Goal: Task Accomplishment & Management: Complete application form

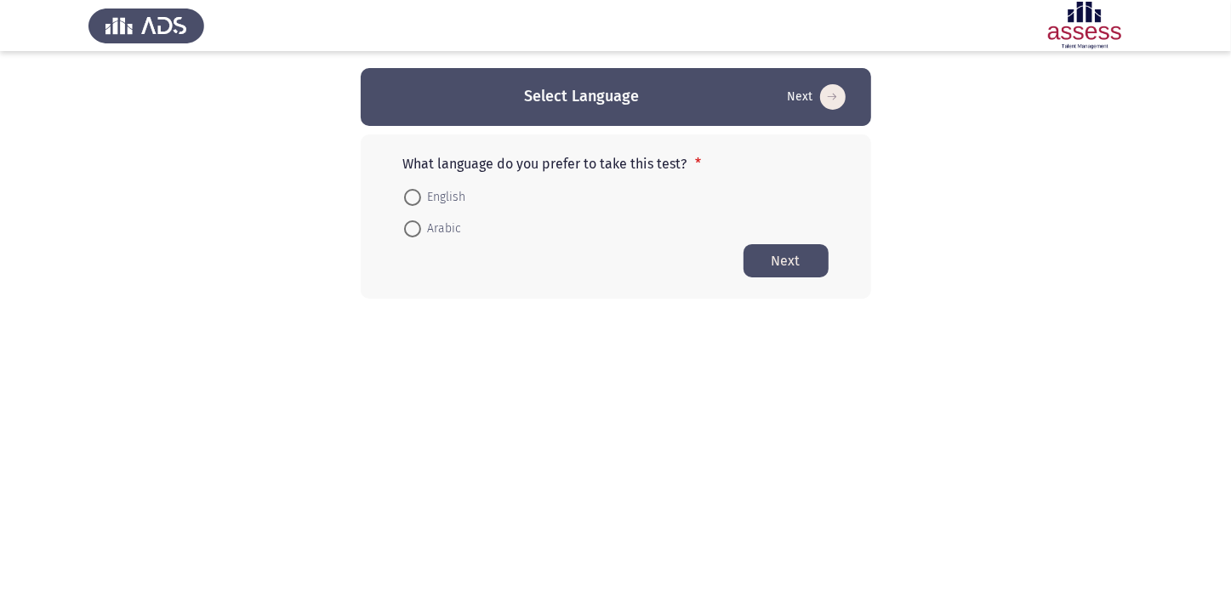
click at [474, 234] on form "English Arabic" at bounding box center [615, 212] width 425 height 64
click at [404, 227] on span at bounding box center [412, 228] width 17 height 17
click at [404, 227] on input "Arabic" at bounding box center [412, 228] width 17 height 17
radio input "true"
click at [793, 258] on button "Next" at bounding box center [786, 259] width 85 height 33
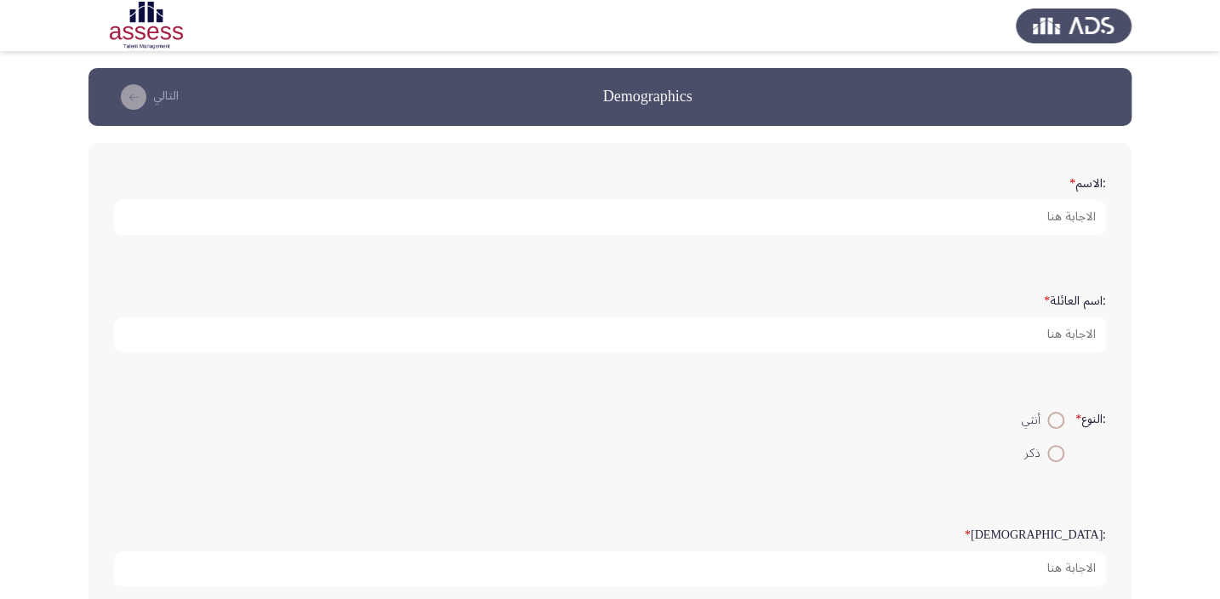
scroll to position [51, 0]
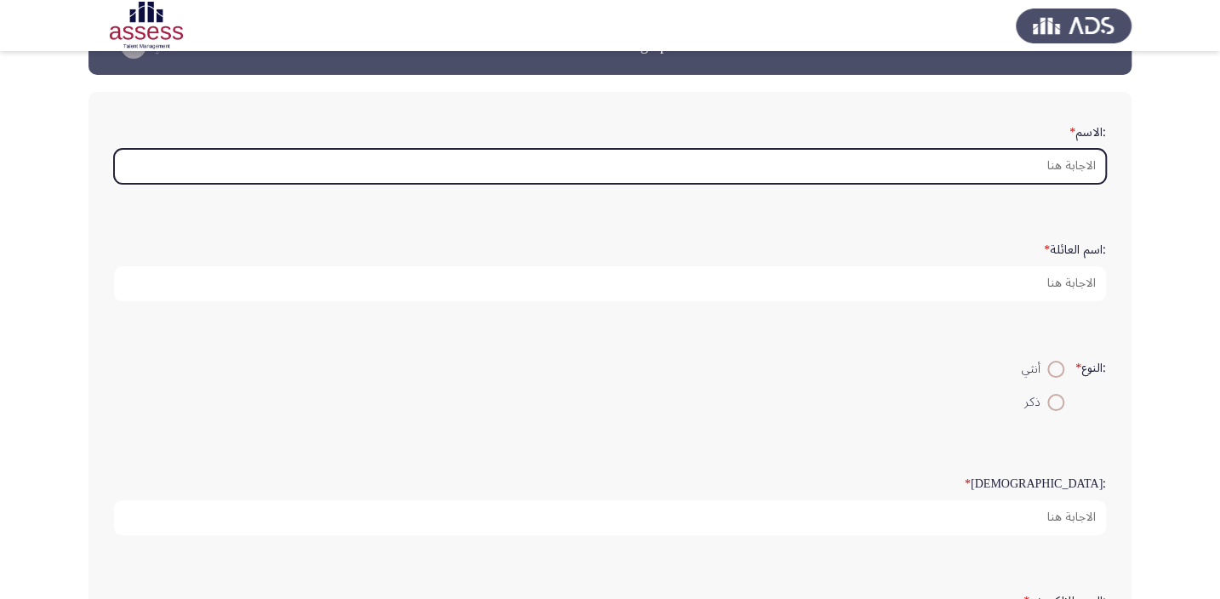
click at [986, 176] on input ":الاسم *" at bounding box center [610, 166] width 992 height 35
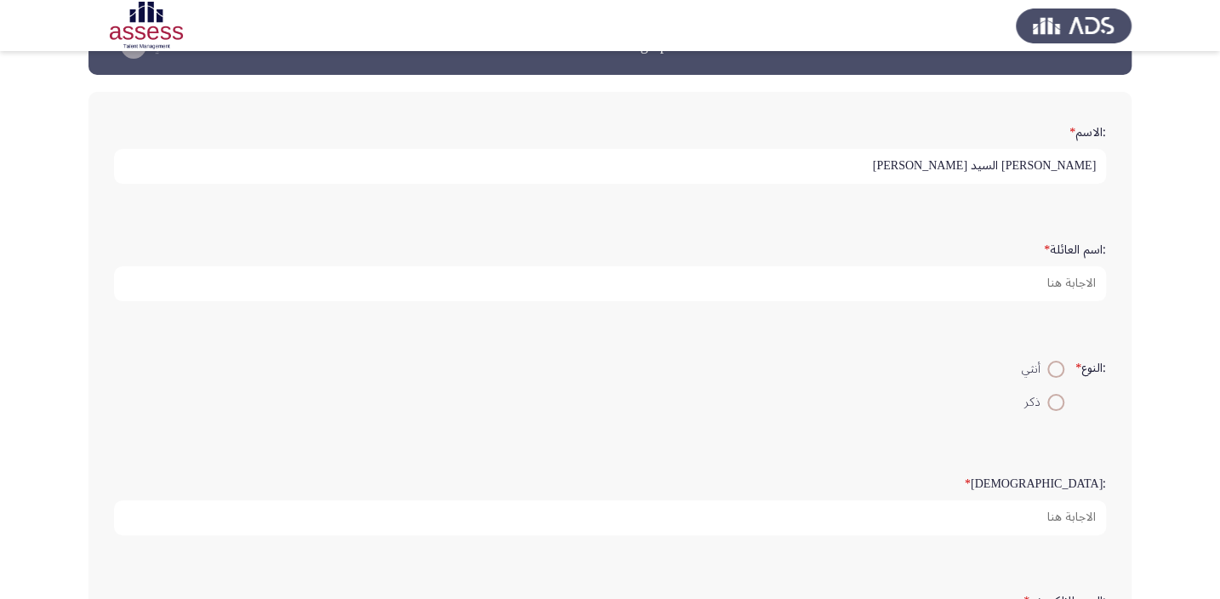
type input "[PERSON_NAME] السيد [PERSON_NAME]"
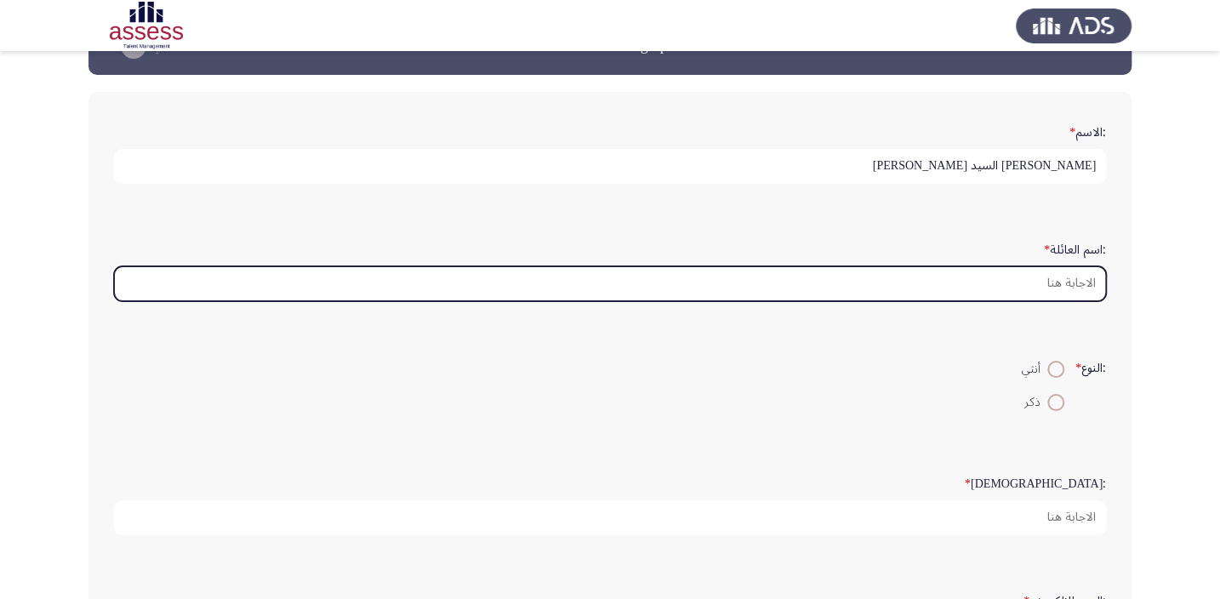
click at [1025, 281] on input ":اسم العائلة *" at bounding box center [610, 283] width 992 height 35
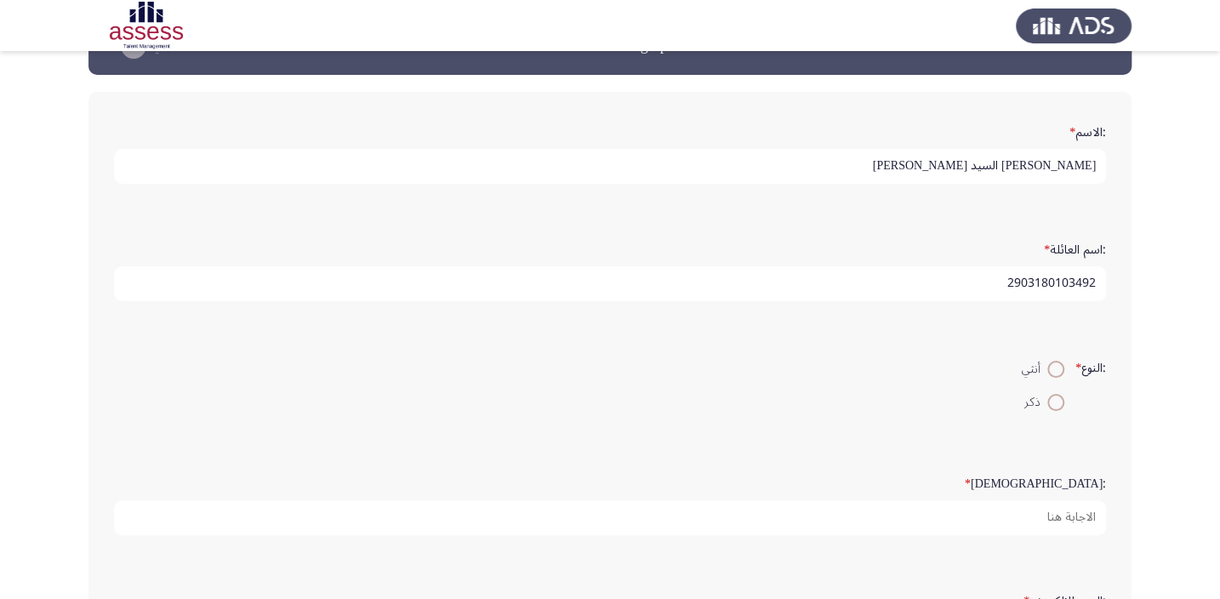
type input "2903180103492"
click at [1048, 395] on span at bounding box center [1056, 402] width 17 height 17
click at [1048, 395] on input "ذكر" at bounding box center [1056, 402] width 17 height 17
radio input "true"
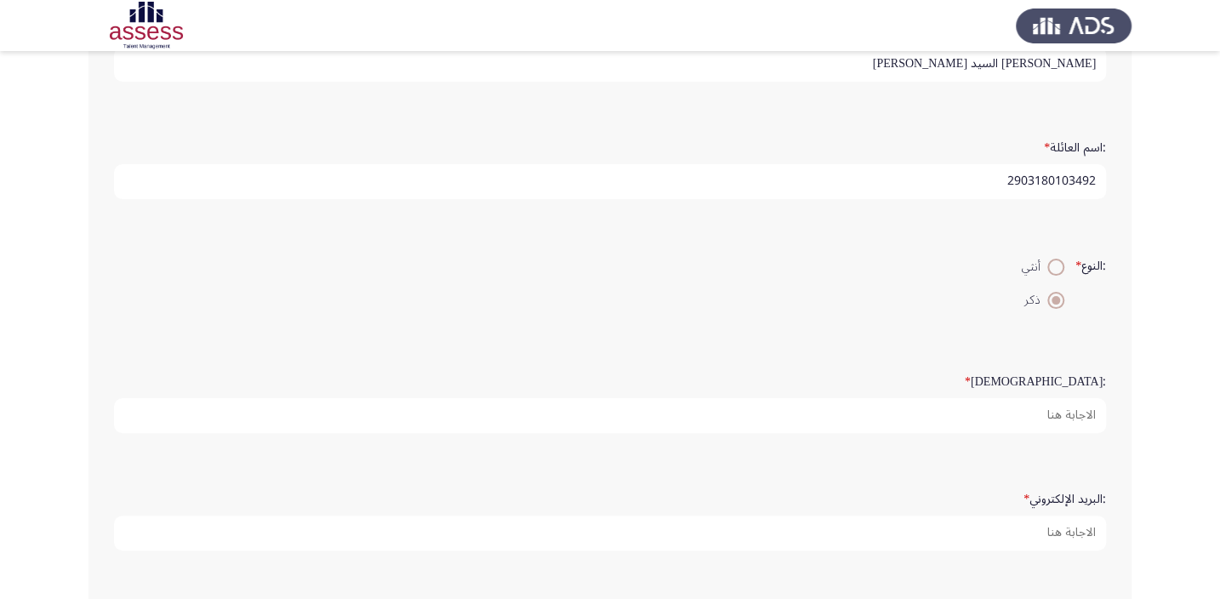
scroll to position [154, 0]
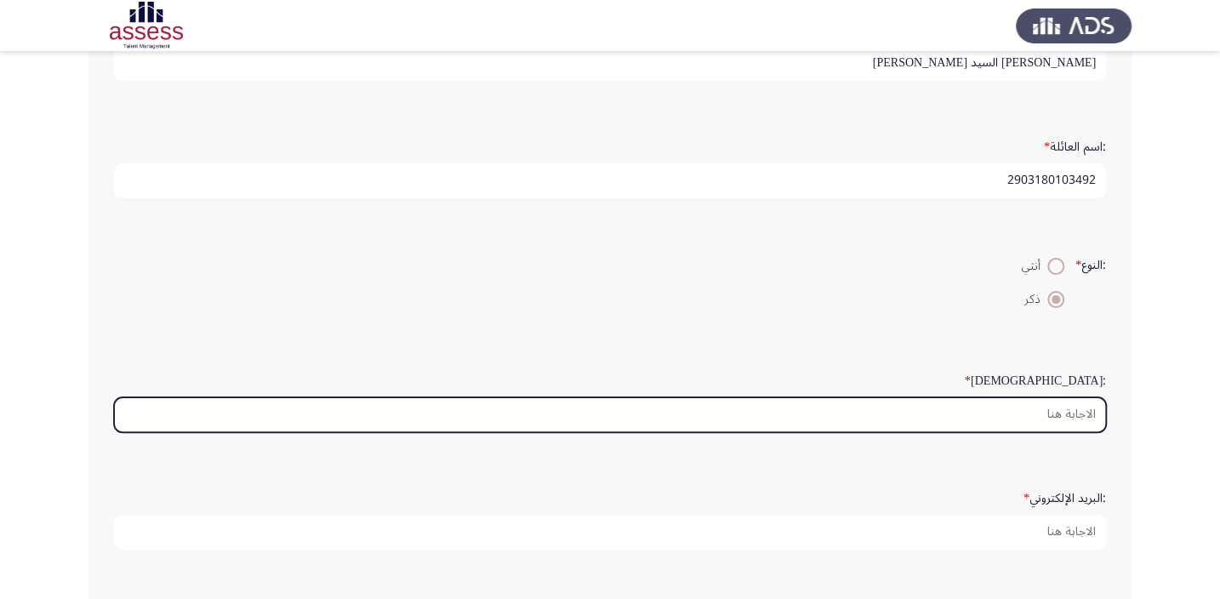
click at [1087, 409] on input ":السن *" at bounding box center [610, 414] width 992 height 35
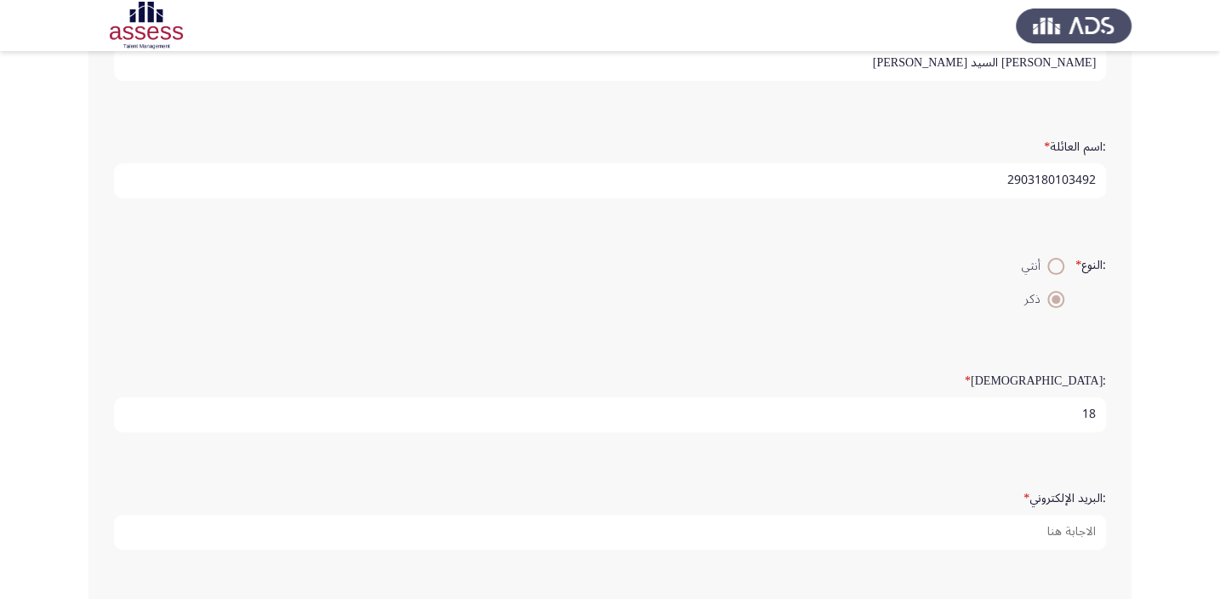
type input "1"
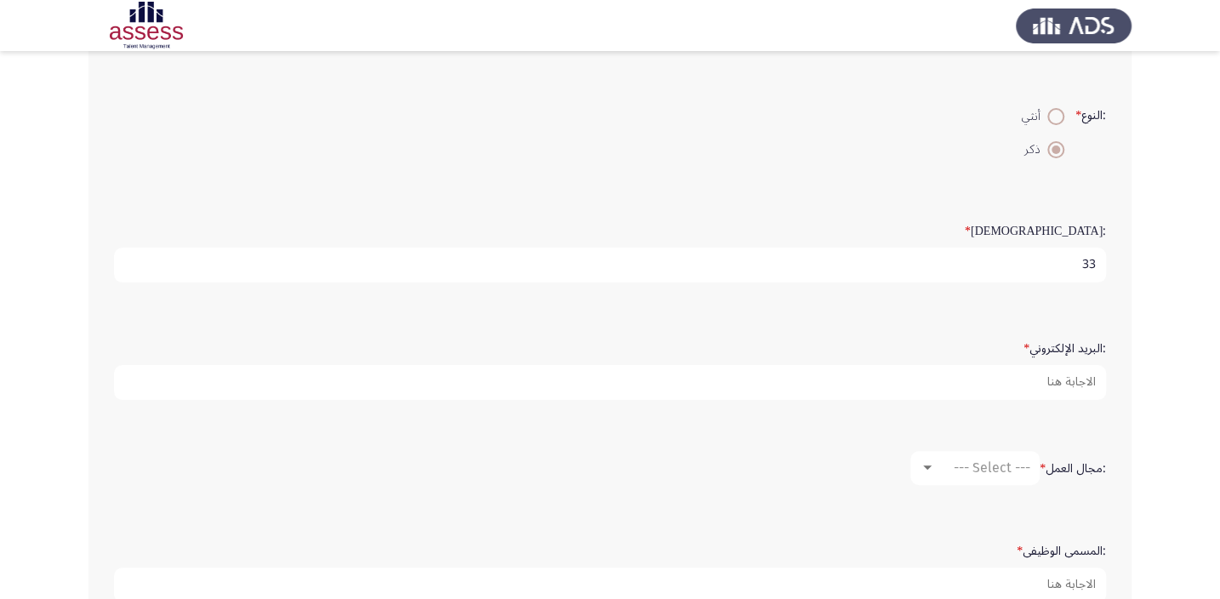
scroll to position [309, 0]
type input "33"
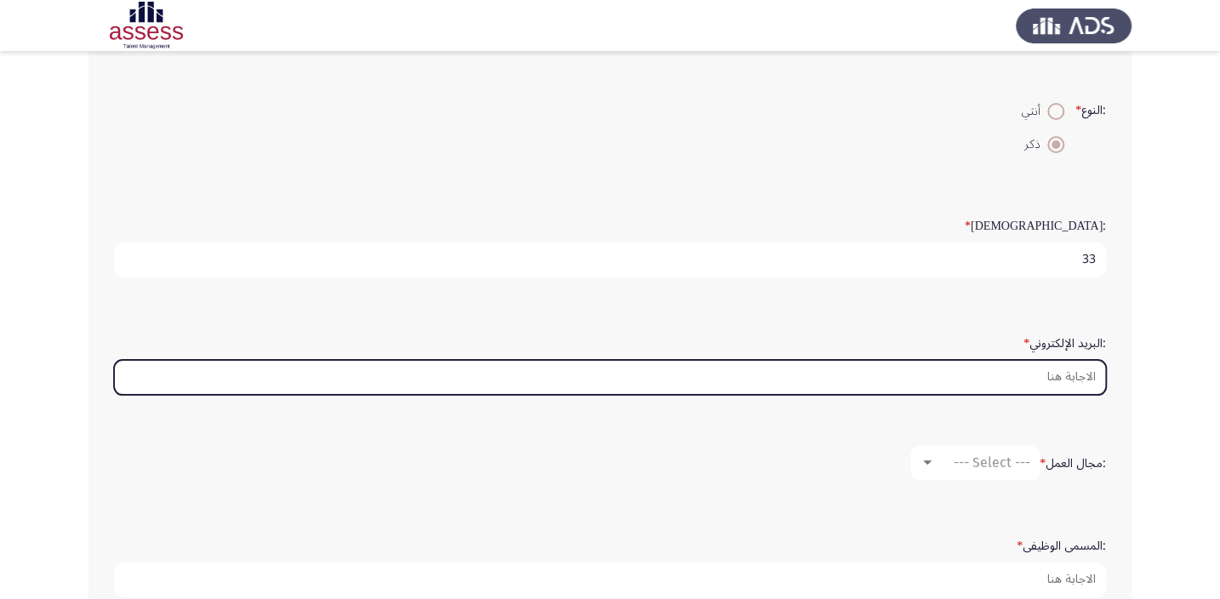
click at [1065, 363] on input ":البريد الإلكتروني *" at bounding box center [610, 377] width 992 height 35
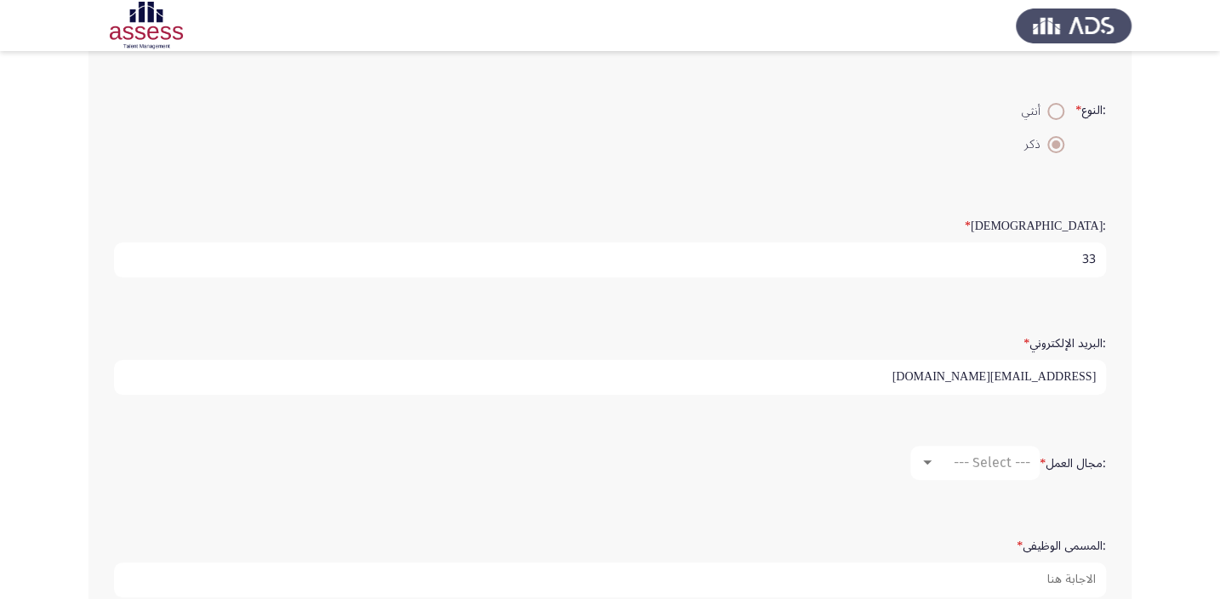
type input "[EMAIL_ADDRESS][DOMAIN_NAME]"
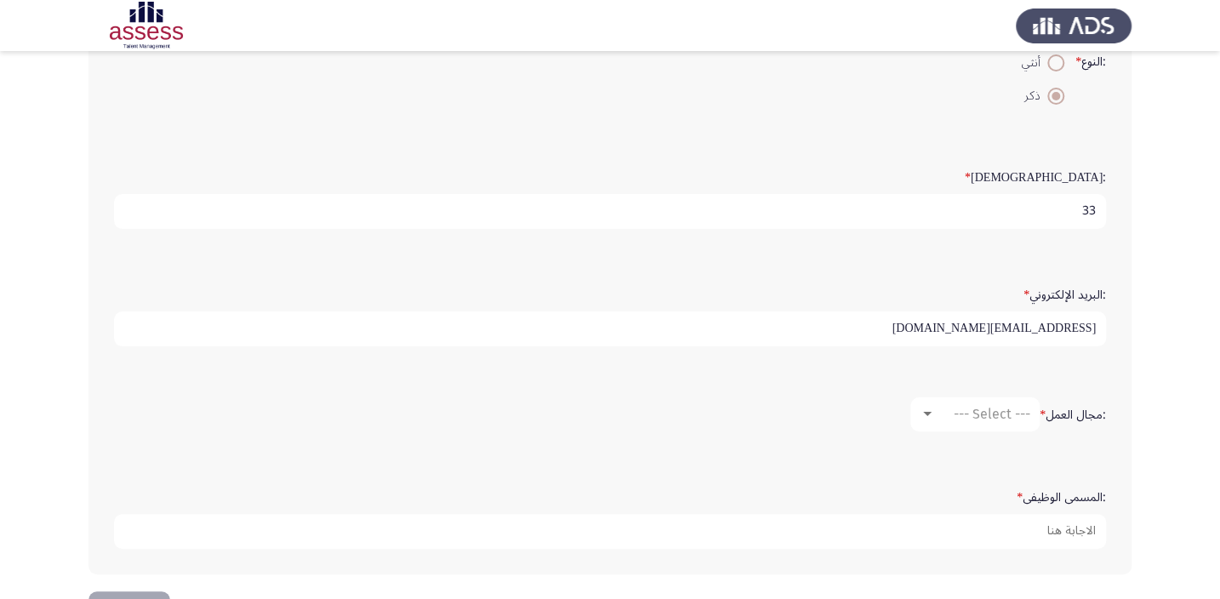
scroll to position [361, 0]
click at [993, 403] on span "--- Select ---" at bounding box center [992, 411] width 77 height 16
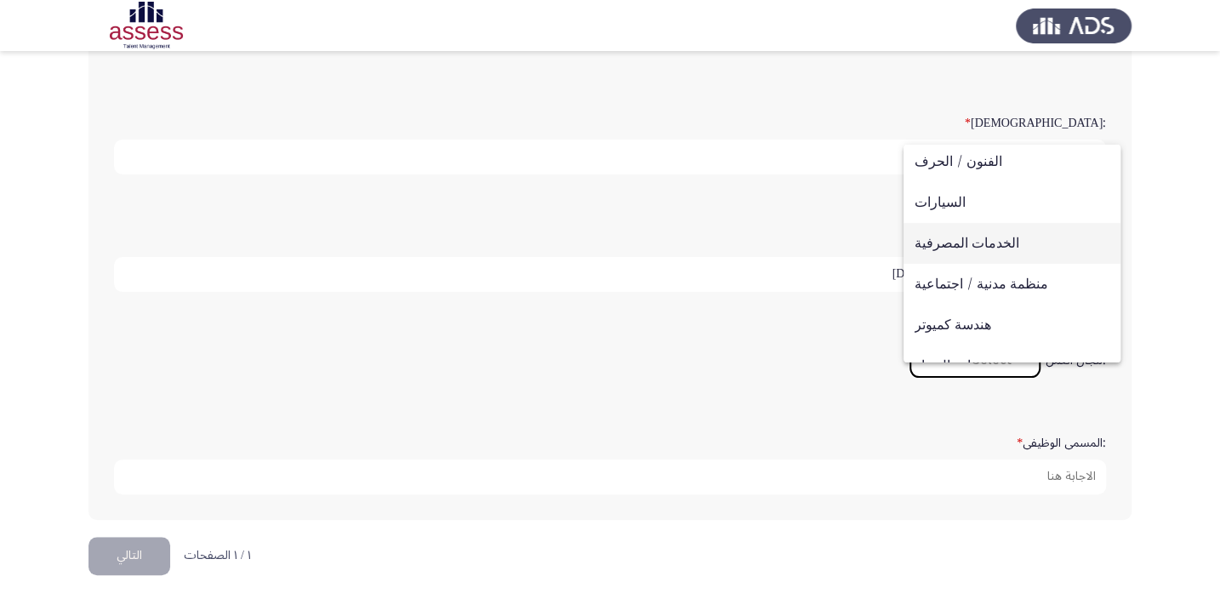
scroll to position [77, 0]
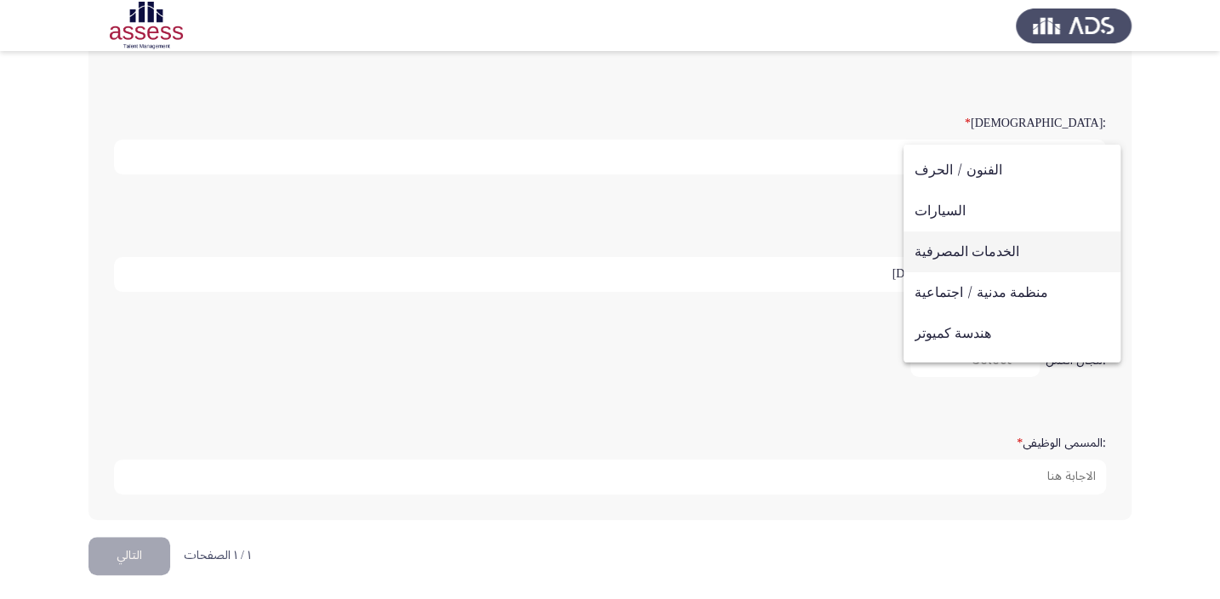
click at [975, 250] on span "الخدمات المصرفية" at bounding box center [1012, 251] width 195 height 41
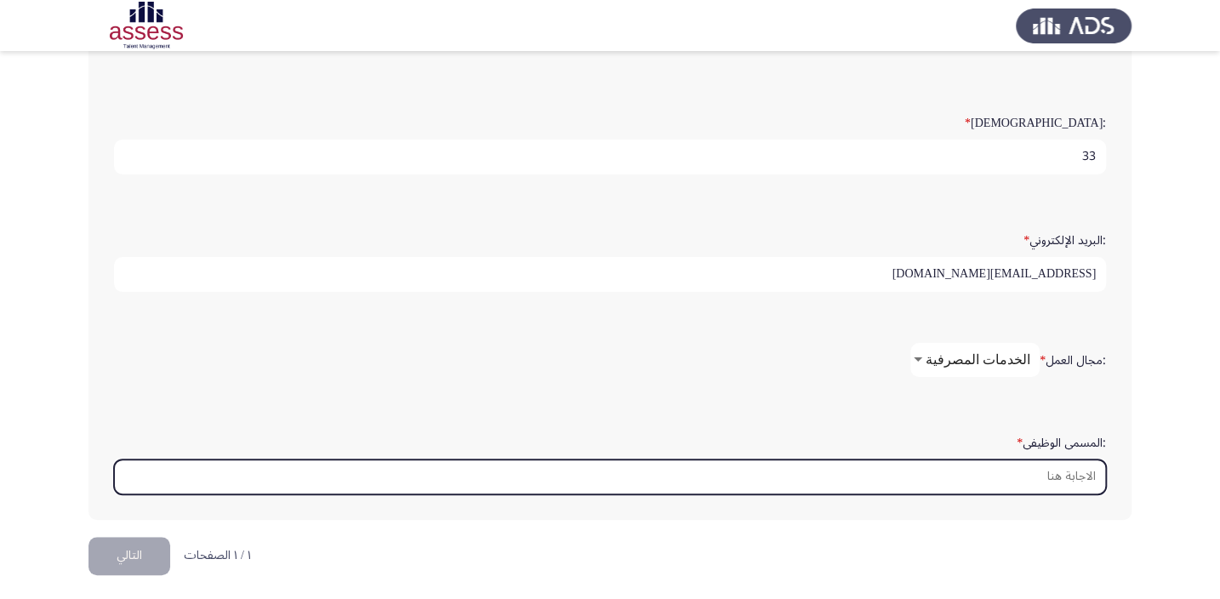
click at [1031, 463] on input ":المسمى الوظيفى *" at bounding box center [610, 477] width 992 height 35
click at [1030, 480] on input ":المسمى الوظيفى *" at bounding box center [610, 477] width 992 height 35
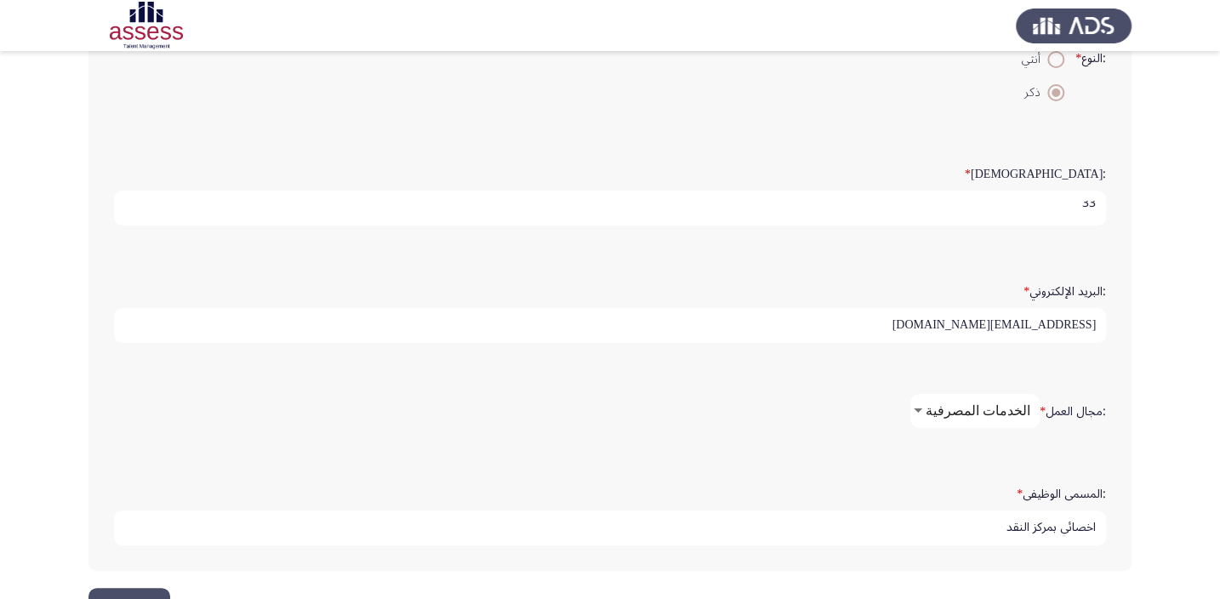
scroll to position [412, 0]
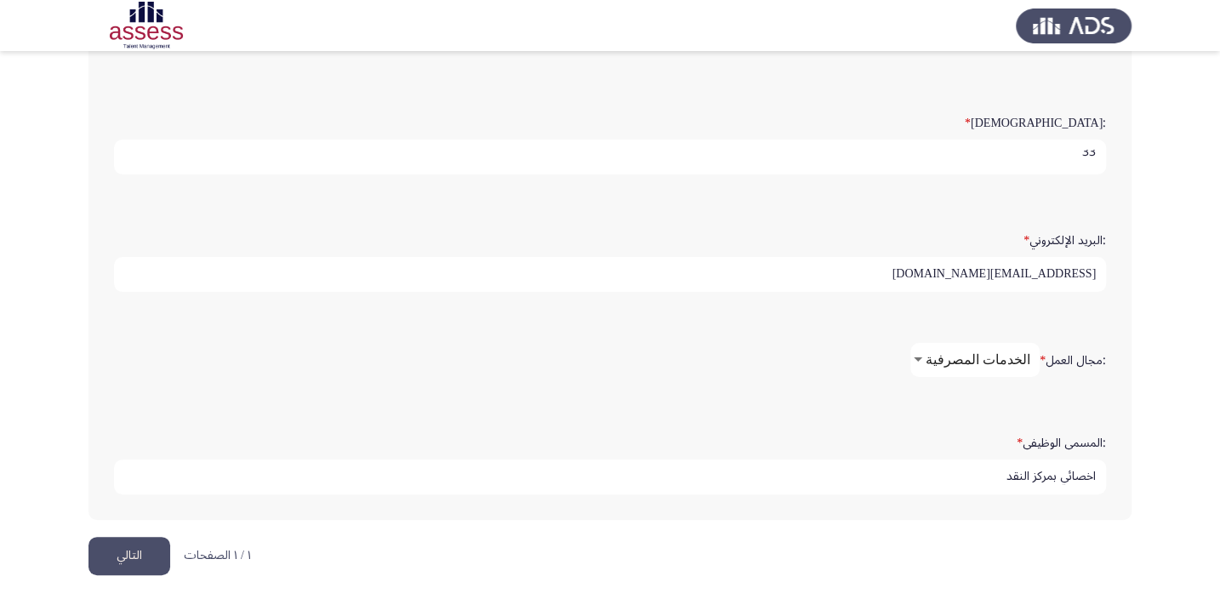
type input "اخصائي بمركز النقد"
click at [974, 277] on input "[EMAIL_ADDRESS][DOMAIN_NAME]" at bounding box center [610, 274] width 992 height 35
click at [984, 266] on input "[EMAIL_ADDRESS][DOMAIN_NAME]" at bounding box center [610, 274] width 992 height 35
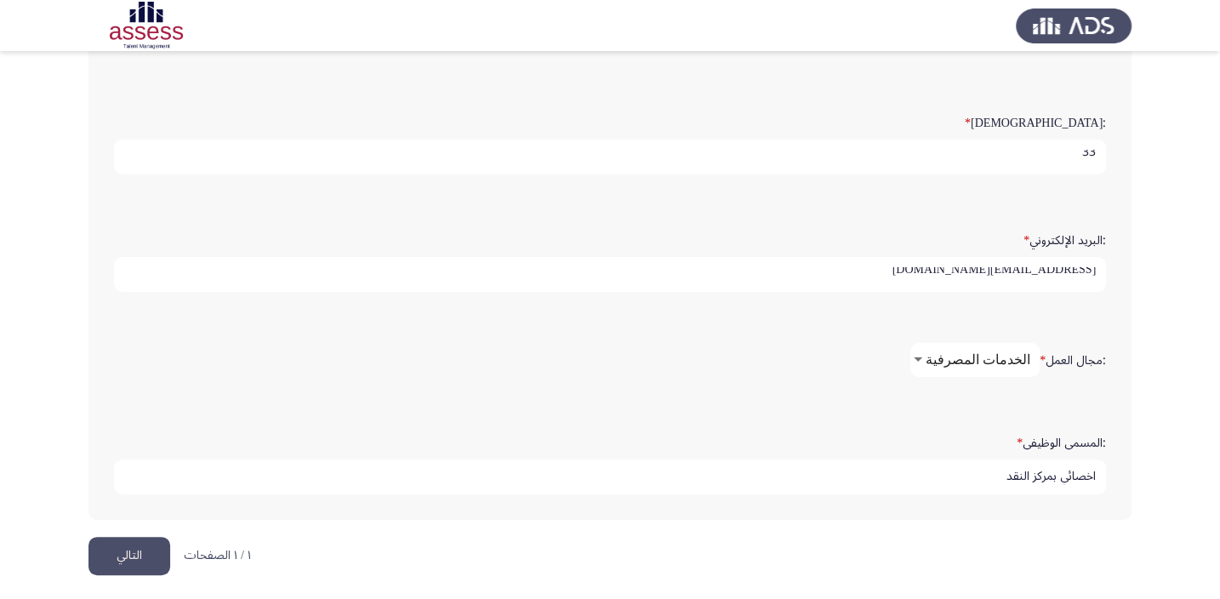
click at [984, 266] on input "[EMAIL_ADDRESS][DOMAIN_NAME]" at bounding box center [610, 274] width 992 height 35
click at [1071, 263] on input "[EMAIL_ADDRESS][DOMAIN_NAME]" at bounding box center [610, 274] width 992 height 35
click at [892, 262] on input "[EMAIL_ADDRESS][DOMAIN_NAME]" at bounding box center [610, 274] width 992 height 35
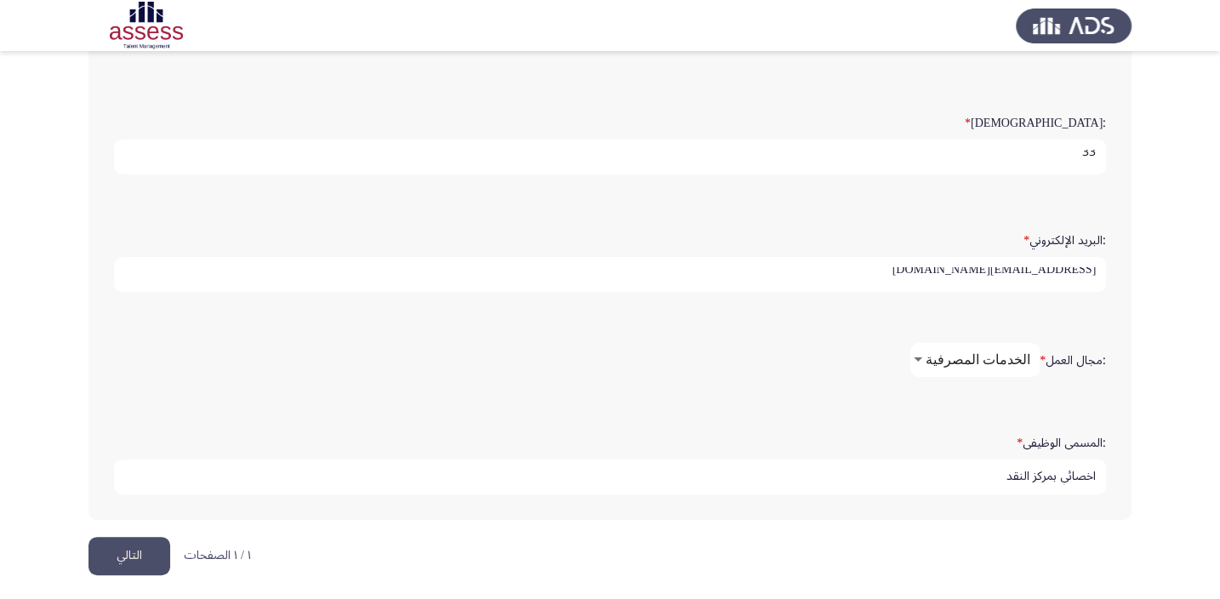
click at [1148, 306] on app-assessment-container "Demographics التالي :الاسم * [PERSON_NAME] السيد [PERSON_NAME] :اسم العائلة * 2…" at bounding box center [610, 96] width 1220 height 881
drag, startPoint x: 1030, startPoint y: 274, endPoint x: 931, endPoint y: 286, distance: 99.4
click at [931, 286] on input "[EMAIL_ADDRESS][DOMAIN_NAME]" at bounding box center [610, 274] width 992 height 35
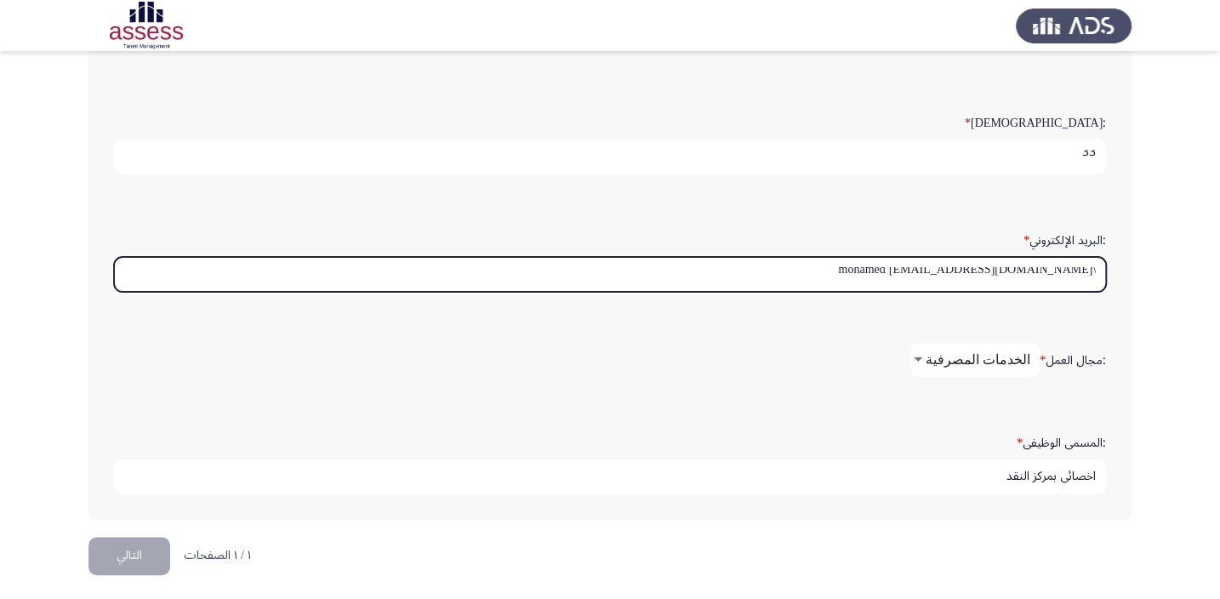
type input "\mohamed [EMAIL_ADDRESS][DOMAIN_NAME]"
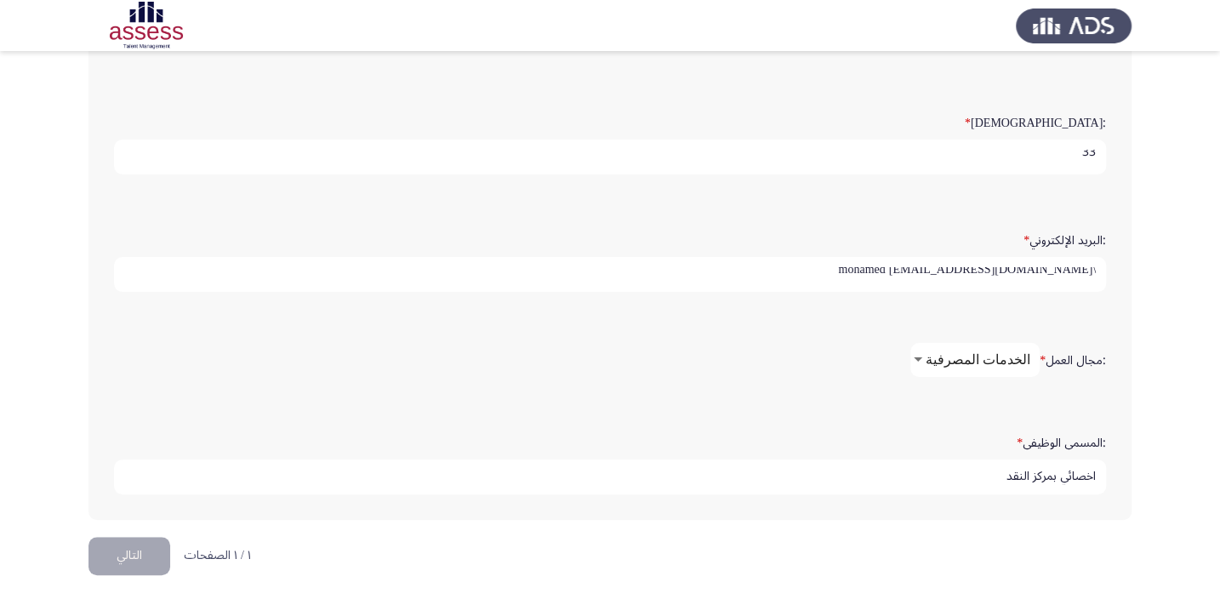
click at [1202, 357] on app-assessment-container "Demographics التالي :الاسم * [PERSON_NAME] السيد [PERSON_NAME] :اسم العائلة * 2…" at bounding box center [610, 96] width 1220 height 881
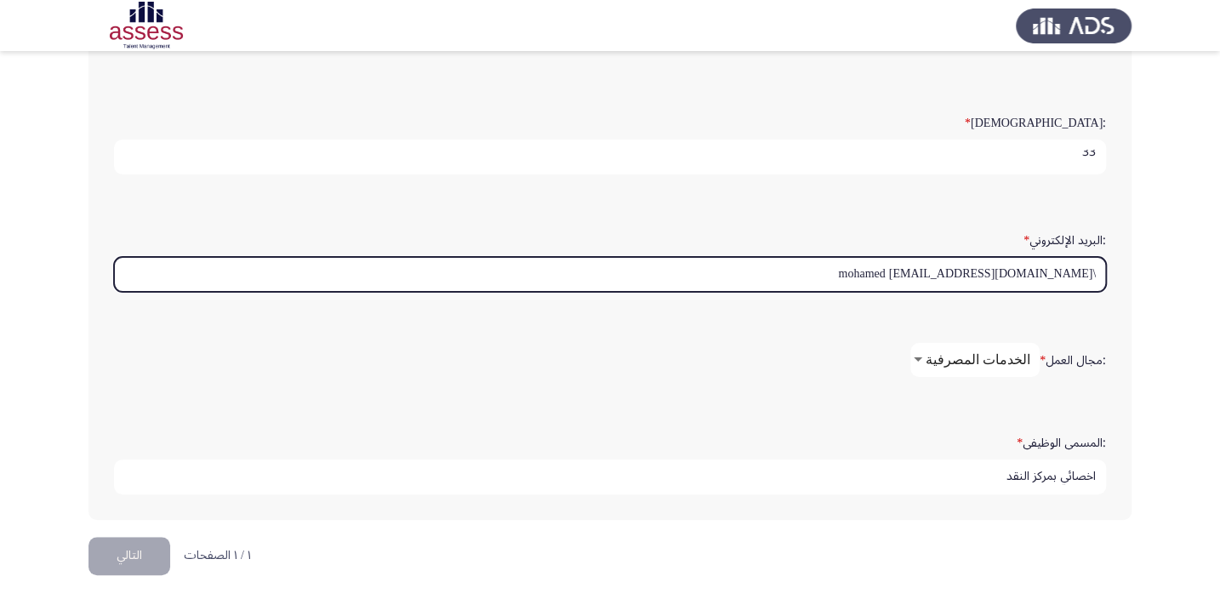
click at [1026, 268] on input "\mohamed [EMAIL_ADDRESS][DOMAIN_NAME]" at bounding box center [610, 274] width 992 height 35
click at [1025, 274] on input "\mohamed [EMAIL_ADDRESS][DOMAIN_NAME]" at bounding box center [610, 274] width 992 height 35
click at [1032, 266] on input "\mohamed [EMAIL_ADDRESS][DOMAIN_NAME]" at bounding box center [610, 274] width 992 height 35
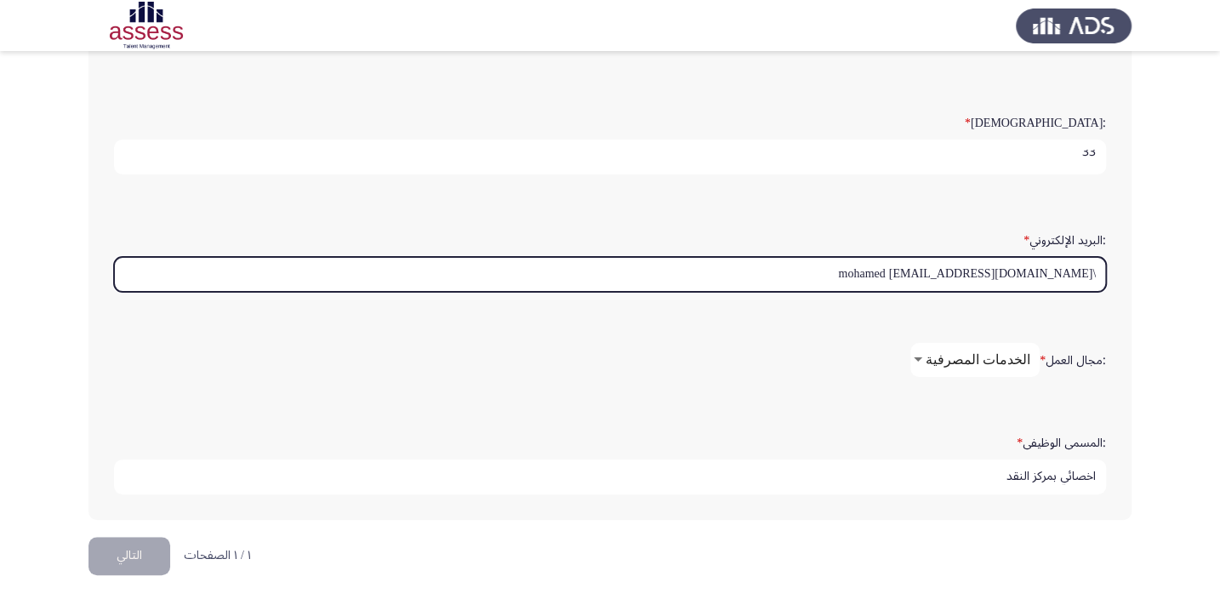
drag, startPoint x: 945, startPoint y: 267, endPoint x: 924, endPoint y: 271, distance: 20.7
click at [924, 271] on input "\mohamed [EMAIL_ADDRESS][DOMAIN_NAME]" at bounding box center [610, 274] width 992 height 35
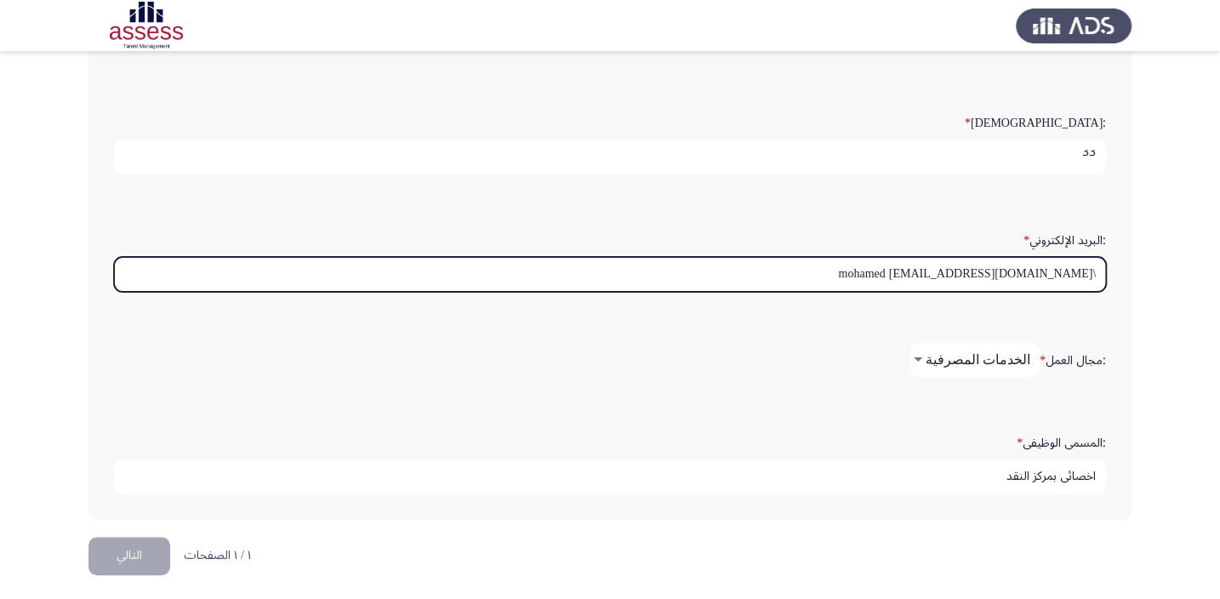
click at [894, 278] on input "\mohamed [EMAIL_ADDRESS][DOMAIN_NAME]" at bounding box center [610, 274] width 992 height 35
click at [1068, 271] on input ":البريد الإلكتروني *" at bounding box center [610, 274] width 992 height 35
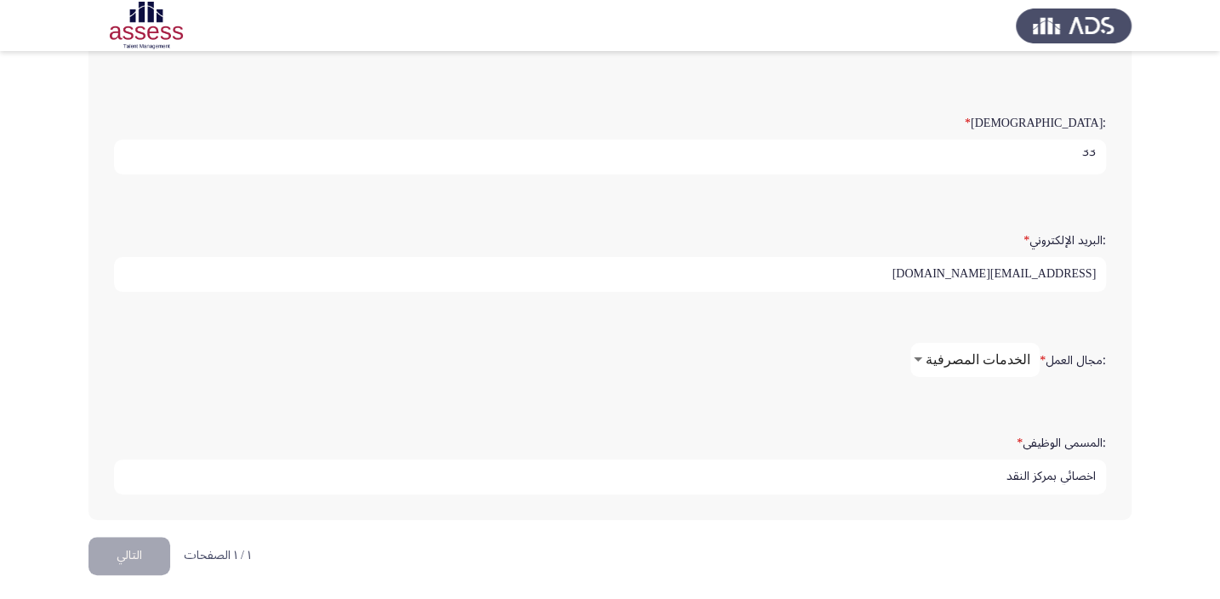
type input "[EMAIL_ADDRESS][DOMAIN_NAME]"
click at [140, 557] on button "التالي" at bounding box center [130, 556] width 82 height 38
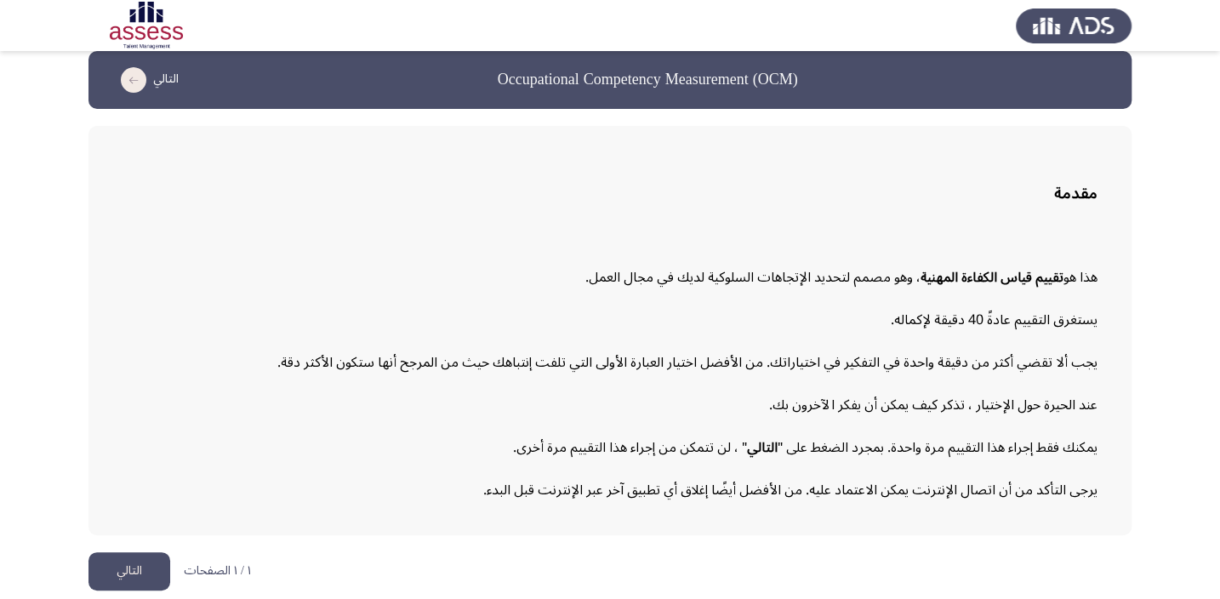
scroll to position [23, 0]
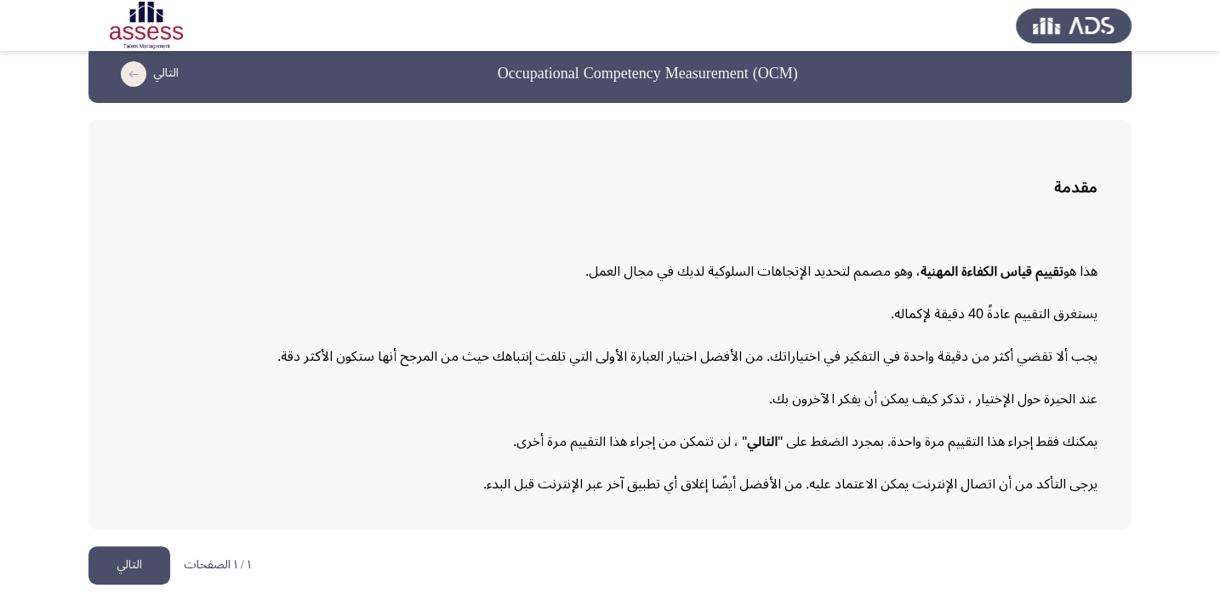
click at [134, 555] on button "التالي" at bounding box center [130, 565] width 82 height 38
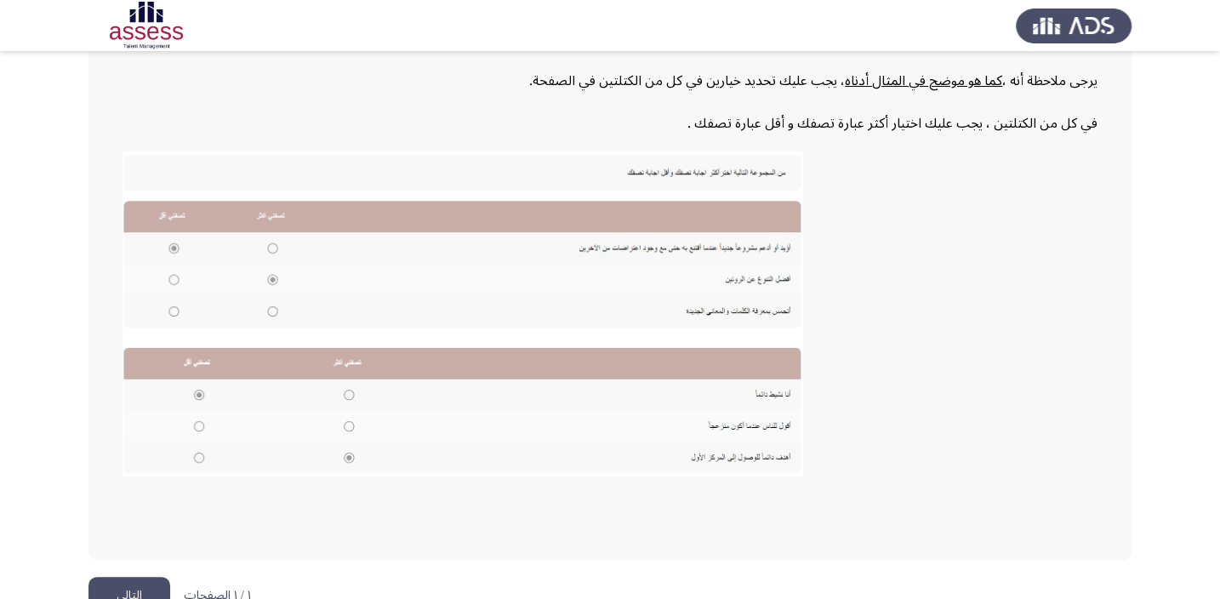
scroll to position [315, 0]
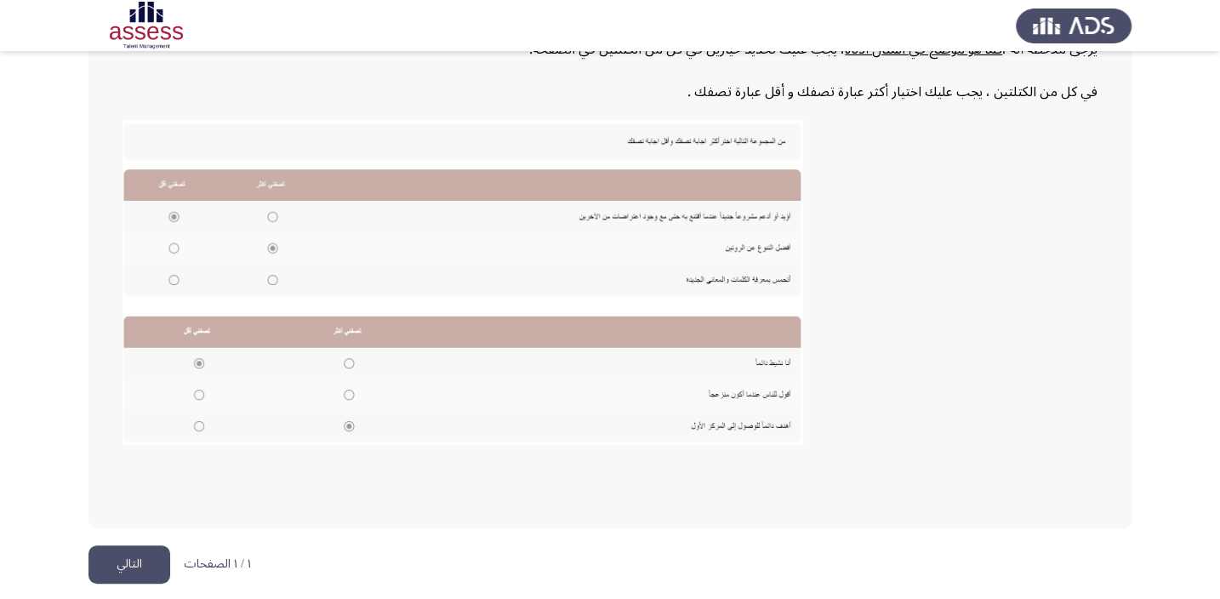
click at [157, 567] on button "التالي" at bounding box center [130, 564] width 82 height 38
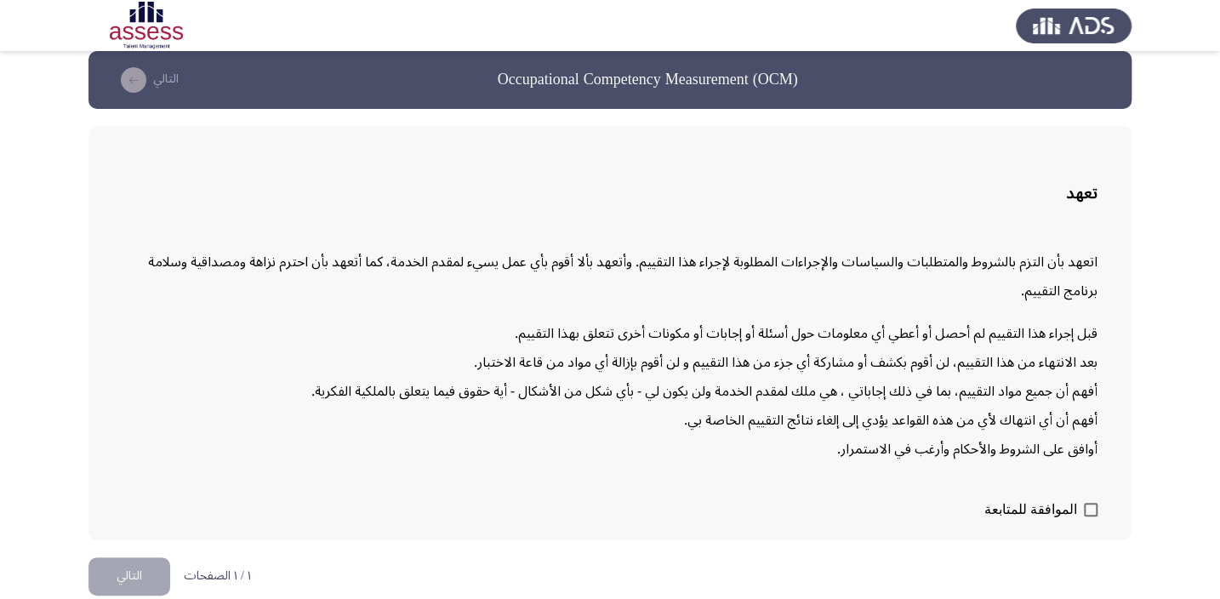
scroll to position [27, 0]
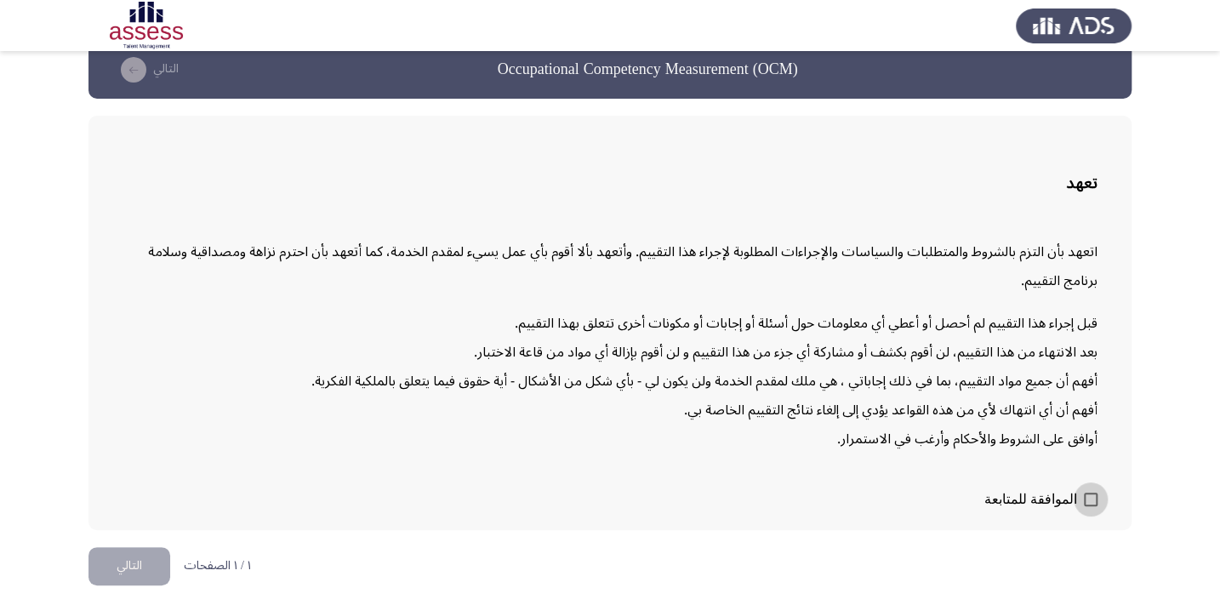
click at [1086, 493] on span at bounding box center [1091, 500] width 14 height 14
click at [1090, 506] on input "الموافقة للمتابعة" at bounding box center [1090, 506] width 1 height 1
checkbox input "true"
click at [100, 562] on button "التالي" at bounding box center [130, 566] width 82 height 38
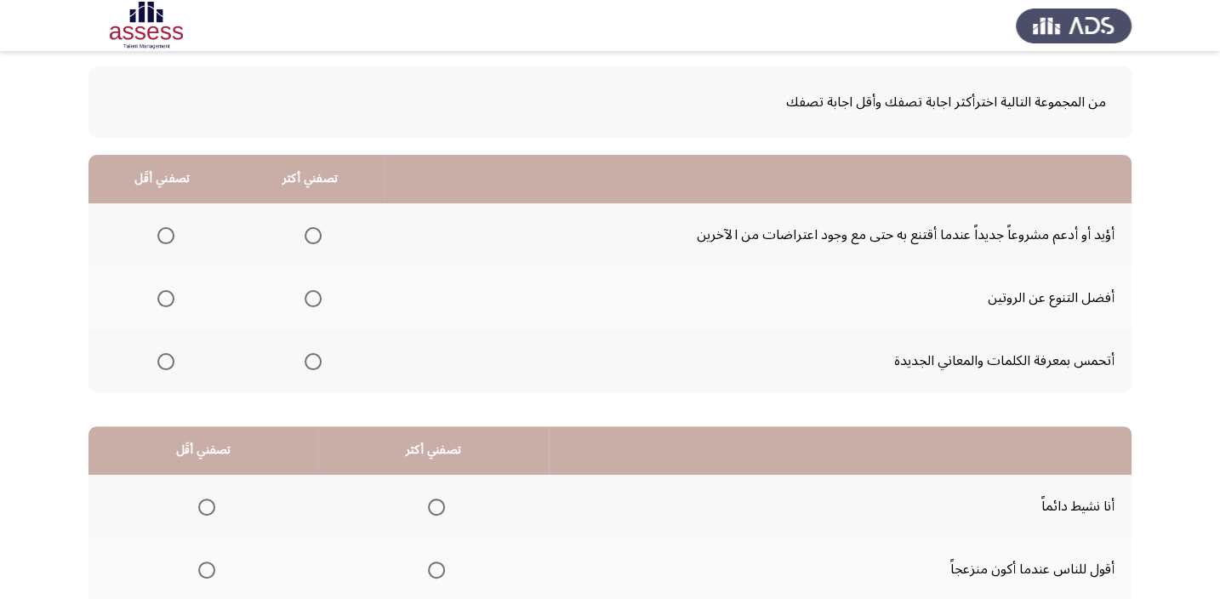
scroll to position [77, 0]
click at [159, 234] on span "Select an option" at bounding box center [165, 235] width 17 height 17
click at [159, 234] on input "Select an option" at bounding box center [165, 235] width 17 height 17
click at [323, 363] on th at bounding box center [310, 360] width 148 height 63
click at [316, 363] on span "Select an option" at bounding box center [313, 361] width 17 height 17
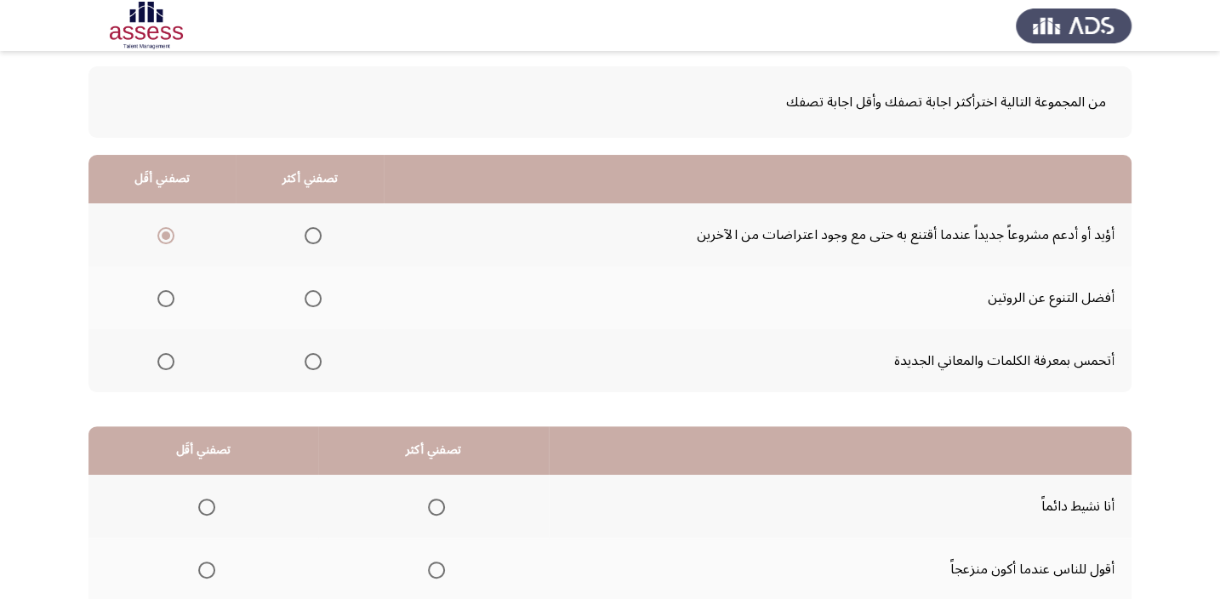
click at [316, 363] on input "Select an option" at bounding box center [313, 361] width 17 height 17
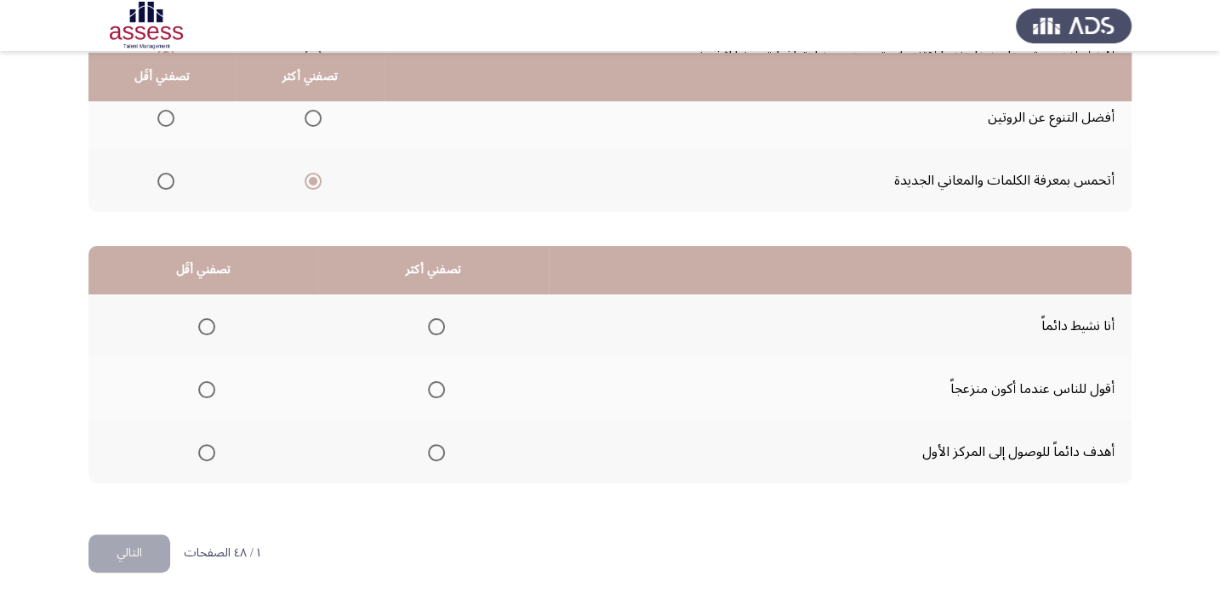
scroll to position [258, 0]
click at [429, 324] on span "Select an option" at bounding box center [436, 325] width 17 height 17
click at [429, 324] on input "Select an option" at bounding box center [436, 325] width 17 height 17
click at [195, 386] on label "Select an option" at bounding box center [203, 388] width 24 height 17
click at [198, 386] on input "Select an option" at bounding box center [206, 388] width 17 height 17
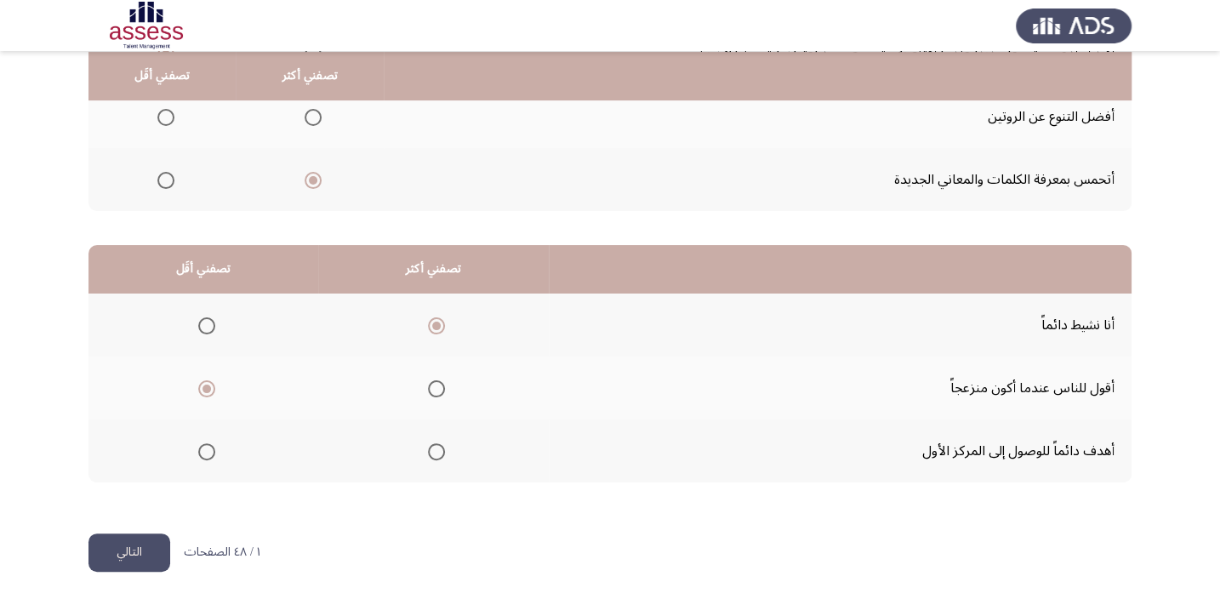
click at [146, 546] on button "التالي" at bounding box center [130, 553] width 82 height 38
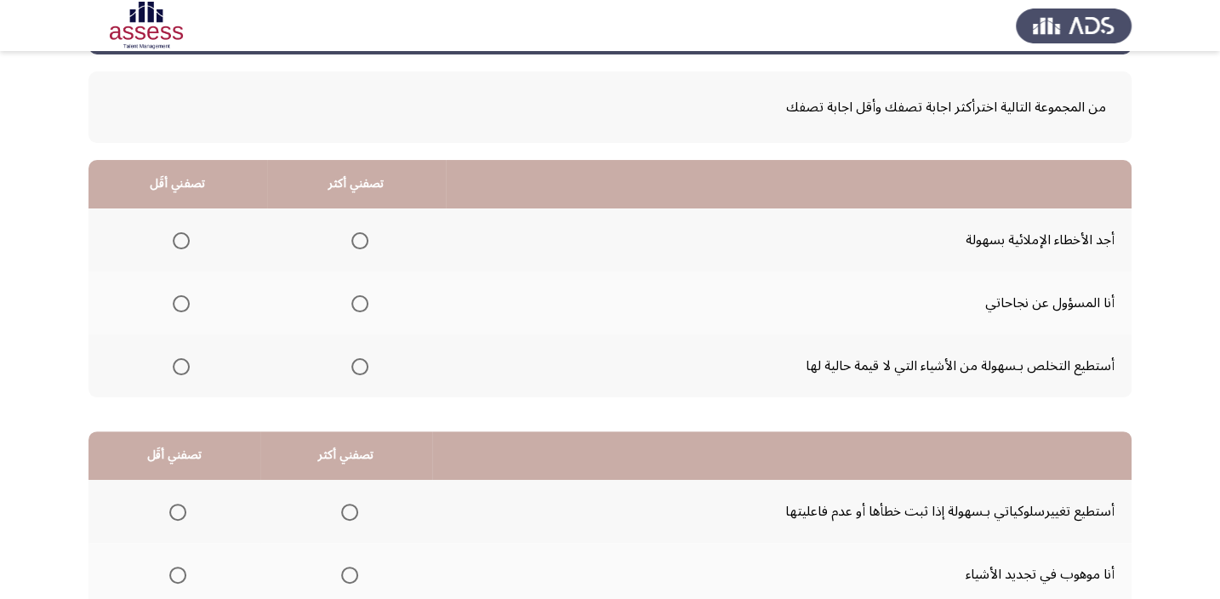
scroll to position [77, 0]
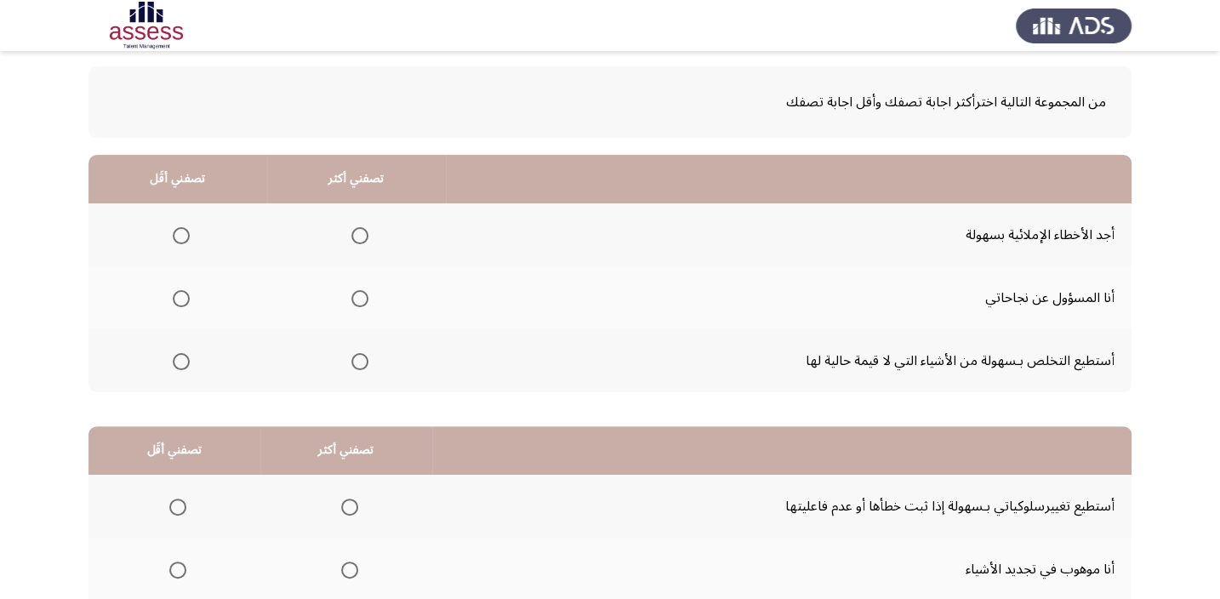
click at [173, 353] on span "Select an option" at bounding box center [181, 361] width 17 height 17
click at [173, 353] on input "Select an option" at bounding box center [181, 361] width 17 height 17
click at [357, 290] on span "Select an option" at bounding box center [359, 298] width 17 height 17
click at [357, 290] on input "Select an option" at bounding box center [359, 298] width 17 height 17
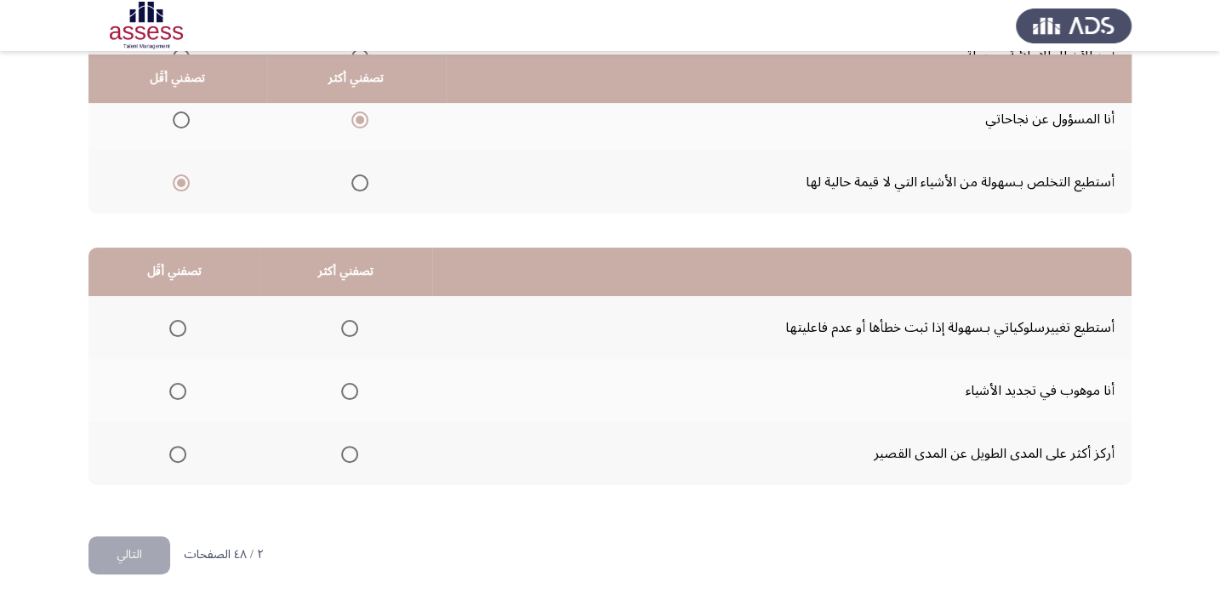
scroll to position [258, 0]
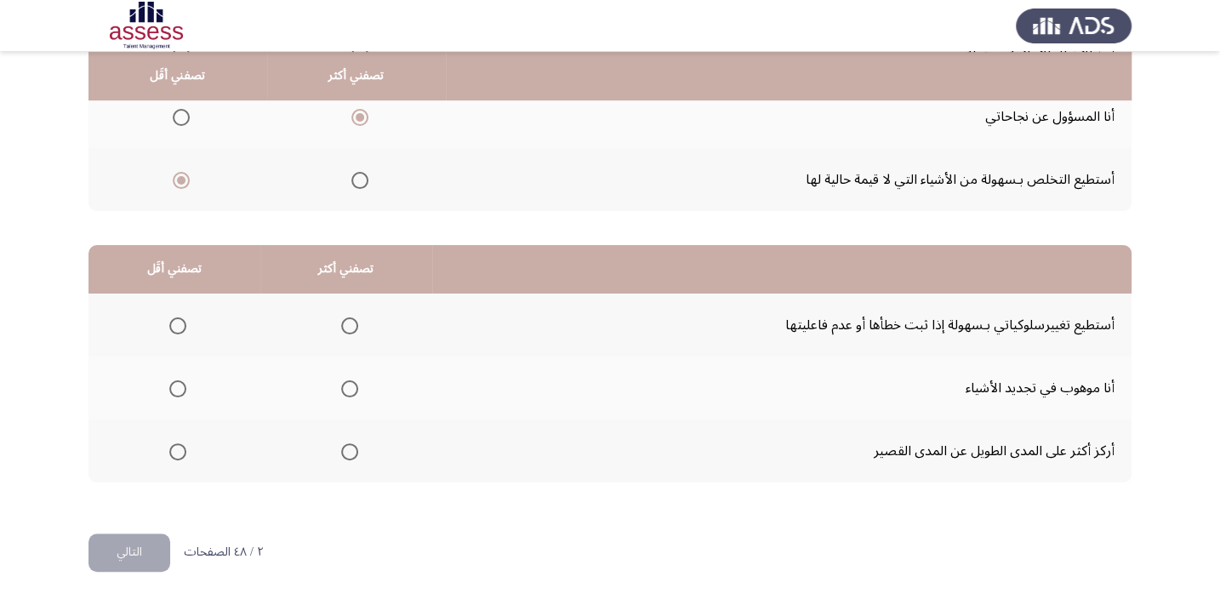
click at [351, 386] on span "Select an option" at bounding box center [349, 388] width 17 height 17
click at [351, 386] on input "Select an option" at bounding box center [349, 388] width 17 height 17
click at [348, 319] on span "Select an option" at bounding box center [349, 325] width 17 height 17
click at [348, 319] on input "Select an option" at bounding box center [349, 325] width 17 height 17
click at [180, 457] on span "Select an option" at bounding box center [177, 451] width 17 height 17
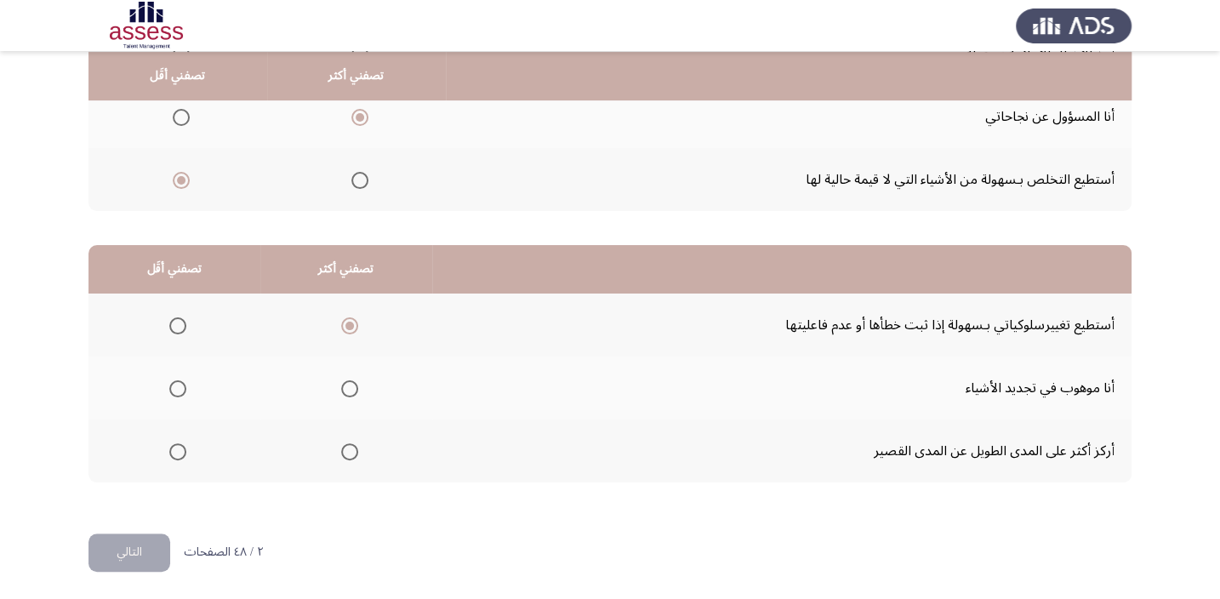
click at [180, 457] on input "Select an option" at bounding box center [177, 451] width 17 height 17
click at [161, 554] on button "التالي" at bounding box center [130, 553] width 82 height 38
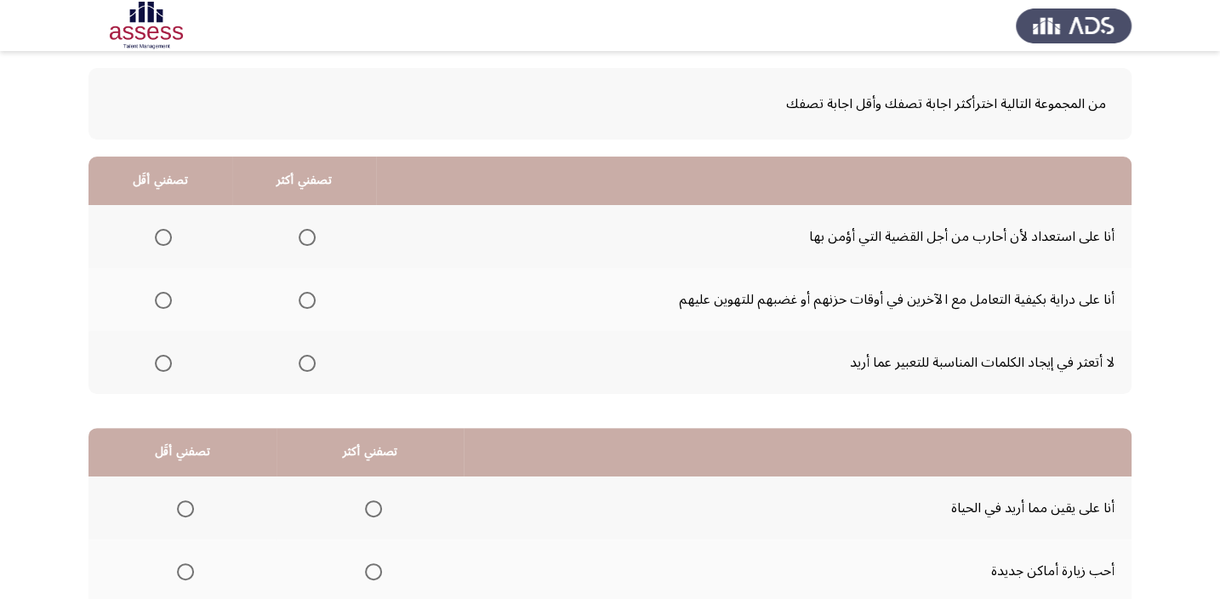
scroll to position [77, 0]
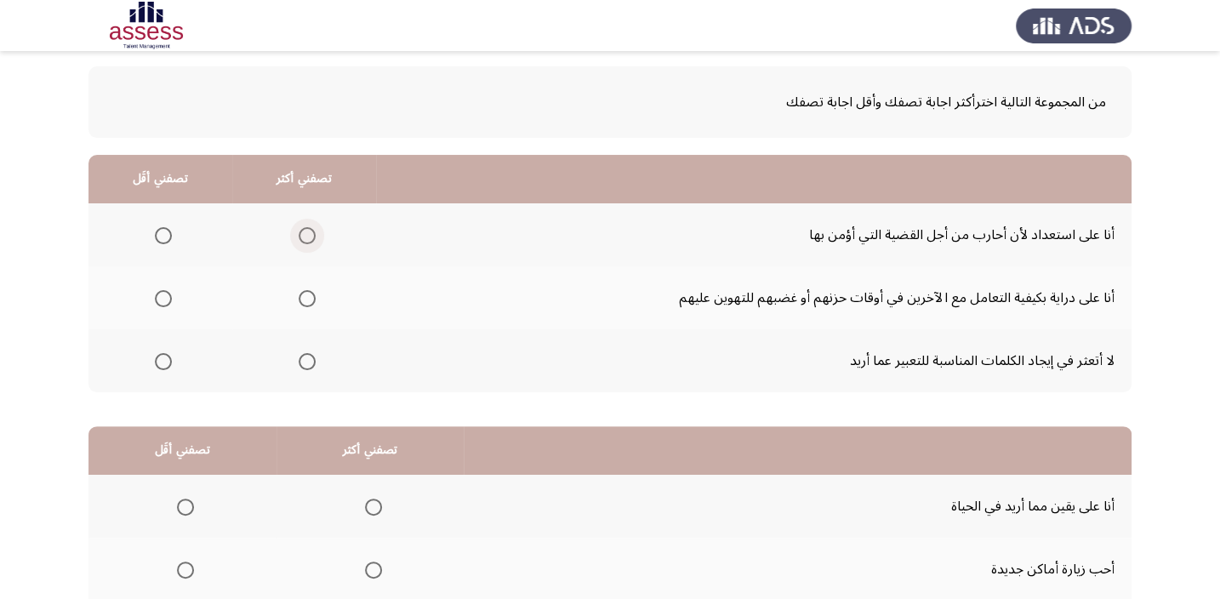
click at [311, 230] on span "Select an option" at bounding box center [307, 235] width 17 height 17
click at [311, 230] on input "Select an option" at bounding box center [307, 235] width 17 height 17
click at [310, 298] on span "Select an option" at bounding box center [307, 298] width 17 height 17
click at [310, 298] on input "Select an option" at bounding box center [307, 298] width 17 height 17
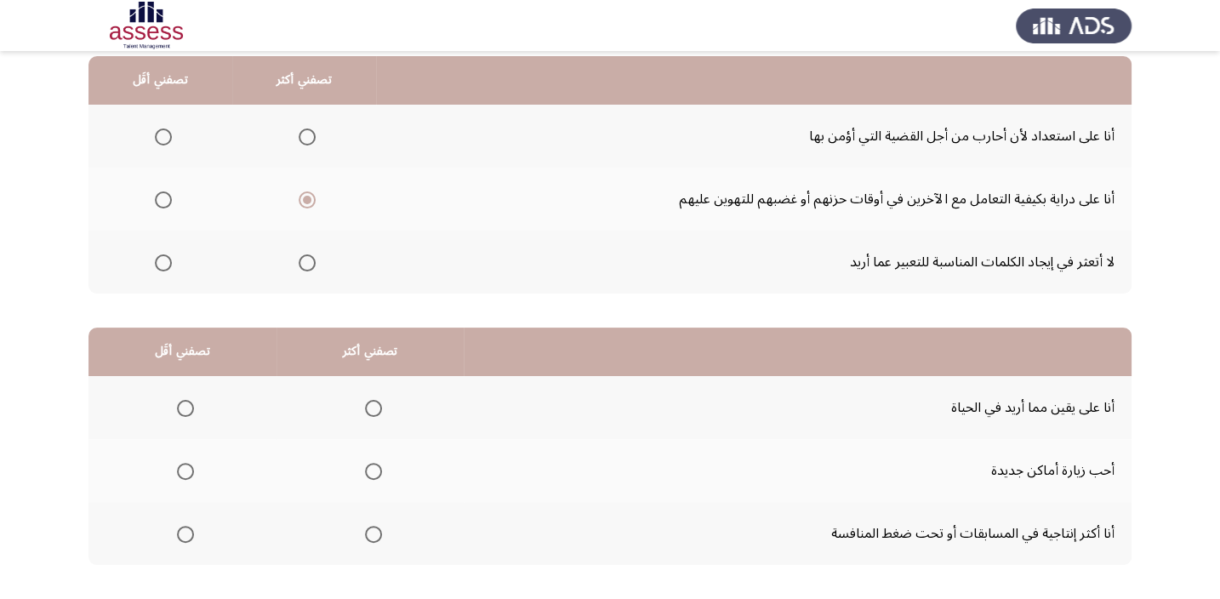
scroll to position [155, 0]
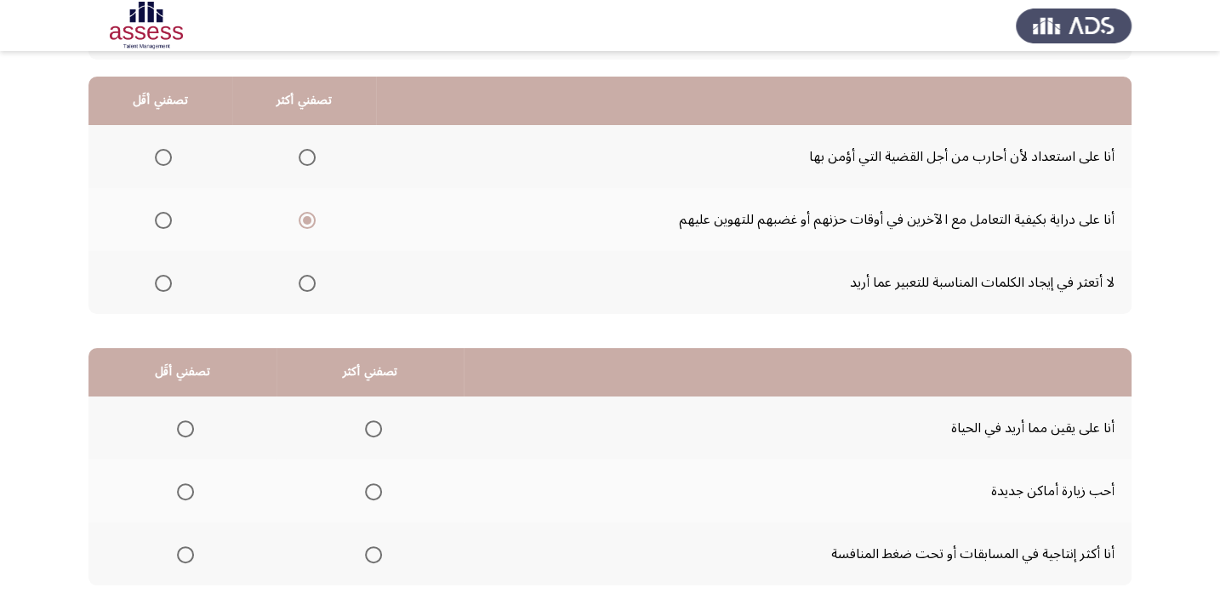
click at [162, 271] on mat-radio-group "Select an option" at bounding box center [160, 282] width 24 height 29
click at [190, 285] on th at bounding box center [161, 282] width 144 height 63
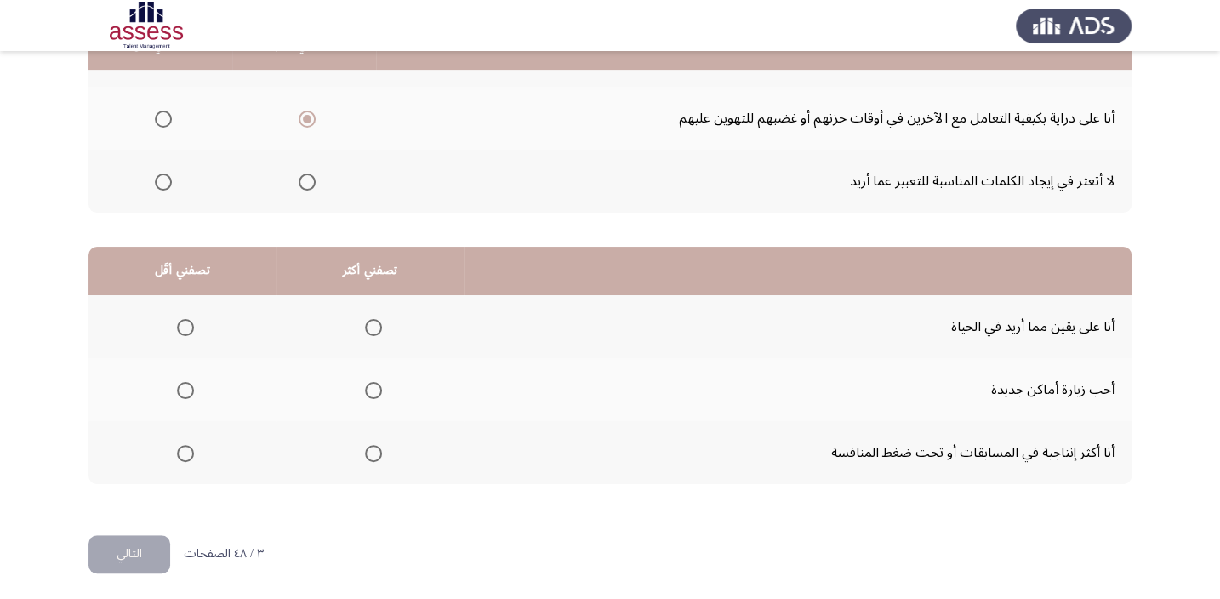
scroll to position [258, 0]
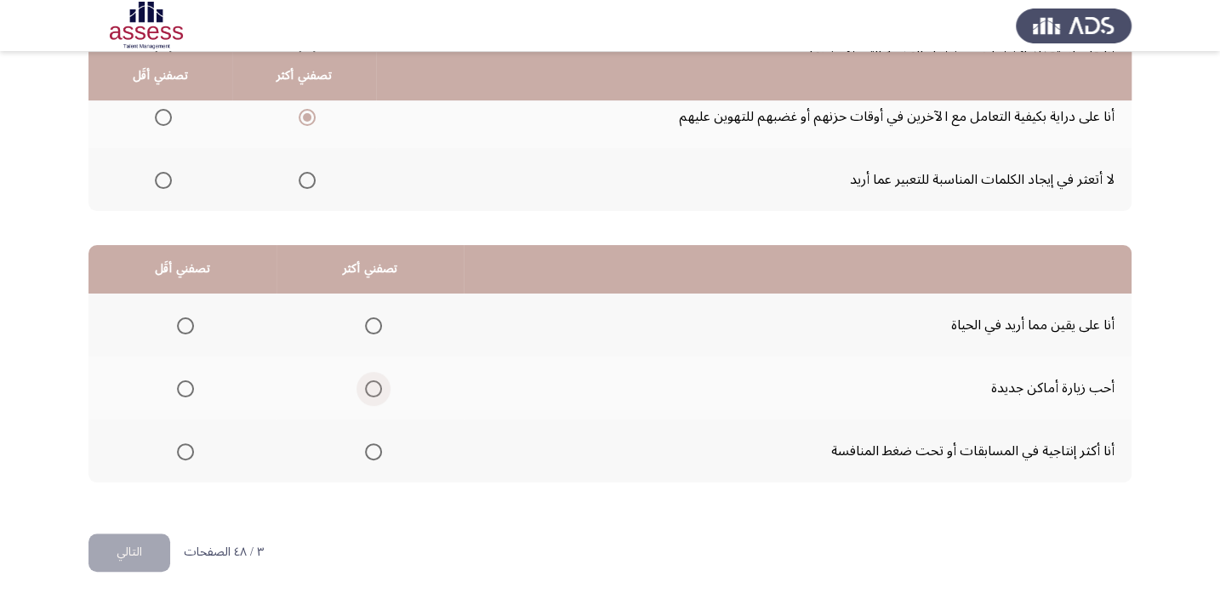
click at [367, 391] on span "Select an option" at bounding box center [373, 388] width 17 height 17
click at [367, 391] on input "Select an option" at bounding box center [373, 388] width 17 height 17
click at [183, 451] on span "Select an option" at bounding box center [185, 451] width 17 height 17
click at [183, 451] on input "Select an option" at bounding box center [185, 451] width 17 height 17
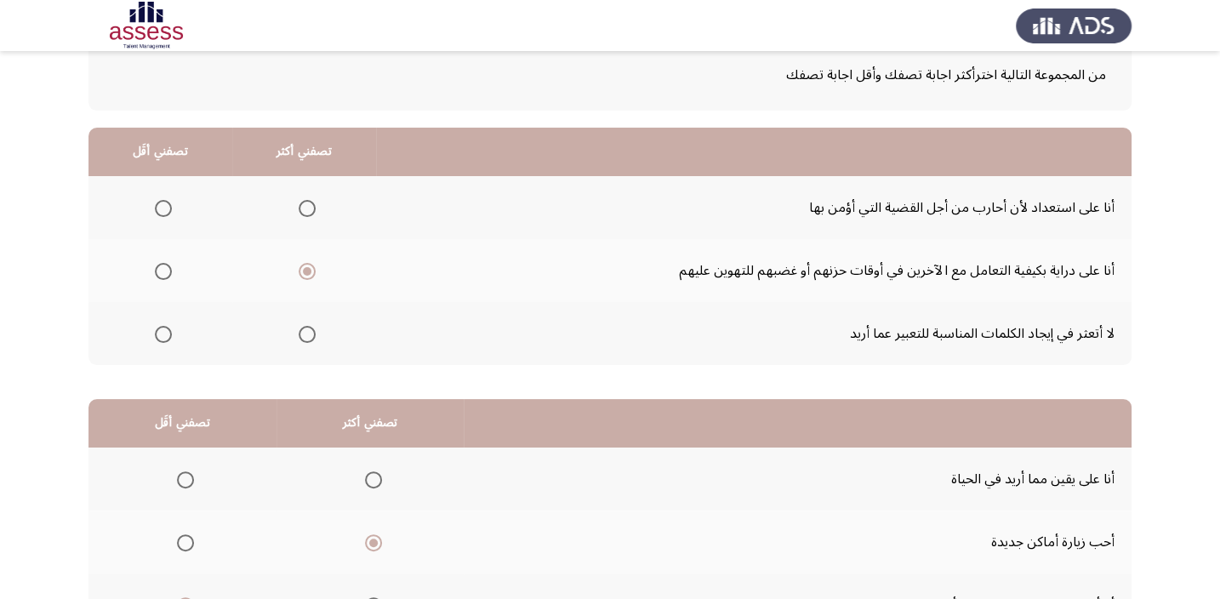
scroll to position [103, 0]
click at [165, 219] on mat-radio-group "Select an option" at bounding box center [160, 208] width 24 height 29
click at [163, 210] on span "Select an option" at bounding box center [163, 209] width 17 height 17
click at [163, 210] on input "Select an option" at bounding box center [163, 209] width 17 height 17
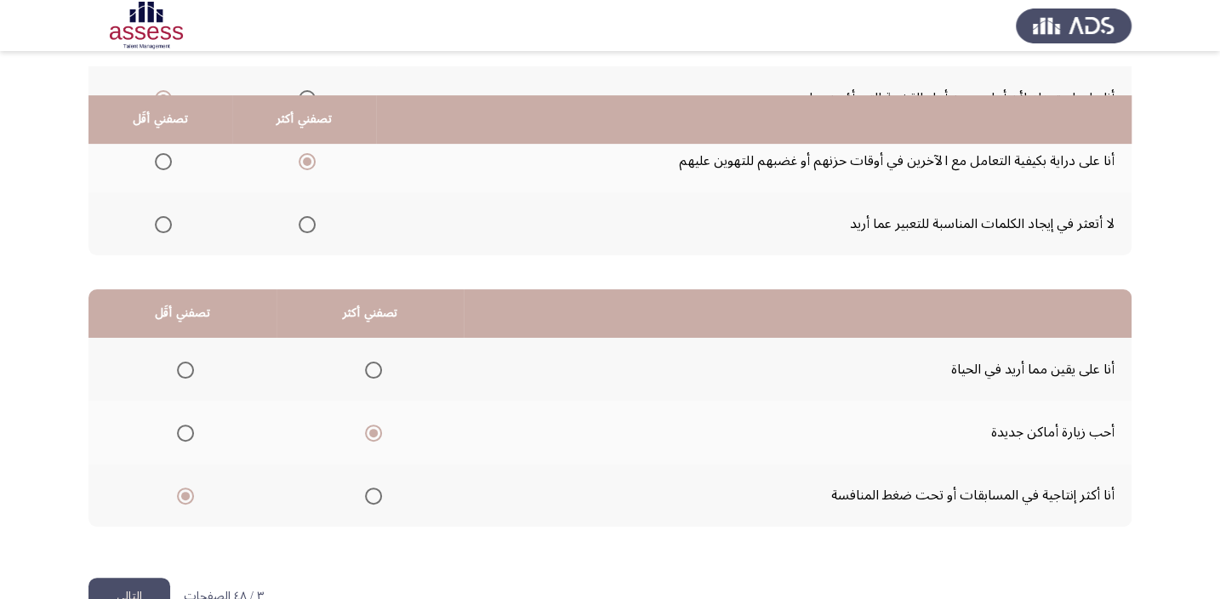
scroll to position [258, 0]
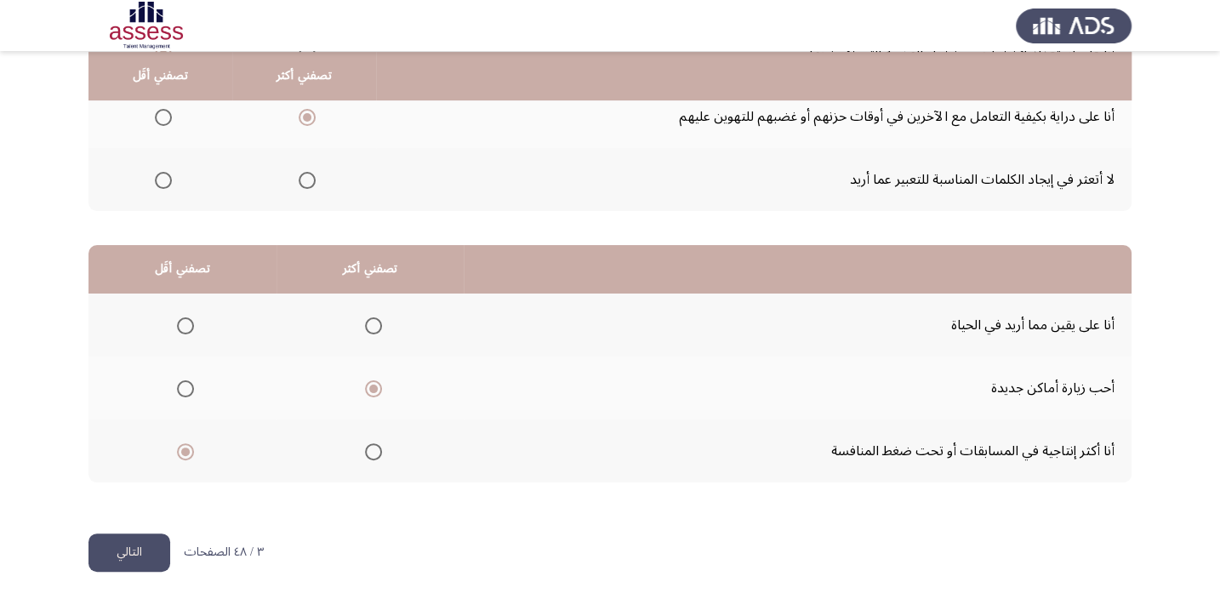
click at [130, 538] on button "التالي" at bounding box center [130, 553] width 82 height 38
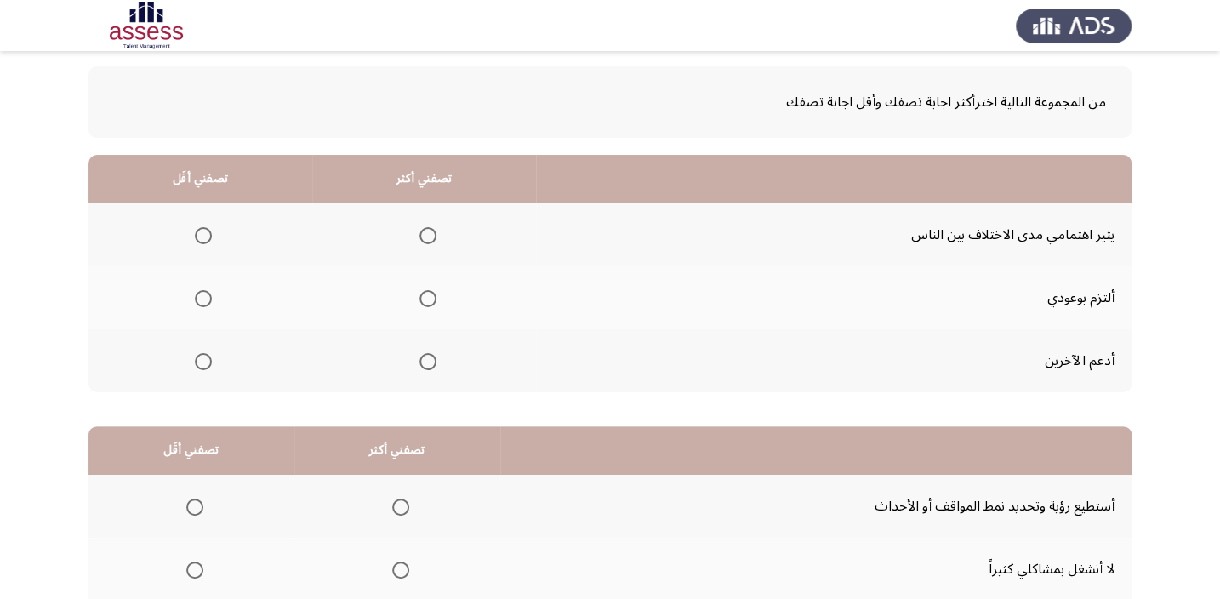
scroll to position [77, 0]
click at [203, 236] on span "Select an option" at bounding box center [203, 236] width 0 height 0
click at [203, 234] on input "Select an option" at bounding box center [203, 235] width 17 height 17
click at [436, 308] on th at bounding box center [424, 297] width 224 height 63
click at [425, 294] on span "Select an option" at bounding box center [428, 298] width 17 height 17
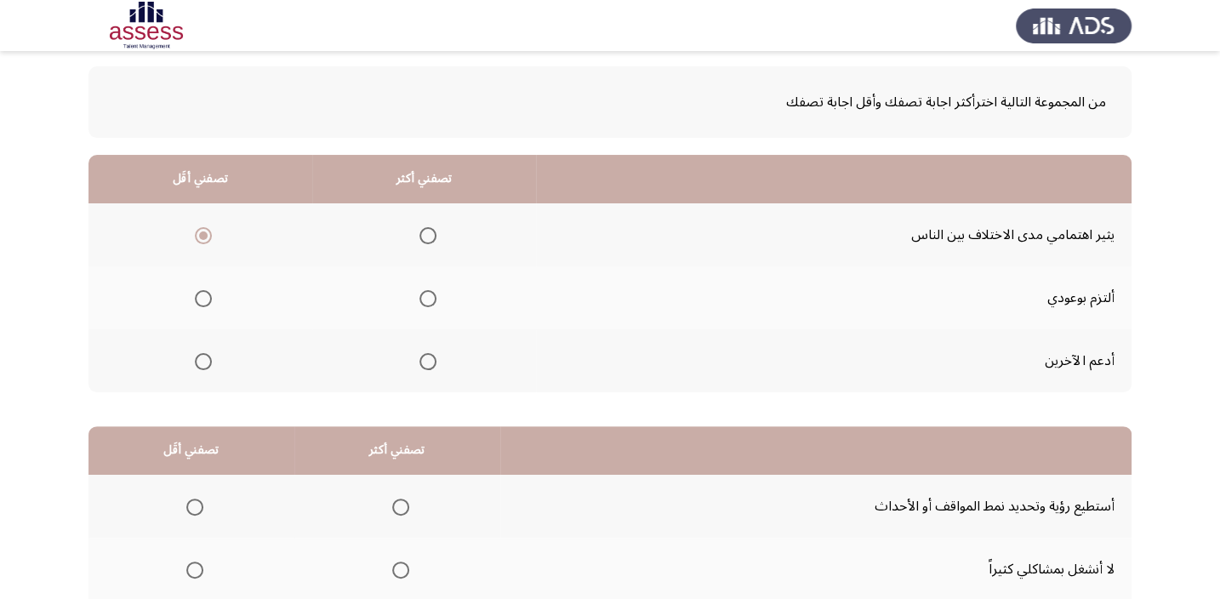
click at [425, 294] on input "Select an option" at bounding box center [428, 298] width 17 height 17
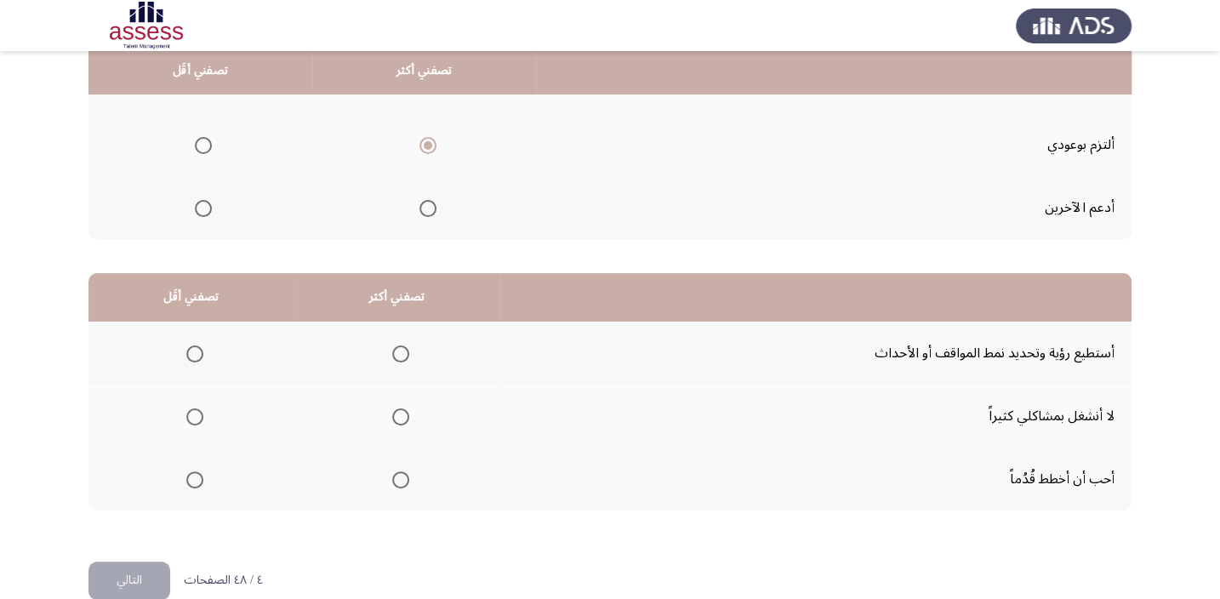
scroll to position [258, 0]
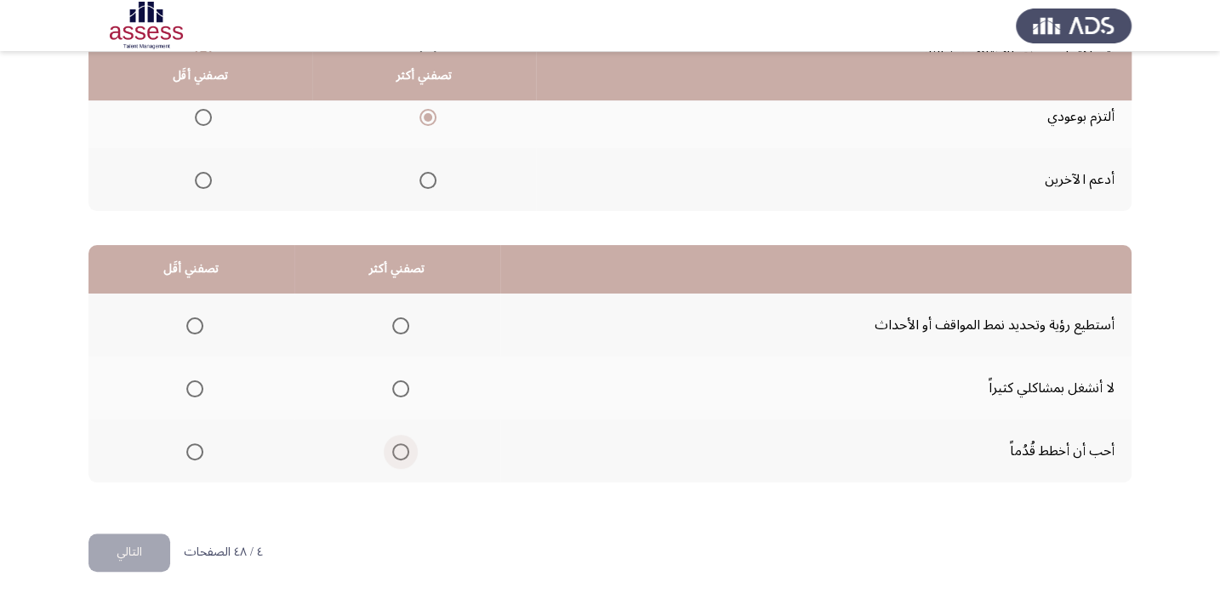
click at [397, 446] on span "Select an option" at bounding box center [400, 451] width 17 height 17
click at [397, 446] on input "Select an option" at bounding box center [400, 451] width 17 height 17
click at [186, 385] on span "Select an option" at bounding box center [194, 388] width 17 height 17
click at [186, 385] on input "Select an option" at bounding box center [194, 388] width 17 height 17
click at [104, 562] on button "التالي" at bounding box center [130, 553] width 82 height 38
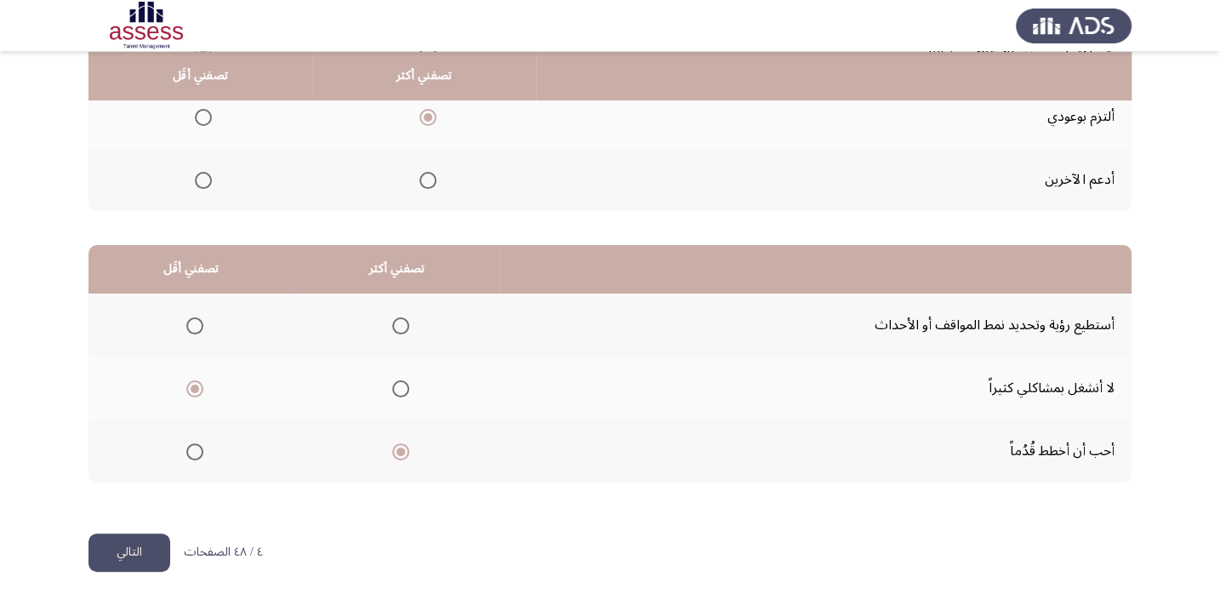
scroll to position [0, 0]
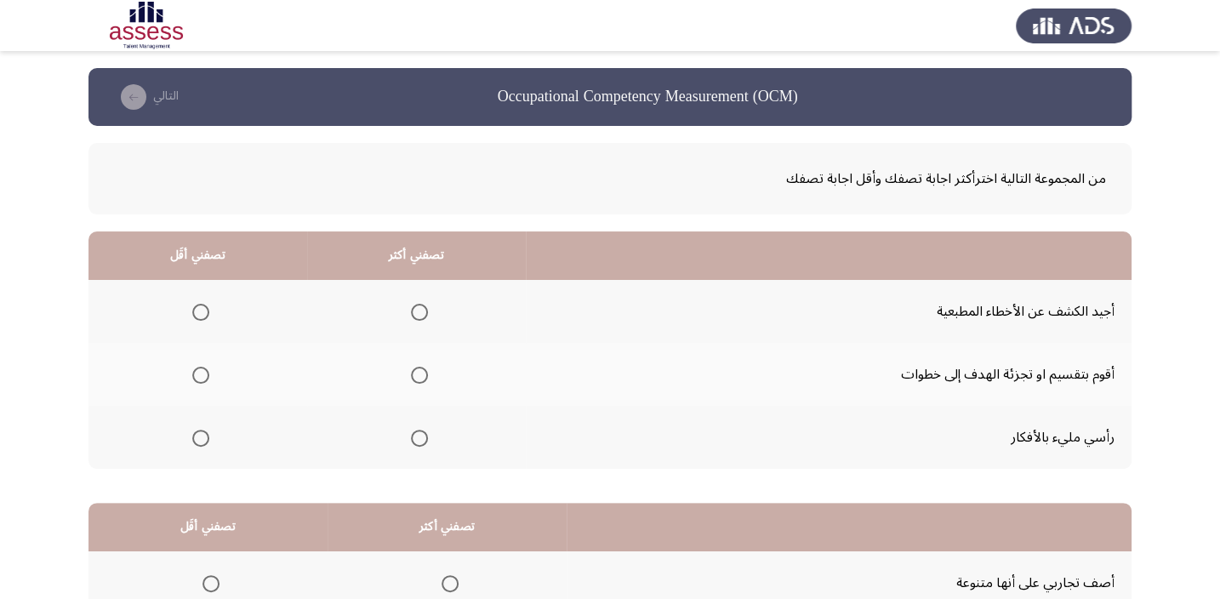
click at [194, 438] on span "Select an option" at bounding box center [200, 438] width 17 height 17
click at [194, 438] on input "Select an option" at bounding box center [200, 438] width 17 height 17
click at [420, 370] on th at bounding box center [416, 374] width 219 height 63
click at [408, 382] on mat-radio-group "Select an option" at bounding box center [416, 374] width 24 height 29
click at [411, 381] on span "Select an option" at bounding box center [419, 375] width 17 height 17
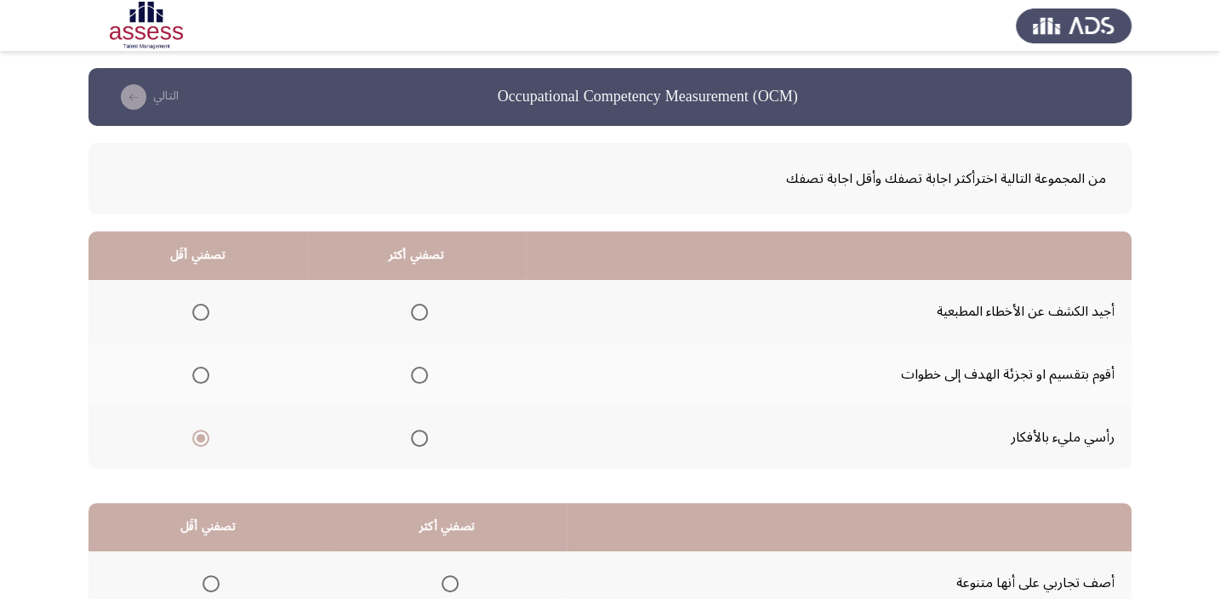
click at [411, 381] on input "Select an option" at bounding box center [419, 375] width 17 height 17
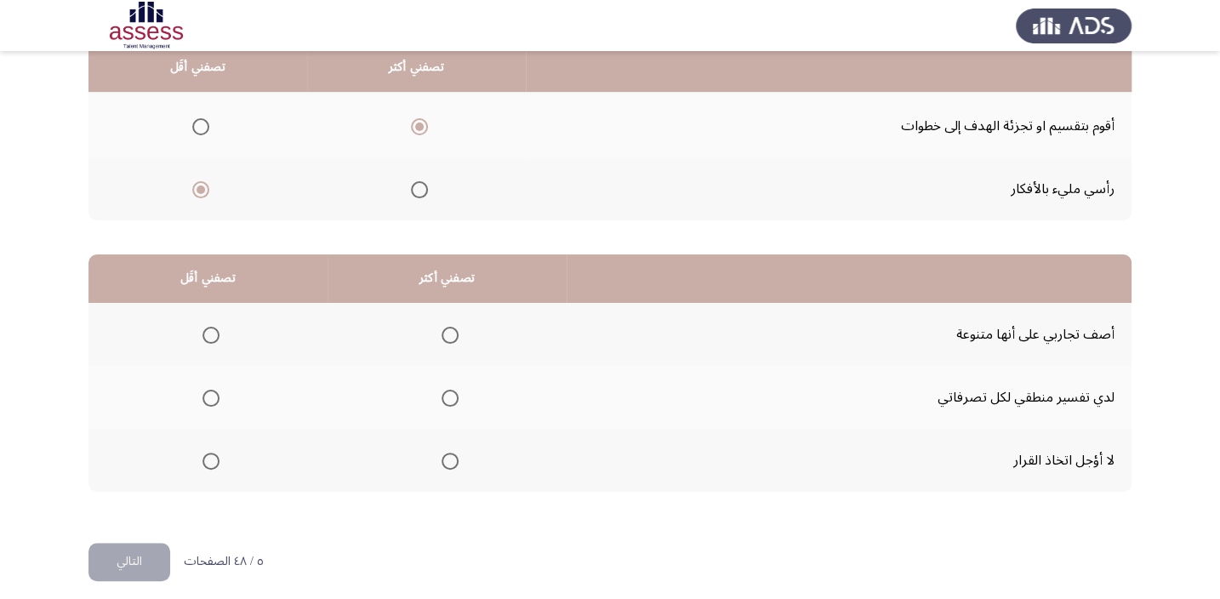
scroll to position [258, 0]
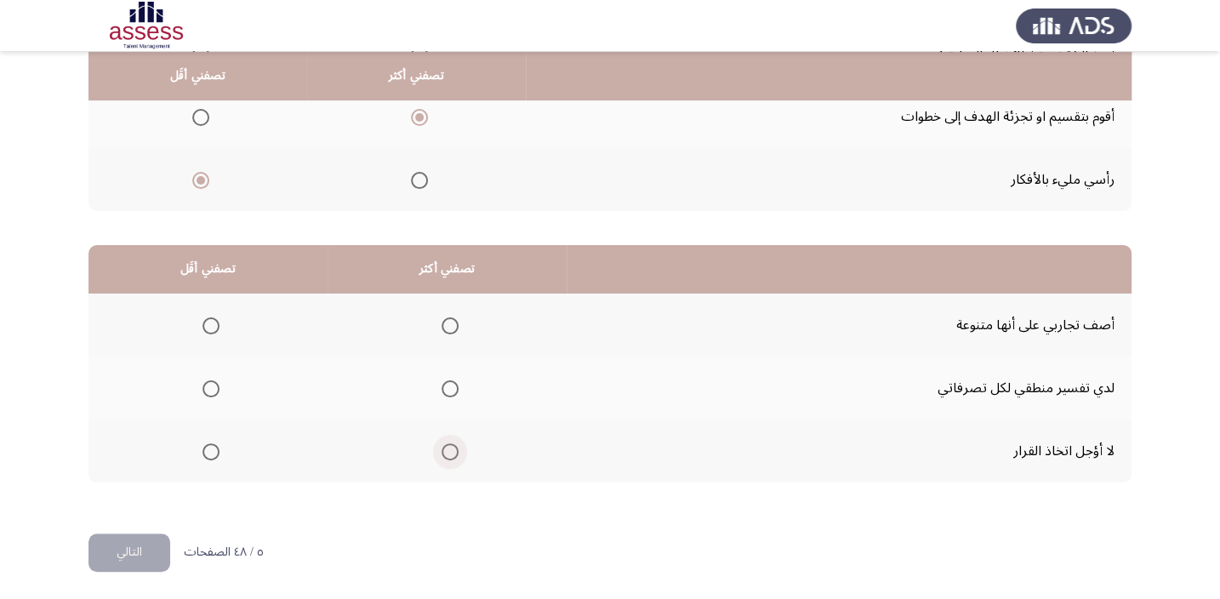
click at [450, 455] on span "Select an option" at bounding box center [450, 451] width 17 height 17
click at [450, 455] on input "Select an option" at bounding box center [450, 451] width 17 height 17
click at [204, 319] on span "Select an option" at bounding box center [211, 325] width 17 height 17
click at [204, 319] on input "Select an option" at bounding box center [211, 325] width 17 height 17
click at [154, 538] on button "التالي" at bounding box center [130, 553] width 82 height 38
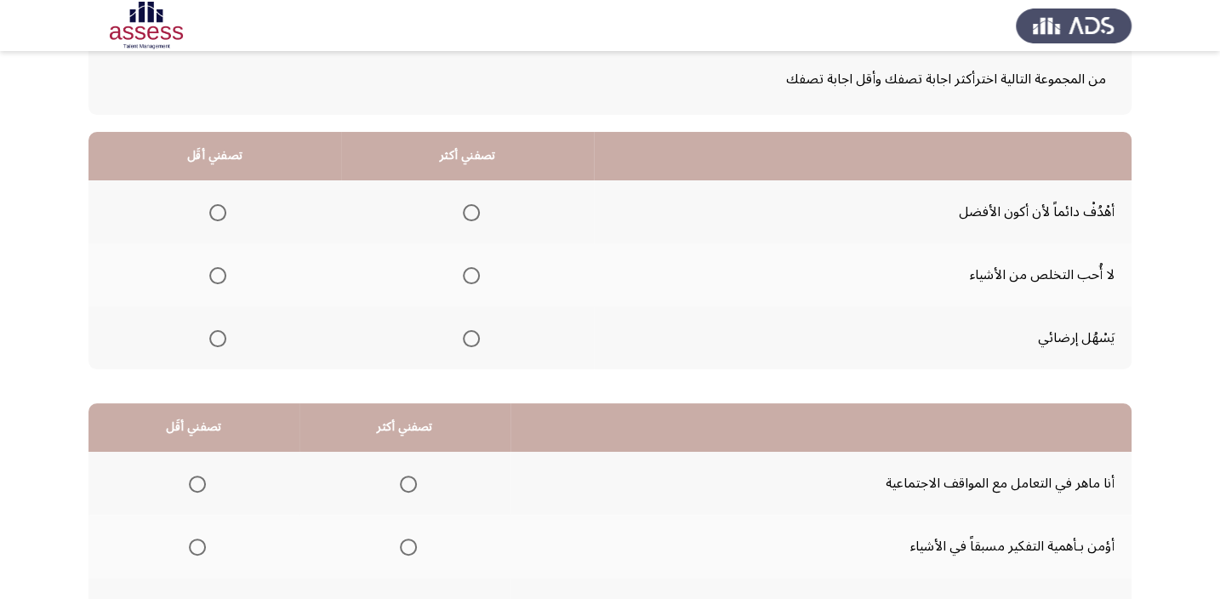
scroll to position [102, 0]
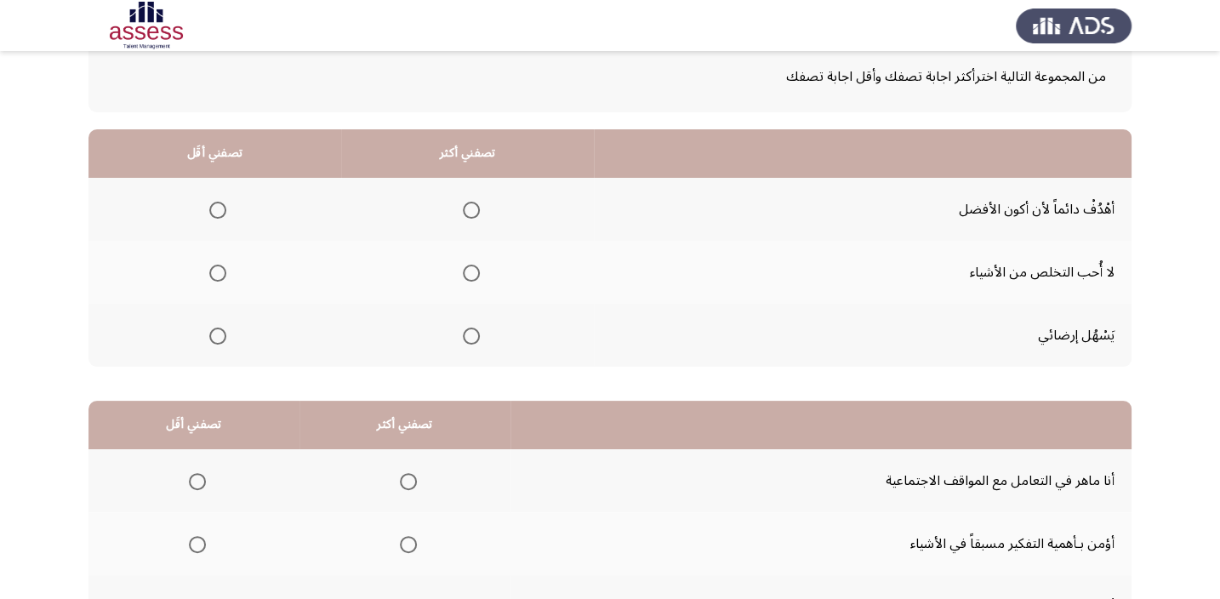
click at [468, 214] on span "Select an option" at bounding box center [471, 210] width 17 height 17
click at [468, 214] on input "Select an option" at bounding box center [471, 210] width 17 height 17
click at [471, 258] on mat-radio-group "Select an option" at bounding box center [468, 272] width 24 height 29
click at [211, 272] on span "Select an option" at bounding box center [217, 273] width 17 height 17
click at [211, 272] on input "Select an option" at bounding box center [217, 273] width 17 height 17
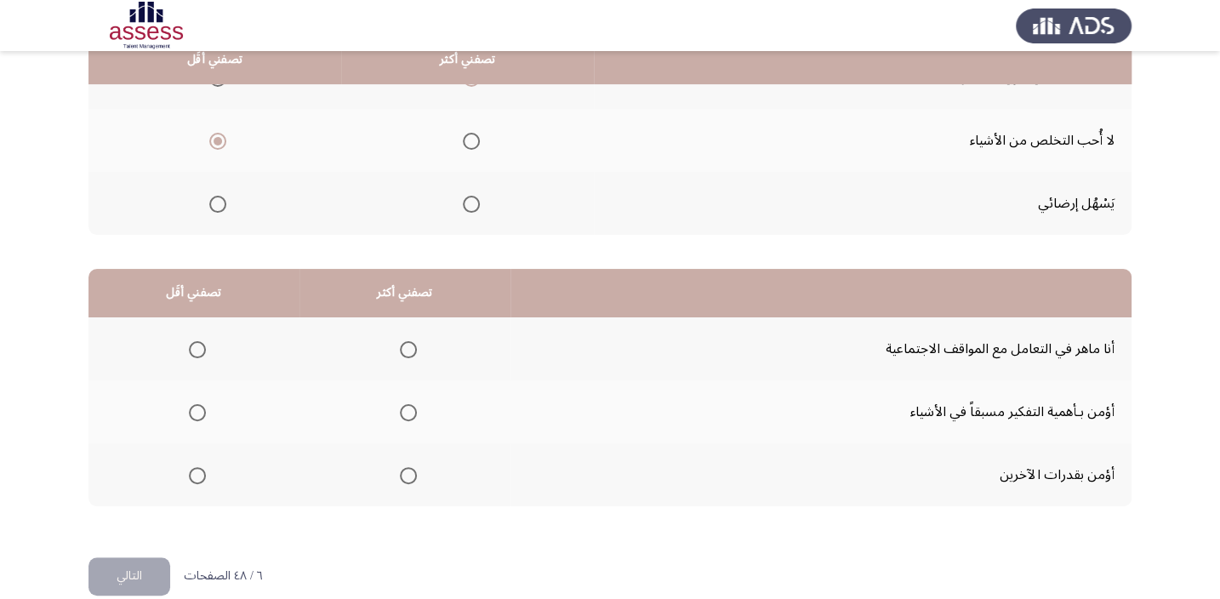
scroll to position [258, 0]
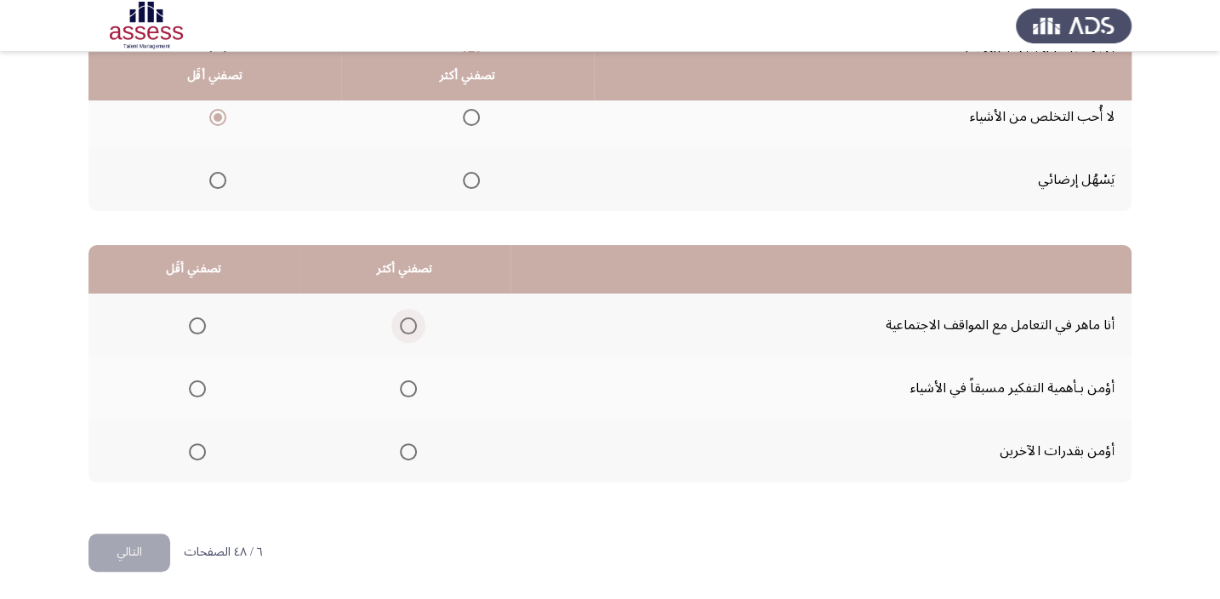
click at [412, 328] on span "Select an option" at bounding box center [408, 325] width 17 height 17
click at [412, 328] on input "Select an option" at bounding box center [408, 325] width 17 height 17
click at [197, 382] on span "Select an option" at bounding box center [197, 388] width 17 height 17
click at [197, 382] on input "Select an option" at bounding box center [197, 388] width 17 height 17
drag, startPoint x: 122, startPoint y: 569, endPoint x: 111, endPoint y: 569, distance: 11.1
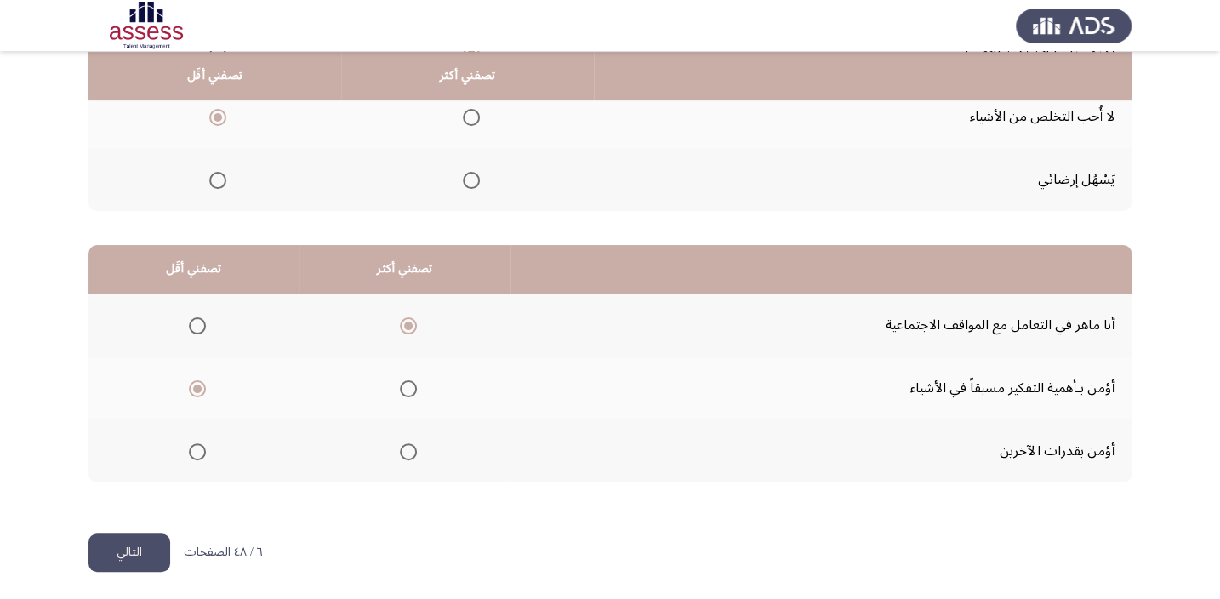
click at [122, 570] on html "Occupational Competency Measurement (OCM) التالي من المجموعة التالية اخترأكثر ا…" at bounding box center [610, 171] width 1220 height 859
click at [93, 553] on button "التالي" at bounding box center [130, 553] width 82 height 38
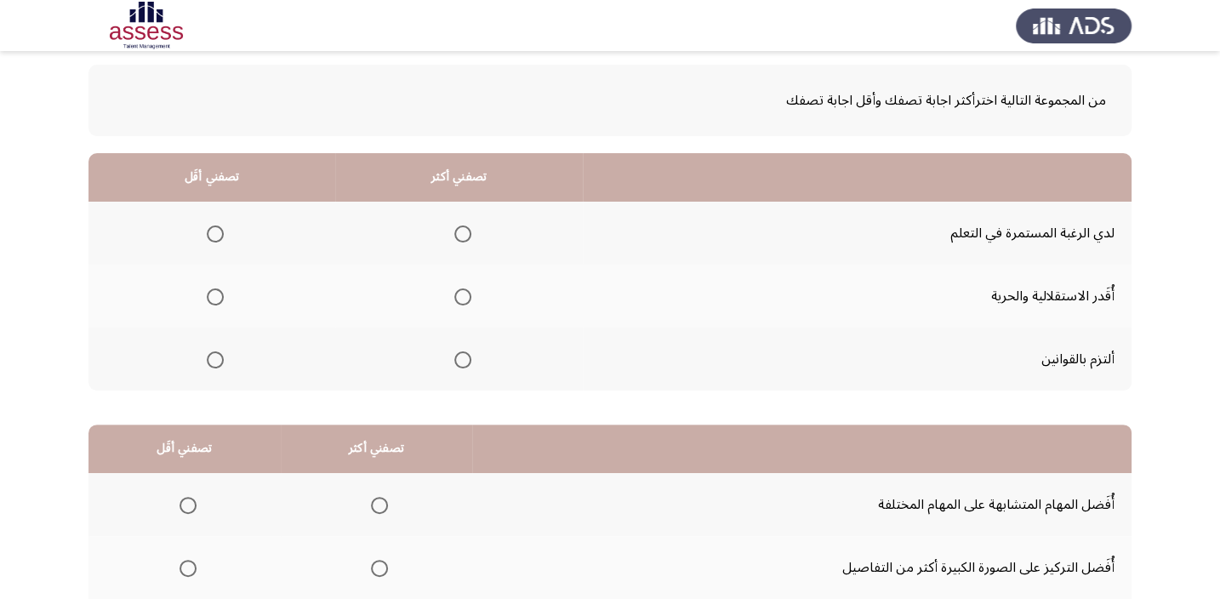
scroll to position [102, 0]
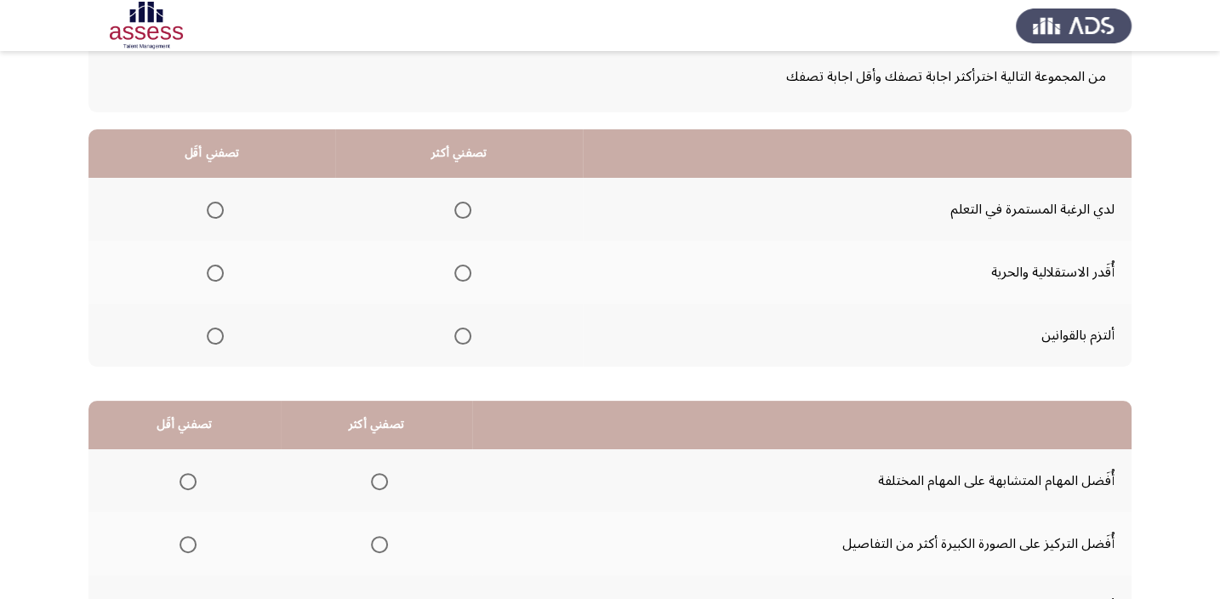
click at [457, 332] on span "Select an option" at bounding box center [462, 336] width 17 height 17
click at [457, 332] on input "Select an option" at bounding box center [462, 336] width 17 height 17
click at [217, 271] on span "Select an option" at bounding box center [215, 273] width 17 height 17
click at [217, 271] on input "Select an option" at bounding box center [215, 273] width 17 height 17
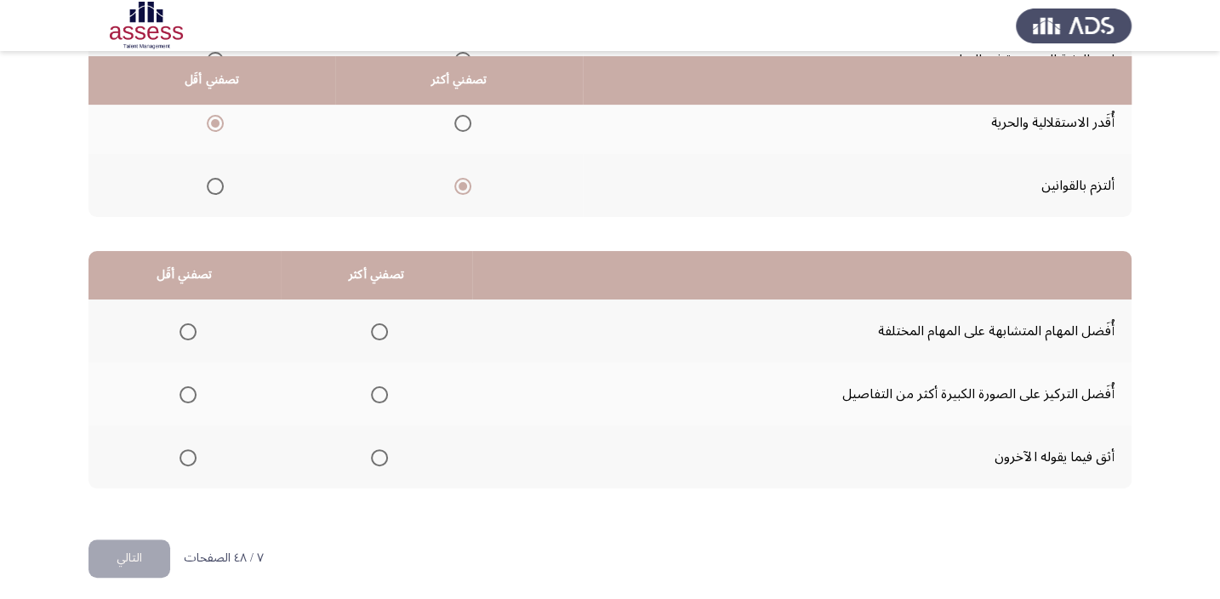
scroll to position [257, 0]
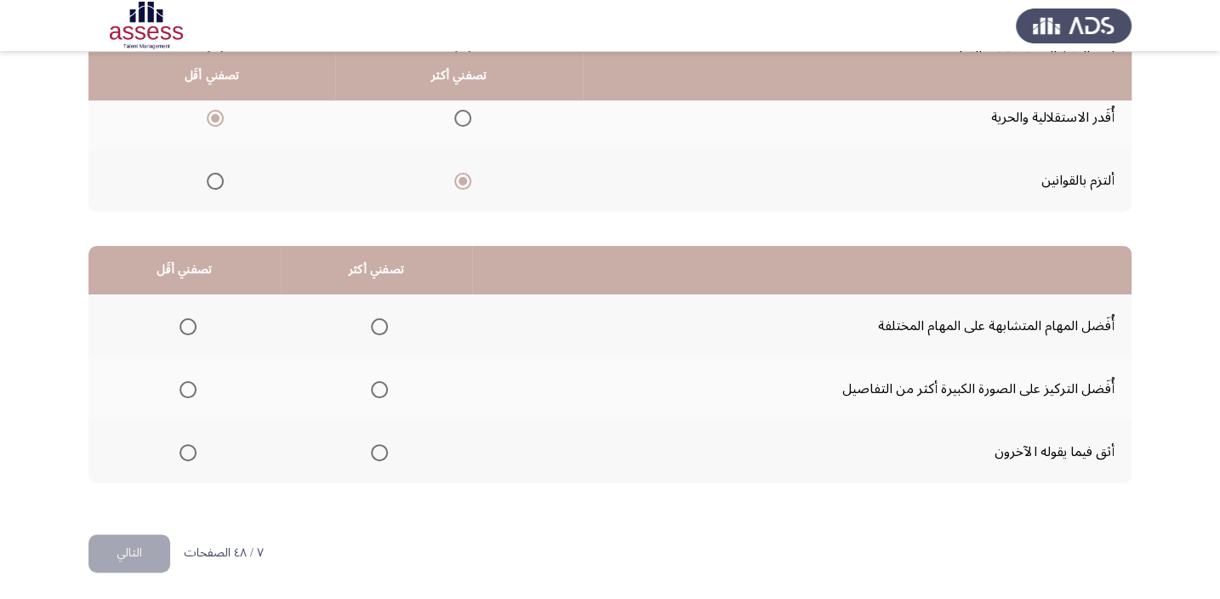
click at [191, 324] on th at bounding box center [185, 325] width 192 height 63
click at [180, 328] on span "Select an option" at bounding box center [188, 326] width 17 height 17
click at [180, 328] on input "Select an option" at bounding box center [188, 326] width 17 height 17
click at [388, 449] on th at bounding box center [377, 451] width 192 height 63
click at [378, 453] on span "Select an option" at bounding box center [379, 452] width 17 height 17
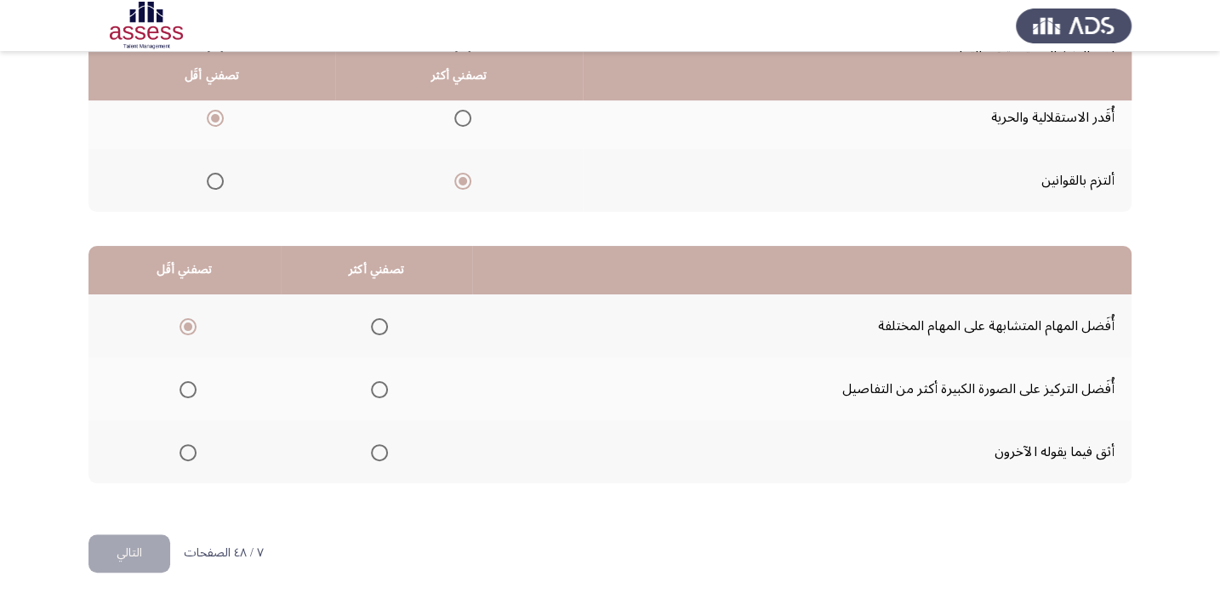
click at [378, 453] on input "Select an option" at bounding box center [379, 452] width 17 height 17
click at [145, 542] on button "التالي" at bounding box center [130, 553] width 82 height 38
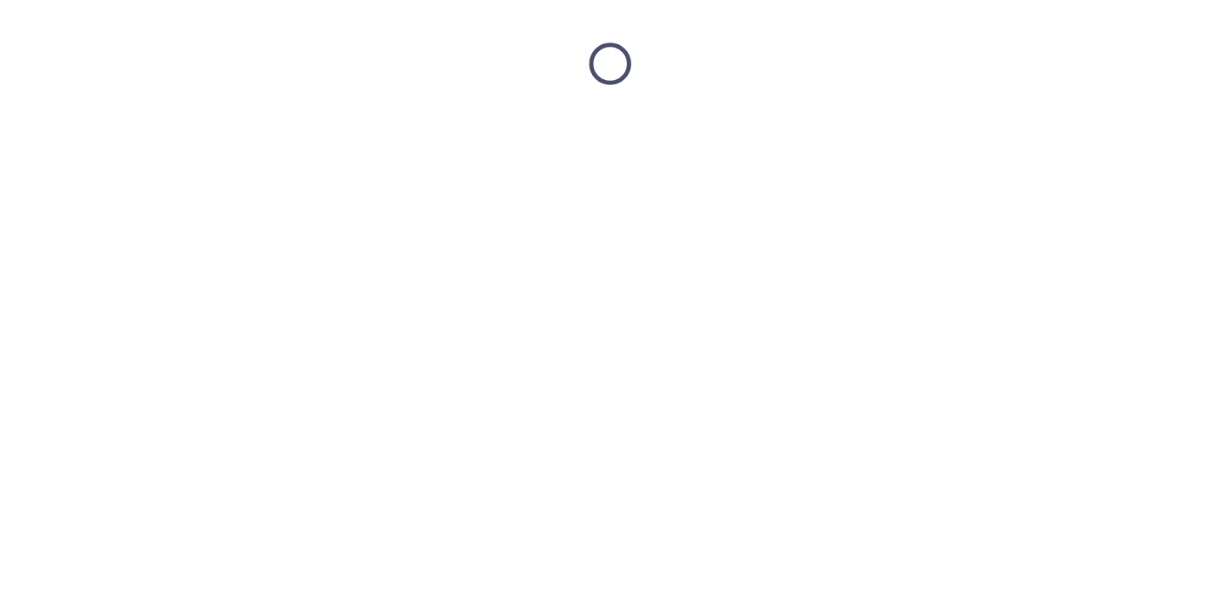
scroll to position [0, 0]
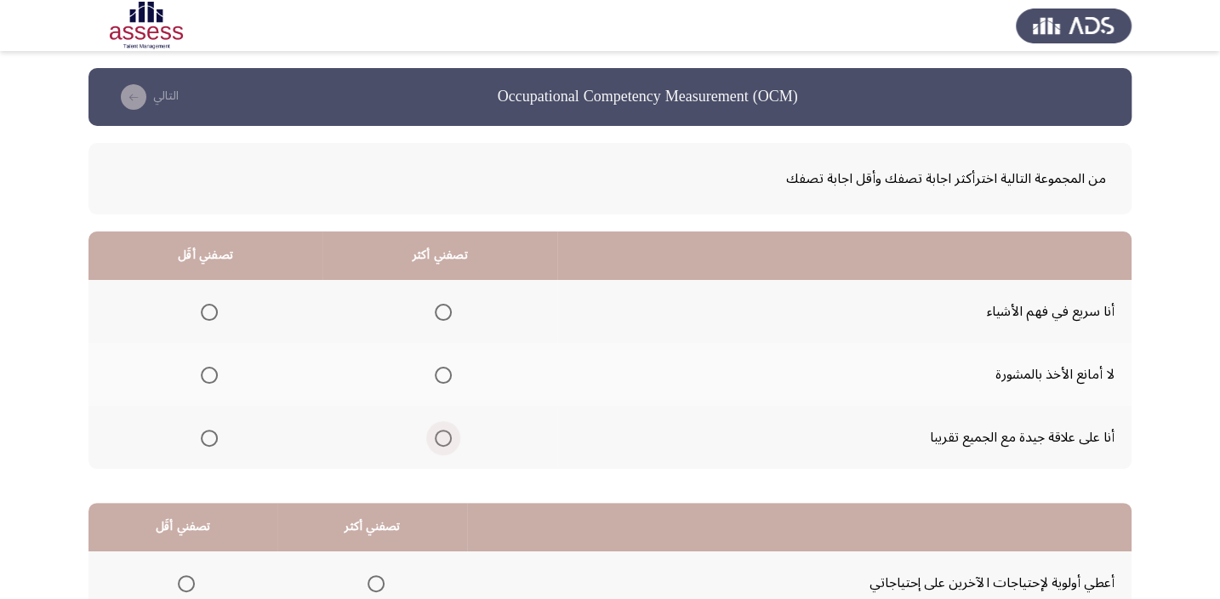
click at [443, 433] on span "Select an option" at bounding box center [443, 438] width 17 height 17
click at [443, 433] on input "Select an option" at bounding box center [443, 438] width 17 height 17
click at [211, 306] on span "Select an option" at bounding box center [209, 312] width 17 height 17
click at [211, 306] on input "Select an option" at bounding box center [209, 312] width 17 height 17
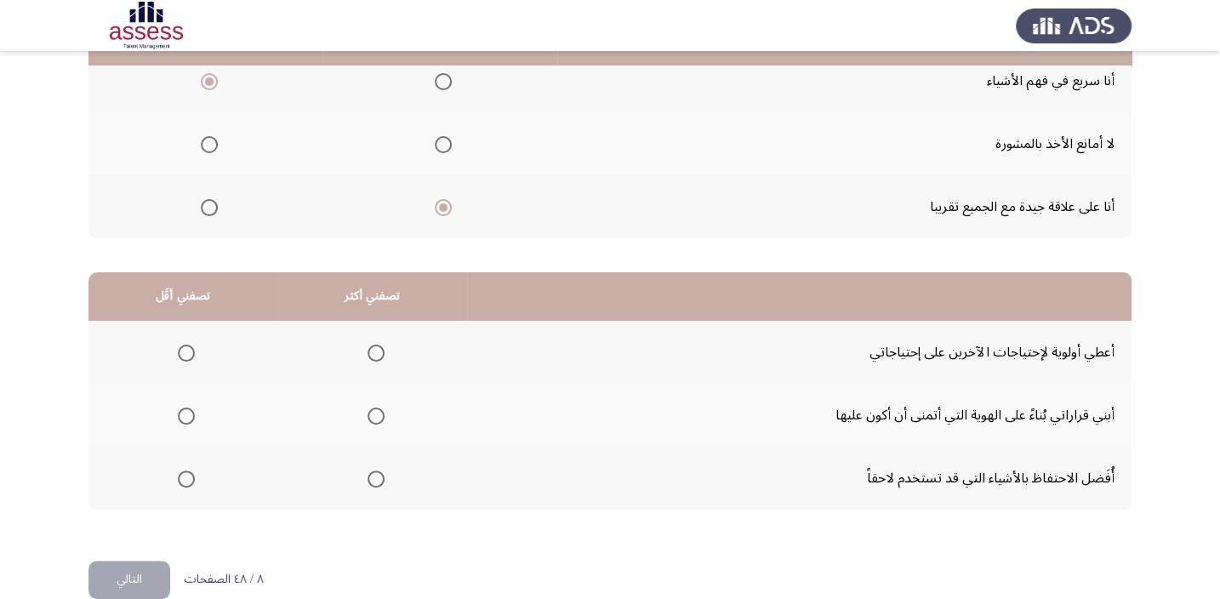
scroll to position [231, 0]
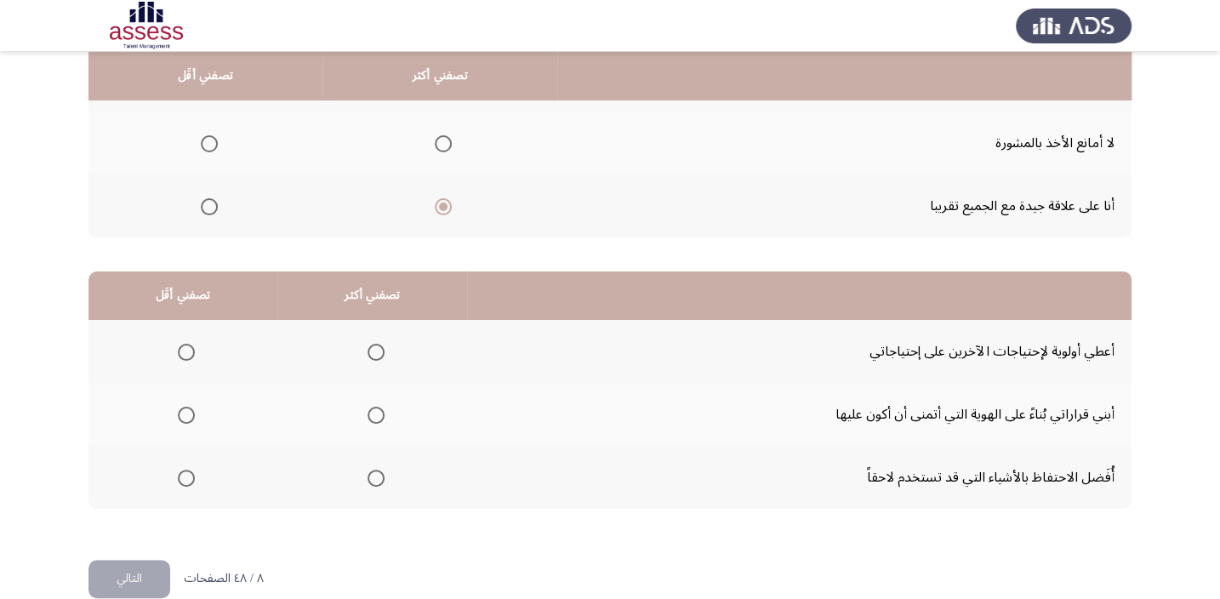
click at [186, 355] on span "Select an option" at bounding box center [186, 352] width 17 height 17
click at [186, 355] on input "Select an option" at bounding box center [186, 352] width 17 height 17
click at [371, 471] on span "Select an option" at bounding box center [376, 478] width 17 height 17
click at [371, 471] on input "Select an option" at bounding box center [376, 478] width 17 height 17
click at [139, 585] on button "التالي" at bounding box center [130, 579] width 82 height 38
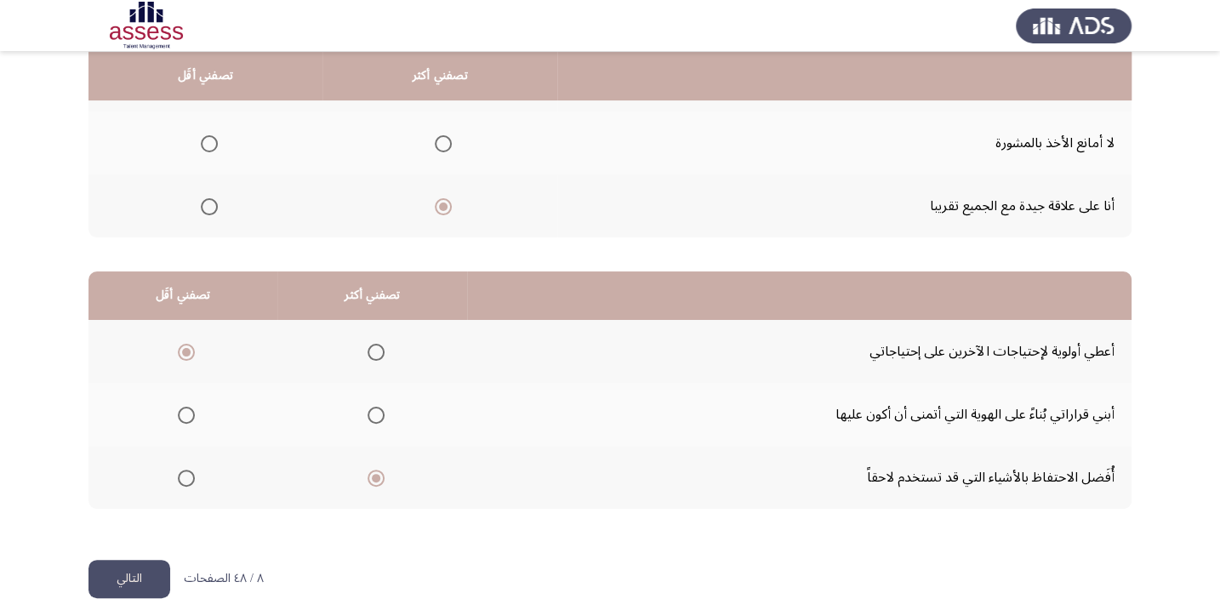
scroll to position [0, 0]
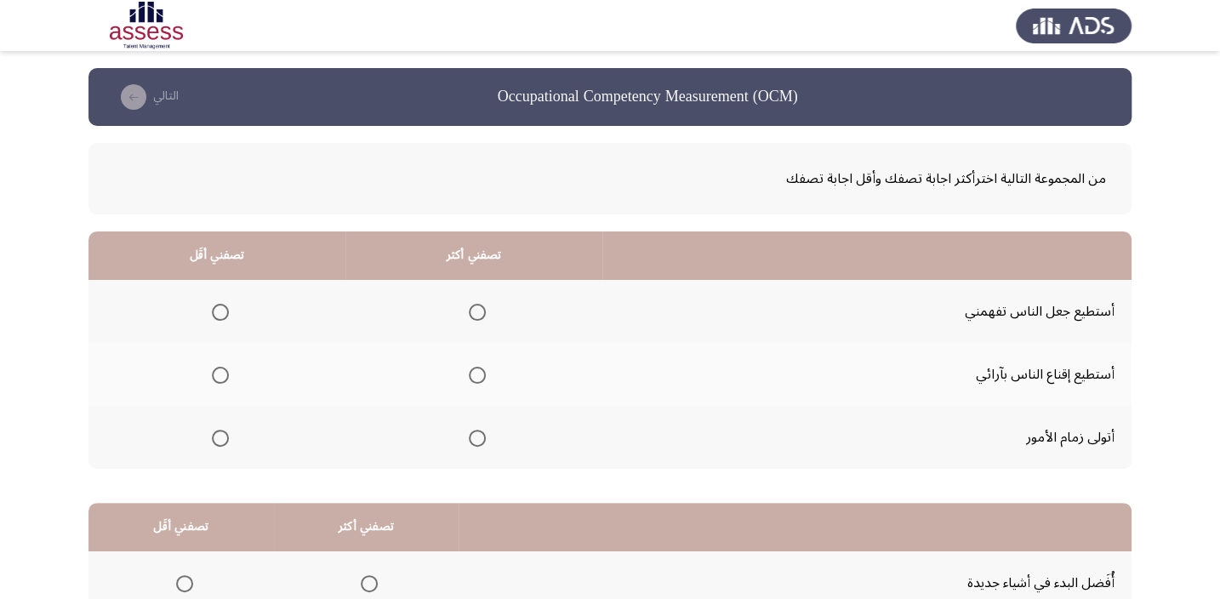
click at [478, 310] on span "Select an option" at bounding box center [477, 312] width 17 height 17
click at [478, 310] on input "Select an option" at bounding box center [477, 312] width 17 height 17
click at [213, 380] on span "Select an option" at bounding box center [220, 375] width 17 height 17
click at [213, 380] on input "Select an option" at bounding box center [220, 375] width 17 height 17
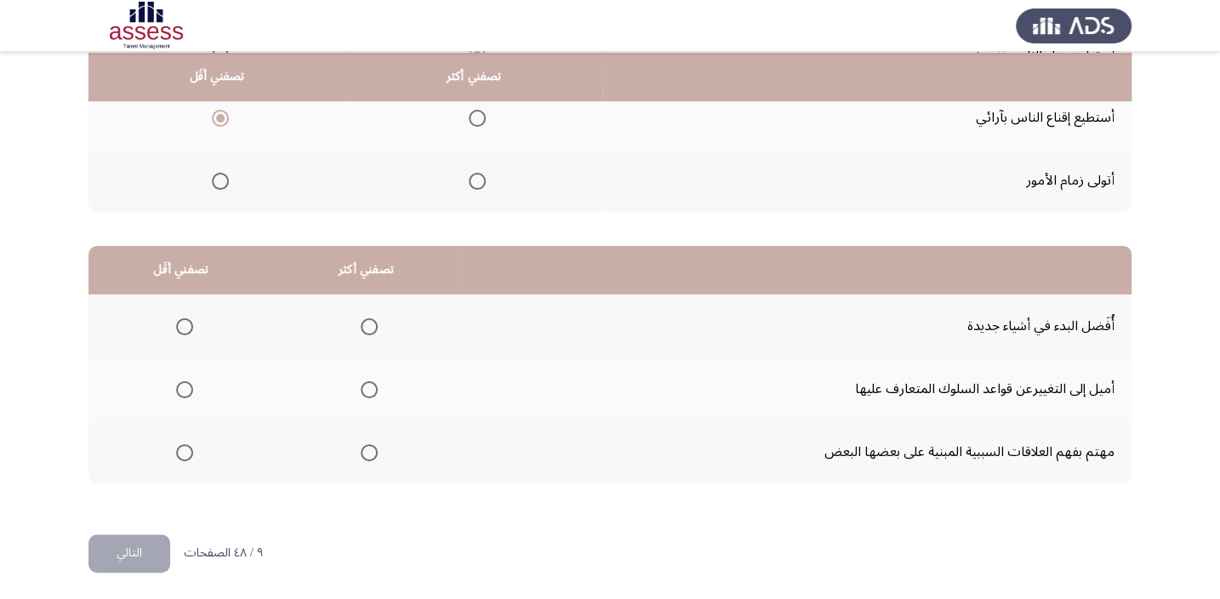
scroll to position [258, 0]
click at [366, 319] on span "Select an option" at bounding box center [369, 325] width 17 height 17
click at [366, 319] on input "Select an option" at bounding box center [369, 325] width 17 height 17
click at [179, 385] on span "Select an option" at bounding box center [184, 388] width 17 height 17
click at [179, 385] on input "Select an option" at bounding box center [184, 388] width 17 height 17
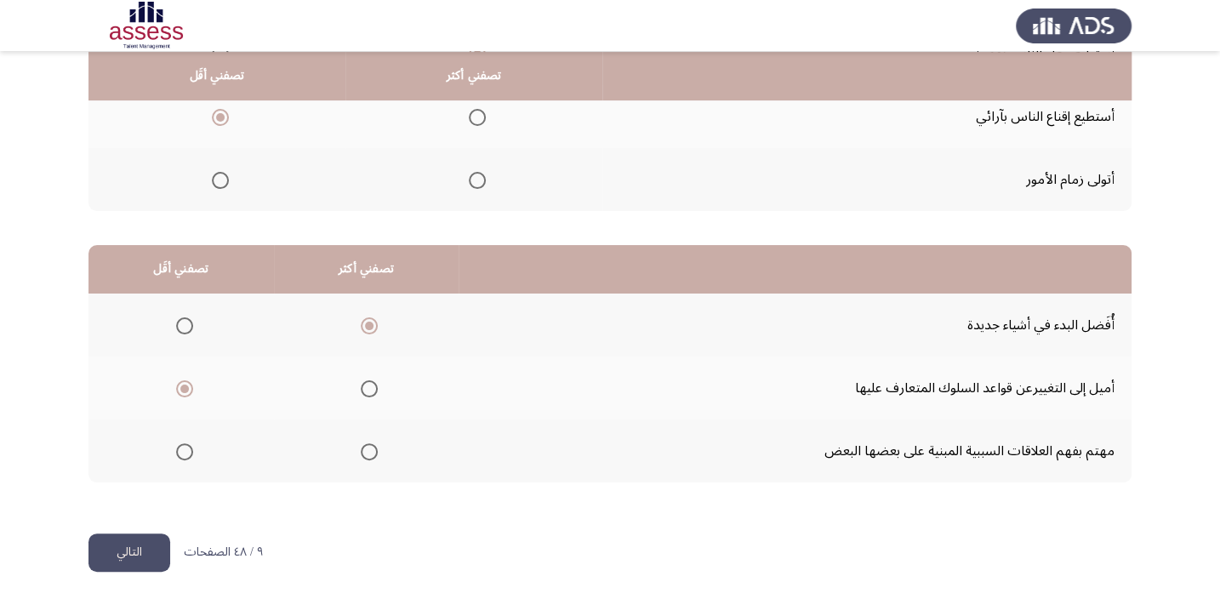
click at [156, 550] on button "التالي" at bounding box center [130, 553] width 82 height 38
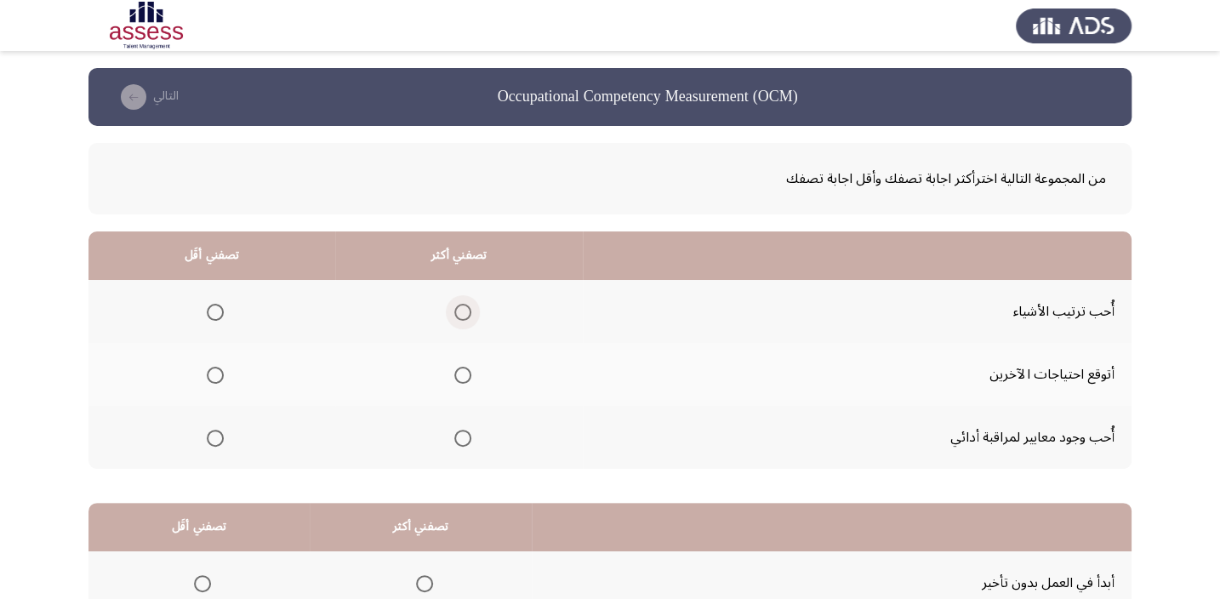
click at [448, 306] on label "Select an option" at bounding box center [460, 312] width 24 height 17
click at [454, 306] on input "Select an option" at bounding box center [462, 312] width 17 height 17
click at [460, 439] on span "Select an option" at bounding box center [462, 438] width 17 height 17
click at [460, 439] on input "Select an option" at bounding box center [462, 438] width 17 height 17
click at [457, 309] on span "Select an option" at bounding box center [462, 312] width 17 height 17
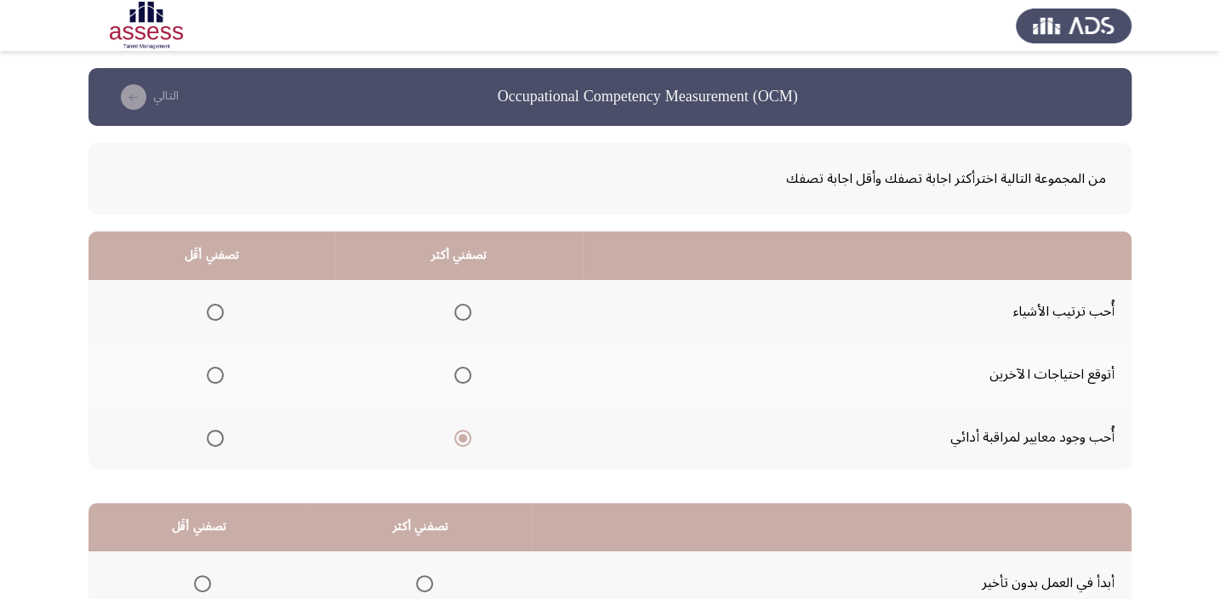
click at [457, 309] on input "Select an option" at bounding box center [462, 312] width 17 height 17
click at [213, 372] on span "Select an option" at bounding box center [215, 375] width 17 height 17
click at [213, 372] on input "Select an option" at bounding box center [215, 375] width 17 height 17
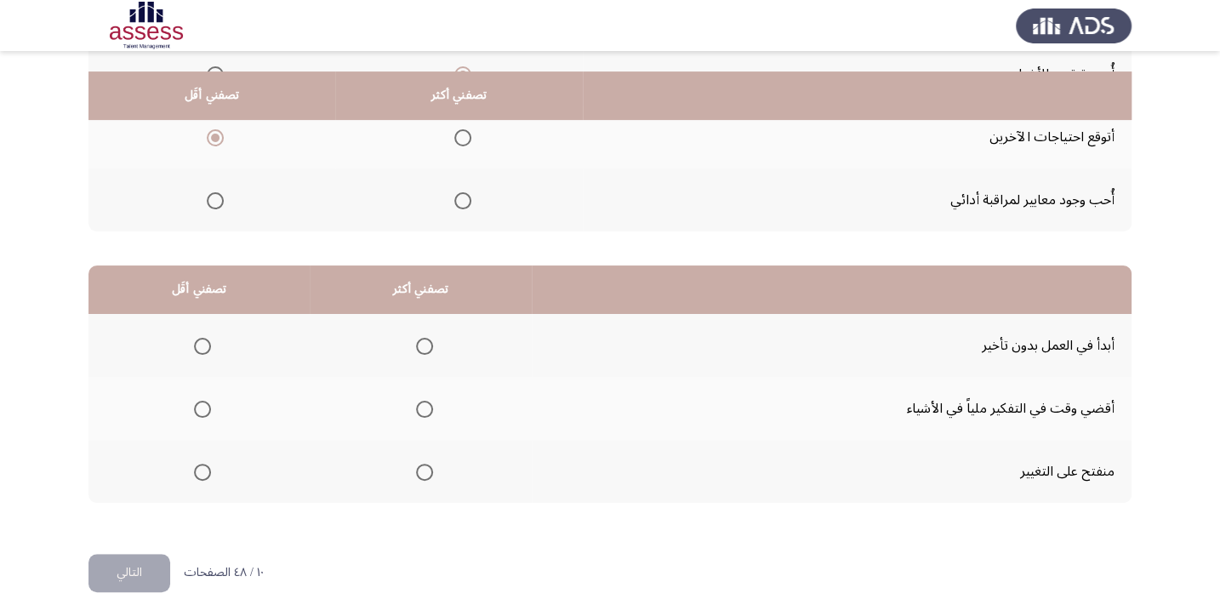
scroll to position [257, 0]
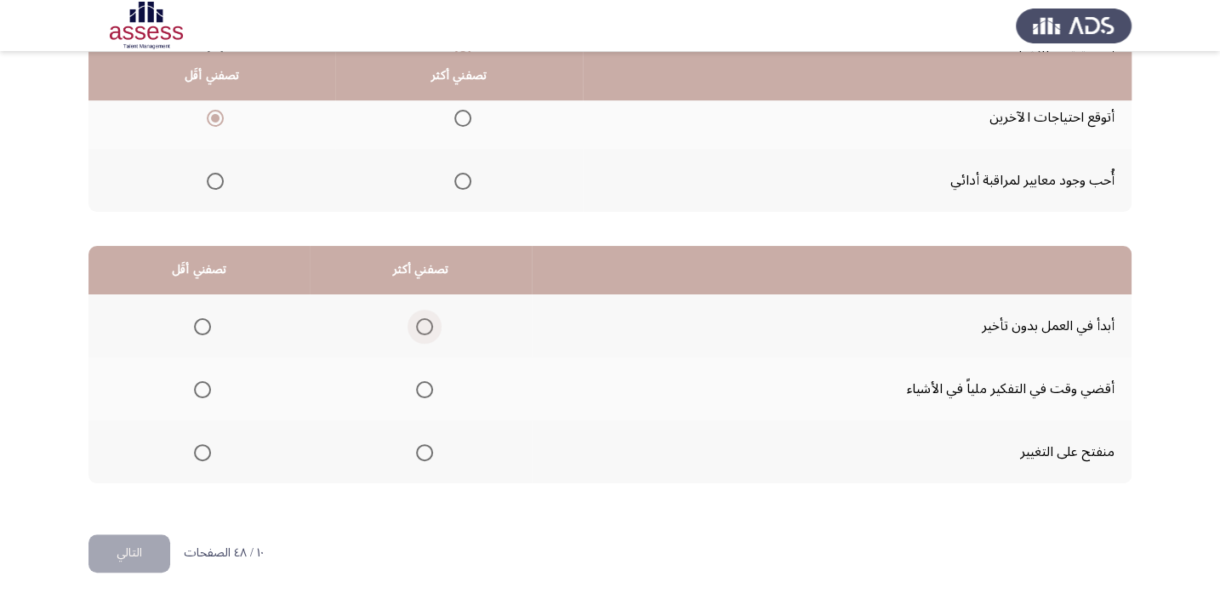
click at [416, 324] on span "Select an option" at bounding box center [424, 326] width 17 height 17
click at [416, 324] on input "Select an option" at bounding box center [424, 326] width 17 height 17
click at [228, 386] on th at bounding box center [199, 388] width 221 height 63
click at [207, 381] on span "Select an option" at bounding box center [202, 389] width 17 height 17
click at [207, 381] on input "Select an option" at bounding box center [202, 389] width 17 height 17
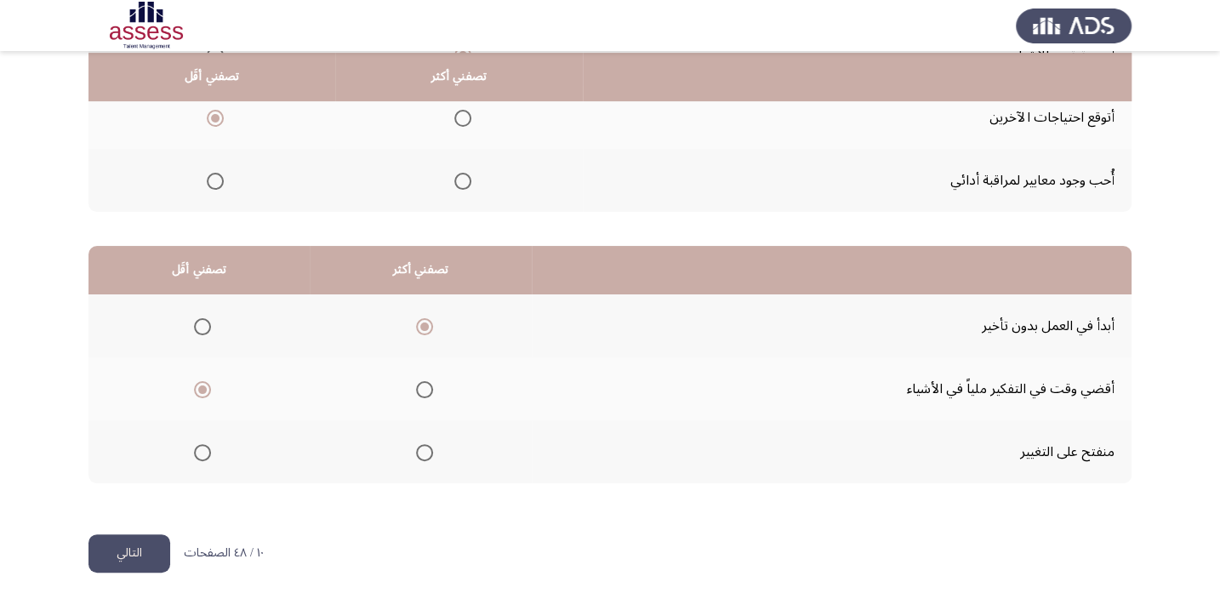
scroll to position [258, 0]
click at [122, 554] on button "التالي" at bounding box center [130, 553] width 82 height 38
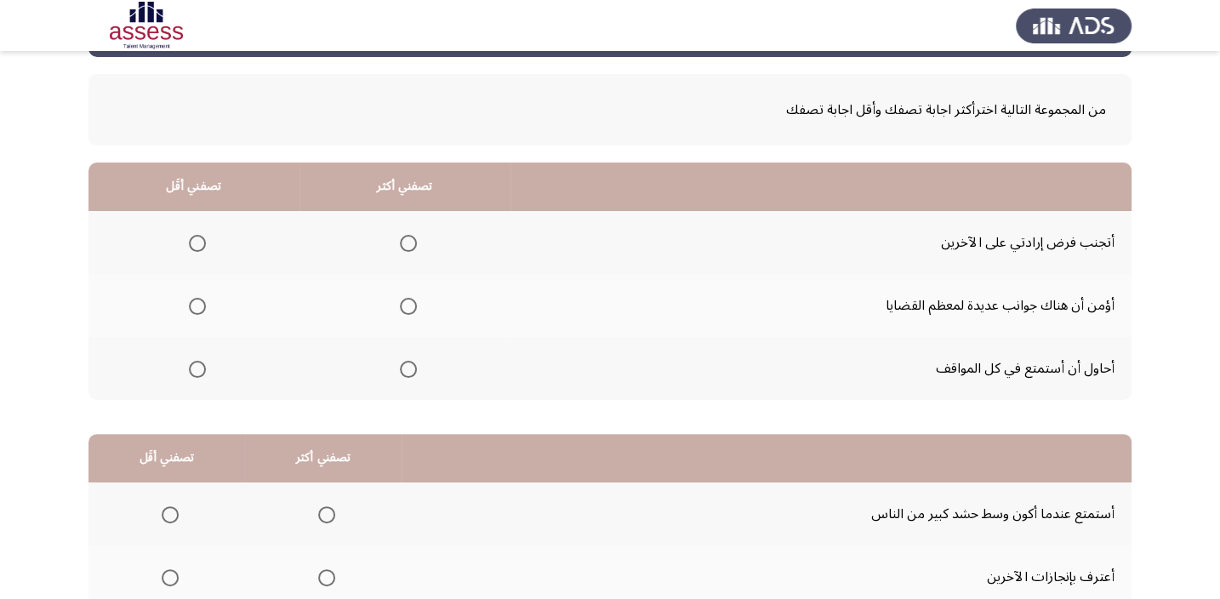
scroll to position [77, 0]
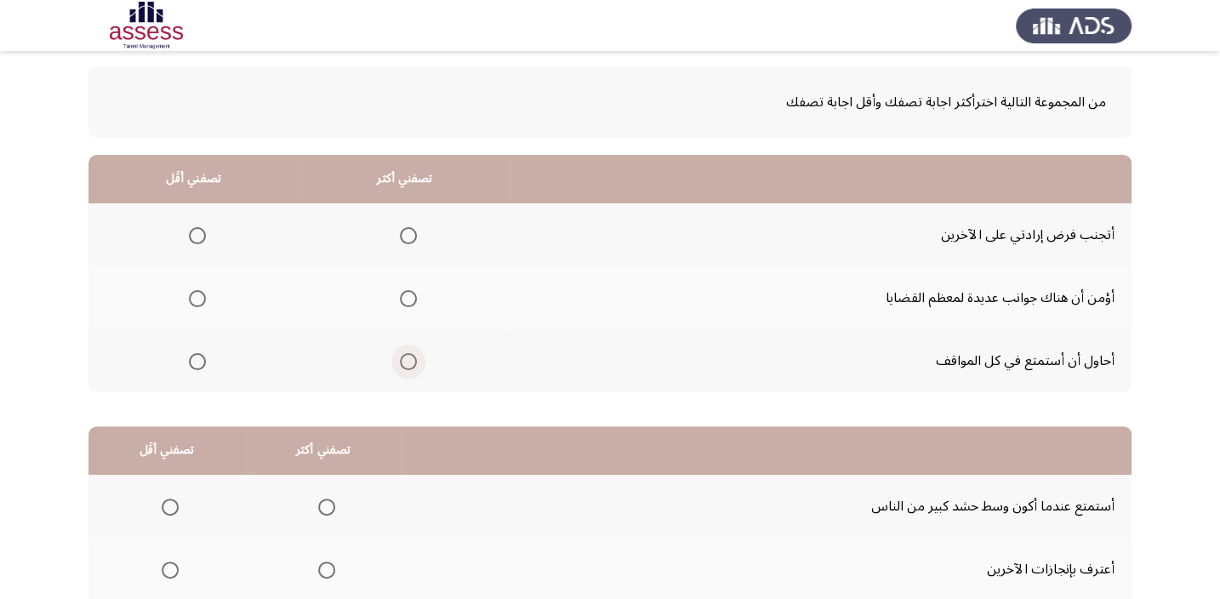
click at [408, 363] on span "Select an option" at bounding box center [408, 361] width 17 height 17
click at [408, 363] on input "Select an option" at bounding box center [408, 361] width 17 height 17
click at [189, 236] on span "Select an option" at bounding box center [197, 235] width 17 height 17
click at [189, 236] on input "Select an option" at bounding box center [197, 235] width 17 height 17
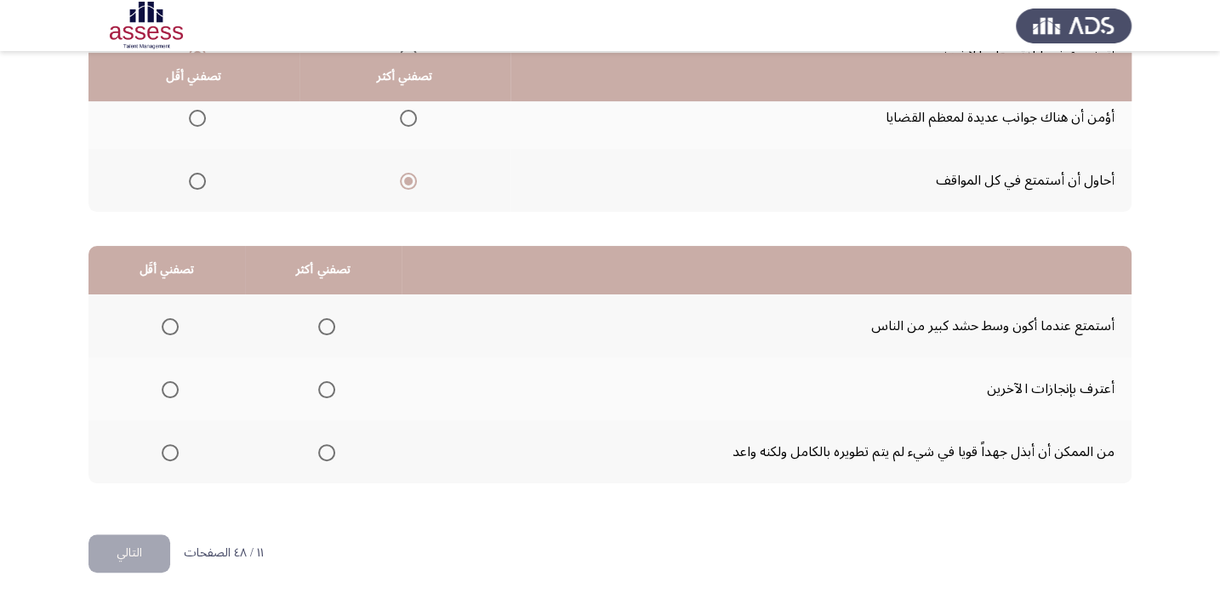
scroll to position [258, 0]
click at [311, 457] on label "Select an option" at bounding box center [323, 451] width 24 height 17
click at [318, 457] on input "Select an option" at bounding box center [326, 451] width 17 height 17
click at [178, 329] on th at bounding box center [167, 325] width 157 height 63
click at [176, 317] on span "Select an option" at bounding box center [170, 325] width 17 height 17
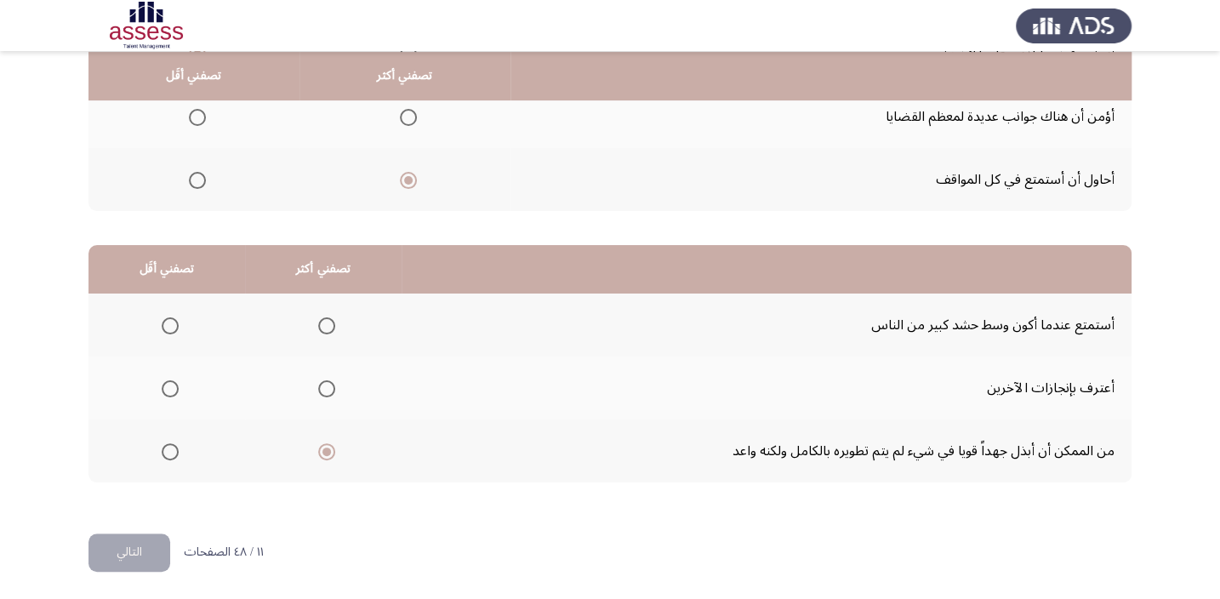
click at [176, 317] on input "Select an option" at bounding box center [170, 325] width 17 height 17
click at [130, 552] on button "التالي" at bounding box center [130, 553] width 82 height 38
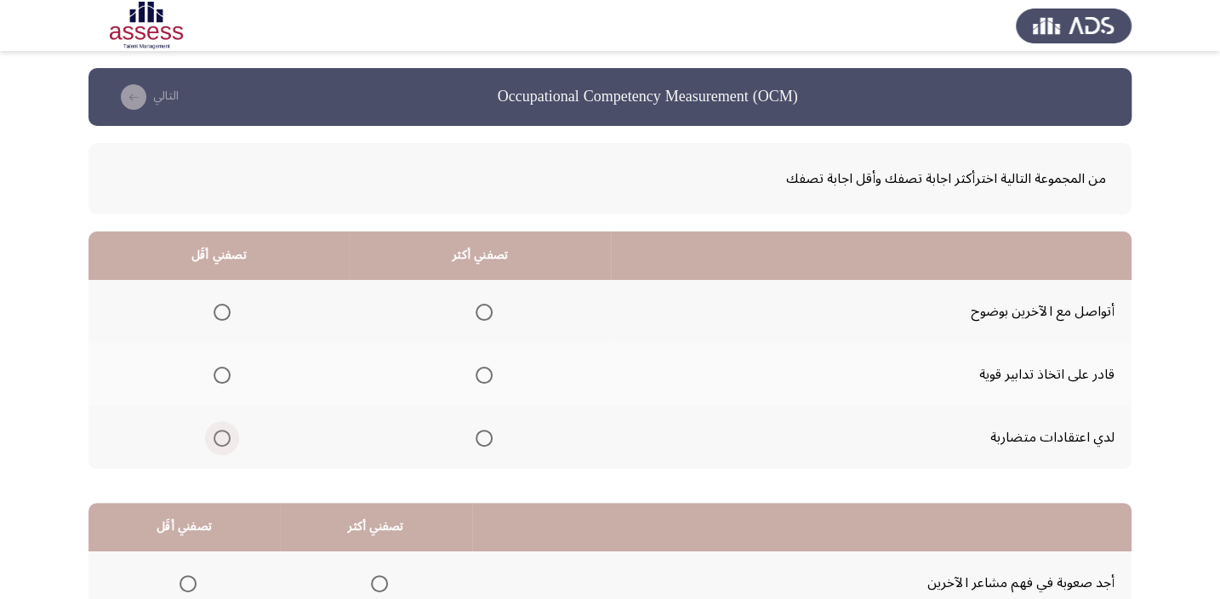
click at [222, 430] on span "Select an option" at bounding box center [222, 438] width 17 height 17
click at [222, 430] on input "Select an option" at bounding box center [222, 438] width 17 height 17
click at [483, 323] on mat-radio-group "Select an option" at bounding box center [481, 311] width 24 height 29
click at [483, 307] on span "Select an option" at bounding box center [484, 312] width 17 height 17
click at [483, 307] on input "Select an option" at bounding box center [484, 312] width 17 height 17
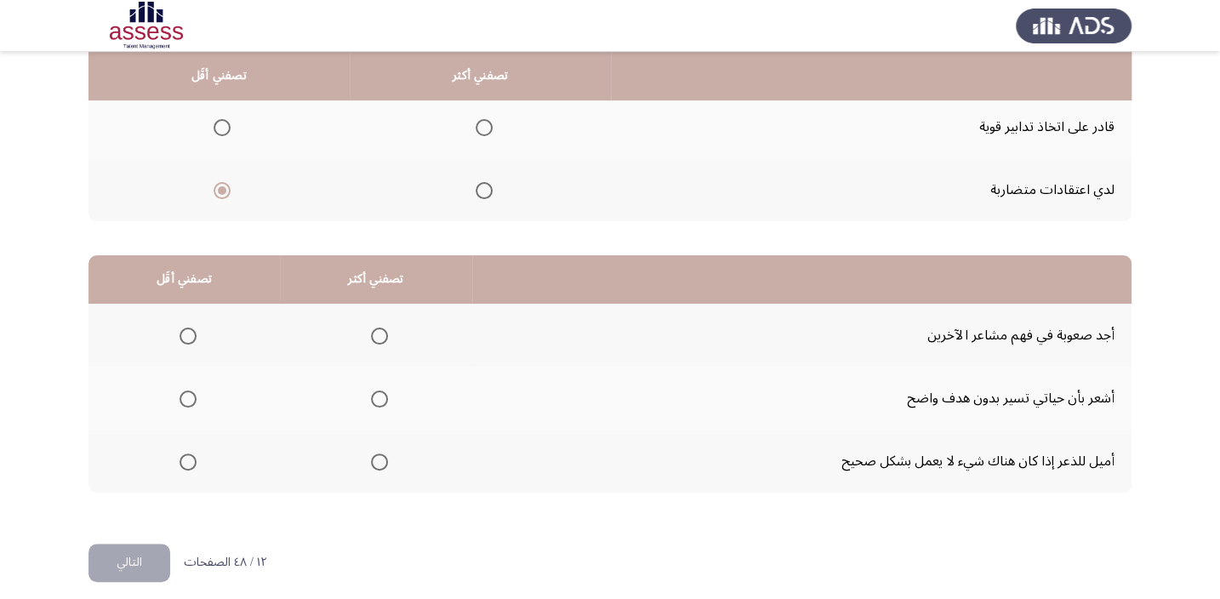
scroll to position [258, 0]
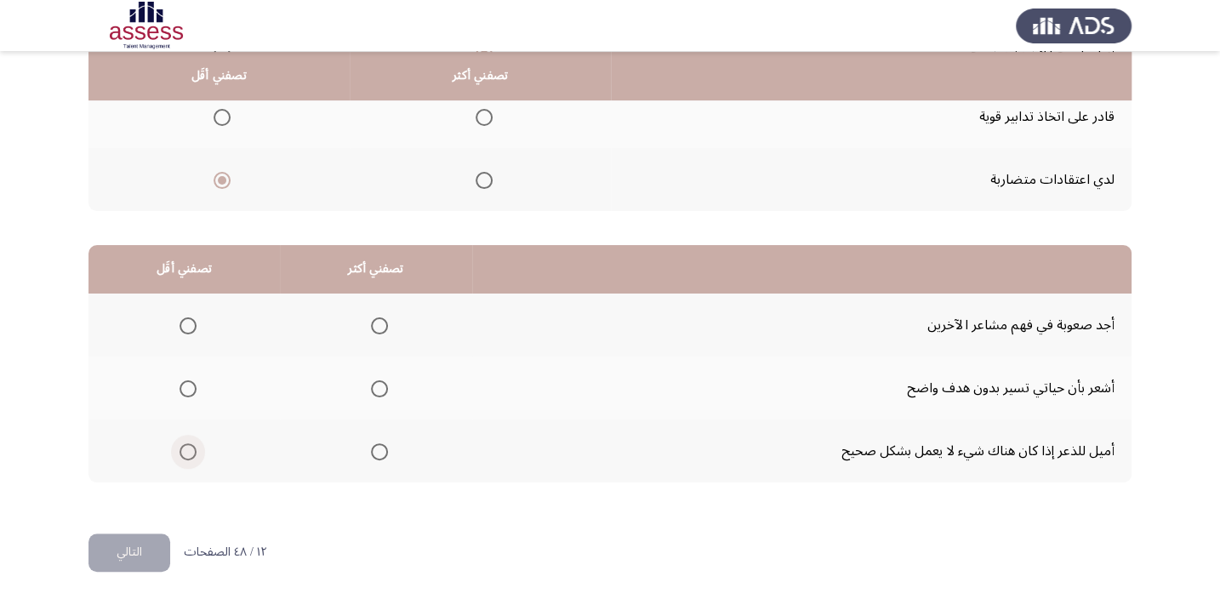
click at [186, 451] on span "Select an option" at bounding box center [188, 451] width 17 height 17
click at [186, 451] on input "Select an option" at bounding box center [188, 451] width 17 height 17
click at [381, 320] on mat-radio-group "Select an option" at bounding box center [376, 325] width 24 height 29
click at [379, 329] on span "Select an option" at bounding box center [379, 325] width 17 height 17
click at [379, 329] on input "Select an option" at bounding box center [379, 325] width 17 height 17
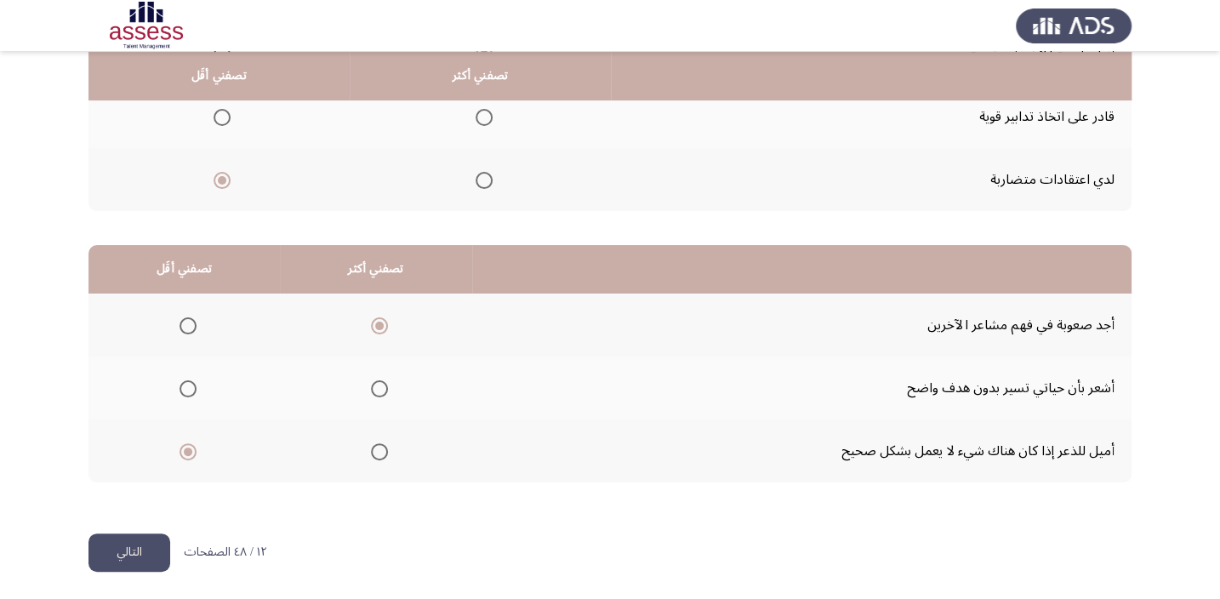
click at [149, 543] on button "التالي" at bounding box center [130, 553] width 82 height 38
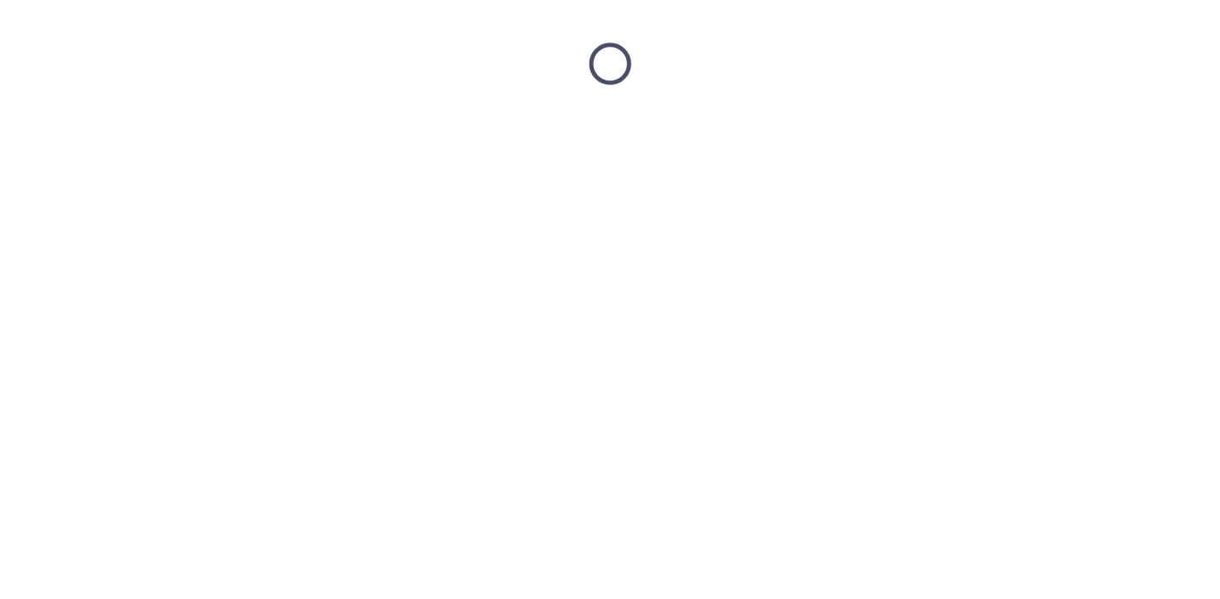
scroll to position [0, 0]
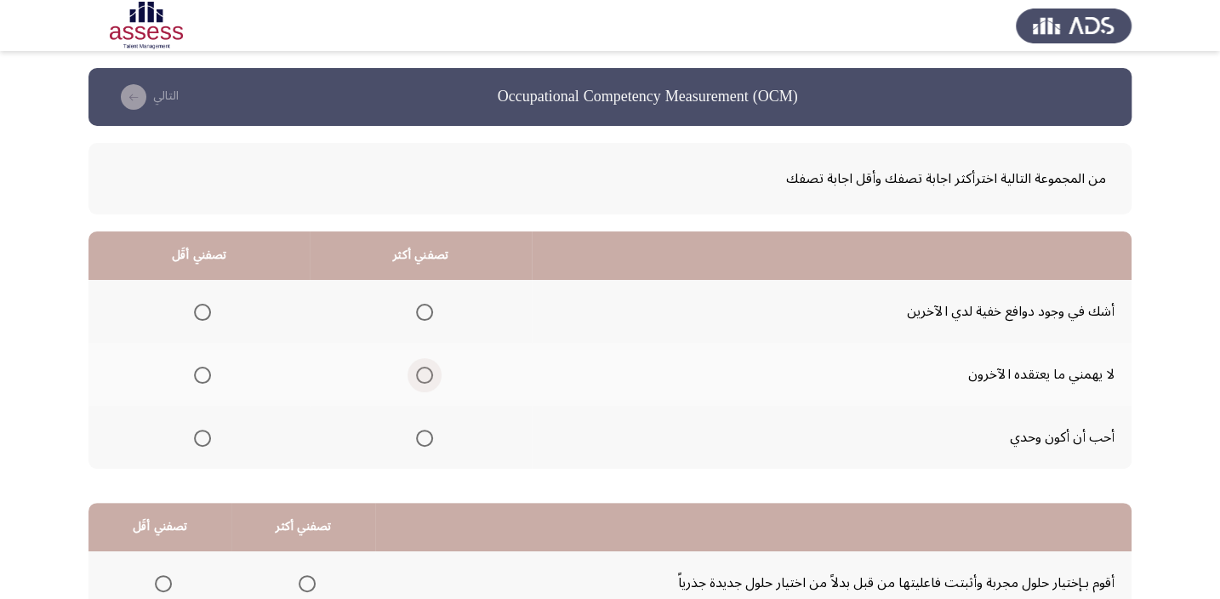
click at [420, 374] on span "Select an option" at bounding box center [424, 375] width 17 height 17
click at [420, 374] on input "Select an option" at bounding box center [424, 375] width 17 height 17
click at [210, 440] on th at bounding box center [199, 437] width 221 height 63
click at [205, 433] on span "Select an option" at bounding box center [202, 438] width 17 height 17
click at [205, 433] on input "Select an option" at bounding box center [202, 438] width 17 height 17
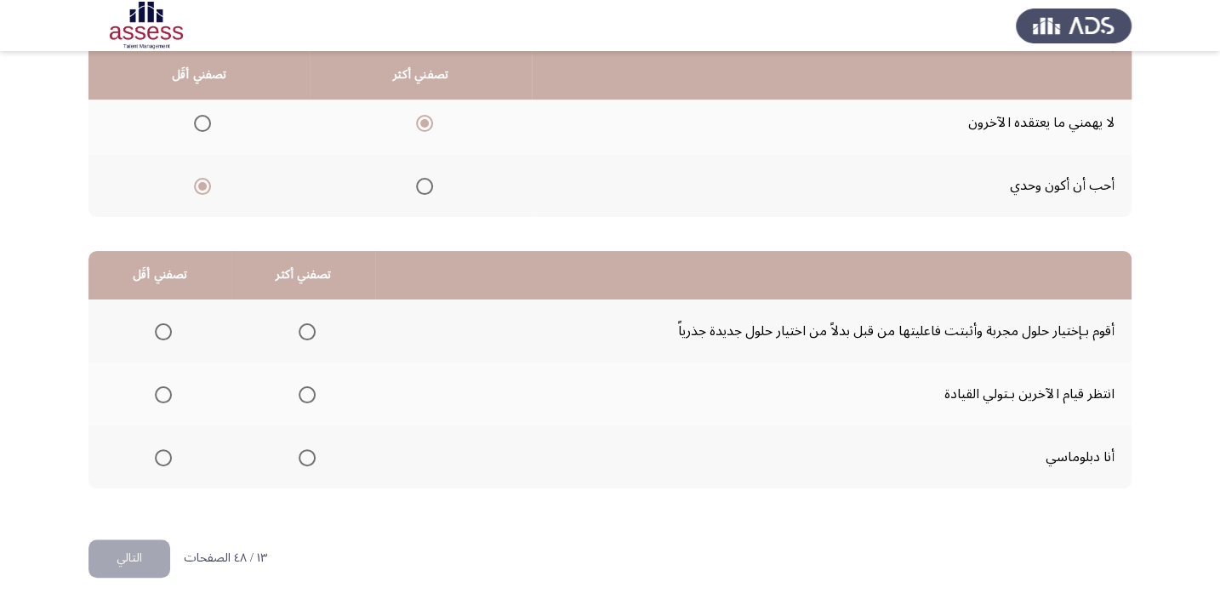
scroll to position [257, 0]
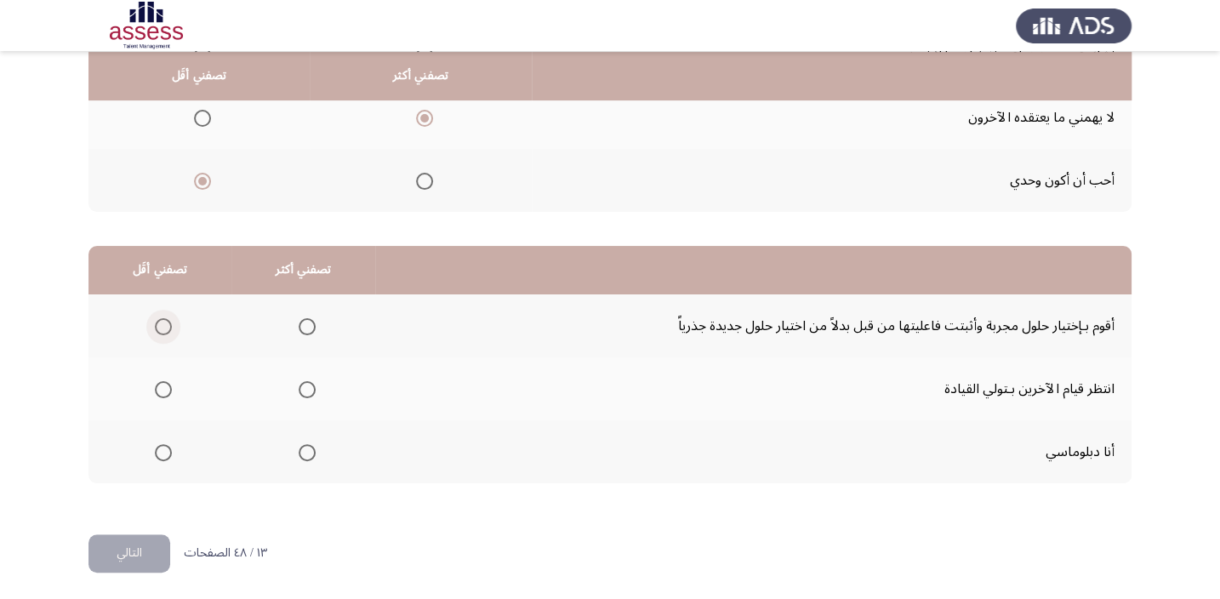
click at [161, 320] on span "Select an option" at bounding box center [163, 326] width 17 height 17
click at [161, 320] on input "Select an option" at bounding box center [163, 326] width 17 height 17
click at [315, 453] on th at bounding box center [303, 451] width 144 height 63
click at [292, 449] on label "Select an option" at bounding box center [304, 452] width 24 height 17
click at [299, 449] on input "Select an option" at bounding box center [307, 452] width 17 height 17
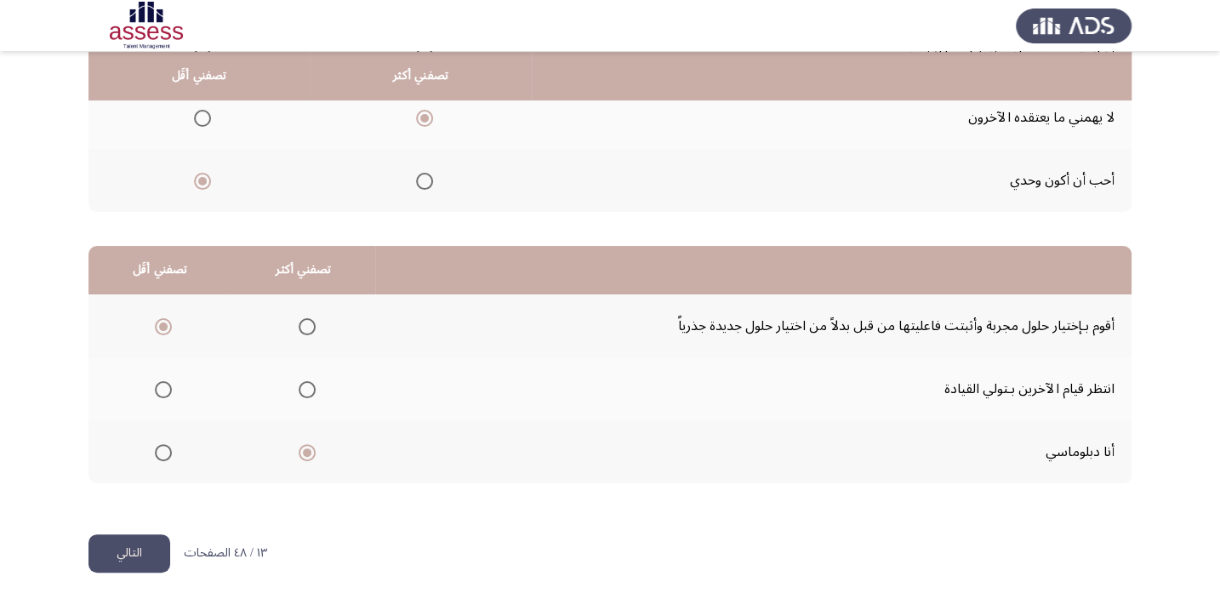
click at [152, 548] on button "التالي" at bounding box center [130, 553] width 82 height 38
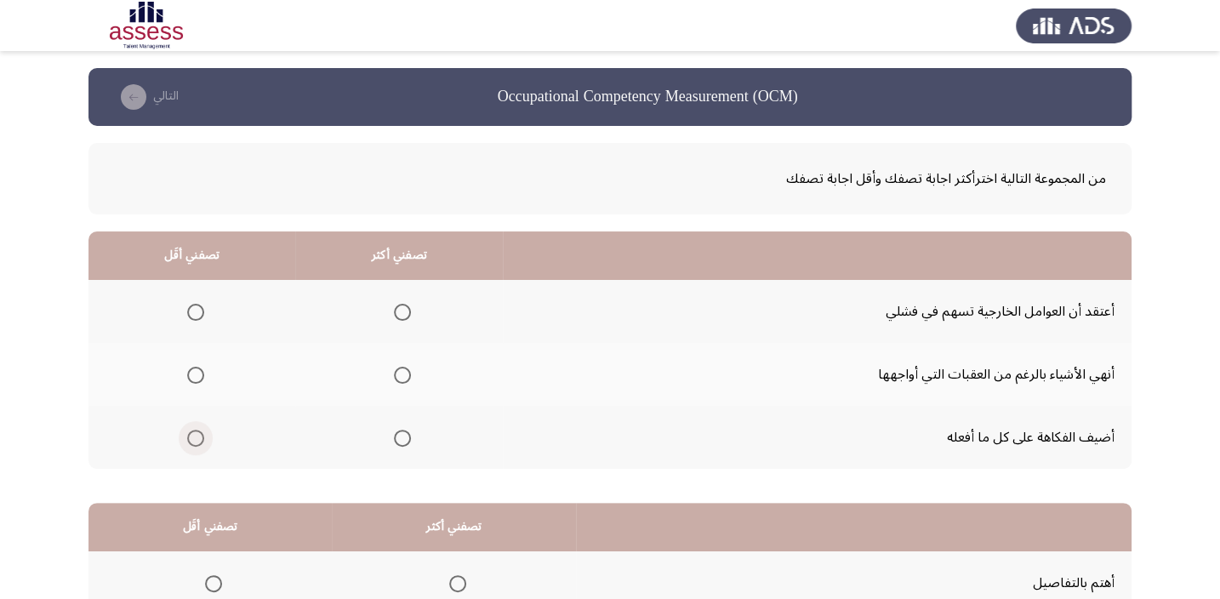
click at [197, 439] on span "Select an option" at bounding box center [195, 438] width 17 height 17
click at [197, 439] on input "Select an option" at bounding box center [195, 438] width 17 height 17
click at [408, 381] on span "Select an option" at bounding box center [402, 375] width 17 height 17
click at [408, 381] on input "Select an option" at bounding box center [402, 375] width 17 height 17
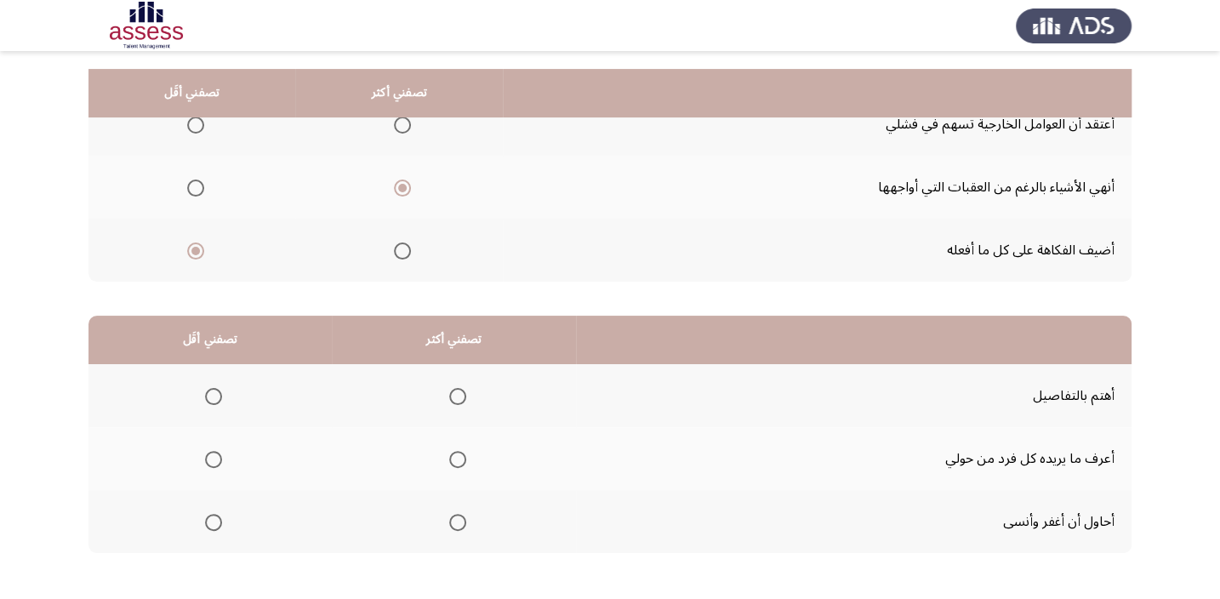
scroll to position [258, 0]
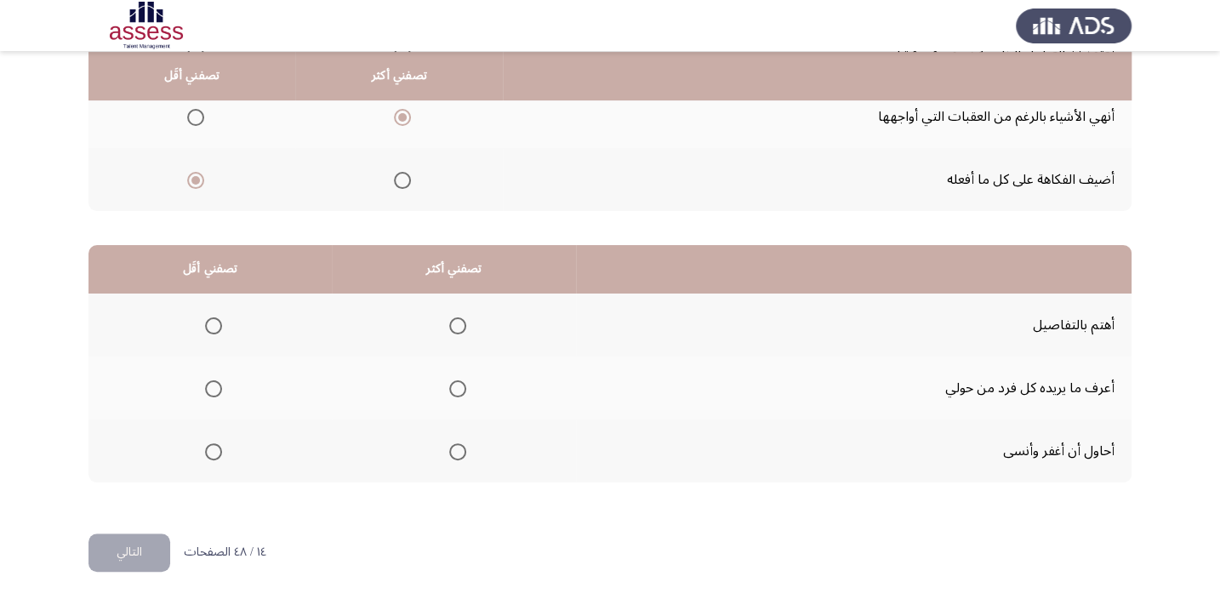
click at [468, 397] on th at bounding box center [454, 388] width 244 height 63
click at [452, 387] on span "Select an option" at bounding box center [457, 388] width 17 height 17
click at [452, 387] on input "Select an option" at bounding box center [457, 388] width 17 height 17
click at [212, 450] on span "Select an option" at bounding box center [213, 451] width 17 height 17
click at [212, 450] on input "Select an option" at bounding box center [213, 451] width 17 height 17
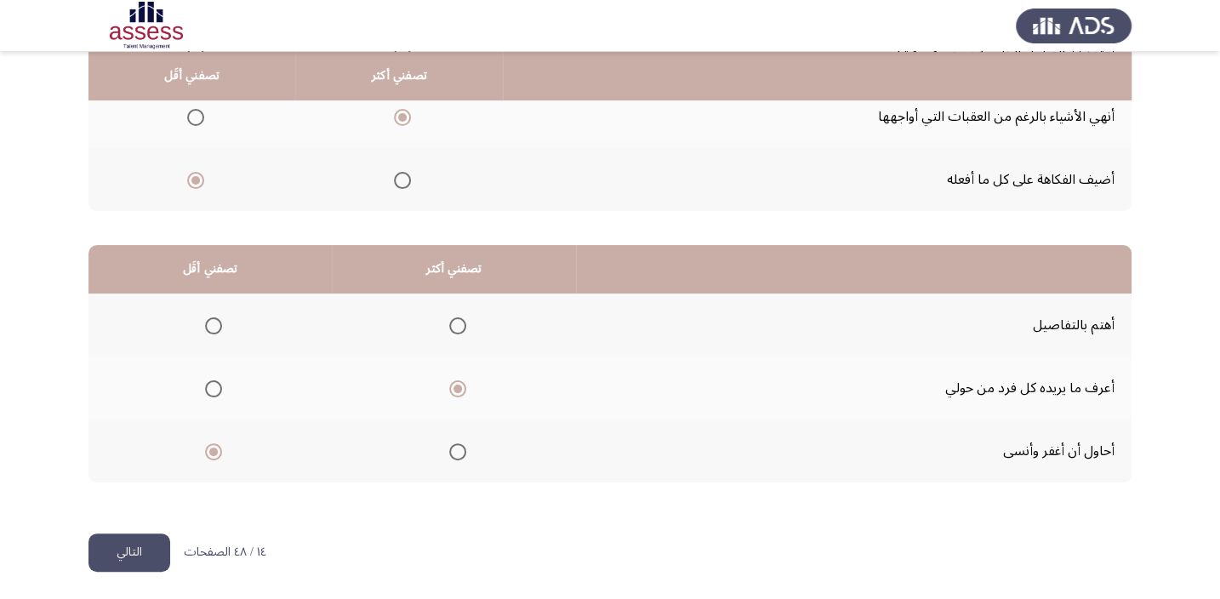
click at [163, 545] on button "التالي" at bounding box center [130, 553] width 82 height 38
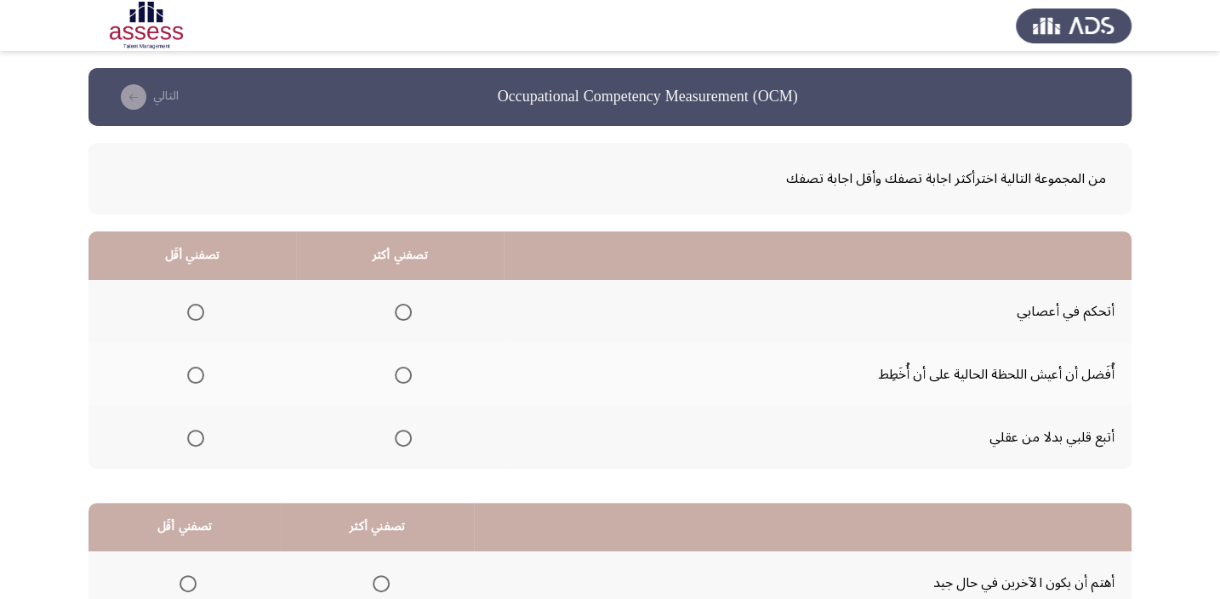
scroll to position [26, 0]
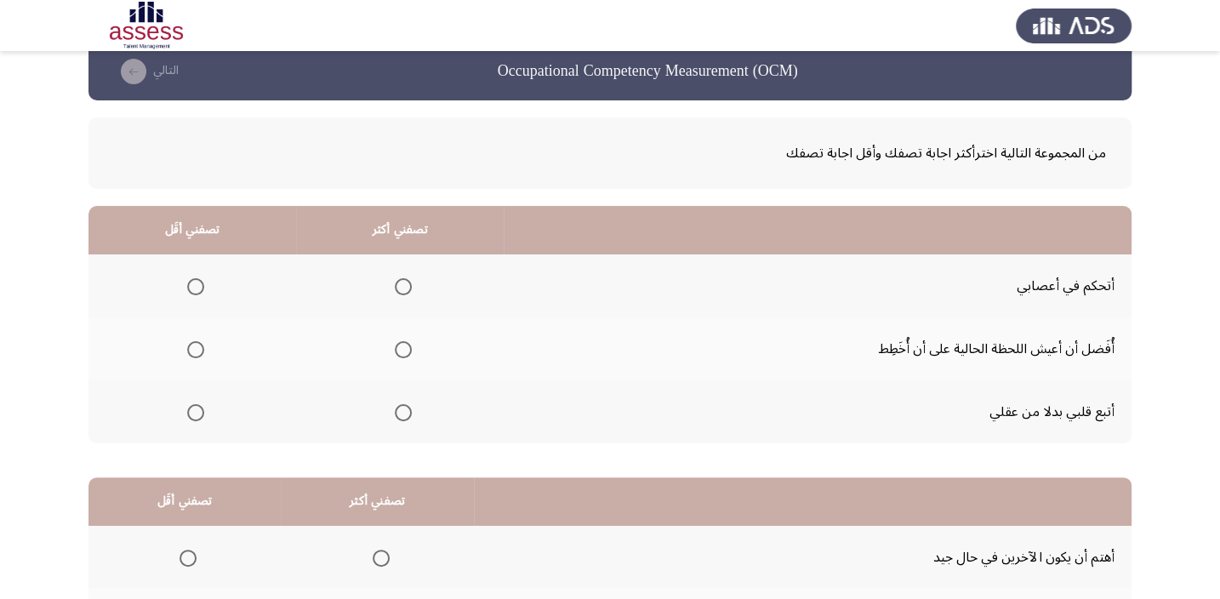
click at [395, 351] on span "Select an option" at bounding box center [403, 349] width 17 height 17
click at [395, 351] on input "Select an option" at bounding box center [403, 349] width 17 height 17
click at [191, 414] on span "Select an option" at bounding box center [195, 412] width 17 height 17
click at [191, 414] on input "Select an option" at bounding box center [195, 412] width 17 height 17
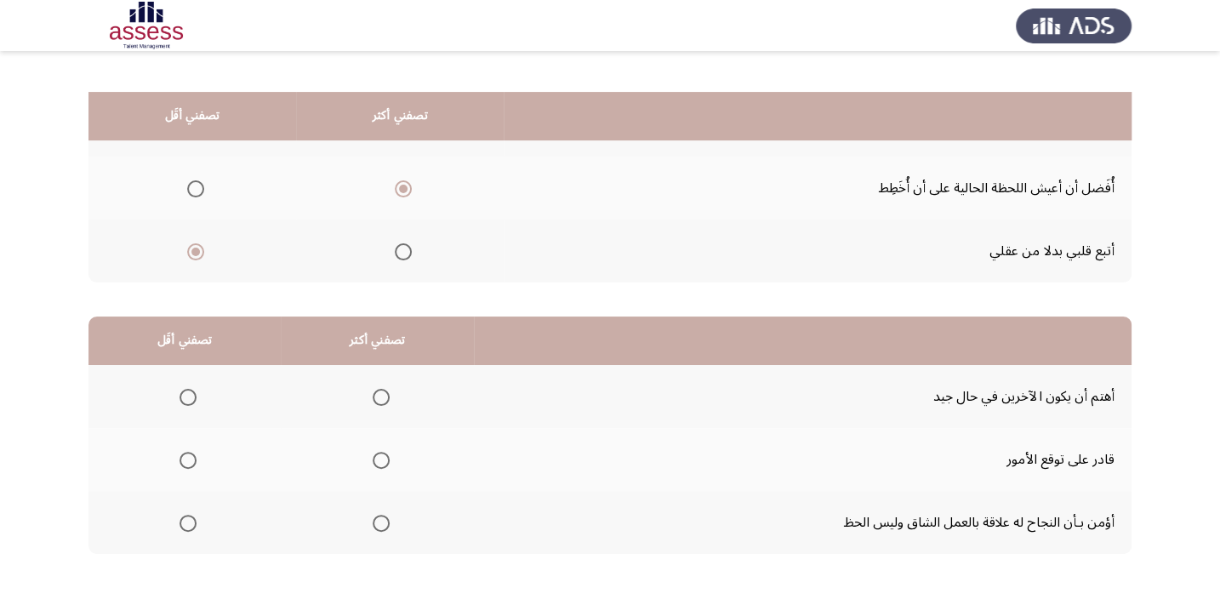
scroll to position [257, 0]
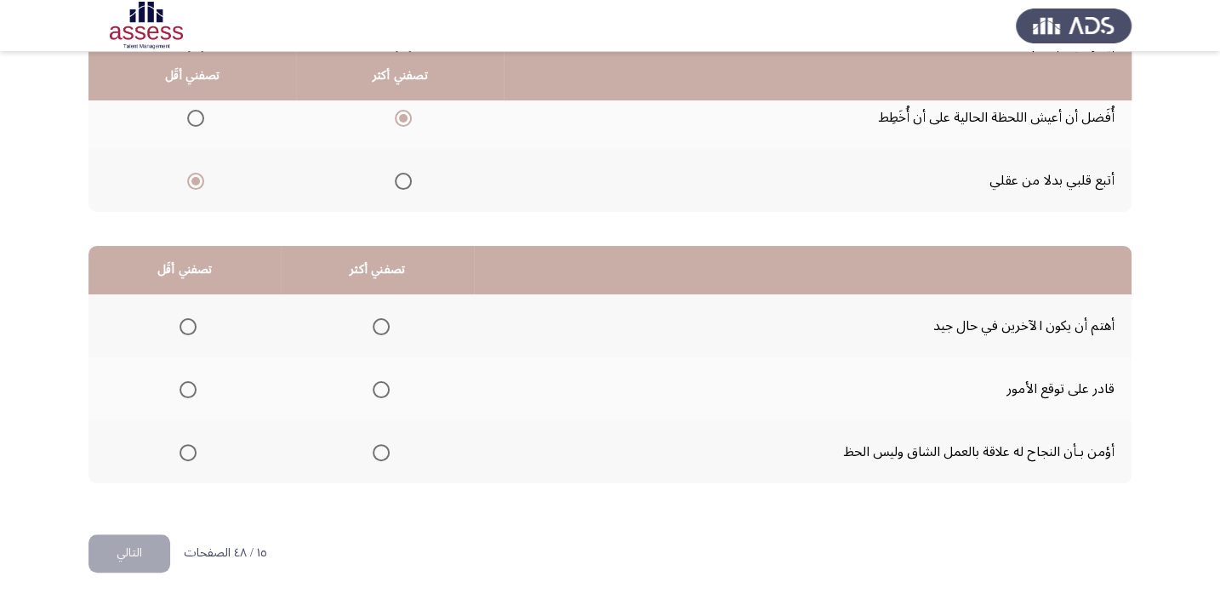
click at [373, 454] on span "Select an option" at bounding box center [381, 452] width 17 height 17
click at [373, 454] on input "Select an option" at bounding box center [381, 452] width 17 height 17
click at [188, 390] on span "Select an option" at bounding box center [188, 390] width 0 height 0
click at [186, 385] on input "Select an option" at bounding box center [188, 389] width 17 height 17
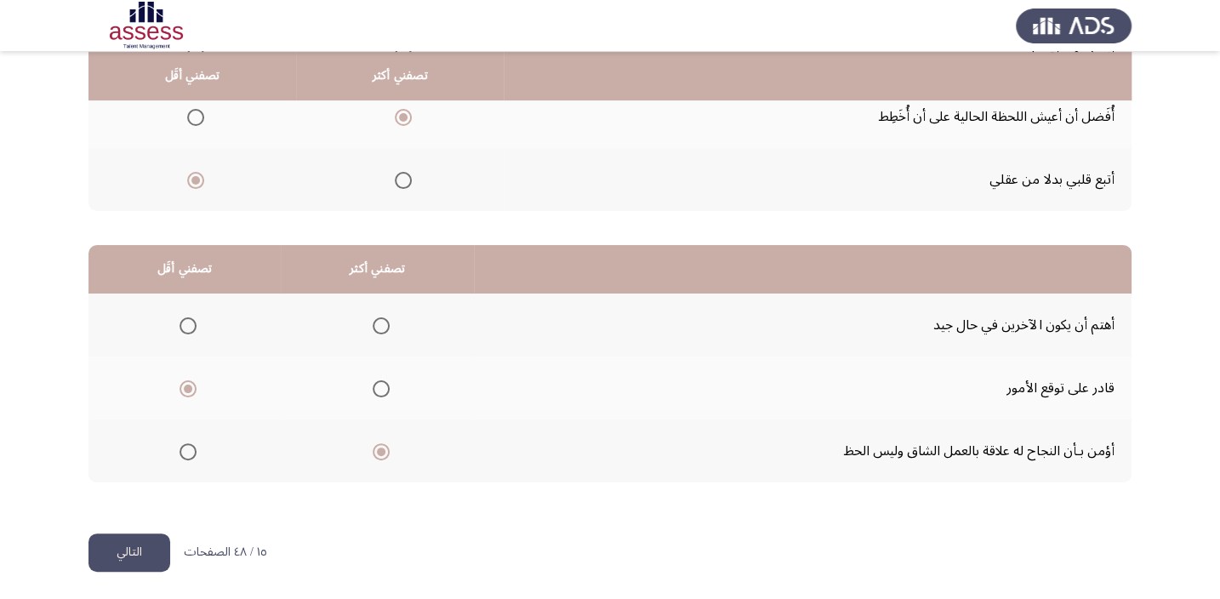
click at [119, 557] on button "التالي" at bounding box center [130, 553] width 82 height 38
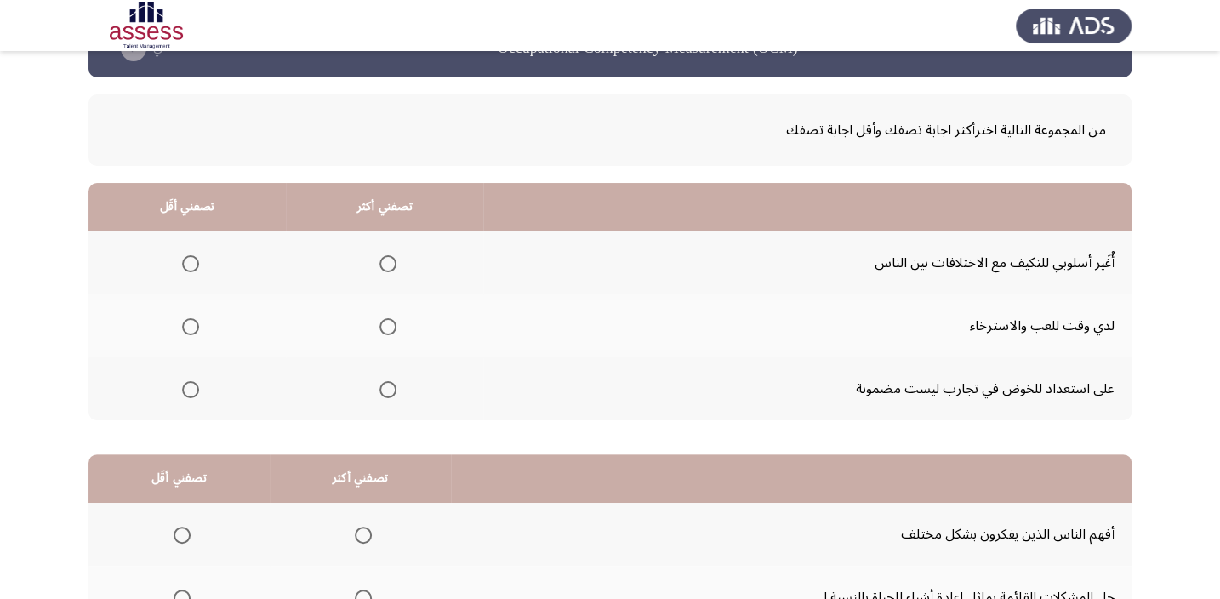
scroll to position [51, 0]
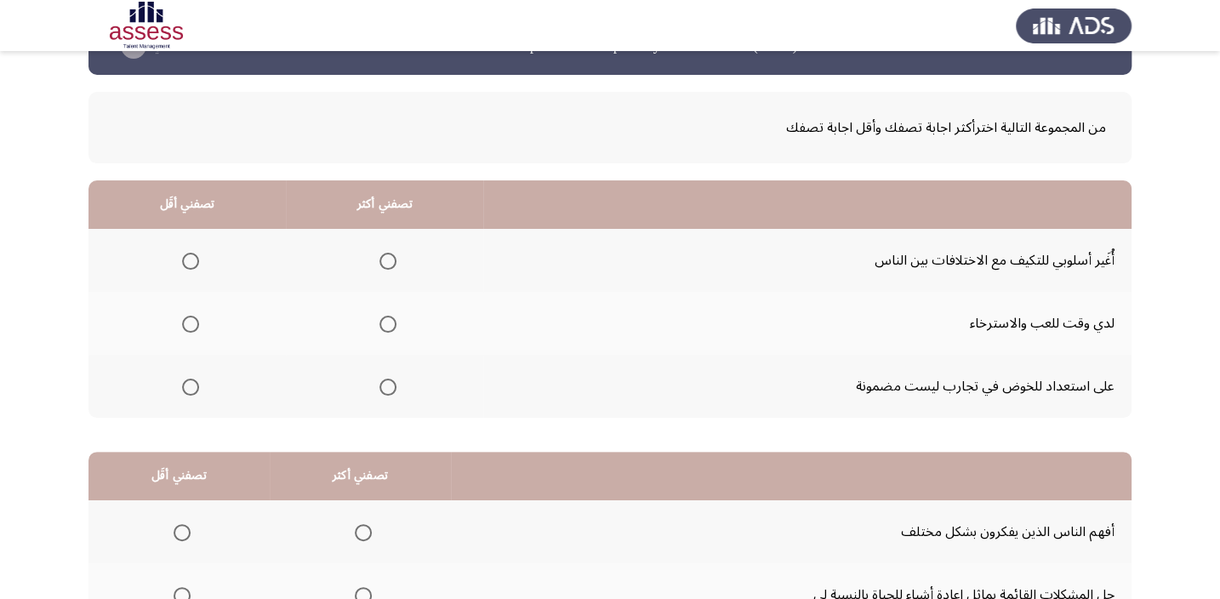
click at [186, 249] on mat-radio-group "Select an option" at bounding box center [187, 260] width 24 height 29
click at [190, 261] on span "Select an option" at bounding box center [190, 261] width 17 height 17
click at [190, 261] on input "Select an option" at bounding box center [190, 261] width 17 height 17
click at [390, 322] on span "Select an option" at bounding box center [388, 324] width 17 height 17
click at [390, 322] on input "Select an option" at bounding box center [388, 324] width 17 height 17
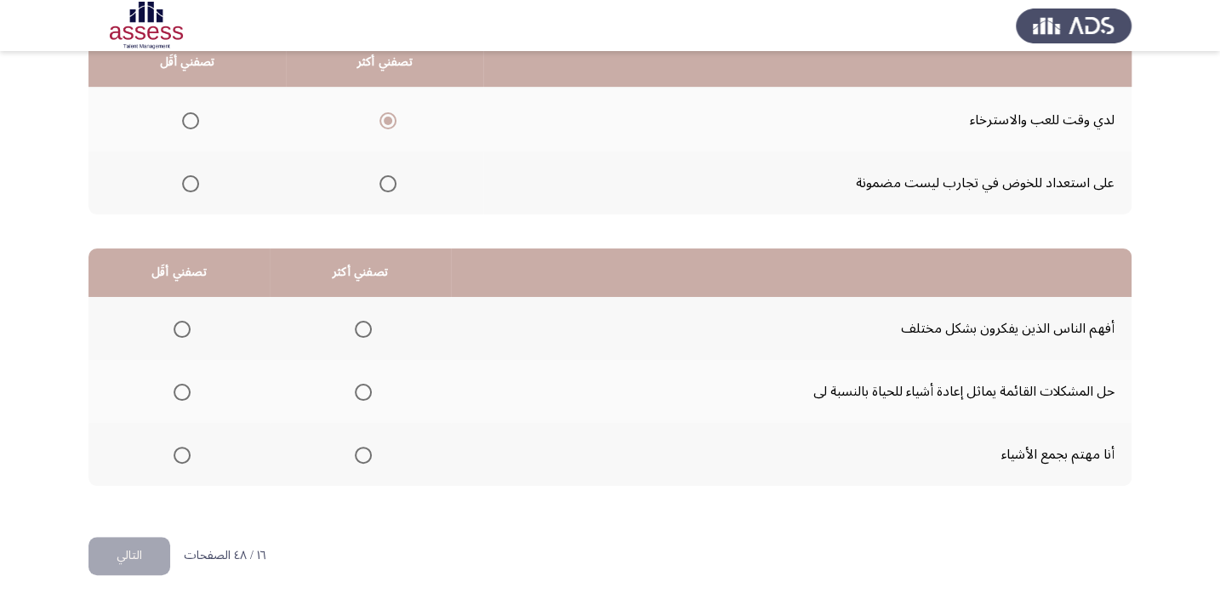
scroll to position [258, 0]
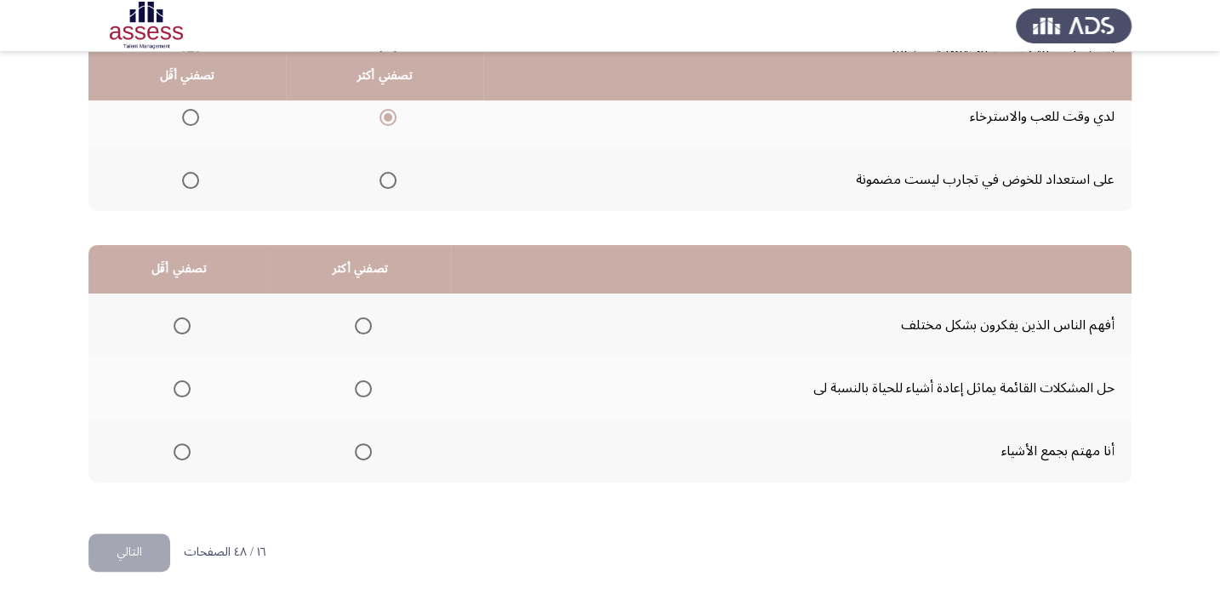
click at [180, 387] on span "Select an option" at bounding box center [182, 388] width 17 height 17
click at [180, 387] on input "Select an option" at bounding box center [182, 388] width 17 height 17
click at [359, 445] on span "Select an option" at bounding box center [363, 451] width 17 height 17
click at [359, 445] on input "Select an option" at bounding box center [363, 451] width 17 height 17
click at [356, 317] on span "Select an option" at bounding box center [363, 325] width 17 height 17
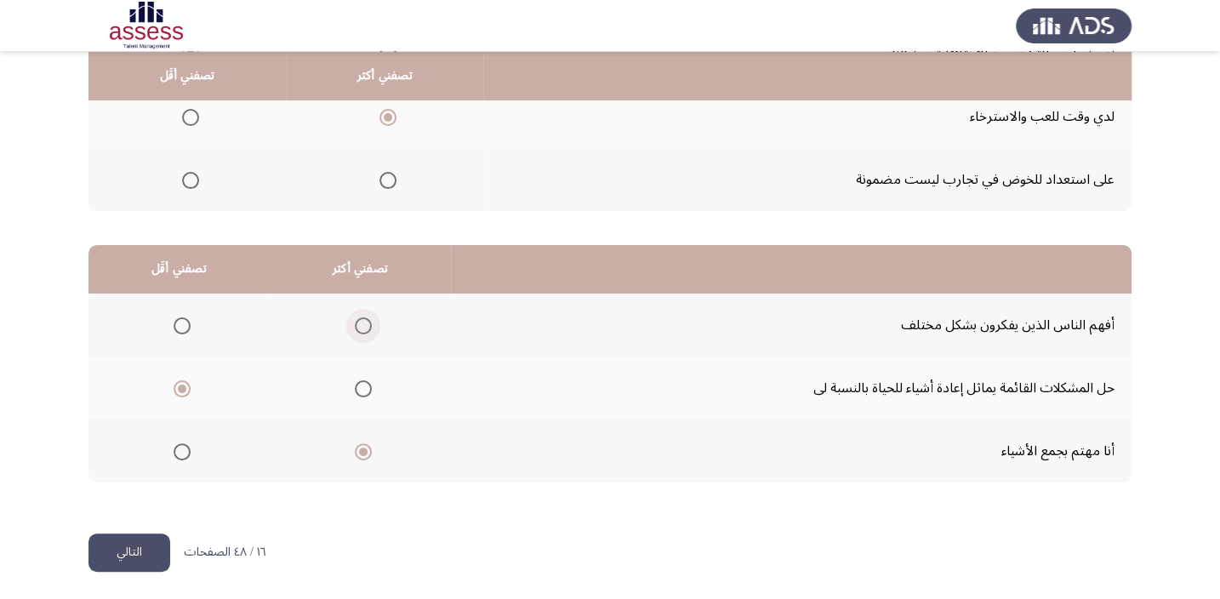
click at [356, 317] on input "Select an option" at bounding box center [363, 325] width 17 height 17
click at [132, 537] on button "التالي" at bounding box center [130, 553] width 82 height 38
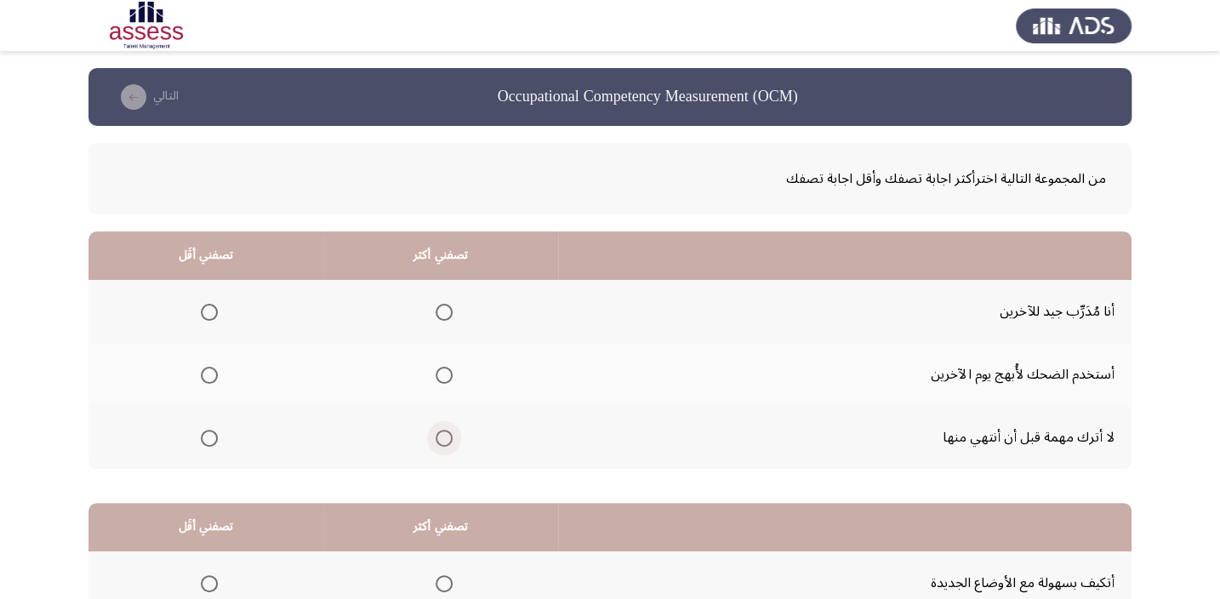
click at [436, 432] on span "Select an option" at bounding box center [444, 438] width 17 height 17
click at [436, 432] on input "Select an option" at bounding box center [444, 438] width 17 height 17
click at [201, 315] on span "Select an option" at bounding box center [209, 312] width 17 height 17
click at [201, 315] on input "Select an option" at bounding box center [209, 312] width 17 height 17
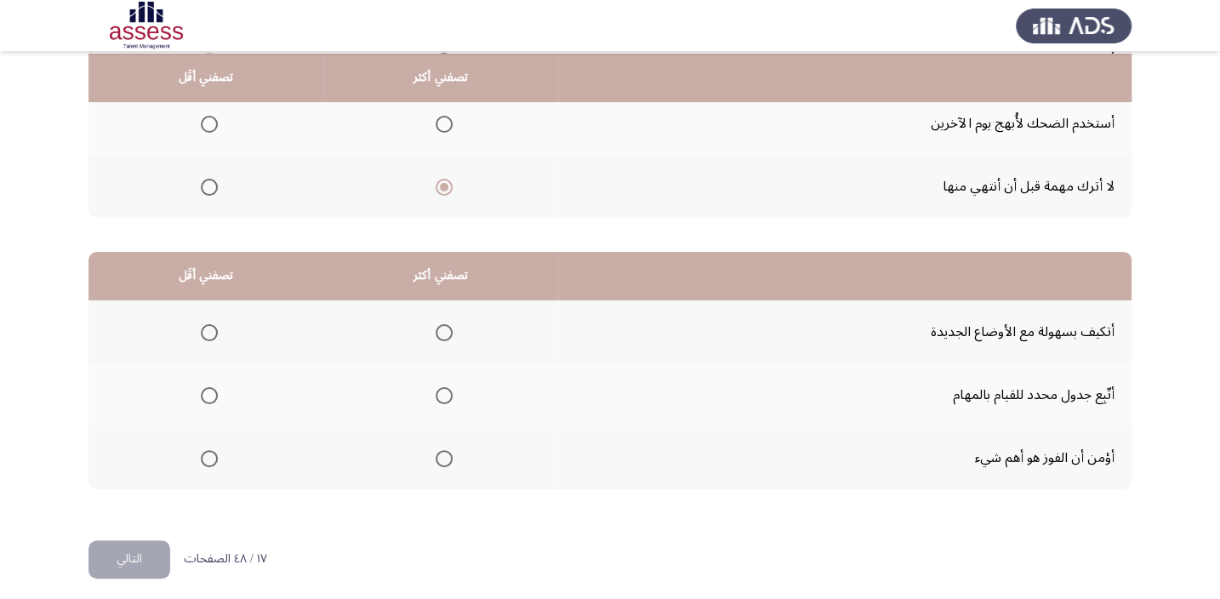
scroll to position [258, 0]
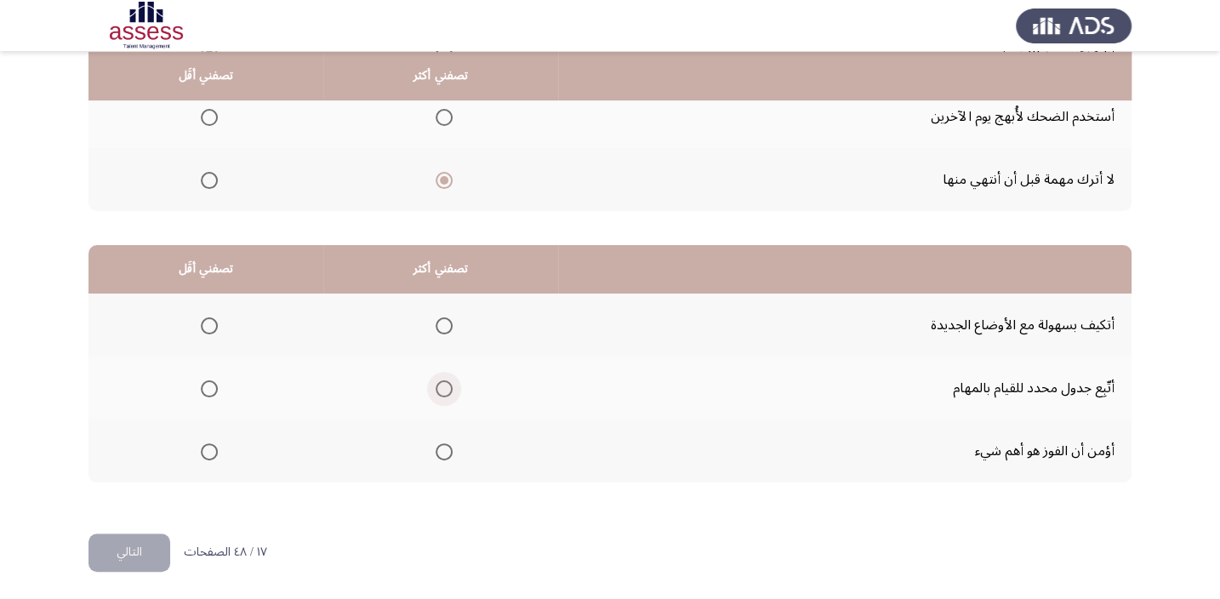
click at [445, 385] on span "Select an option" at bounding box center [444, 388] width 17 height 17
click at [445, 385] on input "Select an option" at bounding box center [444, 388] width 17 height 17
click at [203, 449] on span "Select an option" at bounding box center [209, 451] width 17 height 17
click at [203, 449] on input "Select an option" at bounding box center [209, 451] width 17 height 17
click at [102, 549] on button "التالي" at bounding box center [130, 553] width 82 height 38
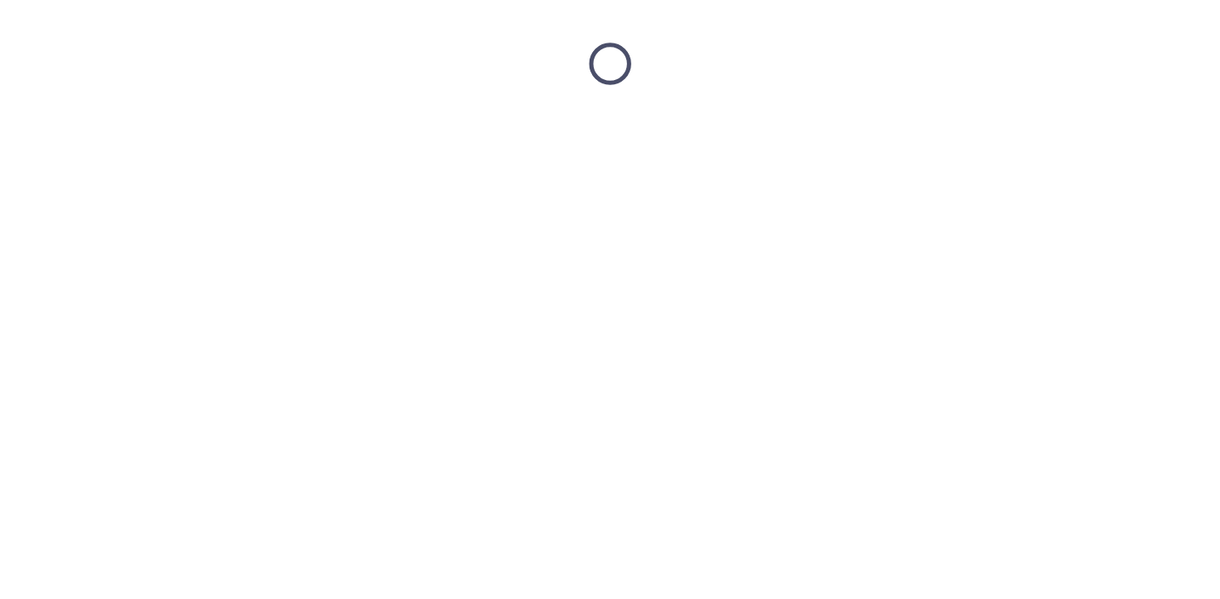
scroll to position [0, 0]
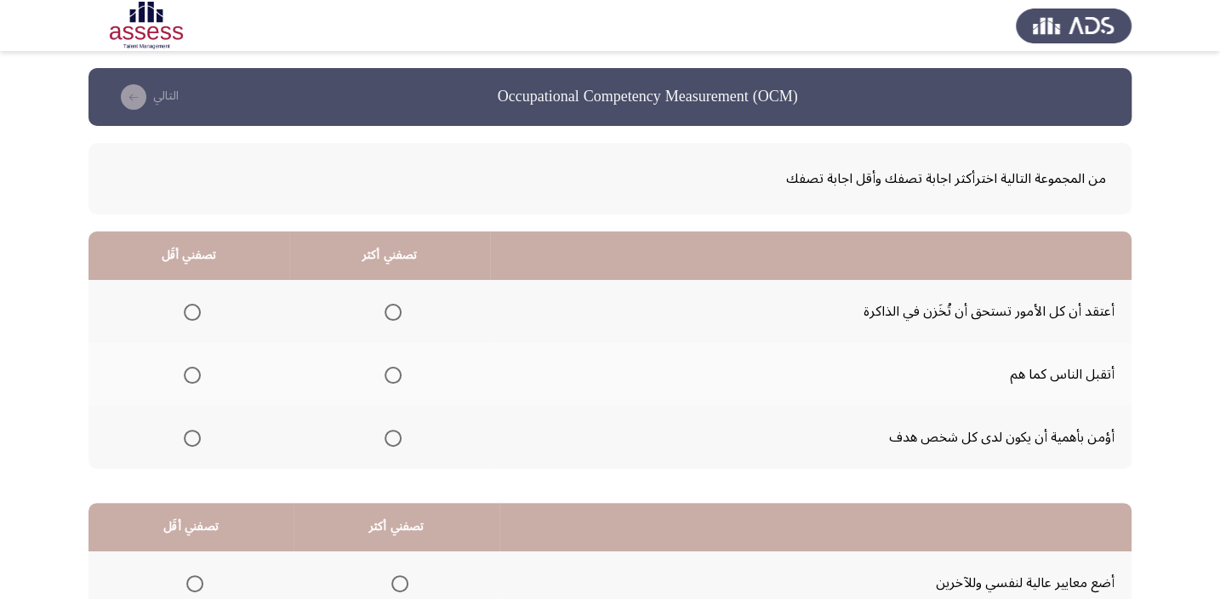
click at [386, 433] on span "Select an option" at bounding box center [393, 438] width 17 height 17
click at [386, 433] on input "Select an option" at bounding box center [393, 438] width 17 height 17
click at [194, 304] on span "Select an option" at bounding box center [192, 312] width 17 height 17
click at [194, 304] on input "Select an option" at bounding box center [192, 312] width 17 height 17
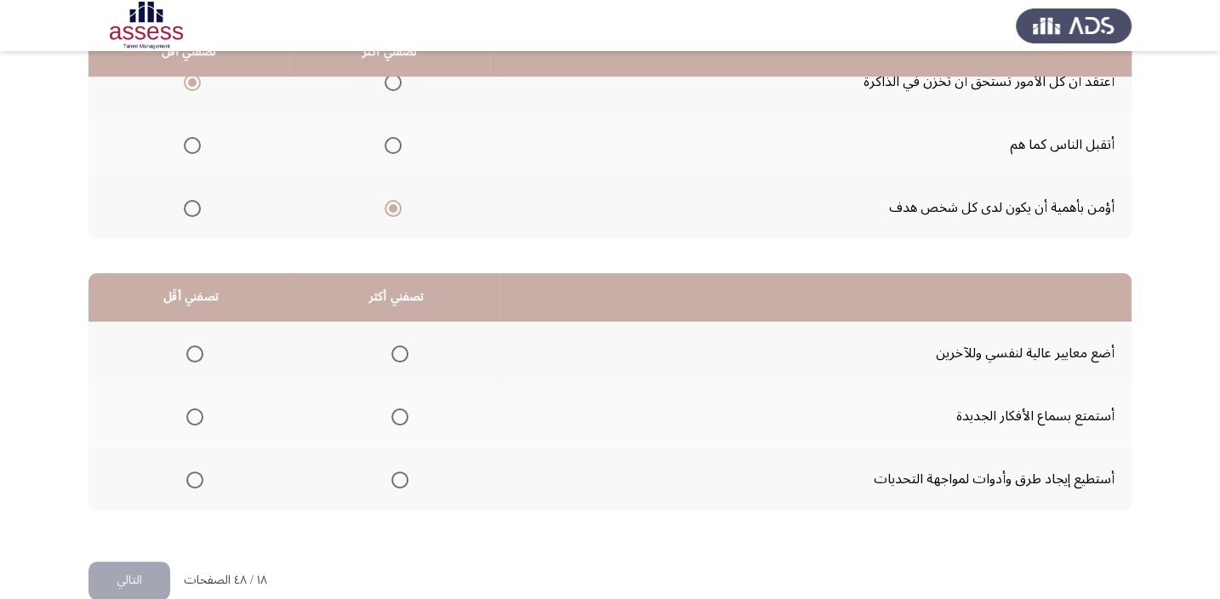
scroll to position [257, 0]
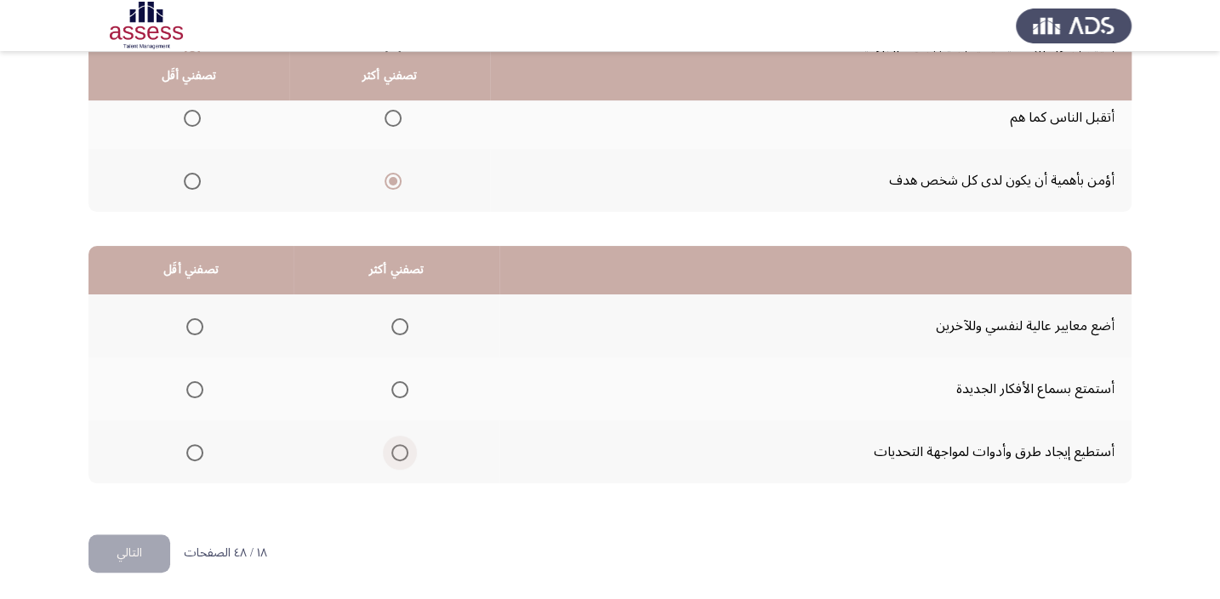
click at [394, 449] on span "Select an option" at bounding box center [399, 452] width 17 height 17
click at [394, 449] on input "Select an option" at bounding box center [399, 452] width 17 height 17
click at [397, 387] on span "Select an option" at bounding box center [399, 389] width 17 height 17
click at [397, 387] on input "Select an option" at bounding box center [399, 389] width 17 height 17
click at [191, 321] on span "Select an option" at bounding box center [194, 326] width 17 height 17
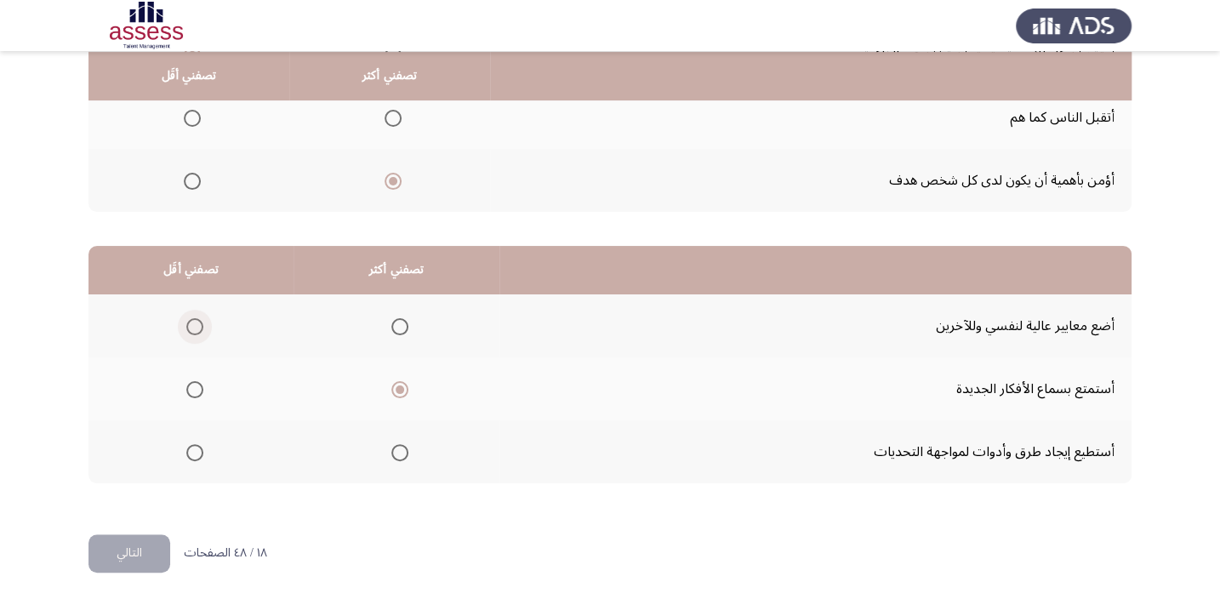
click at [191, 321] on input "Select an option" at bounding box center [194, 326] width 17 height 17
click at [108, 541] on button "التالي" at bounding box center [130, 553] width 82 height 38
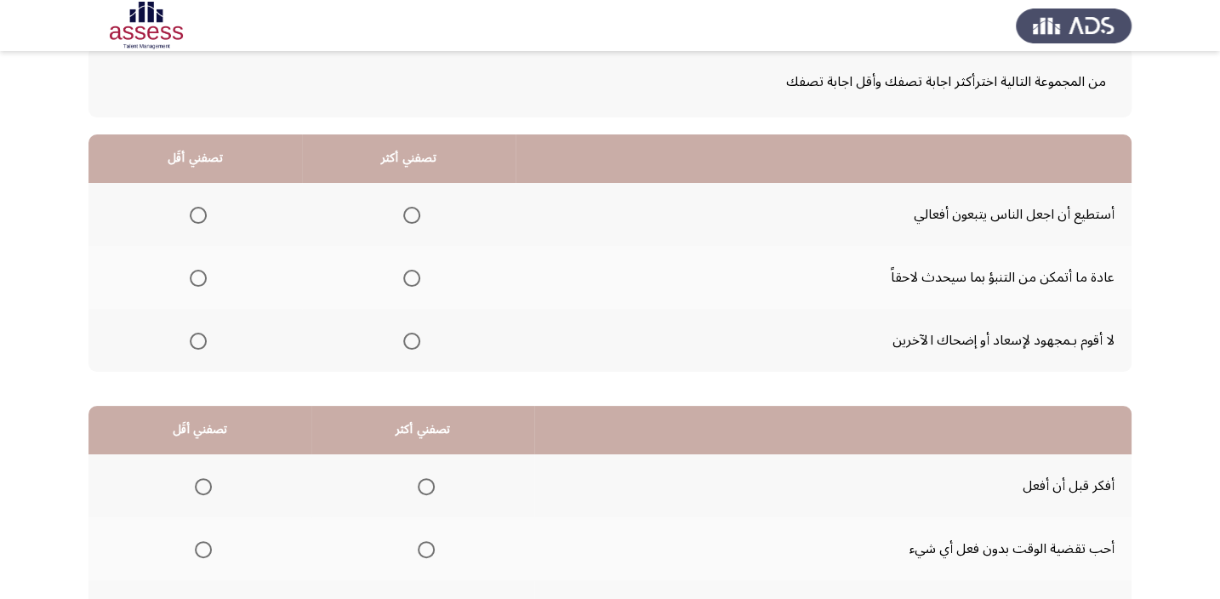
scroll to position [102, 0]
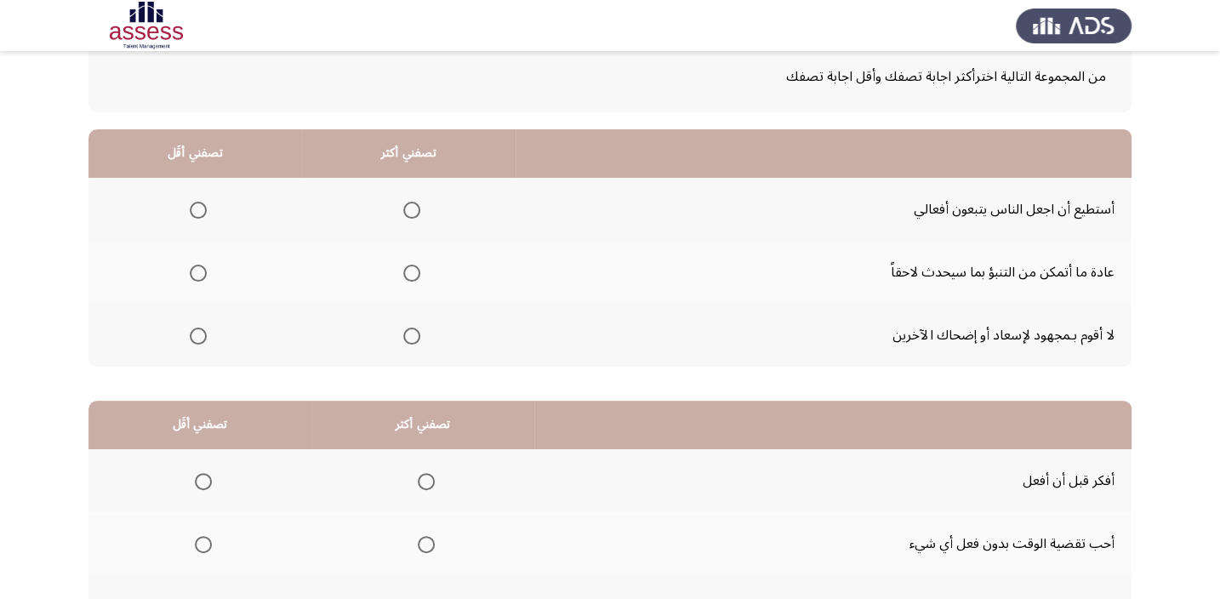
click at [408, 332] on span "Select an option" at bounding box center [411, 336] width 17 height 17
click at [408, 332] on input "Select an option" at bounding box center [411, 336] width 17 height 17
click at [190, 214] on span "Select an option" at bounding box center [198, 210] width 17 height 17
click at [190, 214] on input "Select an option" at bounding box center [198, 210] width 17 height 17
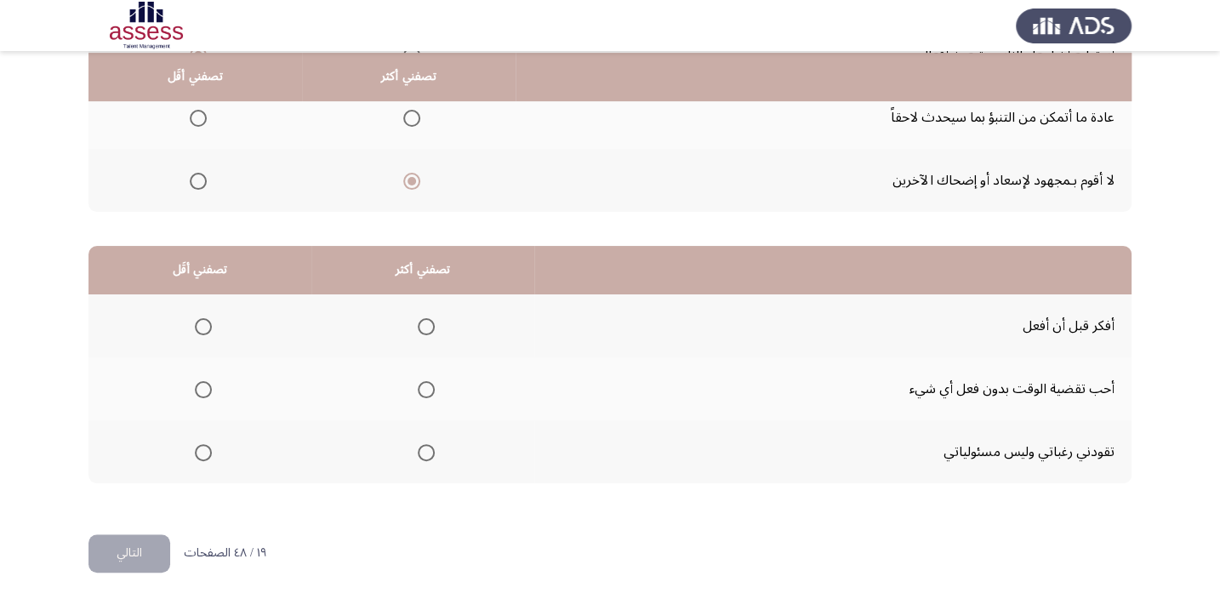
scroll to position [258, 0]
click at [190, 384] on label "Select an option" at bounding box center [200, 388] width 24 height 17
click at [195, 384] on input "Select an option" at bounding box center [203, 388] width 17 height 17
click at [442, 314] on th at bounding box center [422, 325] width 223 height 63
click at [420, 330] on span "Select an option" at bounding box center [426, 325] width 17 height 17
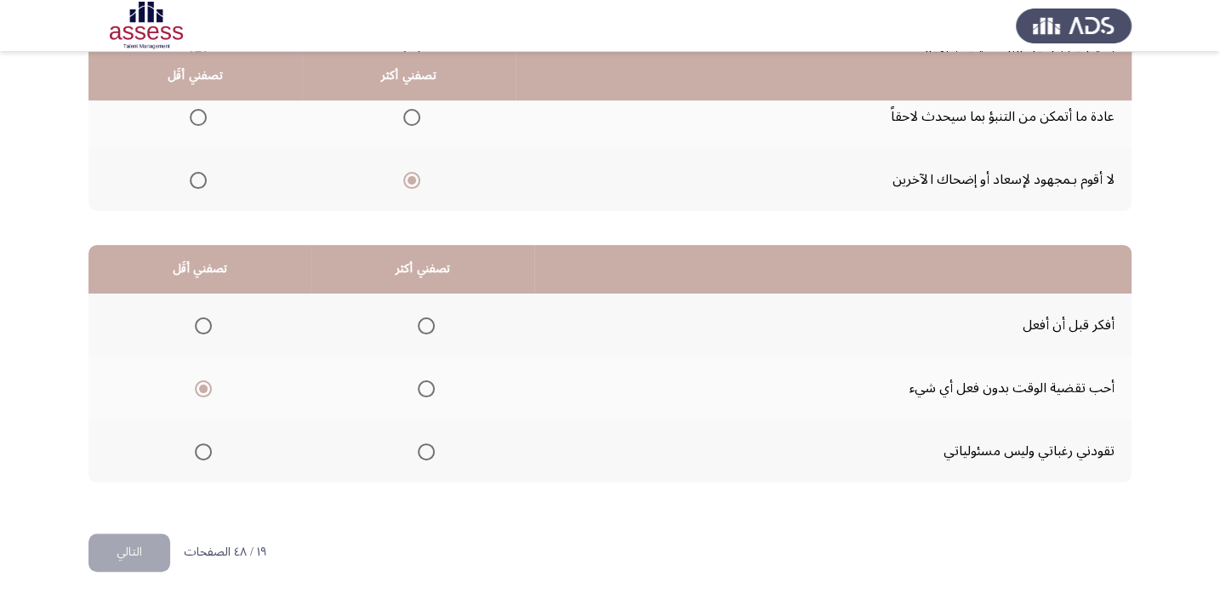
click at [420, 330] on input "Select an option" at bounding box center [426, 325] width 17 height 17
click at [145, 562] on button "التالي" at bounding box center [130, 553] width 82 height 38
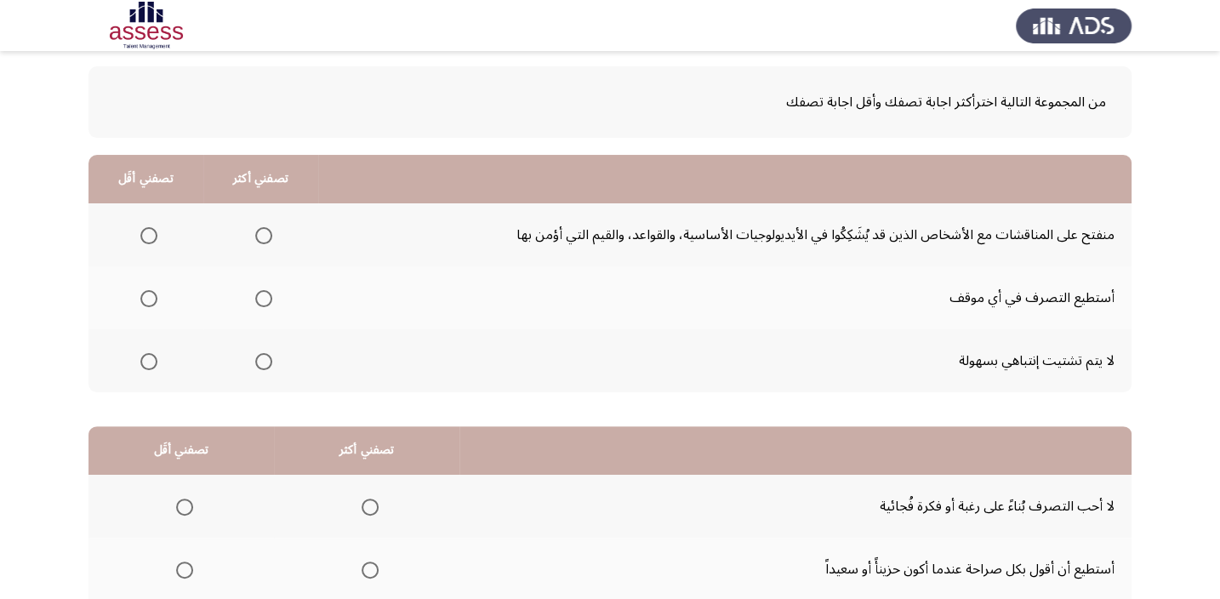
scroll to position [77, 0]
click at [266, 370] on mat-radio-group "Select an option" at bounding box center [260, 360] width 24 height 29
click at [261, 363] on span "Select an option" at bounding box center [263, 361] width 17 height 17
click at [261, 363] on input "Select an option" at bounding box center [263, 361] width 17 height 17
click at [146, 237] on span "Select an option" at bounding box center [148, 235] width 17 height 17
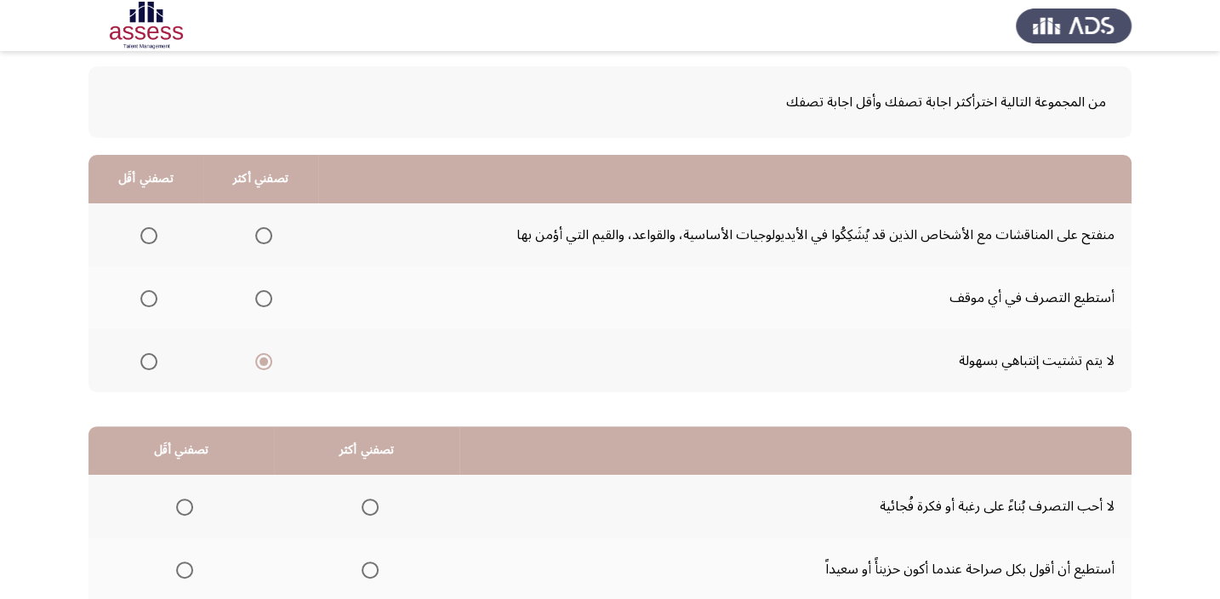
click at [146, 237] on input "Select an option" at bounding box center [148, 235] width 17 height 17
click at [269, 300] on span "Select an option" at bounding box center [263, 298] width 17 height 17
click at [269, 300] on input "Select an option" at bounding box center [263, 298] width 17 height 17
click at [140, 362] on span "Select an option" at bounding box center [148, 361] width 17 height 17
click at [140, 362] on input "Select an option" at bounding box center [148, 361] width 17 height 17
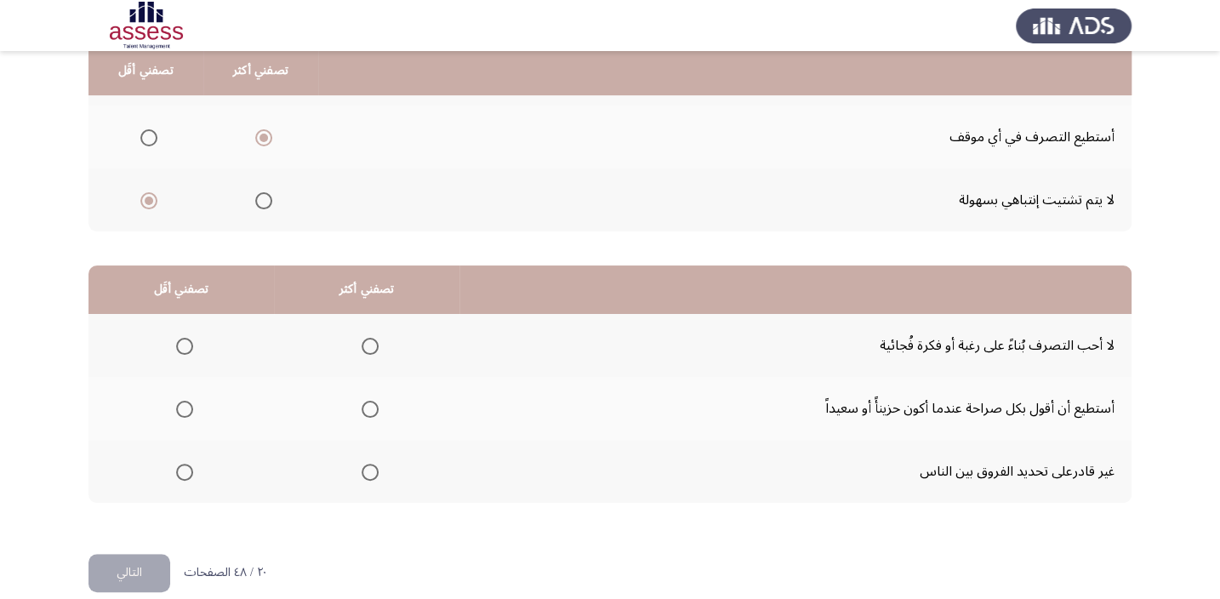
scroll to position [232, 0]
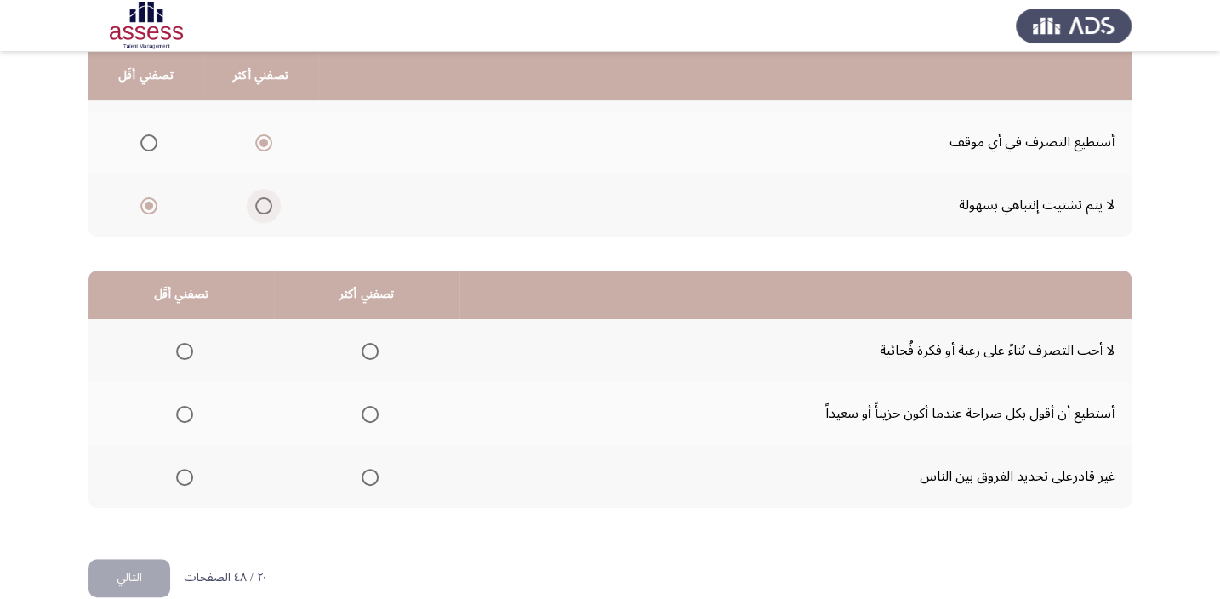
click at [260, 201] on span "Select an option" at bounding box center [263, 205] width 17 height 17
click at [260, 201] on input "Select an option" at bounding box center [263, 205] width 17 height 17
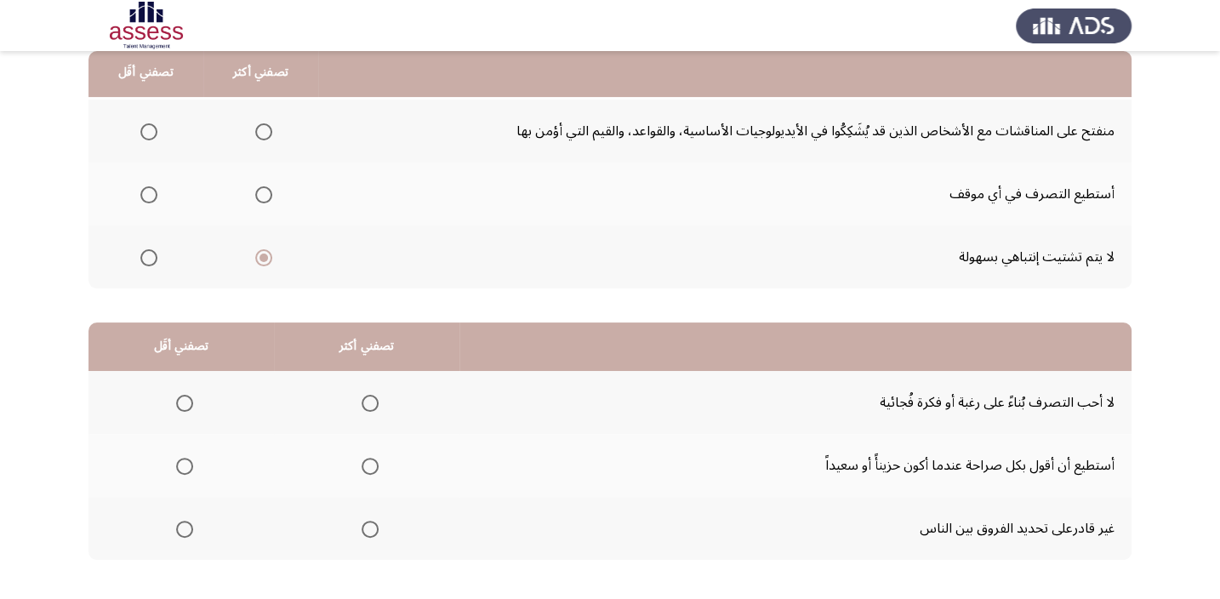
scroll to position [155, 0]
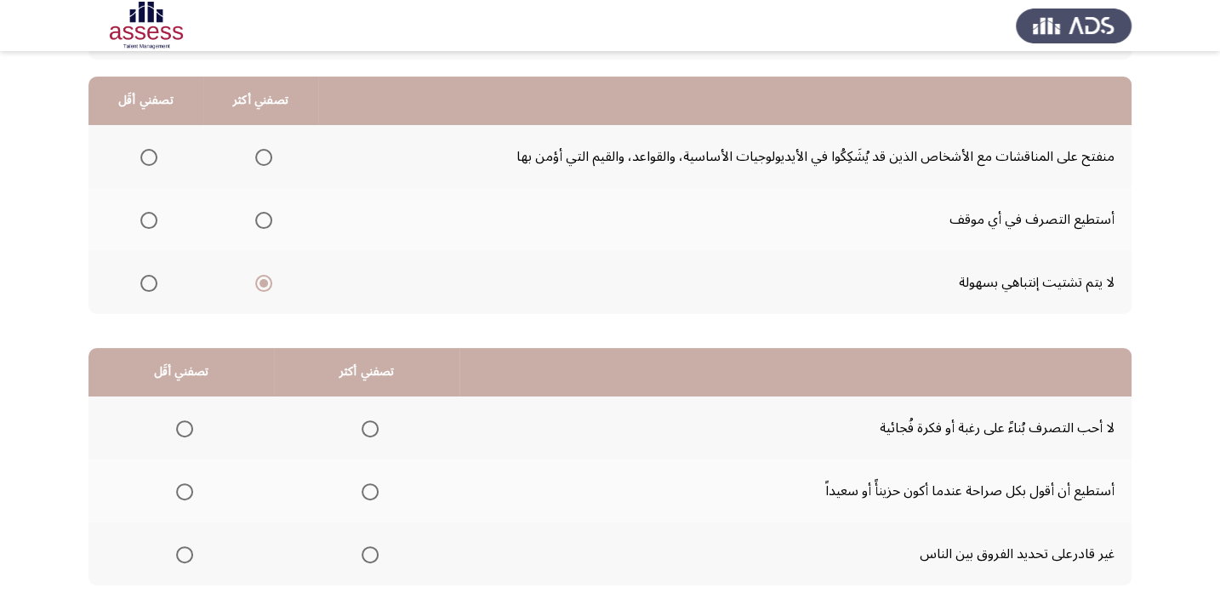
click at [261, 151] on span "Select an option" at bounding box center [263, 157] width 17 height 17
click at [261, 151] on input "Select an option" at bounding box center [263, 157] width 17 height 17
click at [151, 280] on span "Select an option" at bounding box center [148, 283] width 17 height 17
click at [151, 280] on input "Select an option" at bounding box center [148, 283] width 17 height 17
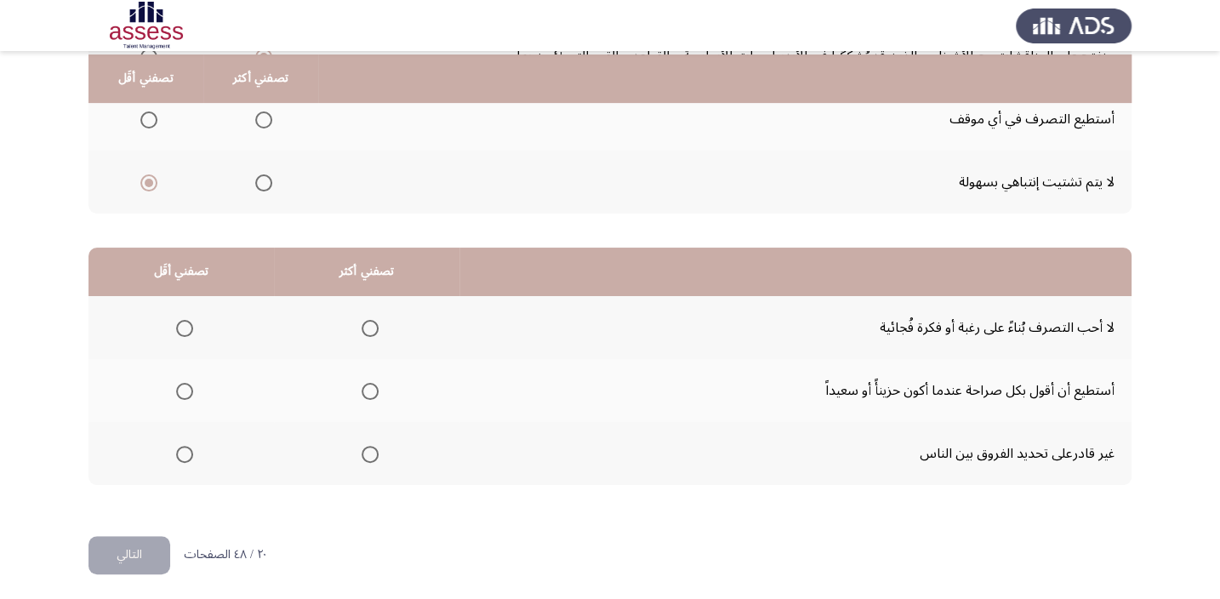
scroll to position [258, 0]
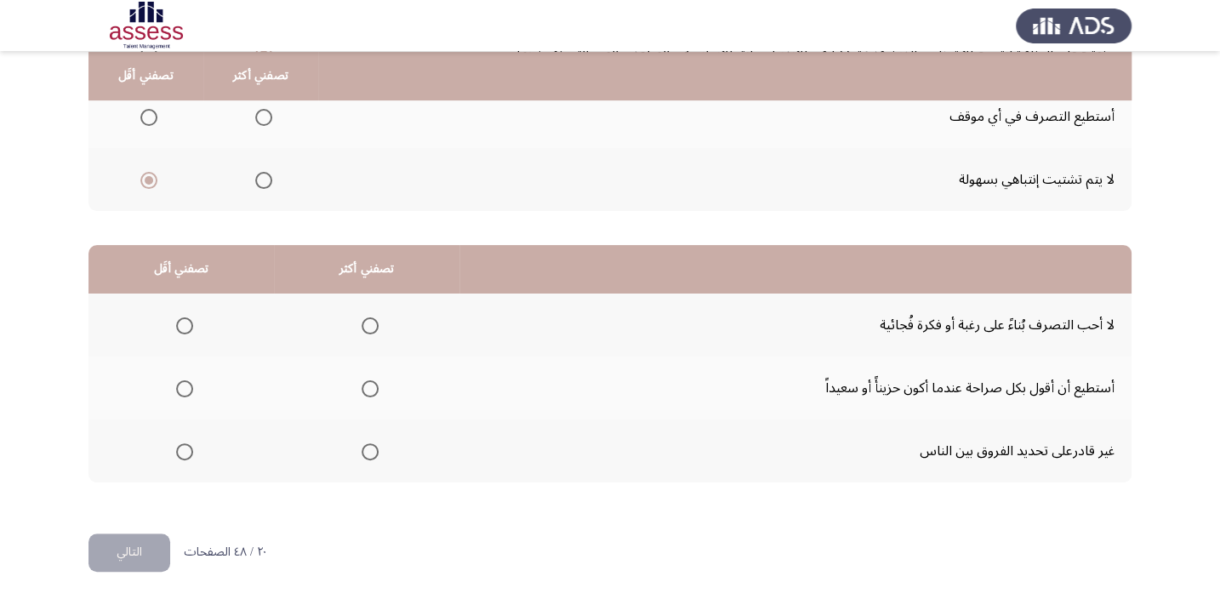
click at [183, 447] on span "Select an option" at bounding box center [184, 451] width 17 height 17
click at [183, 447] on input "Select an option" at bounding box center [184, 451] width 17 height 17
click at [374, 391] on th at bounding box center [367, 388] width 186 height 63
click at [368, 384] on span "Select an option" at bounding box center [370, 388] width 17 height 17
click at [368, 384] on input "Select an option" at bounding box center [370, 388] width 17 height 17
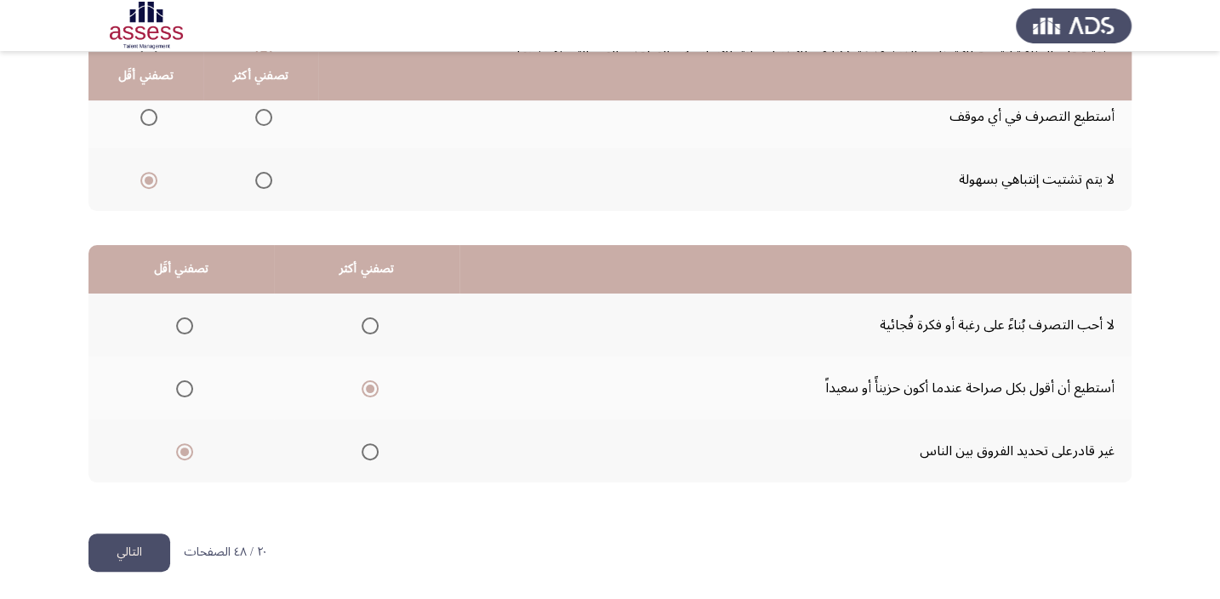
click at [125, 534] on button "التالي" at bounding box center [130, 553] width 82 height 38
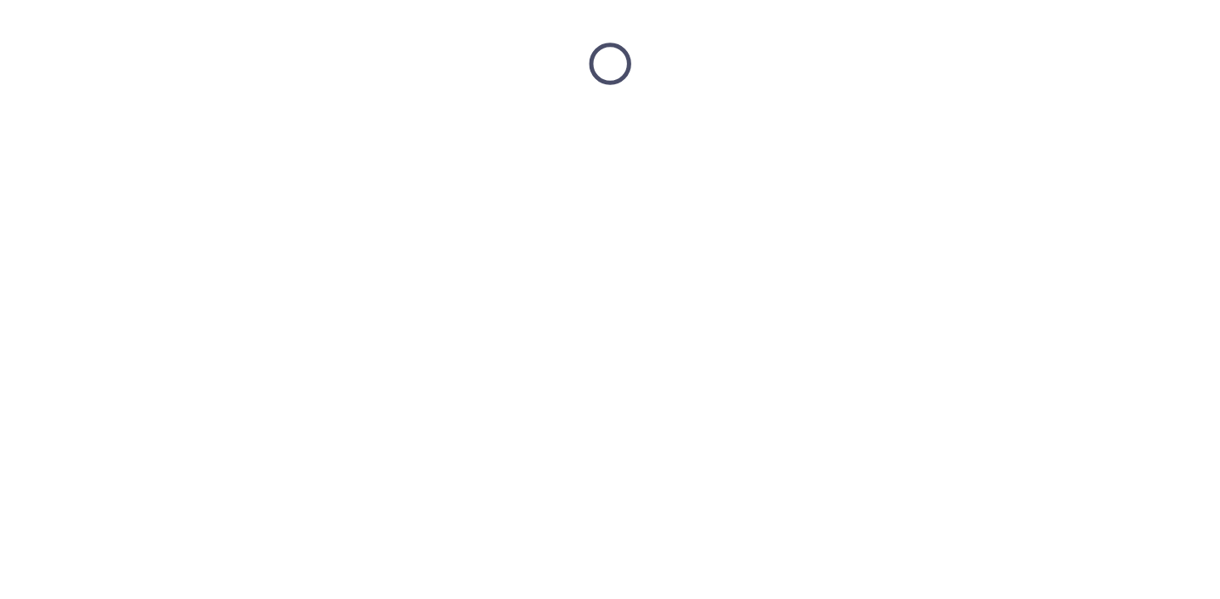
scroll to position [0, 0]
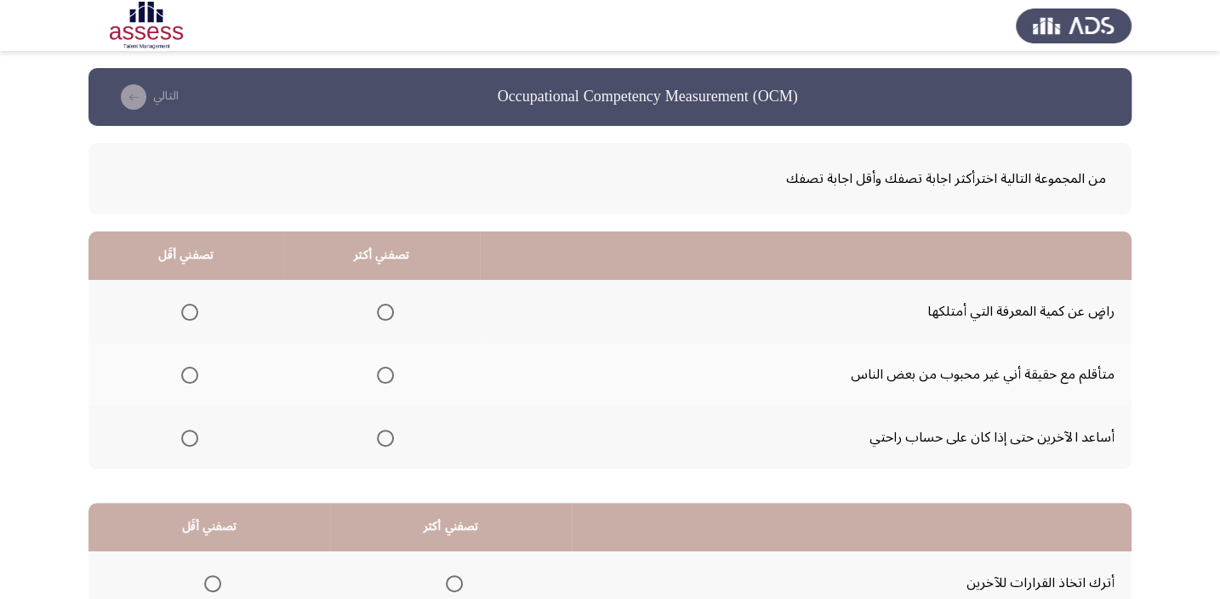
click at [382, 430] on span "Select an option" at bounding box center [385, 438] width 17 height 17
click at [382, 430] on input "Select an option" at bounding box center [385, 438] width 17 height 17
click at [185, 363] on mat-radio-group "Select an option" at bounding box center [186, 374] width 24 height 29
click at [187, 370] on span "Select an option" at bounding box center [189, 375] width 17 height 17
click at [187, 370] on input "Select an option" at bounding box center [189, 375] width 17 height 17
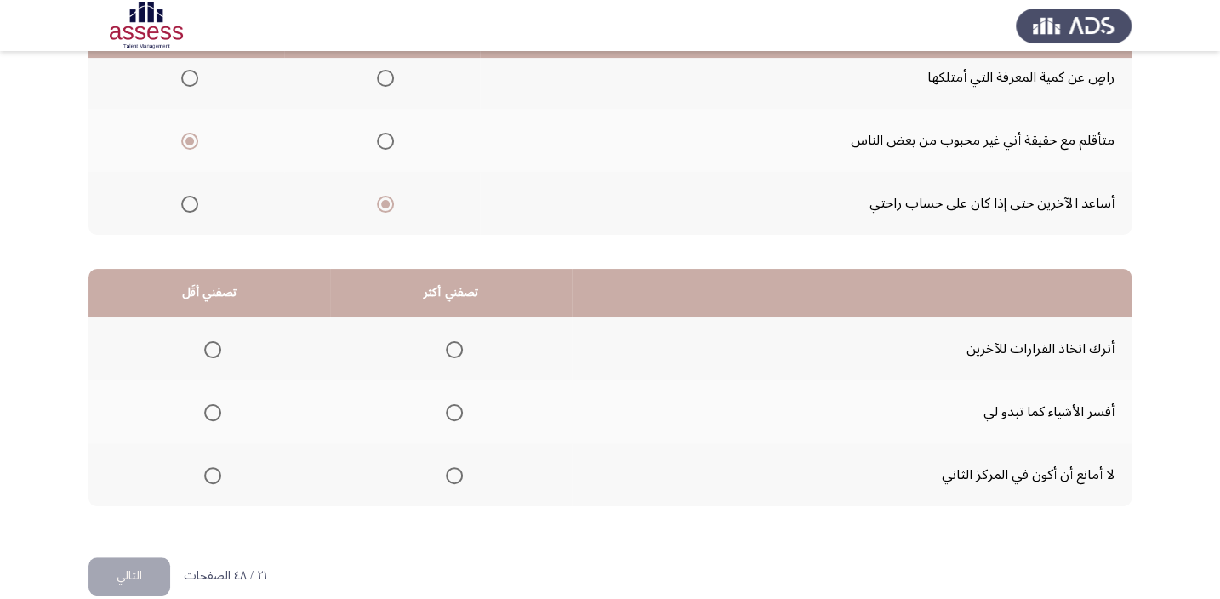
scroll to position [257, 0]
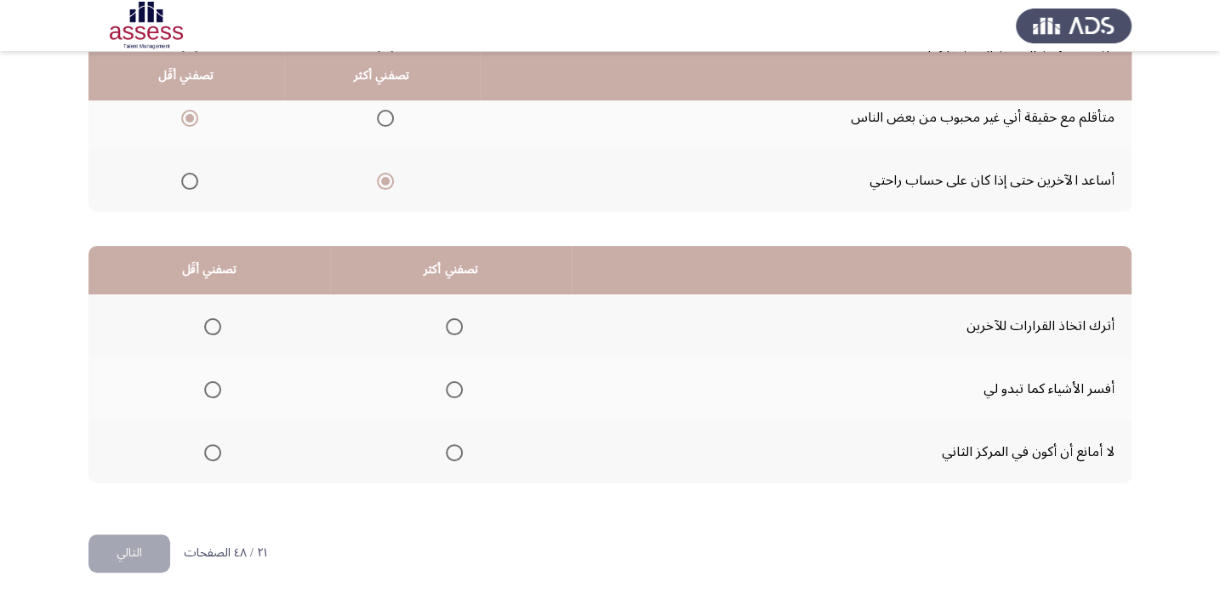
click at [459, 452] on span "Select an option" at bounding box center [454, 452] width 17 height 17
click at [459, 452] on input "Select an option" at bounding box center [454, 452] width 17 height 17
click at [453, 332] on span "Select an option" at bounding box center [454, 326] width 17 height 17
click at [453, 332] on input "Select an option" at bounding box center [454, 326] width 17 height 17
click at [218, 454] on span "Select an option" at bounding box center [212, 452] width 17 height 17
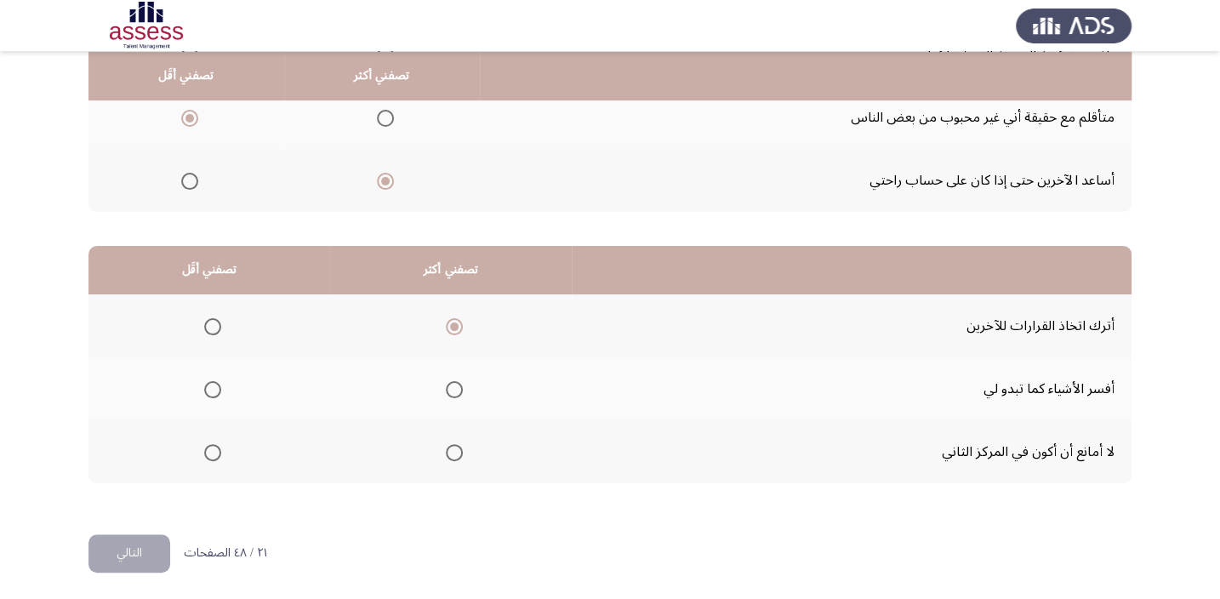
click at [218, 454] on input "Select an option" at bounding box center [212, 452] width 17 height 17
click at [119, 546] on button "التالي" at bounding box center [130, 553] width 82 height 38
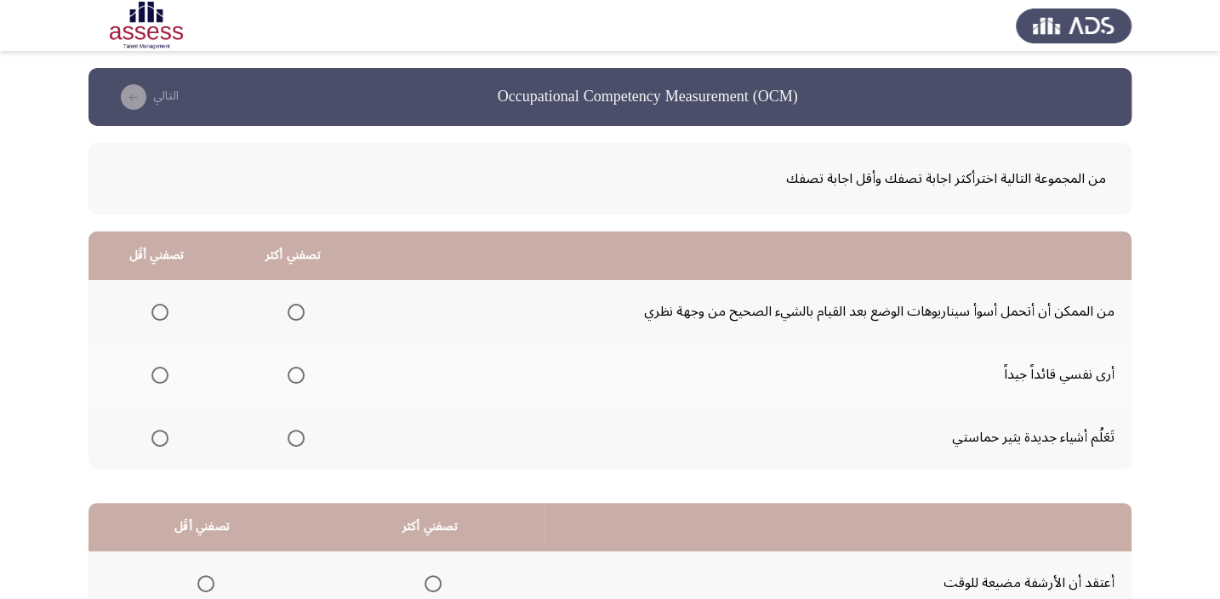
click at [294, 439] on span "Select an option" at bounding box center [296, 438] width 17 height 17
click at [294, 439] on input "Select an option" at bounding box center [296, 438] width 17 height 17
click at [160, 309] on span "Select an option" at bounding box center [159, 312] width 17 height 17
click at [160, 309] on input "Select an option" at bounding box center [159, 312] width 17 height 17
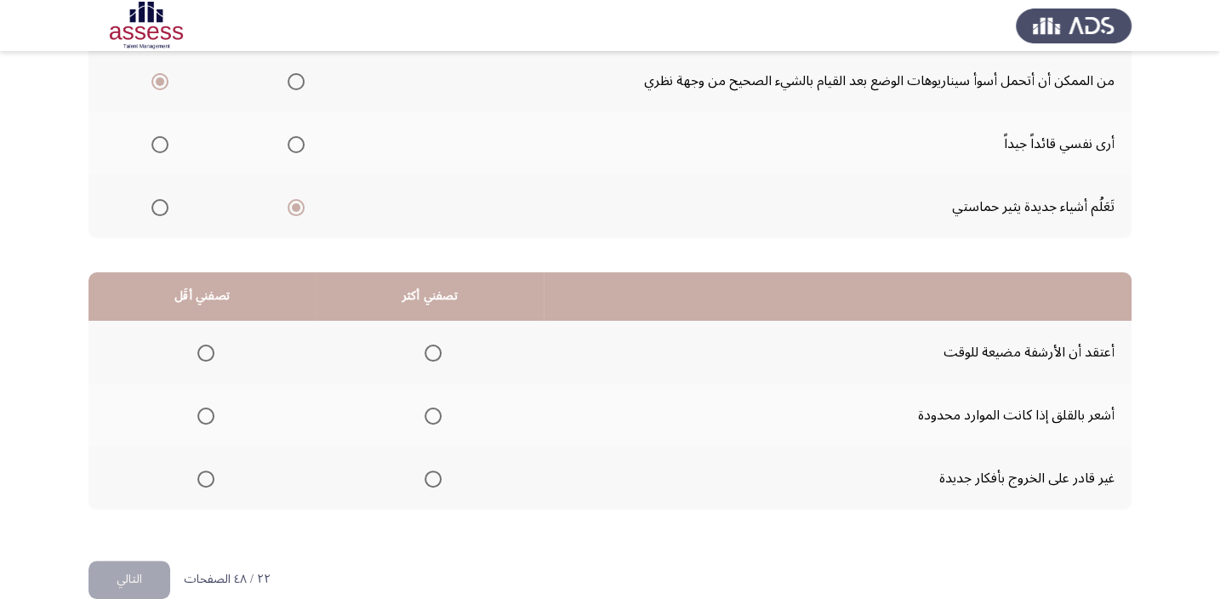
scroll to position [231, 0]
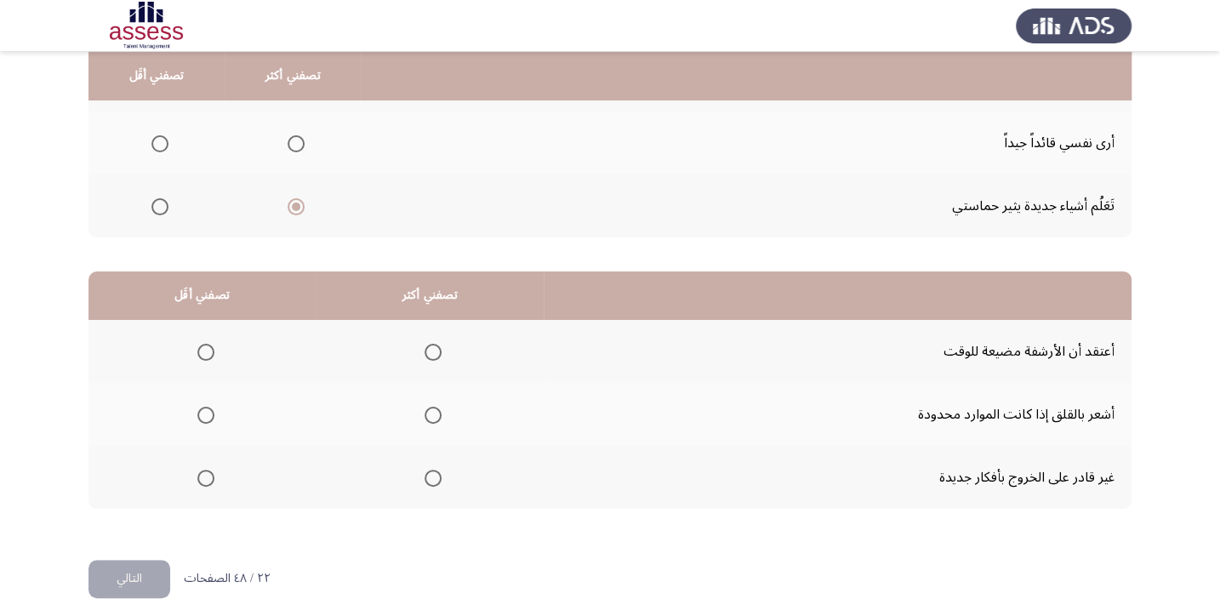
click at [203, 475] on span "Select an option" at bounding box center [205, 478] width 17 height 17
click at [203, 475] on input "Select an option" at bounding box center [205, 478] width 17 height 17
click at [429, 407] on span "Select an option" at bounding box center [433, 415] width 17 height 17
click at [429, 407] on input "Select an option" at bounding box center [433, 415] width 17 height 17
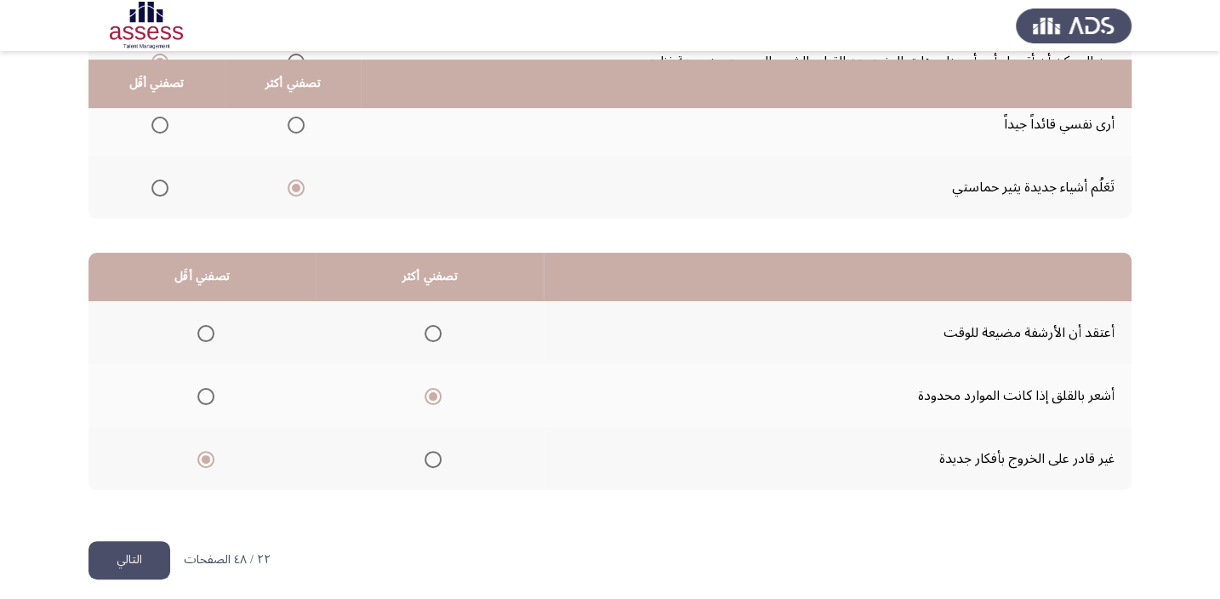
scroll to position [258, 0]
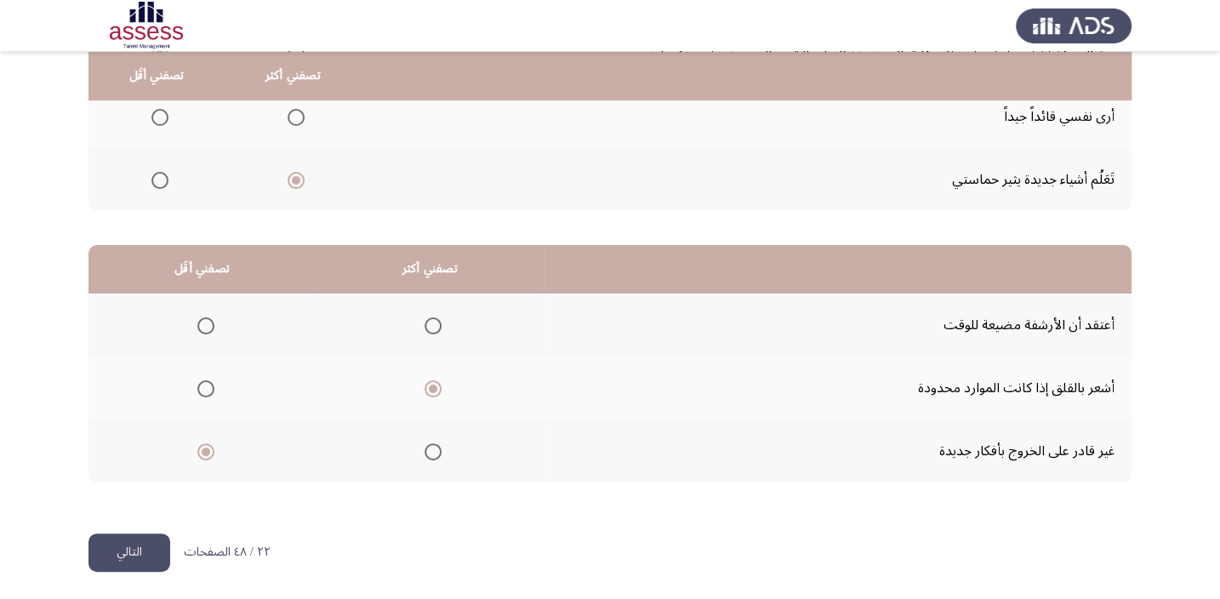
click at [121, 548] on button "التالي" at bounding box center [130, 553] width 82 height 38
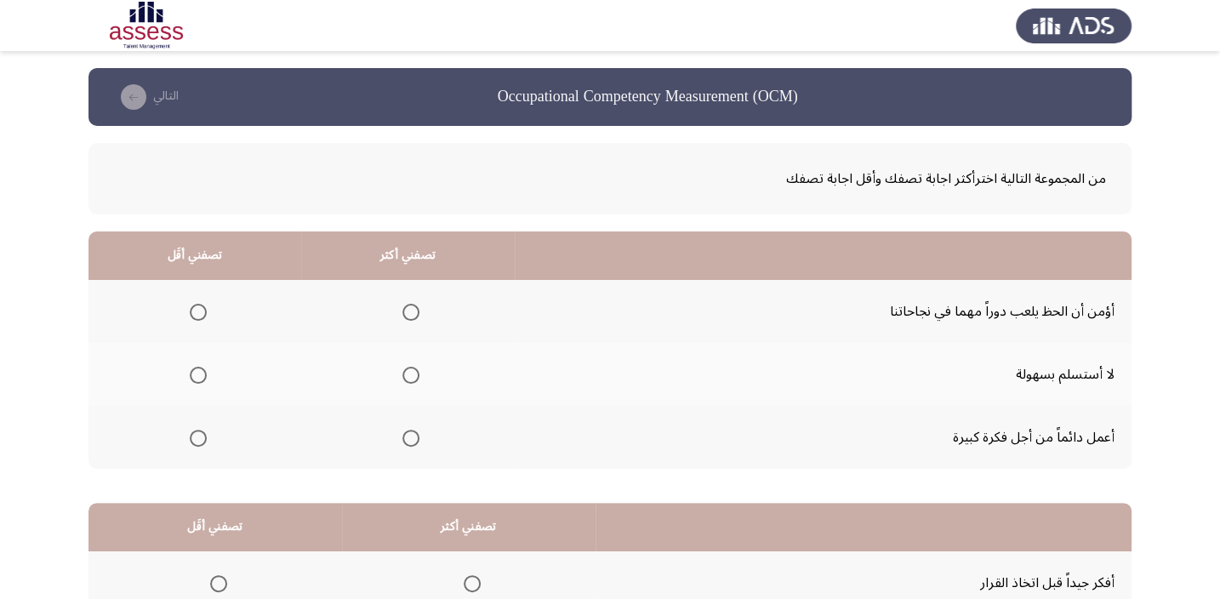
click at [196, 306] on span "Select an option" at bounding box center [198, 312] width 17 height 17
click at [196, 306] on input "Select an option" at bounding box center [198, 312] width 17 height 17
click at [412, 431] on span "Select an option" at bounding box center [411, 438] width 17 height 17
click at [412, 431] on input "Select an option" at bounding box center [411, 438] width 17 height 17
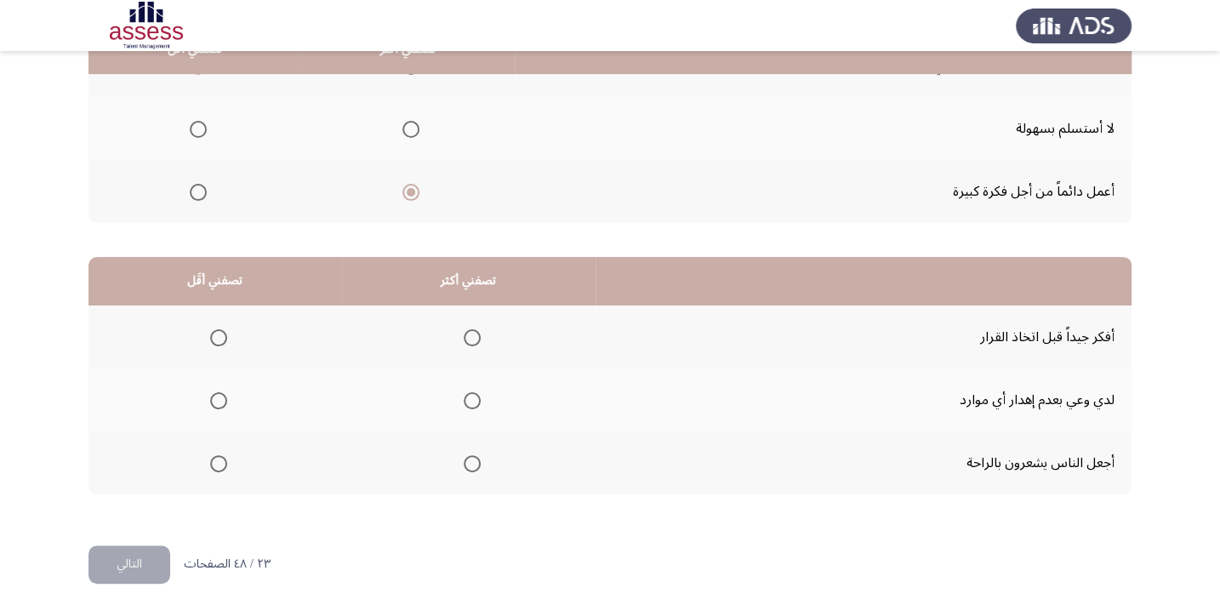
scroll to position [258, 0]
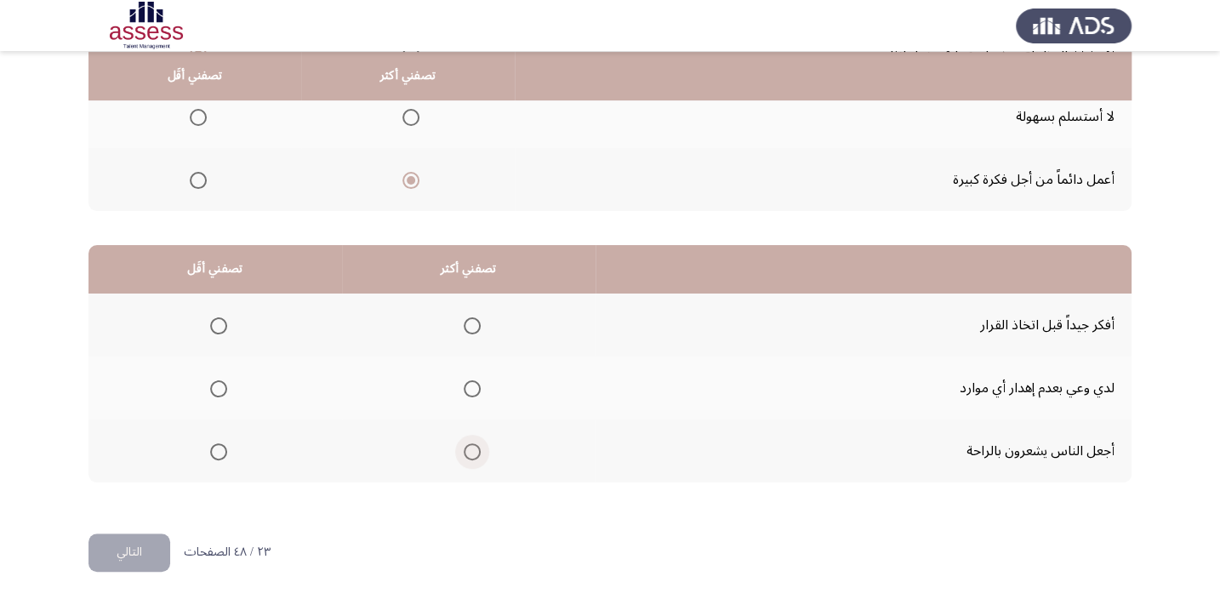
click at [467, 450] on span "Select an option" at bounding box center [472, 451] width 17 height 17
click at [467, 450] on input "Select an option" at bounding box center [472, 451] width 17 height 17
click at [459, 317] on label "Select an option" at bounding box center [469, 325] width 24 height 17
click at [464, 317] on input "Select an option" at bounding box center [472, 325] width 17 height 17
click at [210, 395] on mat-radio-group "Select an option" at bounding box center [215, 388] width 24 height 29
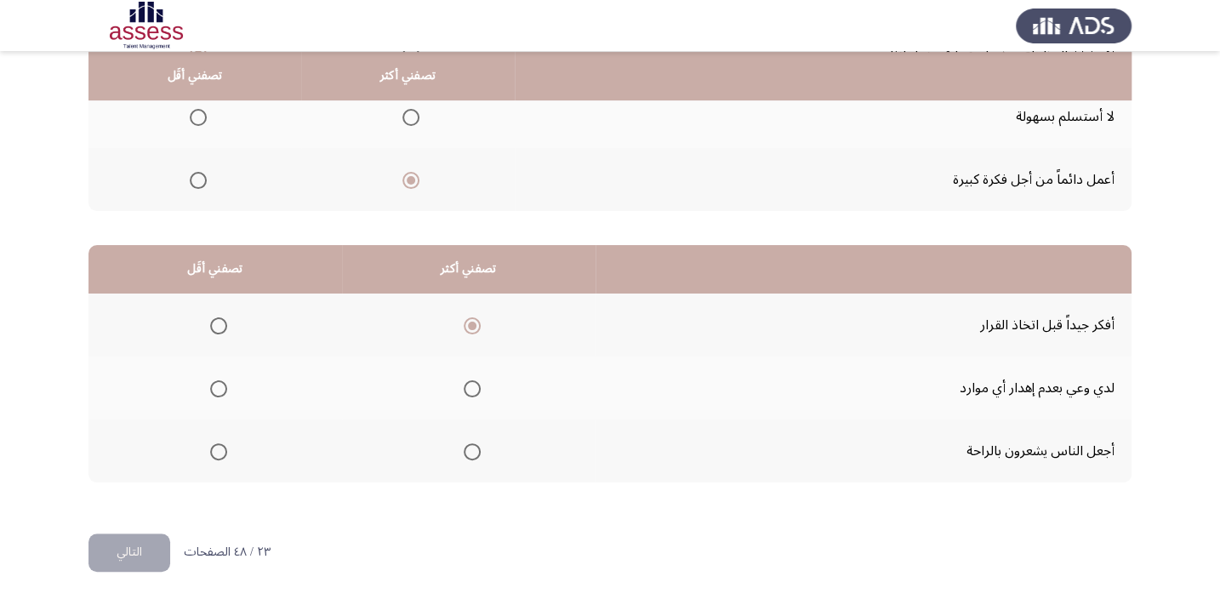
click at [226, 386] on th at bounding box center [216, 388] width 254 height 63
click at [219, 388] on span "Select an option" at bounding box center [218, 388] width 17 height 17
click at [219, 388] on input "Select an option" at bounding box center [218, 388] width 17 height 17
click at [140, 543] on button "التالي" at bounding box center [130, 553] width 82 height 38
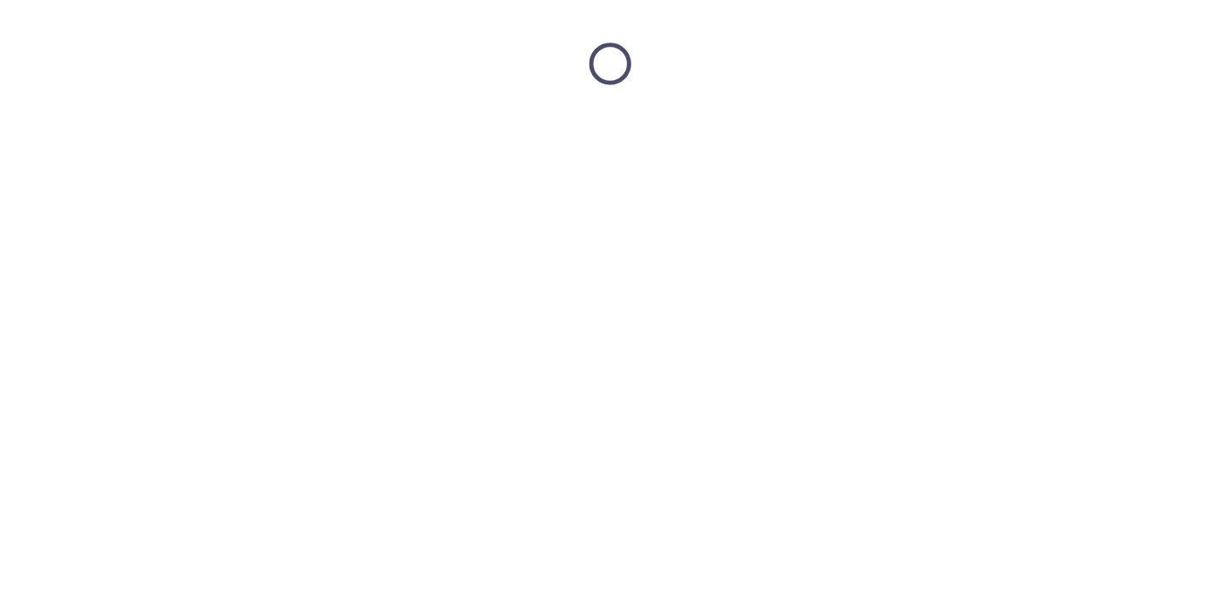
scroll to position [0, 0]
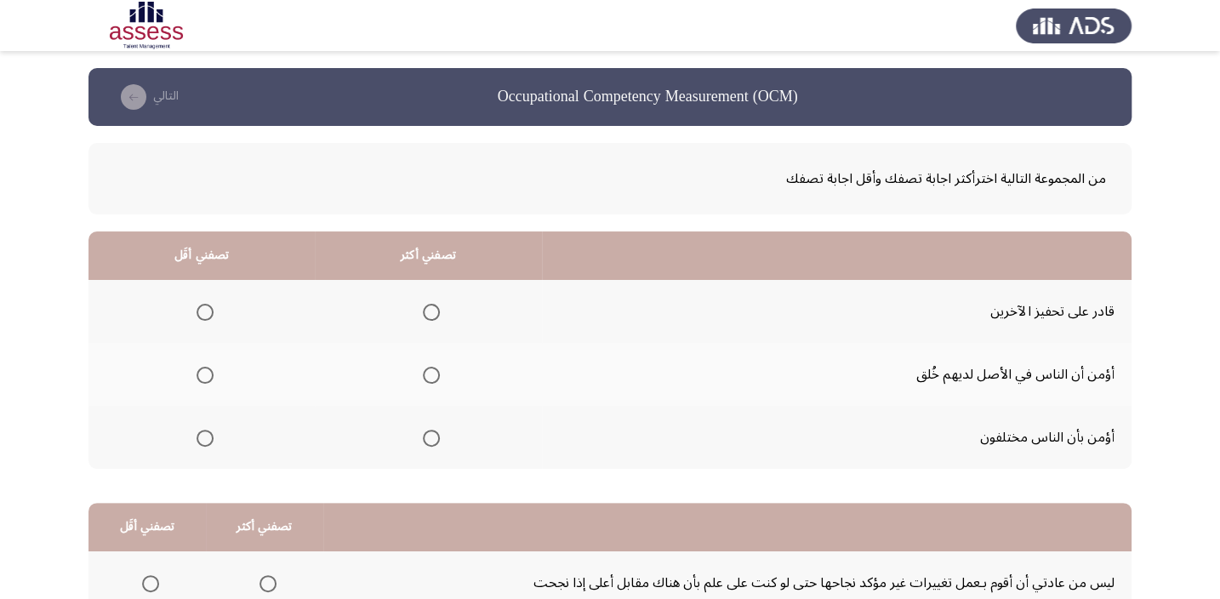
click at [217, 373] on th at bounding box center [202, 374] width 226 height 63
click at [197, 373] on span "Select an option" at bounding box center [205, 375] width 17 height 17
click at [197, 373] on input "Select an option" at bounding box center [205, 375] width 17 height 17
click at [433, 311] on span "Select an option" at bounding box center [431, 312] width 17 height 17
click at [433, 311] on input "Select an option" at bounding box center [431, 312] width 17 height 17
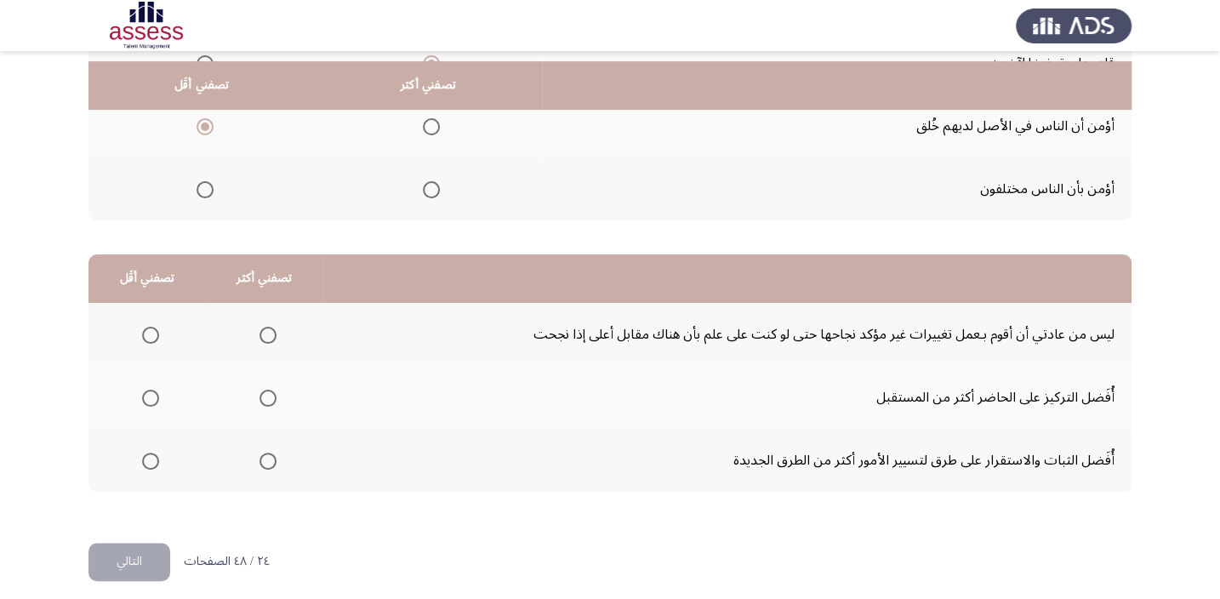
scroll to position [258, 0]
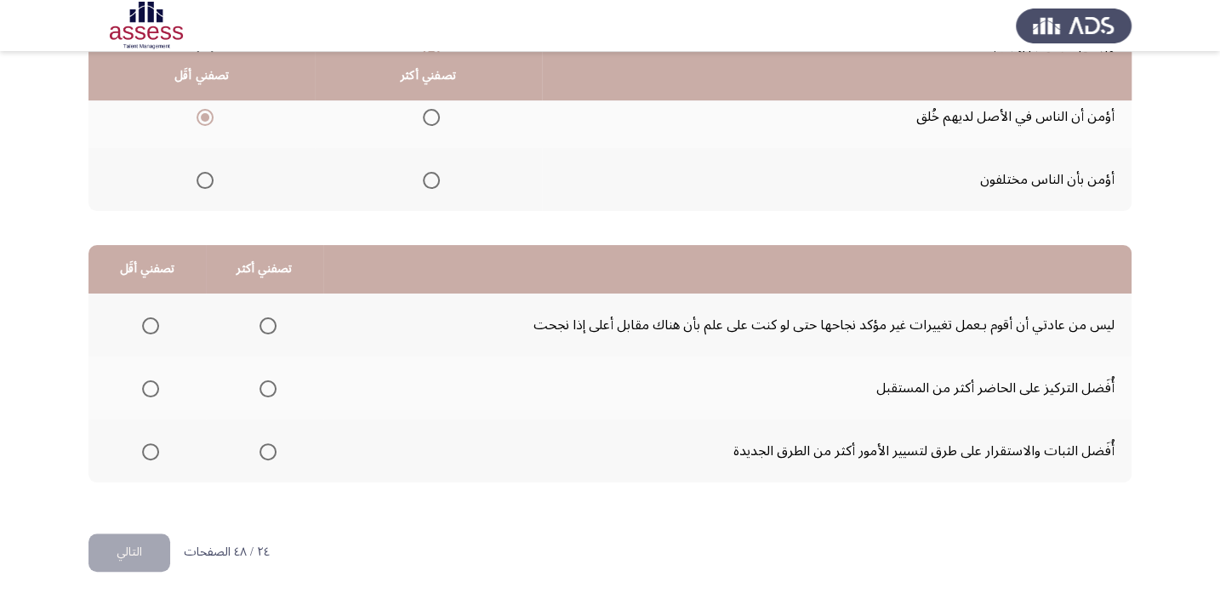
click at [263, 388] on span "Select an option" at bounding box center [268, 388] width 17 height 17
click at [263, 388] on input "Select an option" at bounding box center [268, 388] width 17 height 17
click at [136, 323] on label "Select an option" at bounding box center [147, 325] width 24 height 17
click at [142, 323] on input "Select an option" at bounding box center [150, 325] width 17 height 17
click at [108, 551] on button "التالي" at bounding box center [130, 553] width 82 height 38
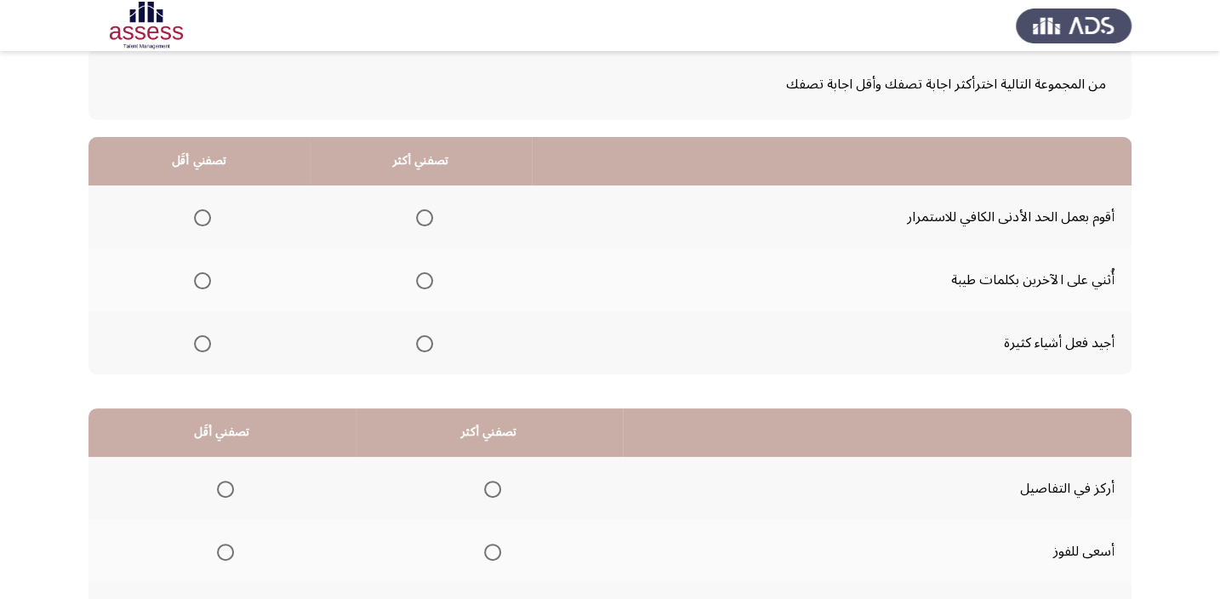
scroll to position [102, 0]
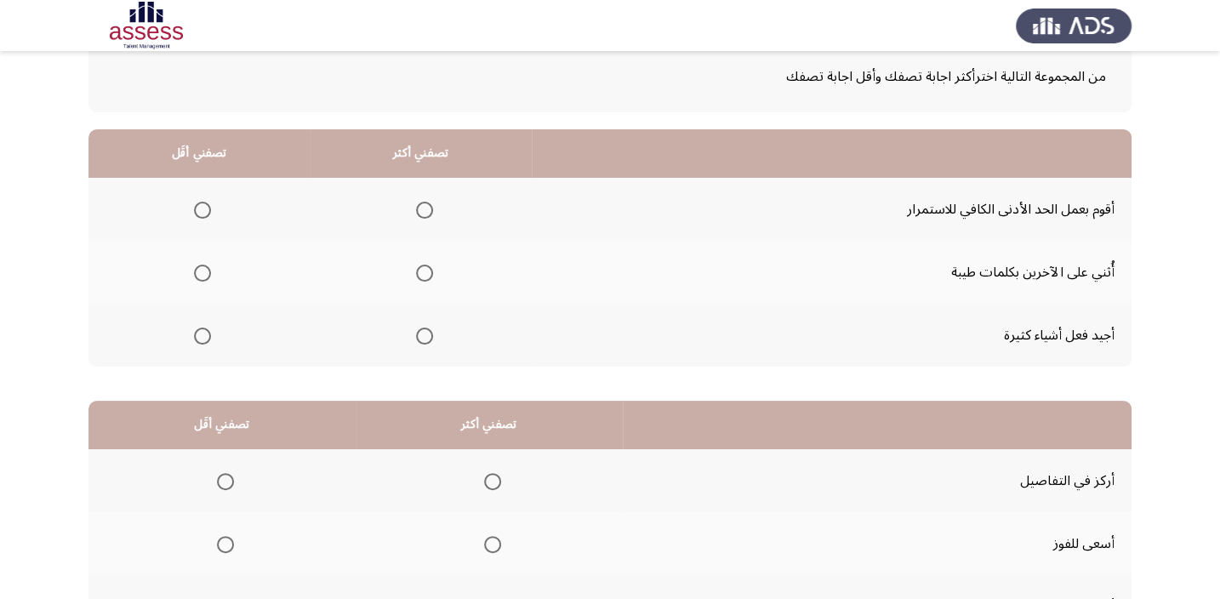
click at [208, 276] on span "Select an option" at bounding box center [202, 273] width 17 height 17
click at [208, 276] on input "Select an option" at bounding box center [202, 273] width 17 height 17
click at [196, 203] on span "Select an option" at bounding box center [202, 210] width 17 height 17
click at [196, 203] on input "Select an option" at bounding box center [202, 210] width 17 height 17
click at [435, 334] on th at bounding box center [421, 335] width 222 height 63
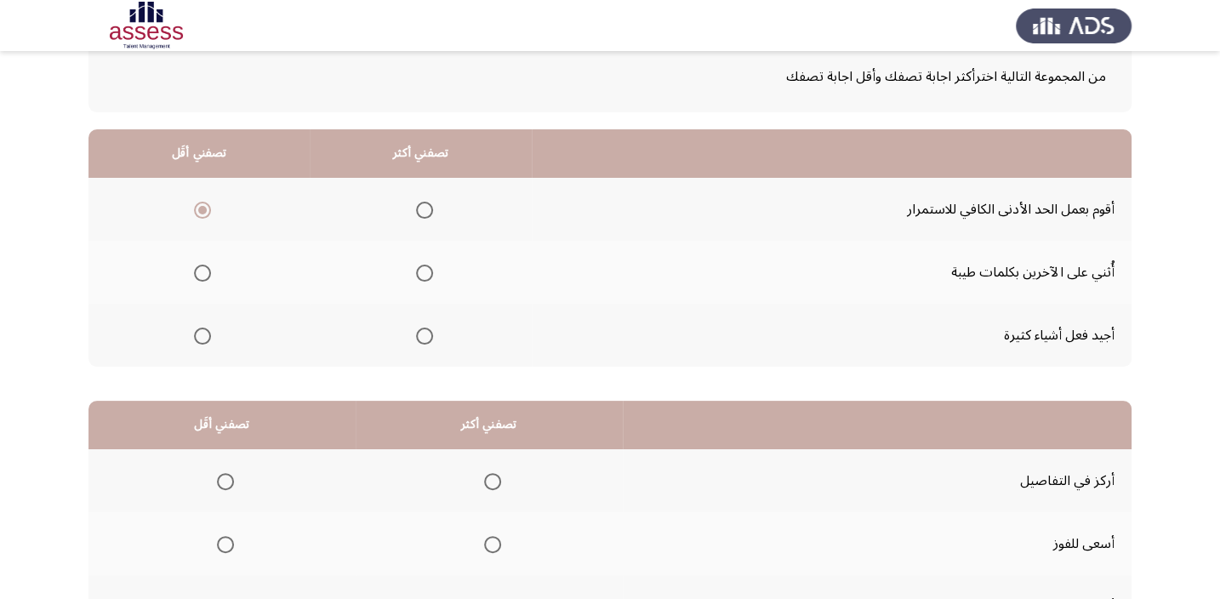
click at [421, 332] on span "Select an option" at bounding box center [424, 336] width 17 height 17
click at [421, 332] on input "Select an option" at bounding box center [424, 336] width 17 height 17
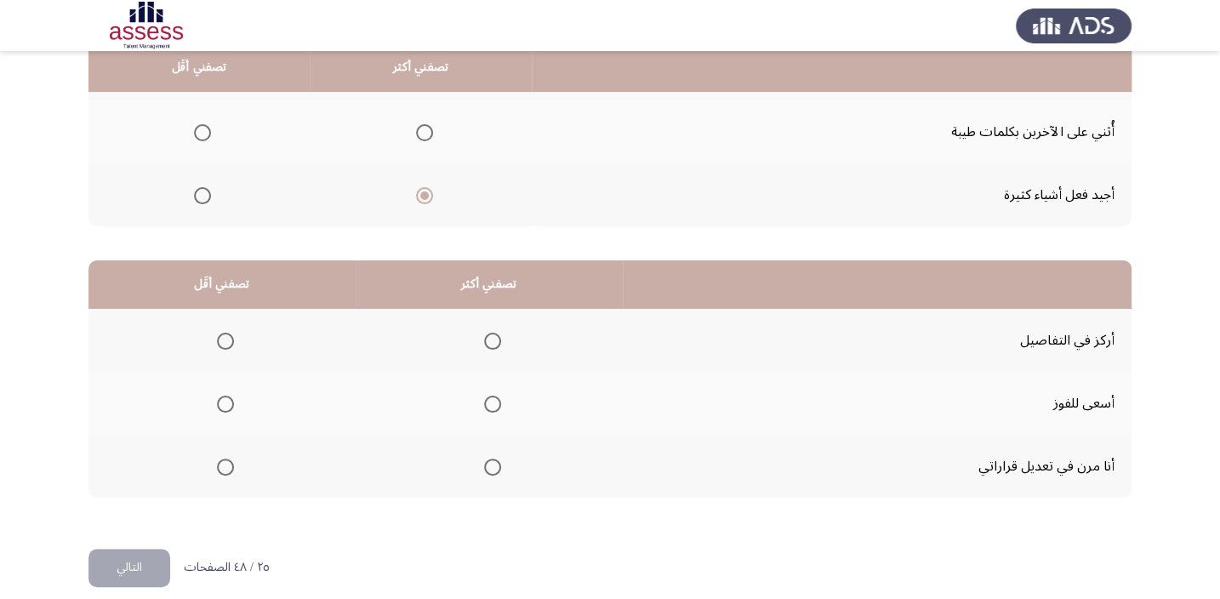
scroll to position [258, 0]
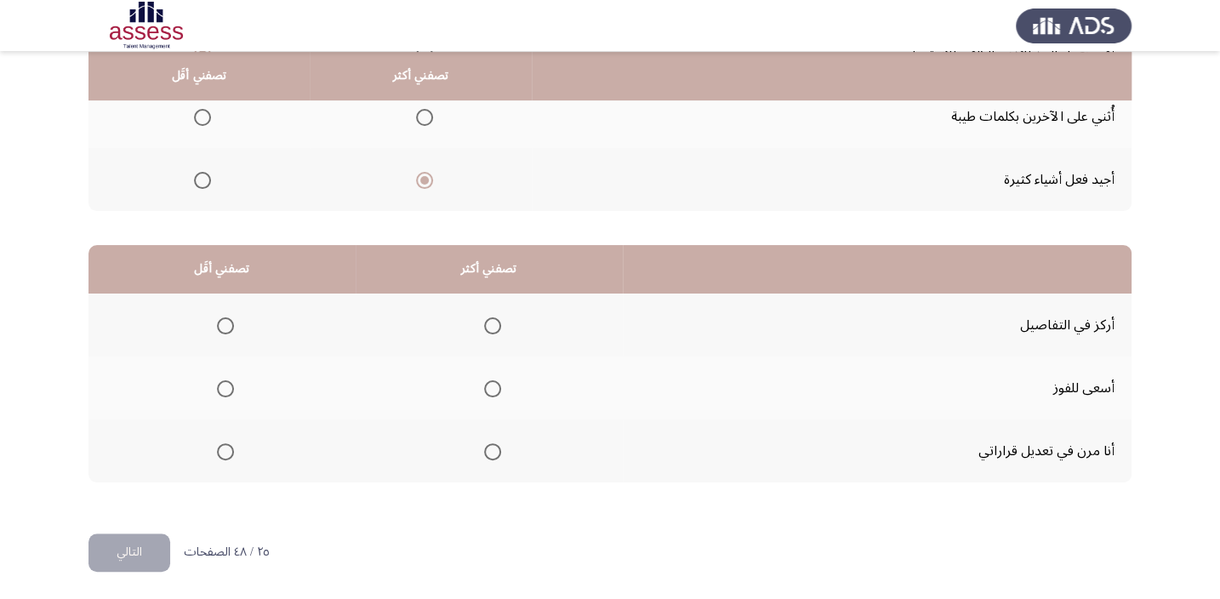
click at [222, 448] on span "Select an option" at bounding box center [225, 451] width 17 height 17
click at [222, 448] on input "Select an option" at bounding box center [225, 451] width 17 height 17
click at [497, 333] on th at bounding box center [489, 325] width 267 height 63
click at [495, 326] on span "Select an option" at bounding box center [492, 325] width 17 height 17
click at [495, 326] on input "Select an option" at bounding box center [492, 325] width 17 height 17
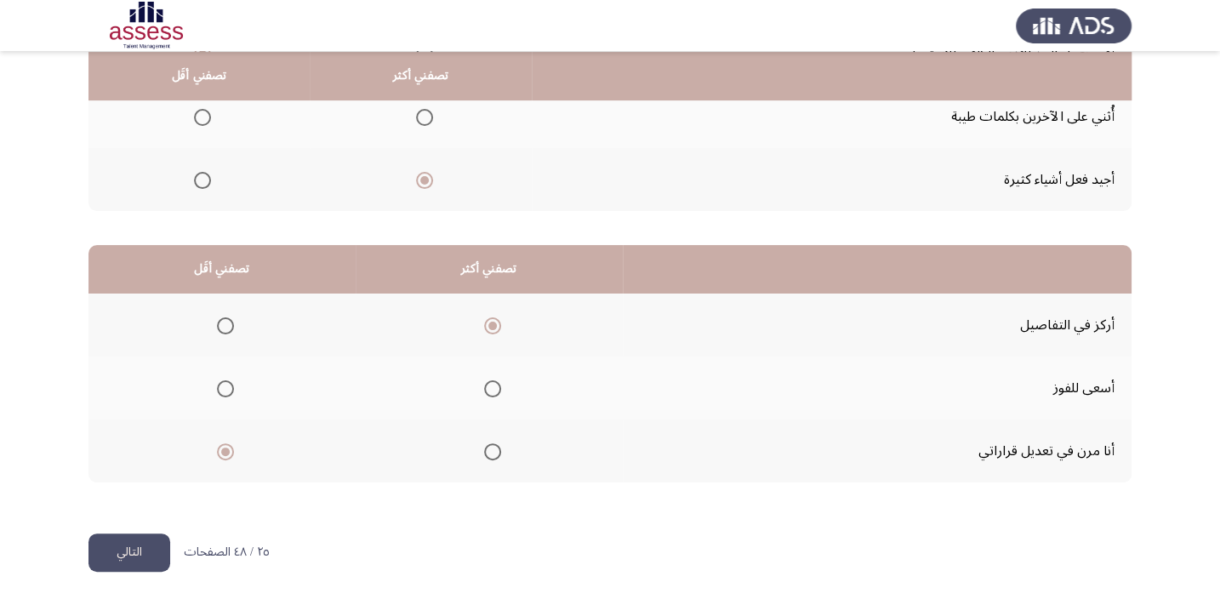
click at [128, 543] on button "التالي" at bounding box center [130, 553] width 82 height 38
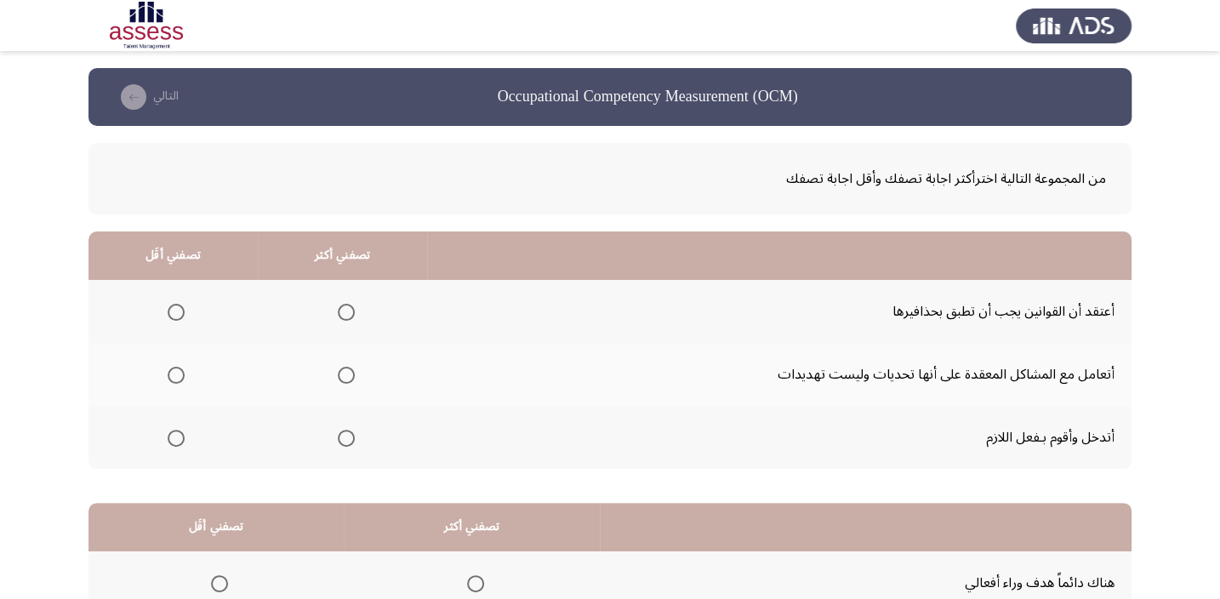
click at [346, 306] on span "Select an option" at bounding box center [346, 312] width 17 height 17
click at [346, 306] on input "Select an option" at bounding box center [346, 312] width 17 height 17
click at [180, 444] on span "Select an option" at bounding box center [176, 438] width 17 height 17
click at [180, 444] on input "Select an option" at bounding box center [176, 438] width 17 height 17
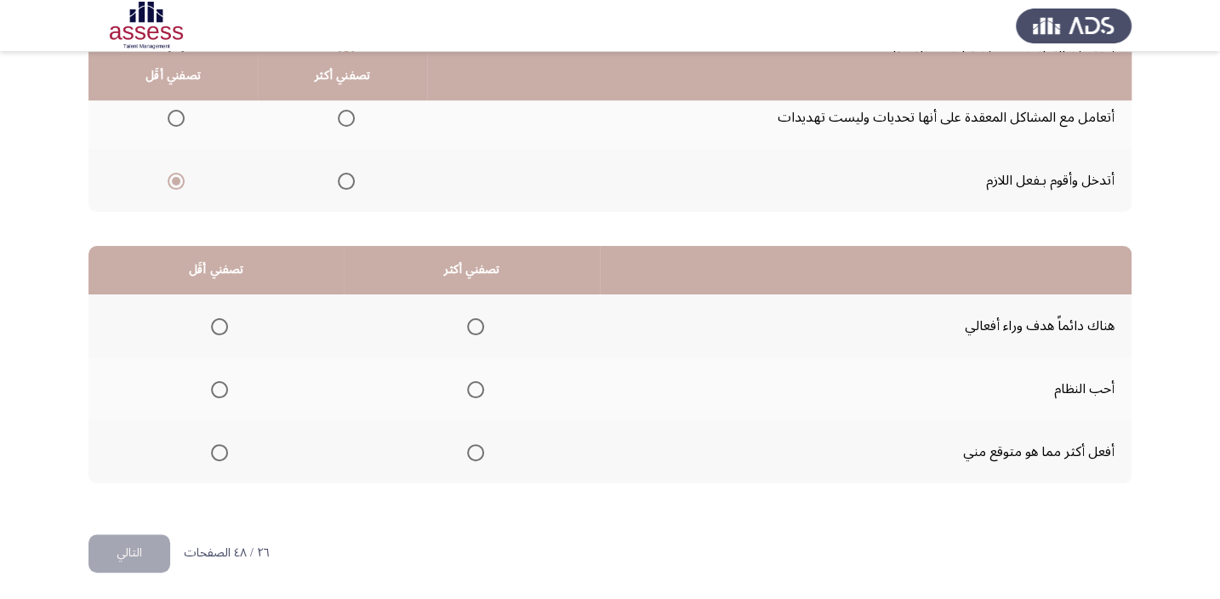
scroll to position [258, 0]
click at [469, 393] on span "Select an option" at bounding box center [475, 388] width 17 height 17
click at [469, 393] on input "Select an option" at bounding box center [475, 388] width 17 height 17
click at [220, 318] on span "Select an option" at bounding box center [219, 325] width 17 height 17
click at [220, 318] on input "Select an option" at bounding box center [219, 325] width 17 height 17
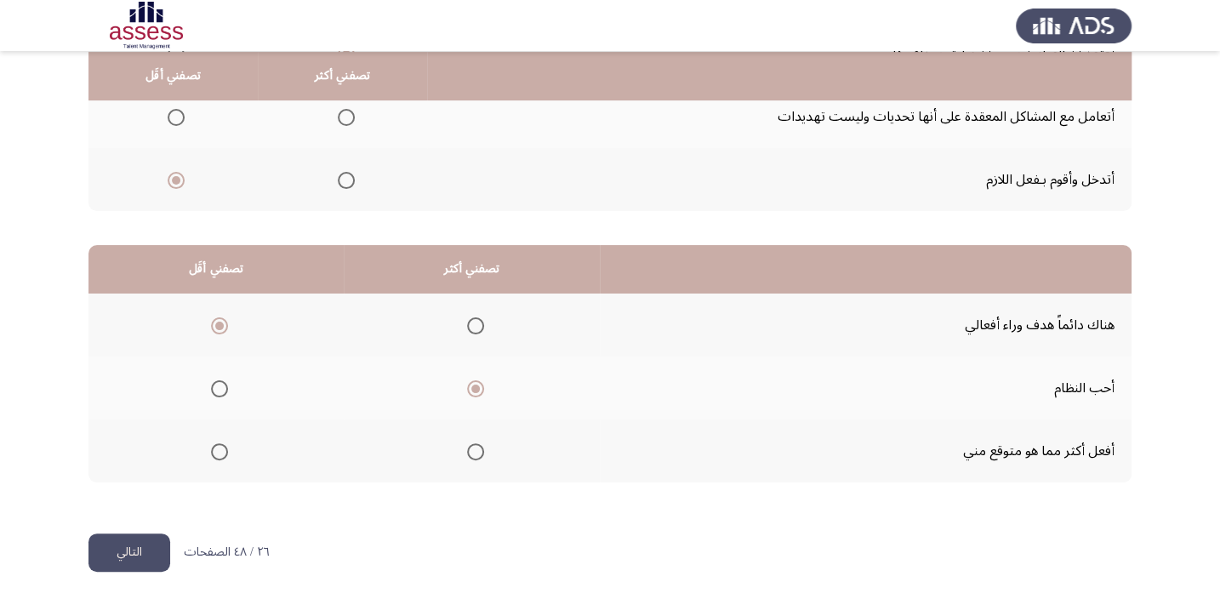
click at [97, 559] on button "التالي" at bounding box center [130, 553] width 82 height 38
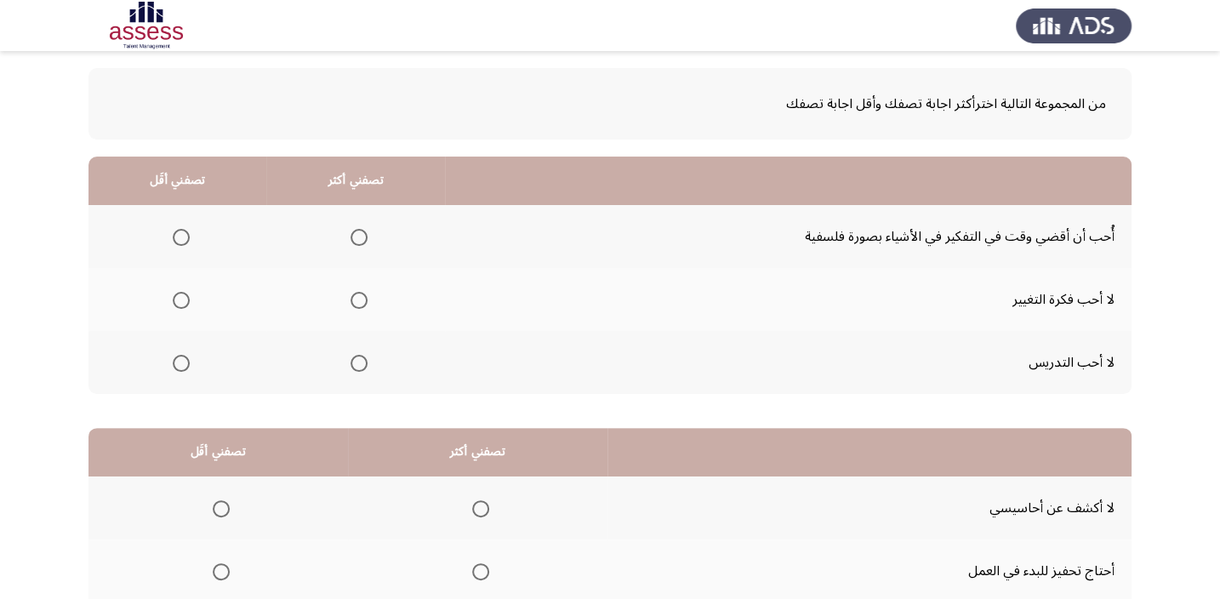
scroll to position [77, 0]
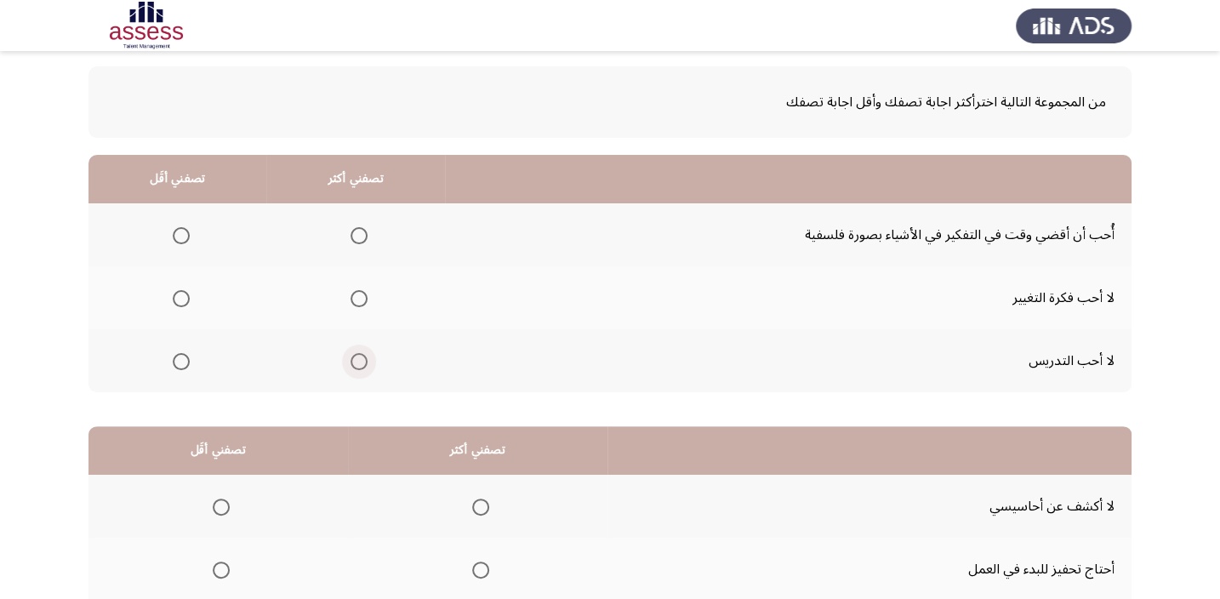
click at [354, 360] on span "Select an option" at bounding box center [359, 361] width 17 height 17
click at [354, 360] on input "Select an option" at bounding box center [359, 361] width 17 height 17
click at [182, 241] on span "Select an option" at bounding box center [181, 235] width 17 height 17
click at [182, 241] on input "Select an option" at bounding box center [181, 235] width 17 height 17
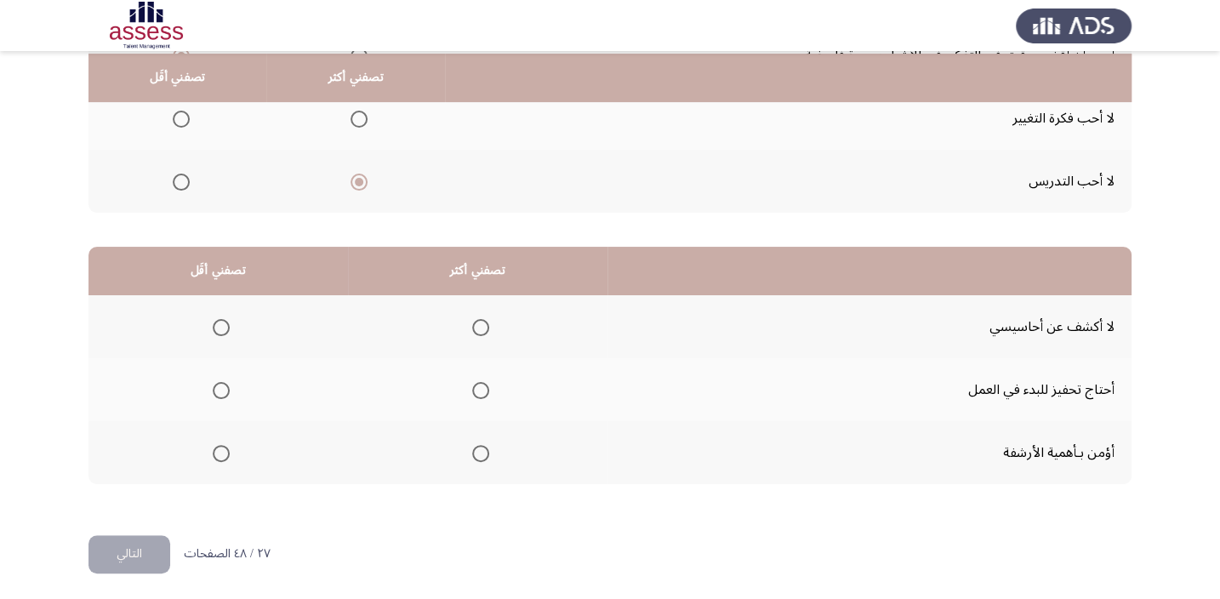
scroll to position [258, 0]
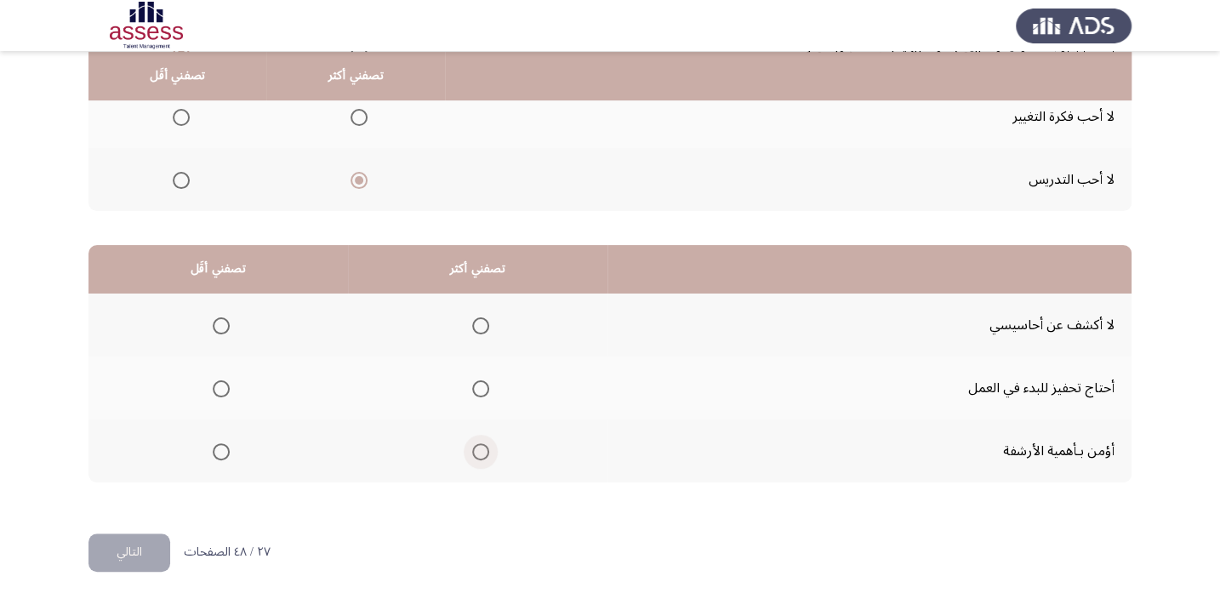
click at [476, 451] on span "Select an option" at bounding box center [480, 451] width 17 height 17
click at [476, 451] on input "Select an option" at bounding box center [480, 451] width 17 height 17
click at [213, 327] on span "Select an option" at bounding box center [221, 325] width 17 height 17
click at [213, 327] on input "Select an option" at bounding box center [221, 325] width 17 height 17
click at [118, 561] on button "التالي" at bounding box center [130, 553] width 82 height 38
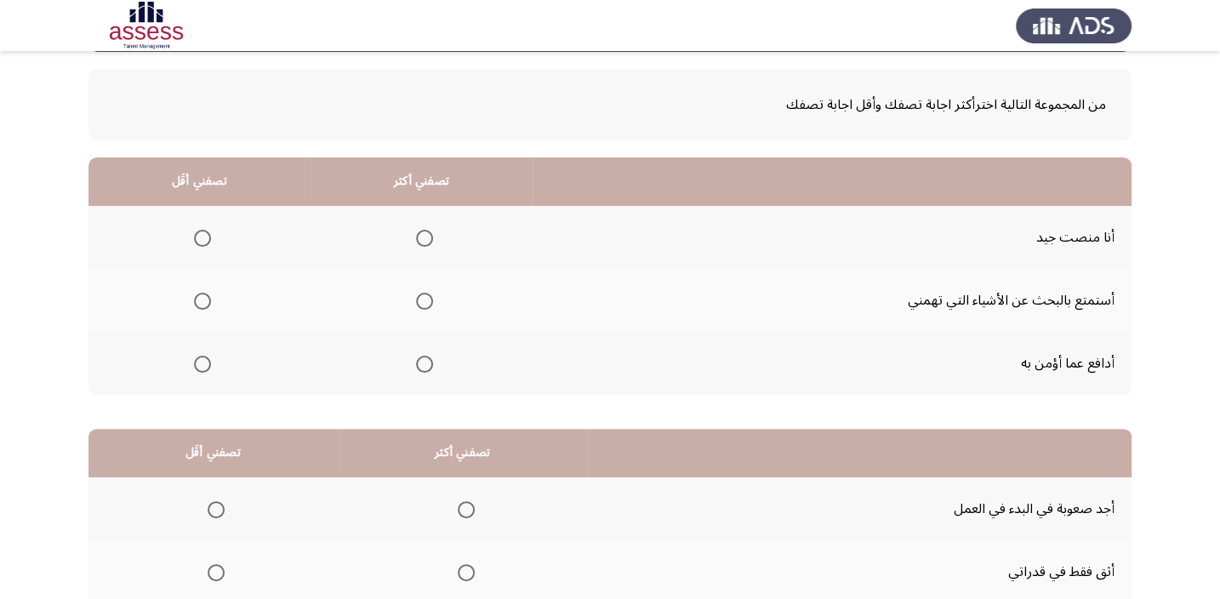
scroll to position [77, 0]
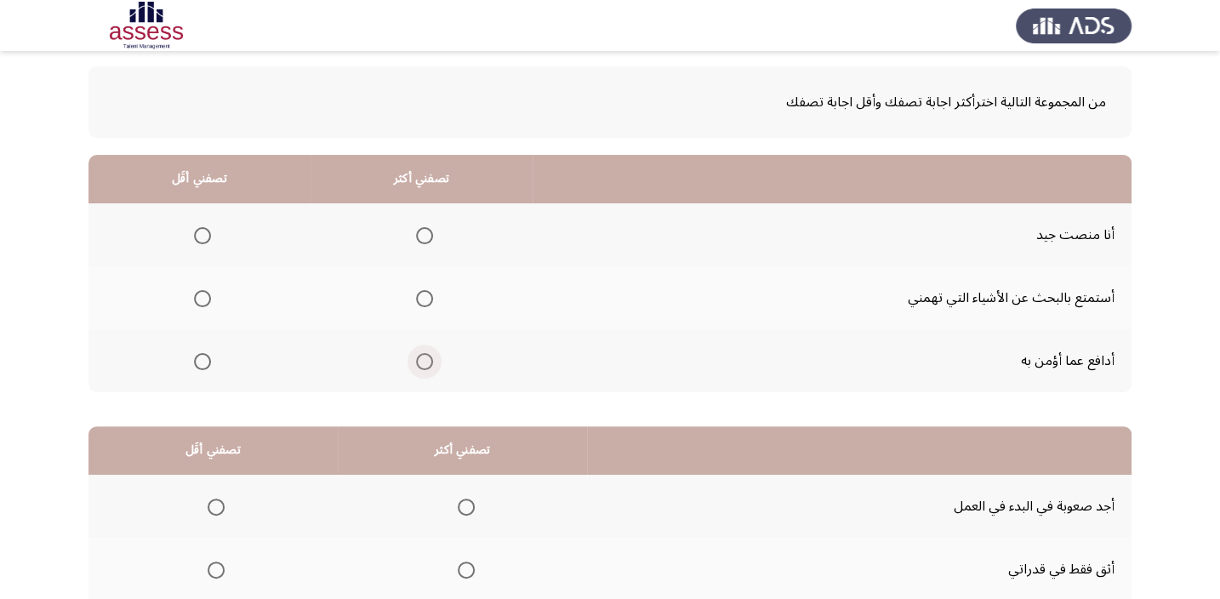
click at [426, 359] on span "Select an option" at bounding box center [424, 361] width 17 height 17
click at [426, 359] on input "Select an option" at bounding box center [424, 361] width 17 height 17
click at [192, 234] on label "Select an option" at bounding box center [199, 235] width 24 height 17
click at [194, 234] on input "Select an option" at bounding box center [202, 235] width 17 height 17
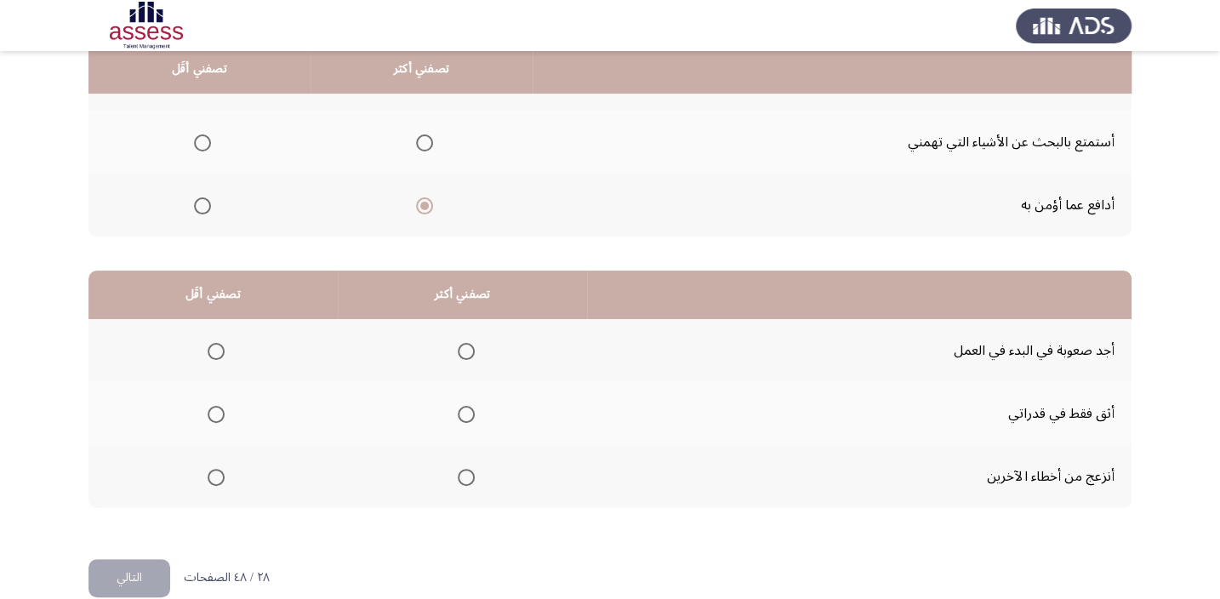
scroll to position [258, 0]
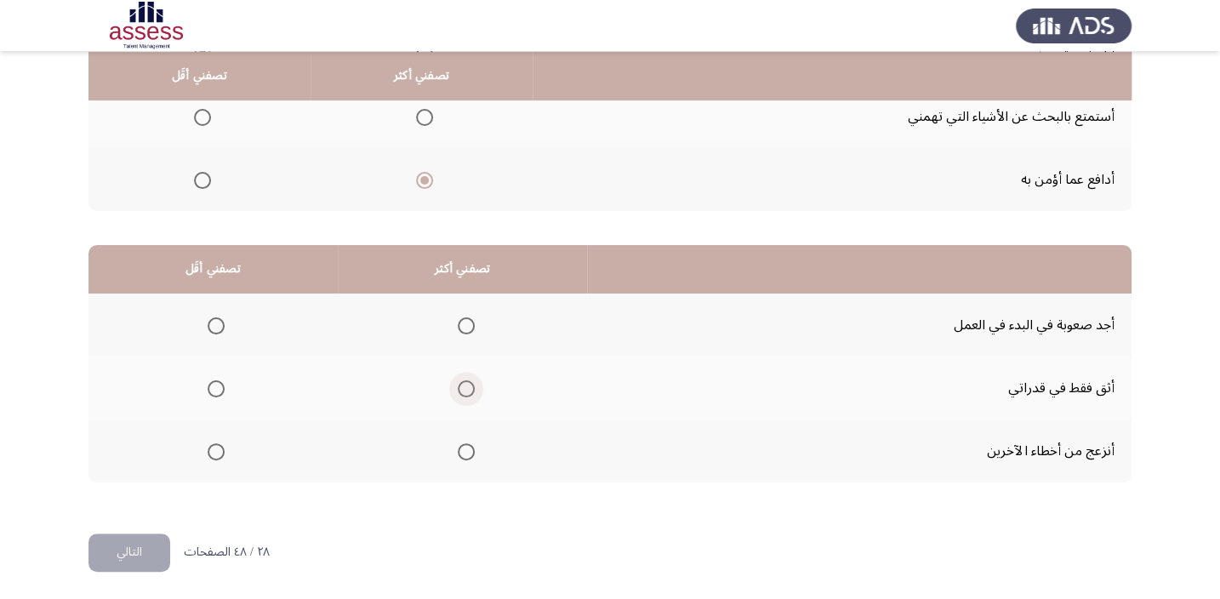
click at [460, 384] on span "Select an option" at bounding box center [466, 388] width 17 height 17
click at [460, 384] on input "Select an option" at bounding box center [466, 388] width 17 height 17
click at [216, 320] on span "Select an option" at bounding box center [216, 325] width 17 height 17
click at [216, 320] on input "Select an option" at bounding box center [216, 325] width 17 height 17
click at [107, 548] on button "التالي" at bounding box center [130, 553] width 82 height 38
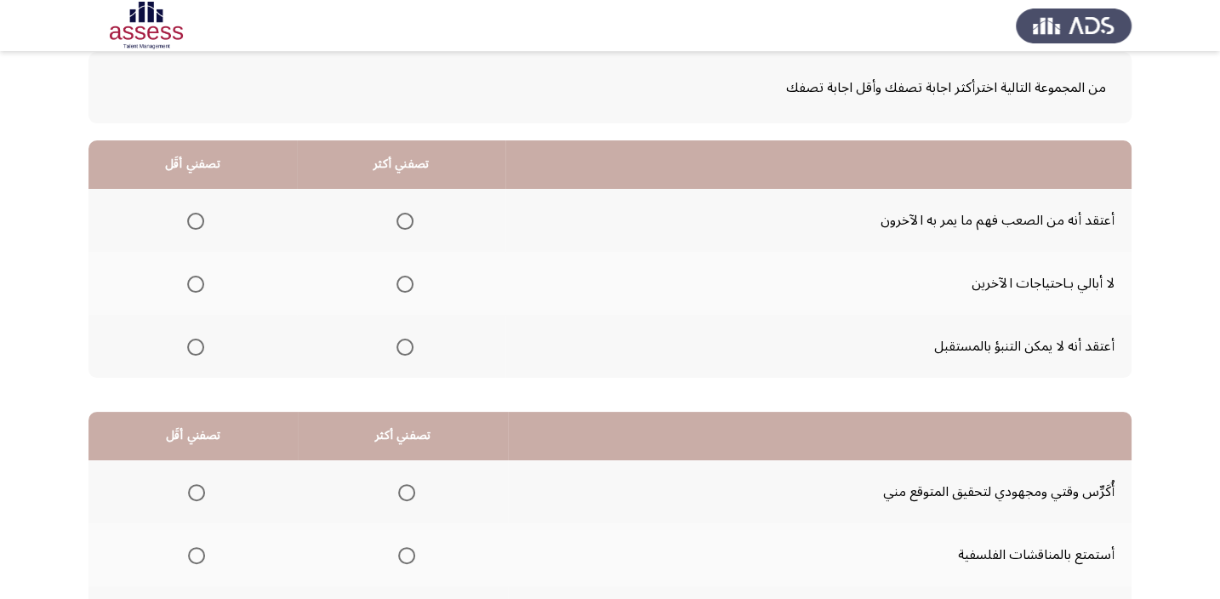
scroll to position [102, 0]
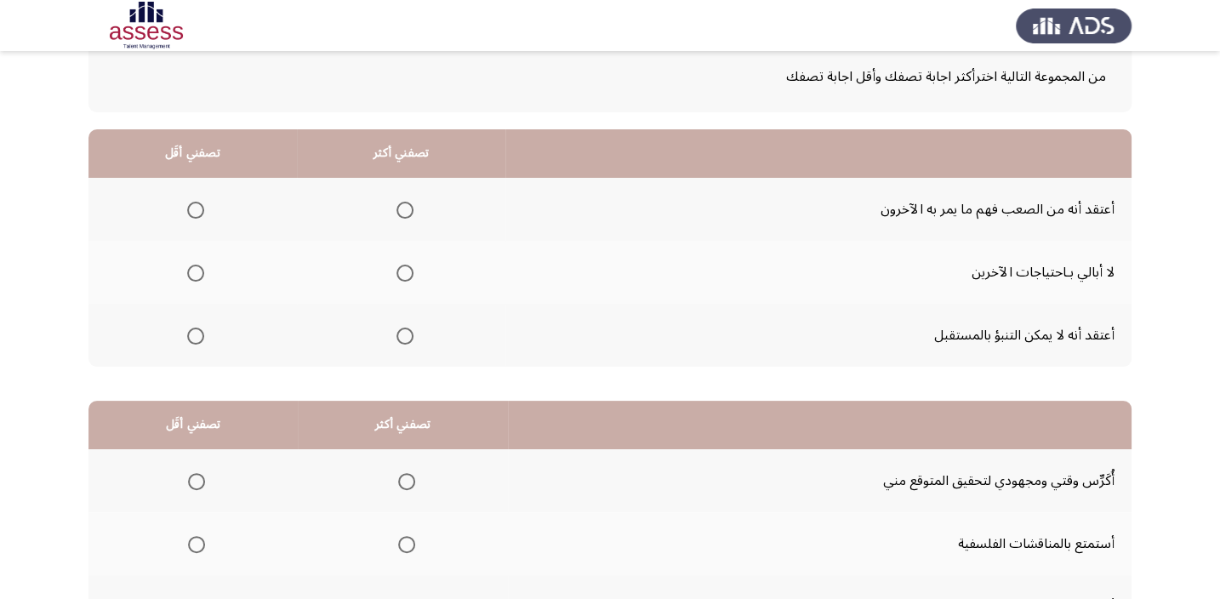
click at [414, 337] on th at bounding box center [401, 335] width 208 height 63
click at [393, 340] on label "Select an option" at bounding box center [402, 336] width 24 height 17
click at [397, 340] on input "Select an option" at bounding box center [405, 336] width 17 height 17
click at [187, 265] on span "Select an option" at bounding box center [195, 273] width 17 height 17
click at [187, 265] on input "Select an option" at bounding box center [195, 273] width 17 height 17
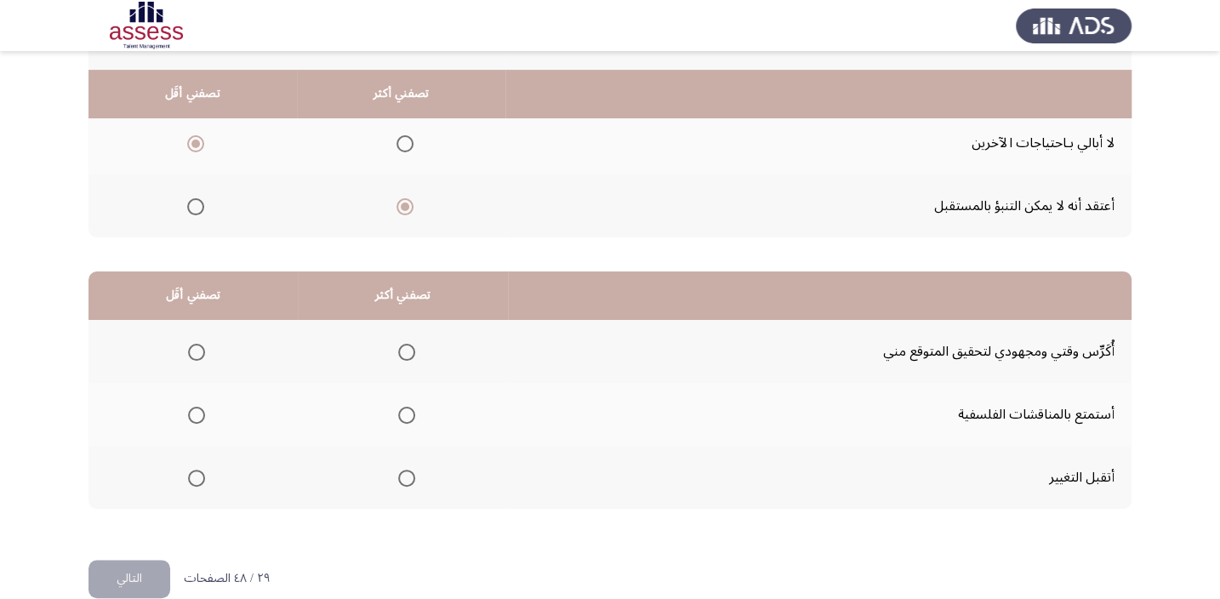
scroll to position [258, 0]
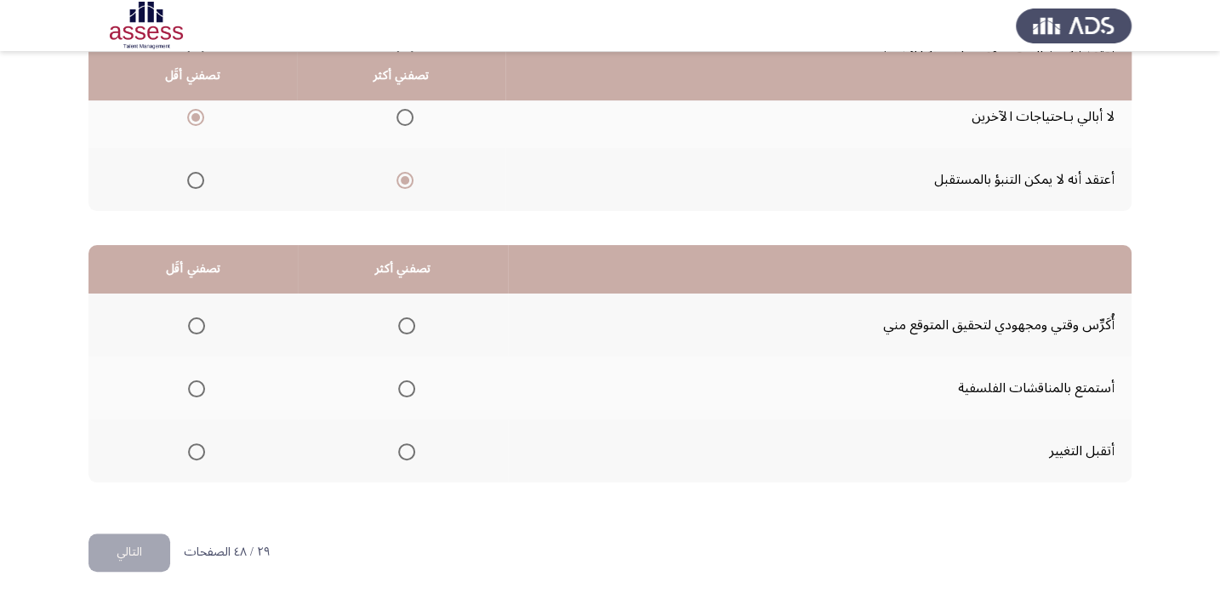
click at [398, 323] on span "Select an option" at bounding box center [406, 325] width 17 height 17
click at [398, 323] on input "Select an option" at bounding box center [406, 325] width 17 height 17
click at [188, 454] on span "Select an option" at bounding box center [196, 451] width 17 height 17
click at [188, 454] on input "Select an option" at bounding box center [196, 451] width 17 height 17
click at [149, 548] on button "التالي" at bounding box center [130, 553] width 82 height 38
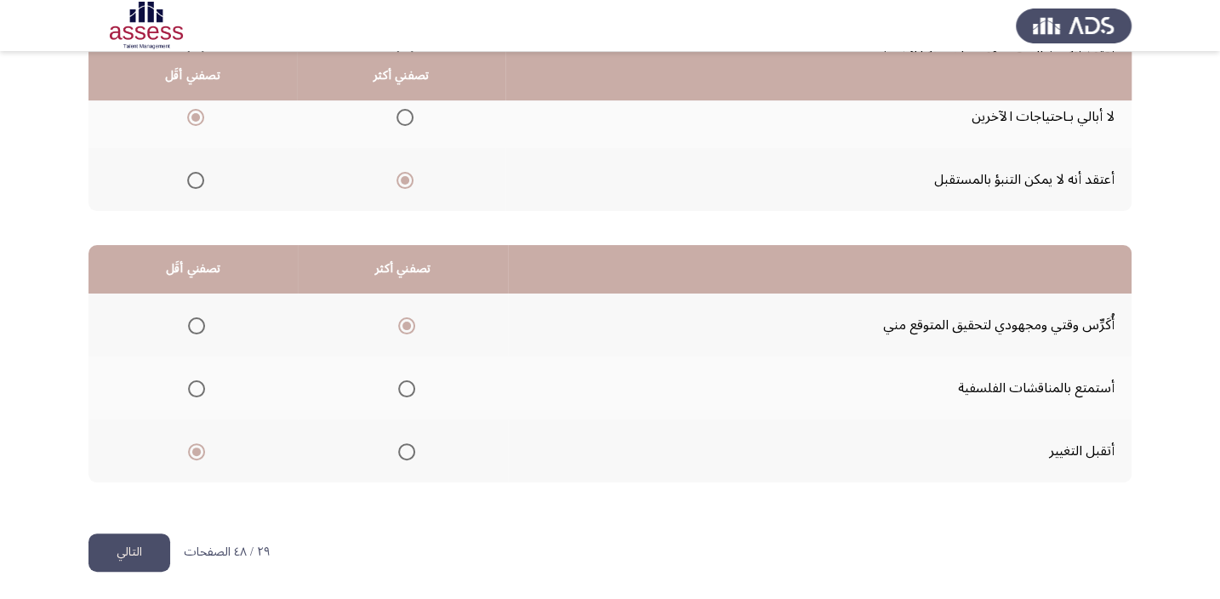
scroll to position [0, 0]
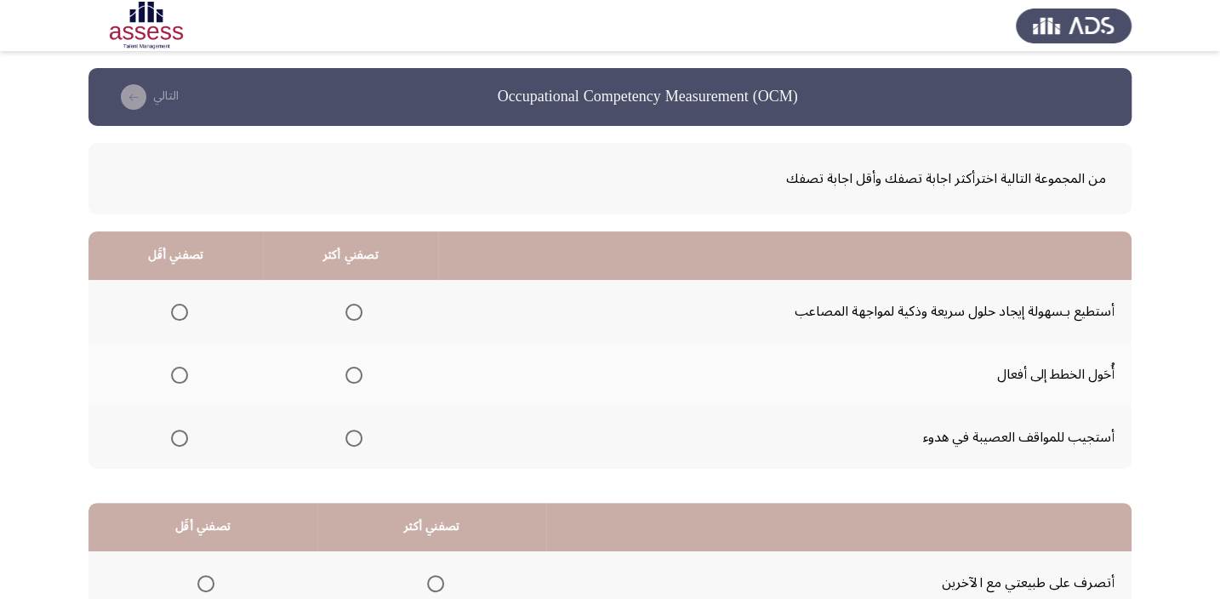
click at [352, 443] on span "Select an option" at bounding box center [354, 438] width 17 height 17
click at [352, 443] on input "Select an option" at bounding box center [354, 438] width 17 height 17
click at [171, 379] on span "Select an option" at bounding box center [179, 375] width 17 height 17
click at [171, 379] on input "Select an option" at bounding box center [179, 375] width 17 height 17
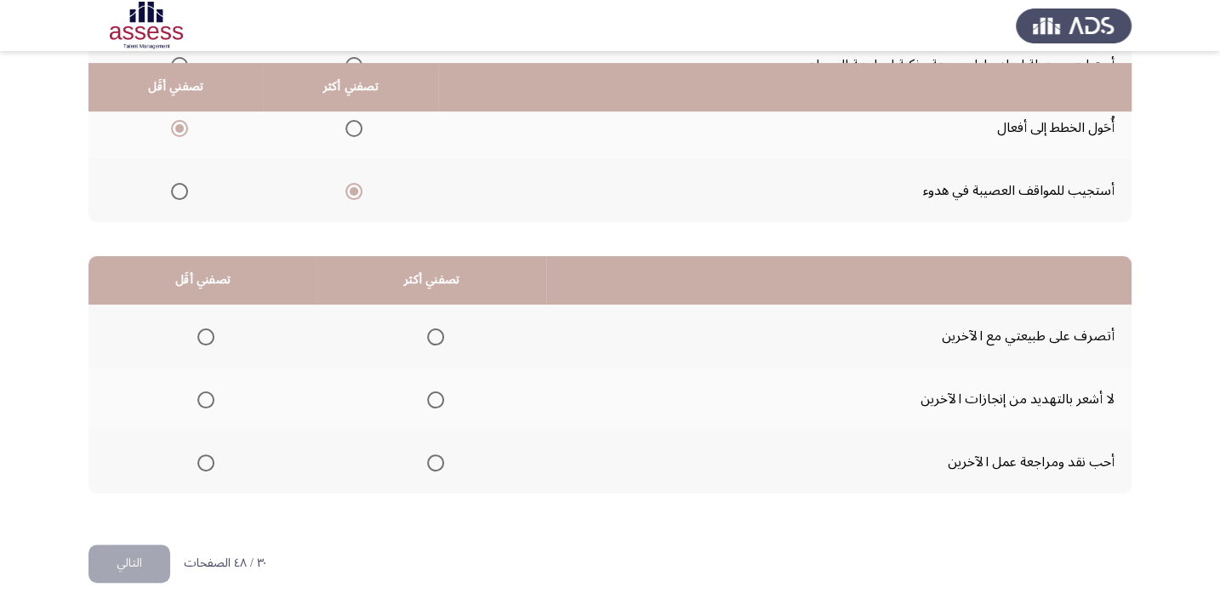
scroll to position [258, 0]
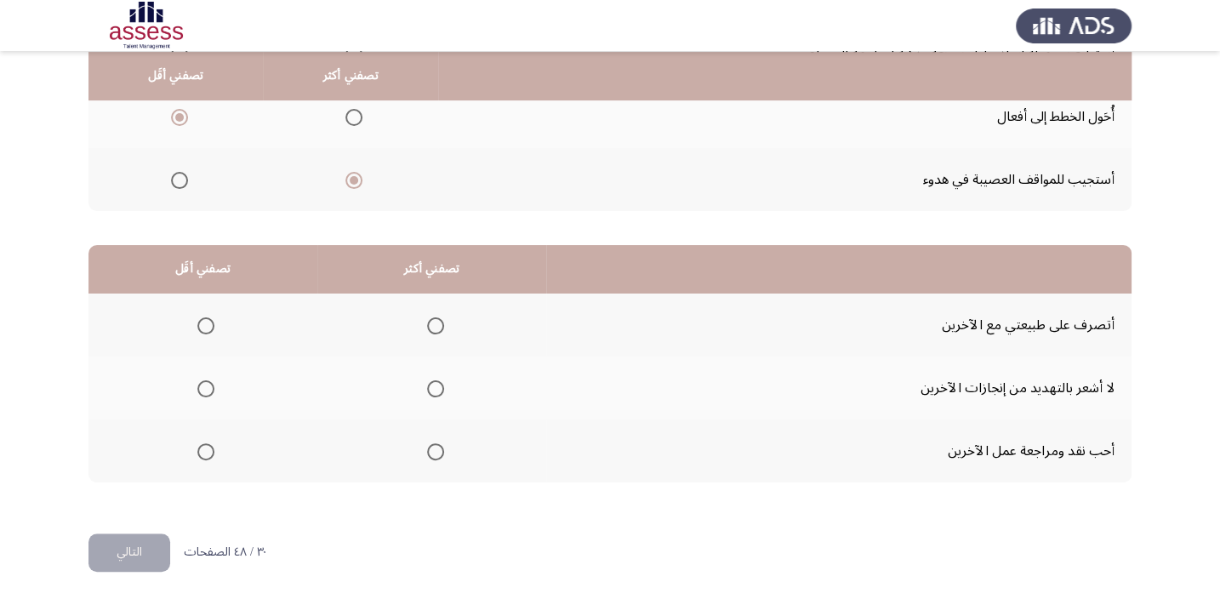
click at [197, 390] on span "Select an option" at bounding box center [205, 388] width 17 height 17
click at [197, 390] on input "Select an option" at bounding box center [205, 388] width 17 height 17
click at [441, 321] on span "Select an option" at bounding box center [435, 325] width 17 height 17
click at [441, 321] on input "Select an option" at bounding box center [435, 325] width 17 height 17
click at [114, 549] on button "التالي" at bounding box center [130, 553] width 82 height 38
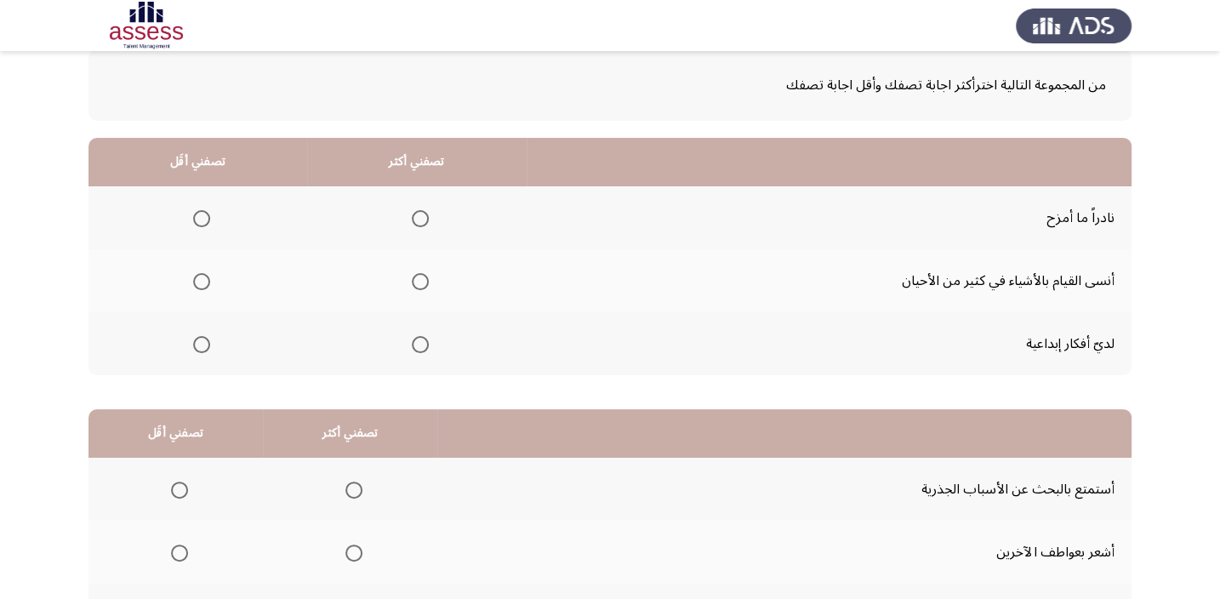
scroll to position [128, 0]
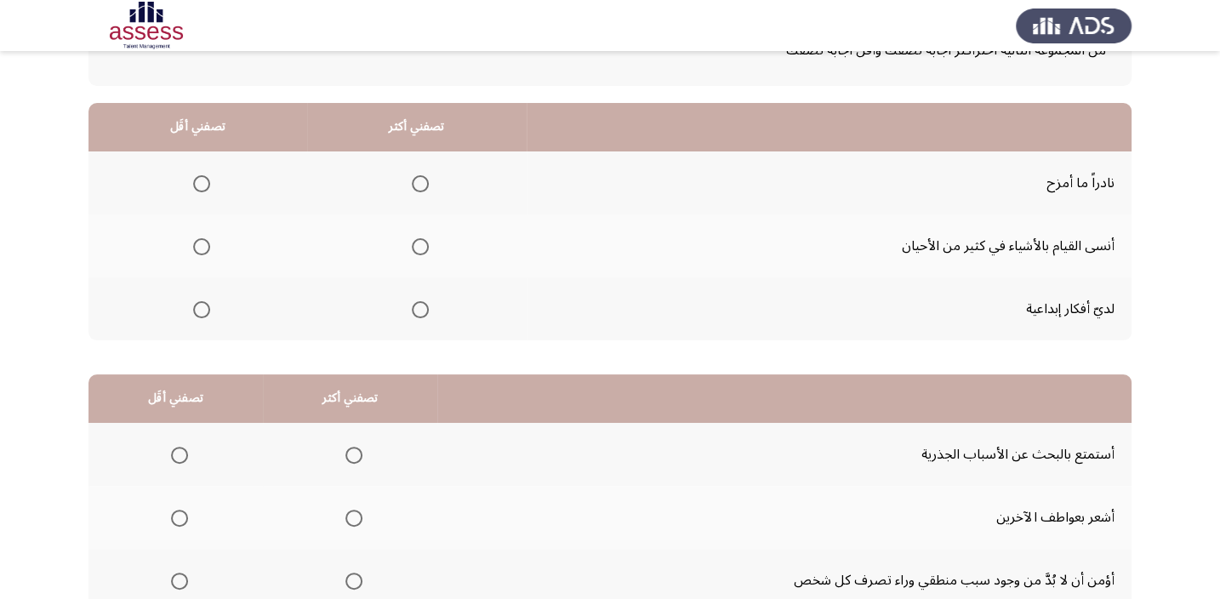
click at [197, 247] on span "Select an option" at bounding box center [201, 246] width 17 height 17
click at [197, 247] on input "Select an option" at bounding box center [201, 246] width 17 height 17
click at [424, 175] on span "Select an option" at bounding box center [420, 183] width 17 height 17
click at [424, 175] on input "Select an option" at bounding box center [420, 183] width 17 height 17
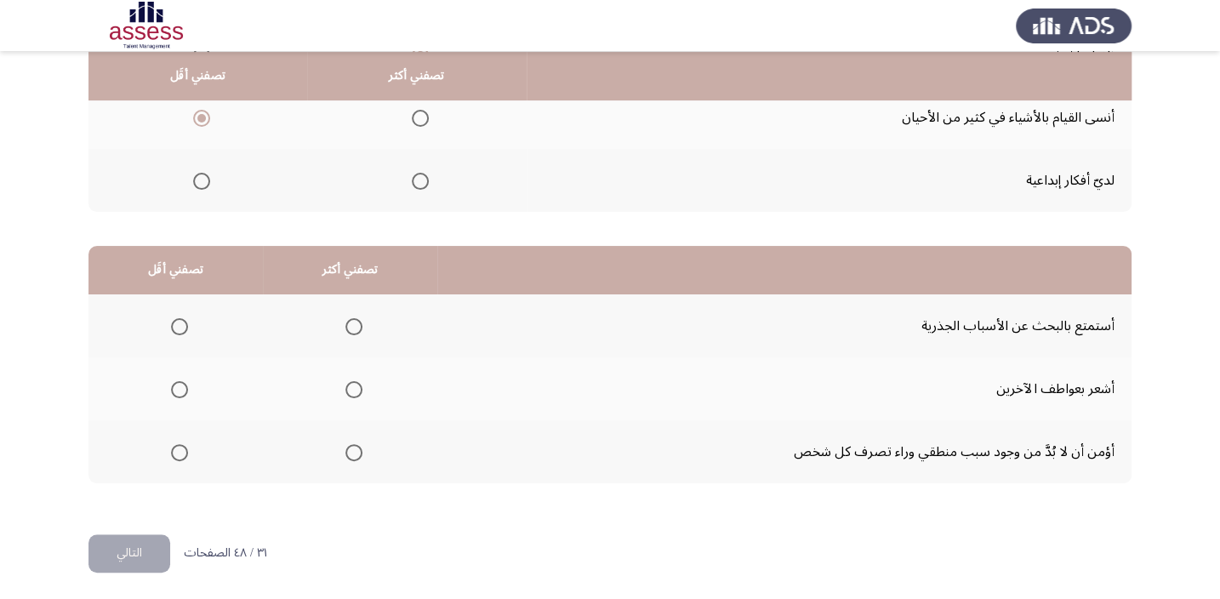
scroll to position [258, 0]
click at [182, 385] on span "Select an option" at bounding box center [179, 388] width 17 height 17
click at [182, 385] on input "Select an option" at bounding box center [179, 388] width 17 height 17
click at [362, 326] on th at bounding box center [350, 325] width 174 height 63
click at [357, 323] on span "Select an option" at bounding box center [354, 325] width 17 height 17
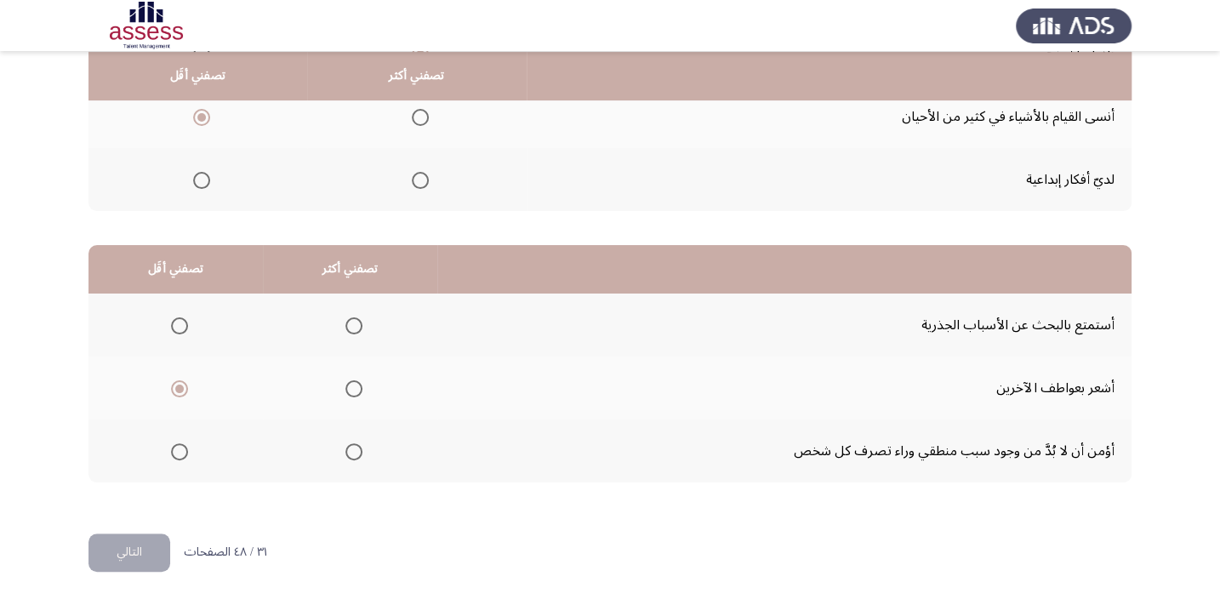
click at [357, 323] on input "Select an option" at bounding box center [354, 325] width 17 height 17
click at [123, 551] on button "التالي" at bounding box center [130, 553] width 82 height 38
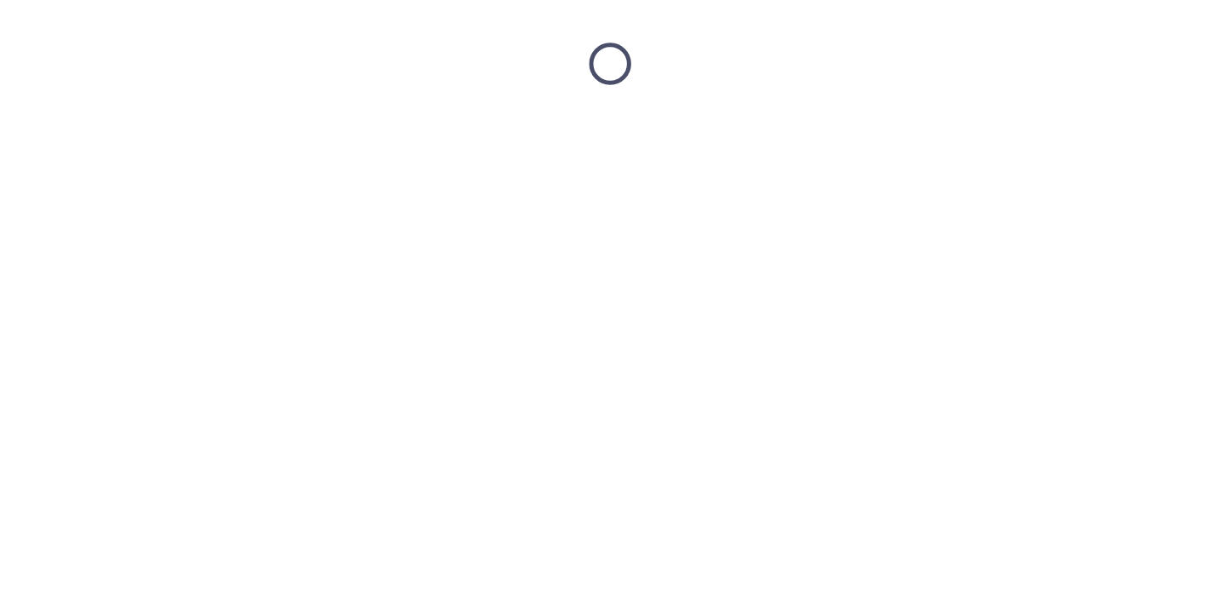
scroll to position [0, 0]
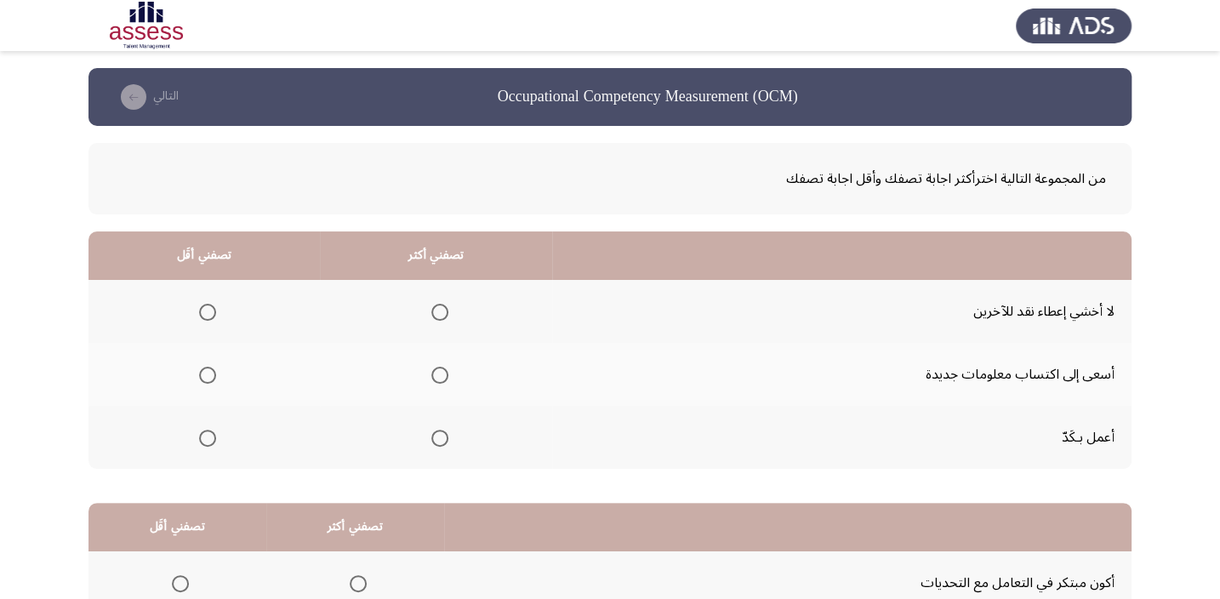
click at [435, 441] on span "Select an option" at bounding box center [439, 438] width 17 height 17
click at [435, 441] on input "Select an option" at bounding box center [439, 438] width 17 height 17
click at [209, 311] on span "Select an option" at bounding box center [207, 312] width 17 height 17
click at [209, 311] on input "Select an option" at bounding box center [207, 312] width 17 height 17
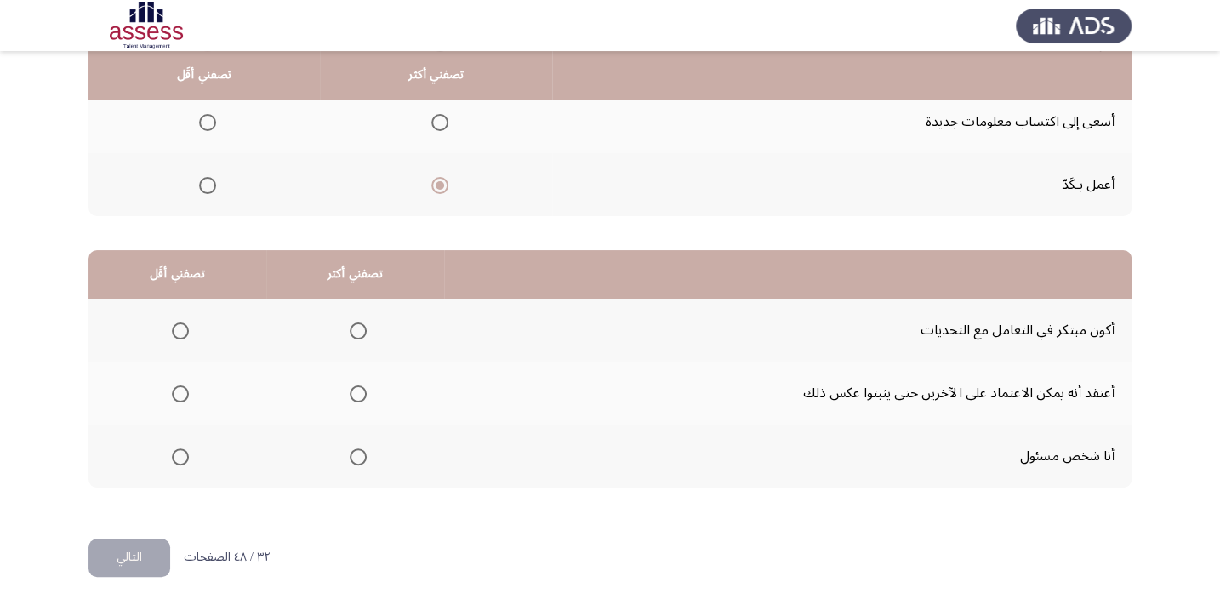
scroll to position [258, 0]
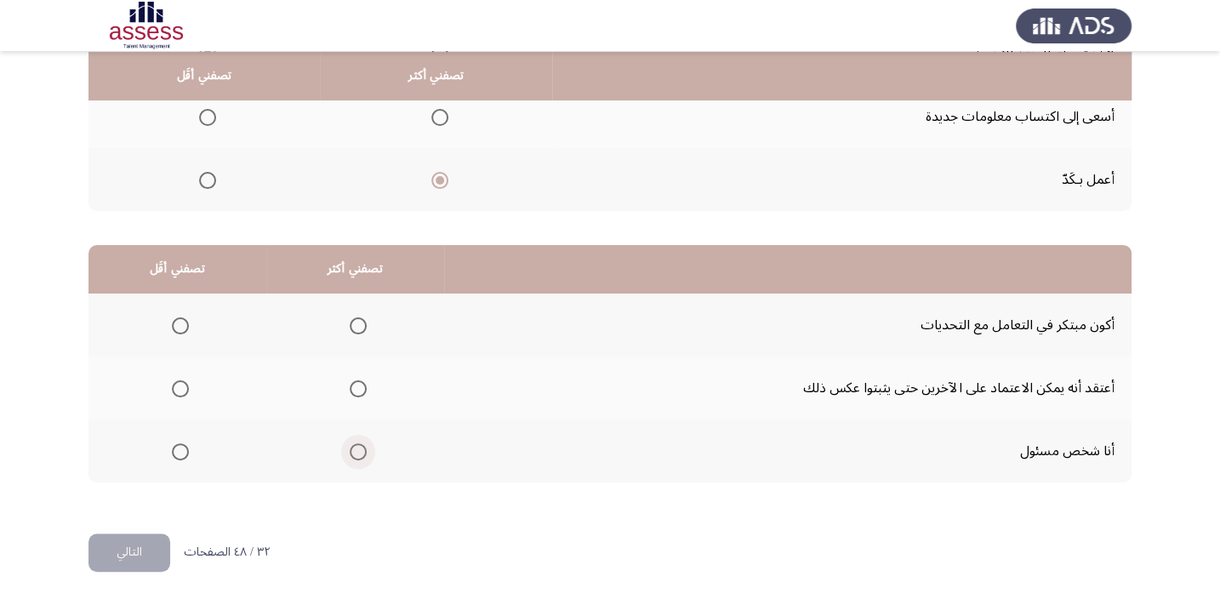
click at [358, 454] on span "Select an option" at bounding box center [358, 451] width 17 height 17
click at [358, 454] on input "Select an option" at bounding box center [358, 451] width 17 height 17
click at [173, 387] on span "Select an option" at bounding box center [180, 388] width 17 height 17
click at [173, 387] on input "Select an option" at bounding box center [180, 388] width 17 height 17
click at [106, 565] on button "التالي" at bounding box center [130, 553] width 82 height 38
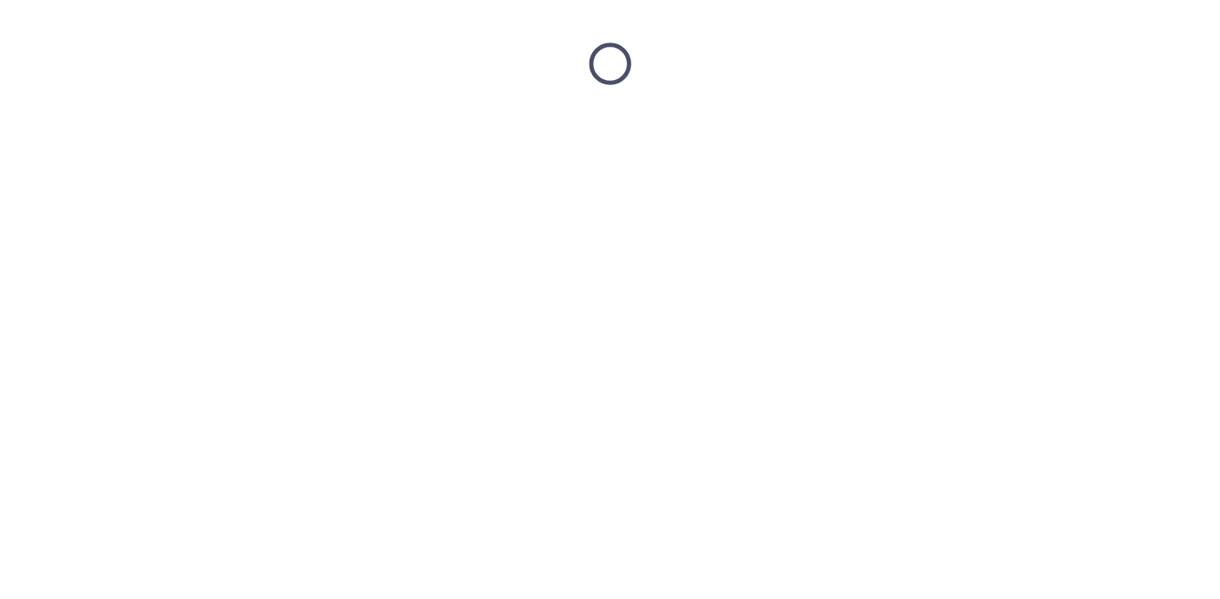
scroll to position [0, 0]
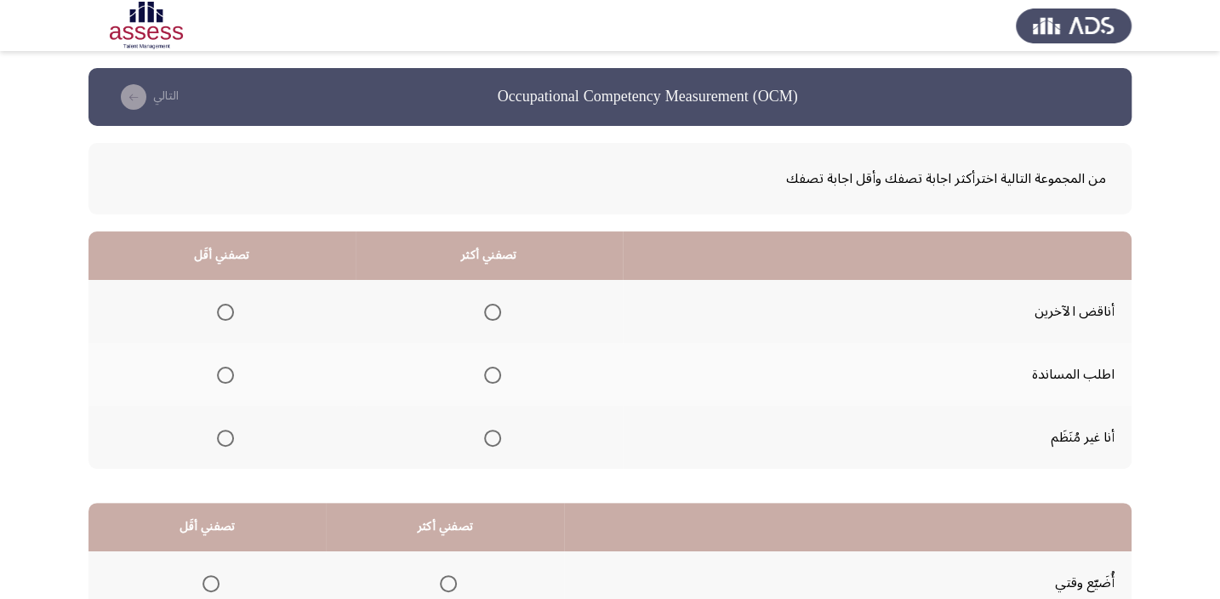
click at [229, 436] on span "Select an option" at bounding box center [225, 438] width 17 height 17
click at [229, 436] on input "Select an option" at bounding box center [225, 438] width 17 height 17
click at [494, 369] on span "Select an option" at bounding box center [492, 375] width 17 height 17
click at [494, 369] on input "Select an option" at bounding box center [492, 375] width 17 height 17
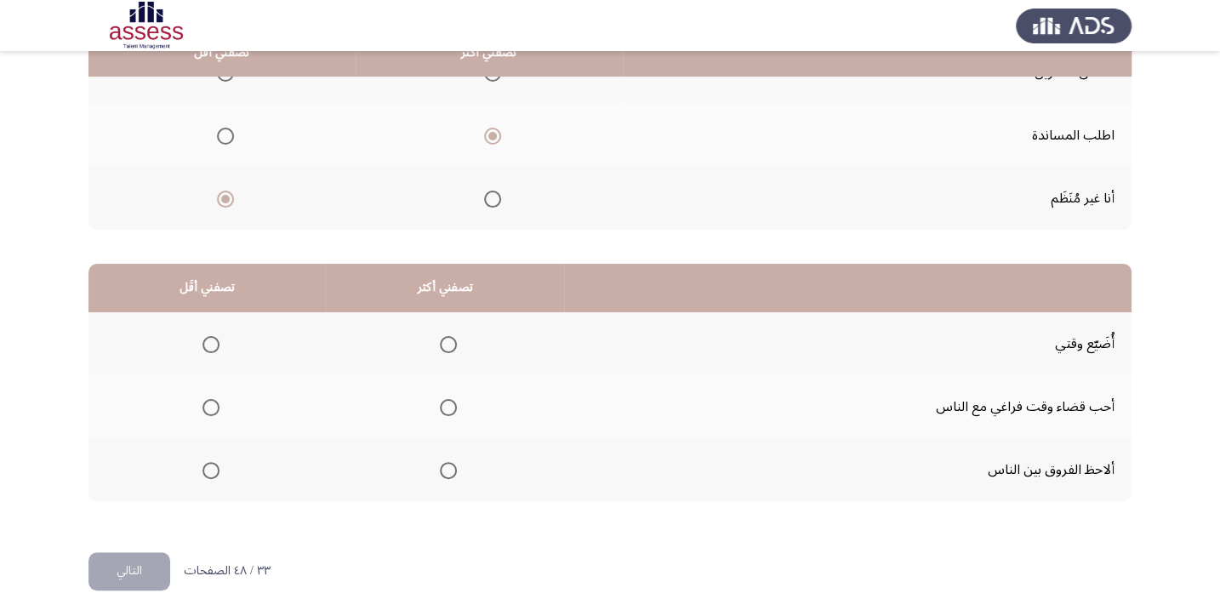
scroll to position [258, 0]
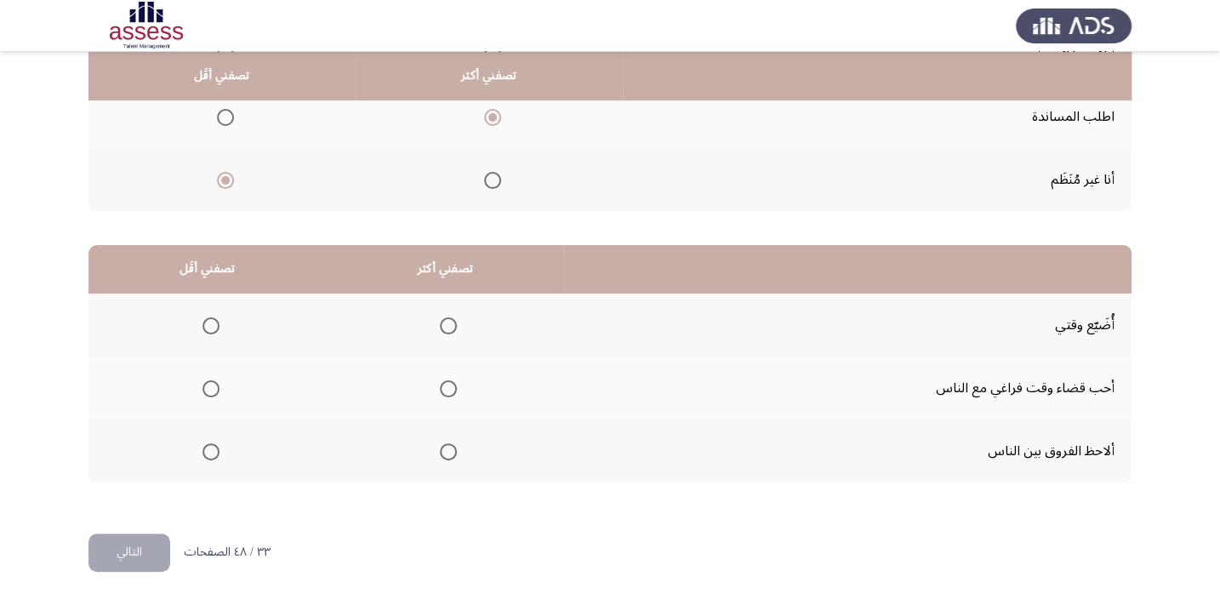
click at [451, 437] on mat-radio-group "Select an option" at bounding box center [445, 451] width 24 height 29
click at [444, 453] on span "Select an option" at bounding box center [448, 451] width 17 height 17
click at [444, 453] on input "Select an option" at bounding box center [448, 451] width 17 height 17
click at [220, 379] on th at bounding box center [207, 388] width 237 height 63
click at [214, 383] on span "Select an option" at bounding box center [211, 388] width 17 height 17
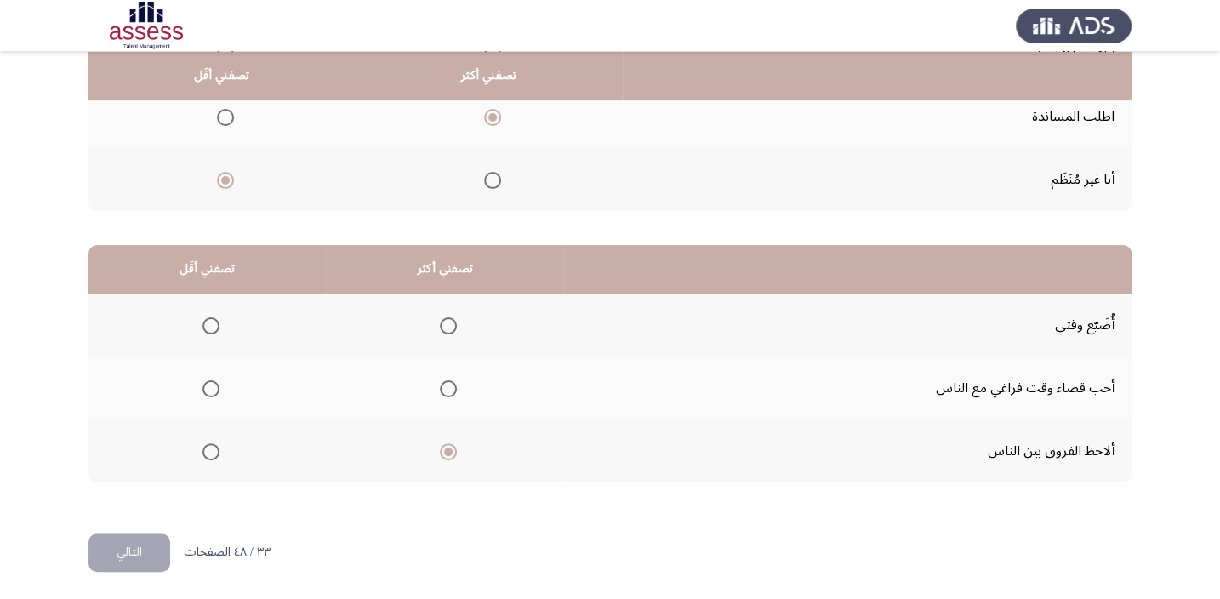
click at [214, 383] on input "Select an option" at bounding box center [211, 388] width 17 height 17
click at [151, 551] on button "التالي" at bounding box center [130, 553] width 82 height 38
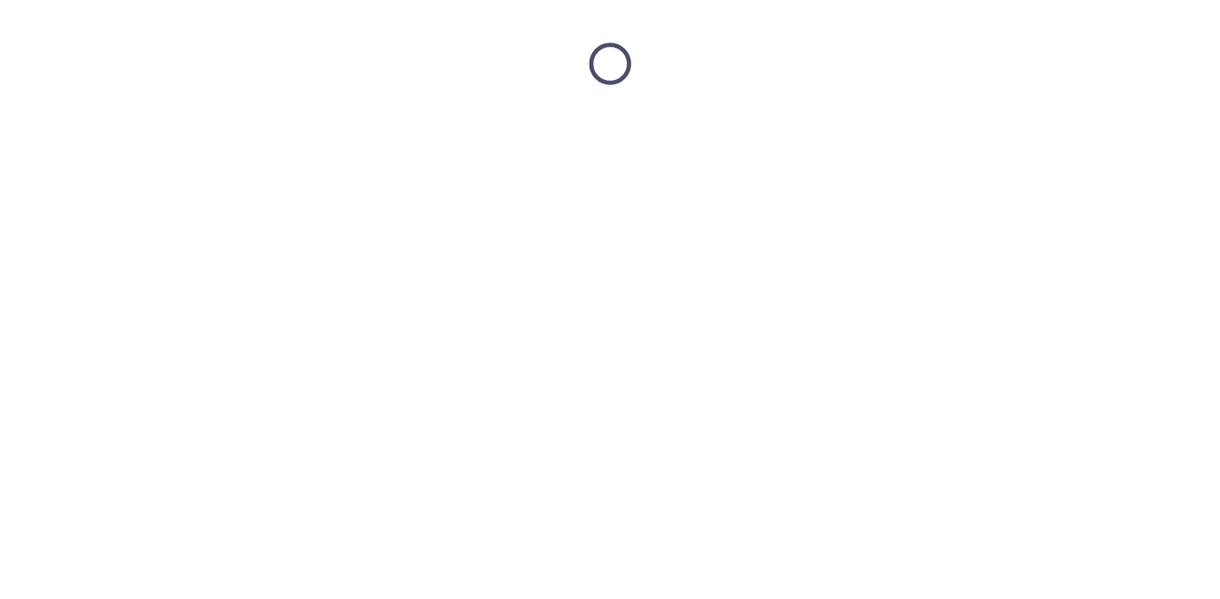
scroll to position [0, 0]
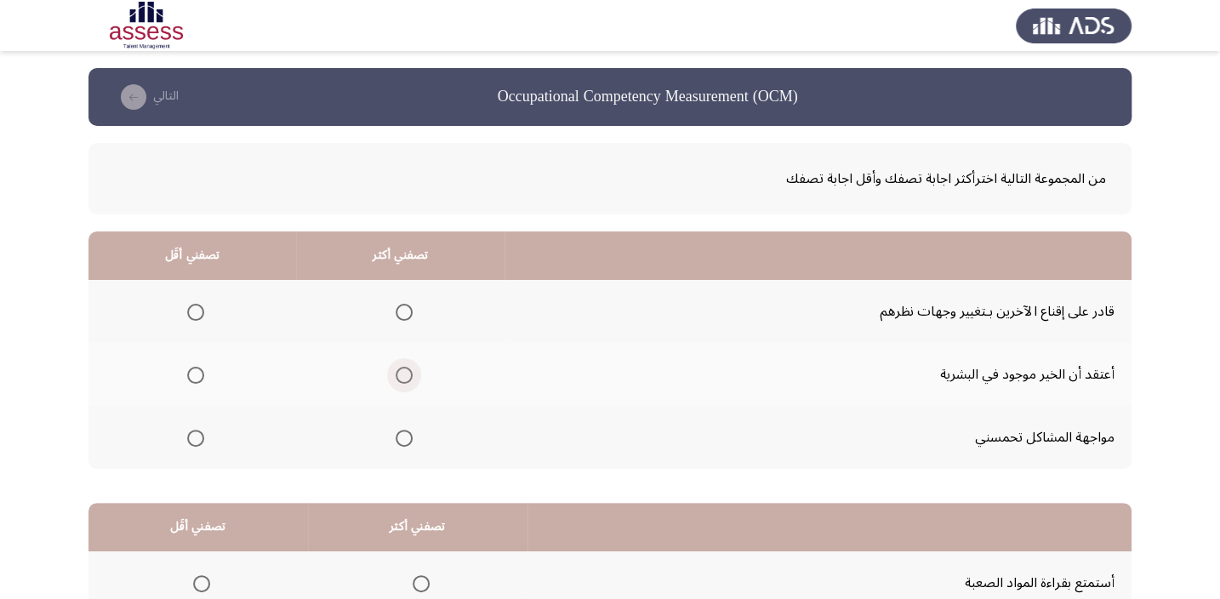
click at [389, 372] on label "Select an option" at bounding box center [401, 375] width 24 height 17
click at [396, 372] on input "Select an option" at bounding box center [404, 375] width 17 height 17
click at [400, 450] on th at bounding box center [400, 437] width 208 height 63
click at [411, 429] on th at bounding box center [400, 437] width 208 height 63
click at [397, 430] on span "Select an option" at bounding box center [404, 438] width 17 height 17
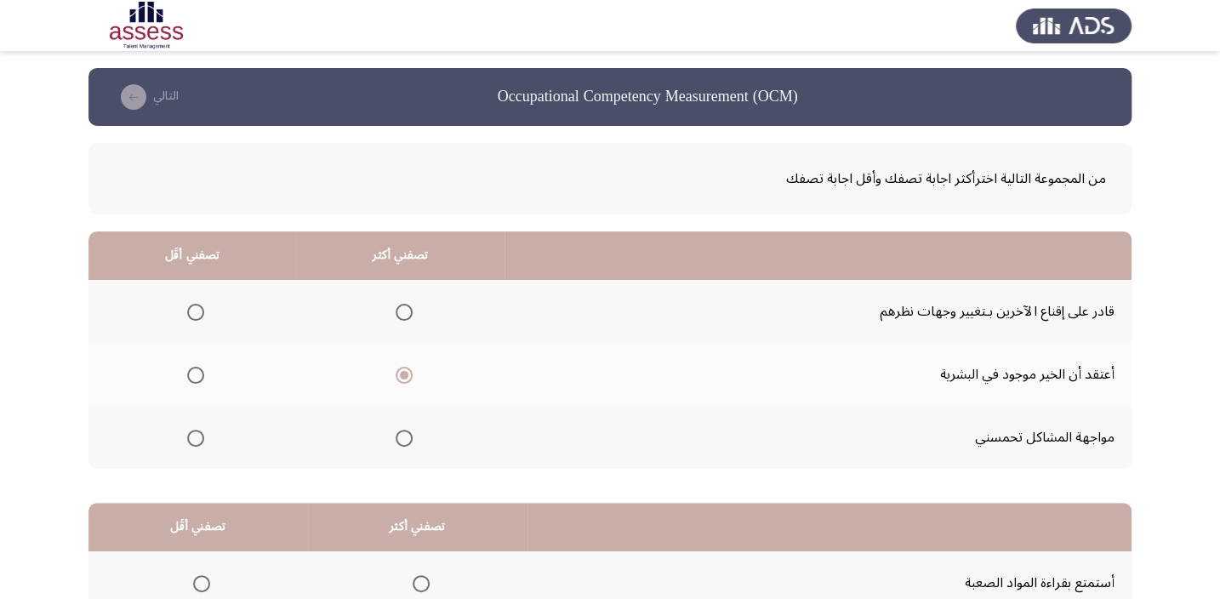
click at [397, 430] on input "Select an option" at bounding box center [404, 438] width 17 height 17
click at [403, 312] on span "Select an option" at bounding box center [404, 312] width 17 height 17
click at [403, 312] on input "Select an option" at bounding box center [404, 312] width 17 height 17
click at [199, 367] on span "Select an option" at bounding box center [195, 375] width 17 height 17
click at [199, 367] on input "Select an option" at bounding box center [195, 375] width 17 height 17
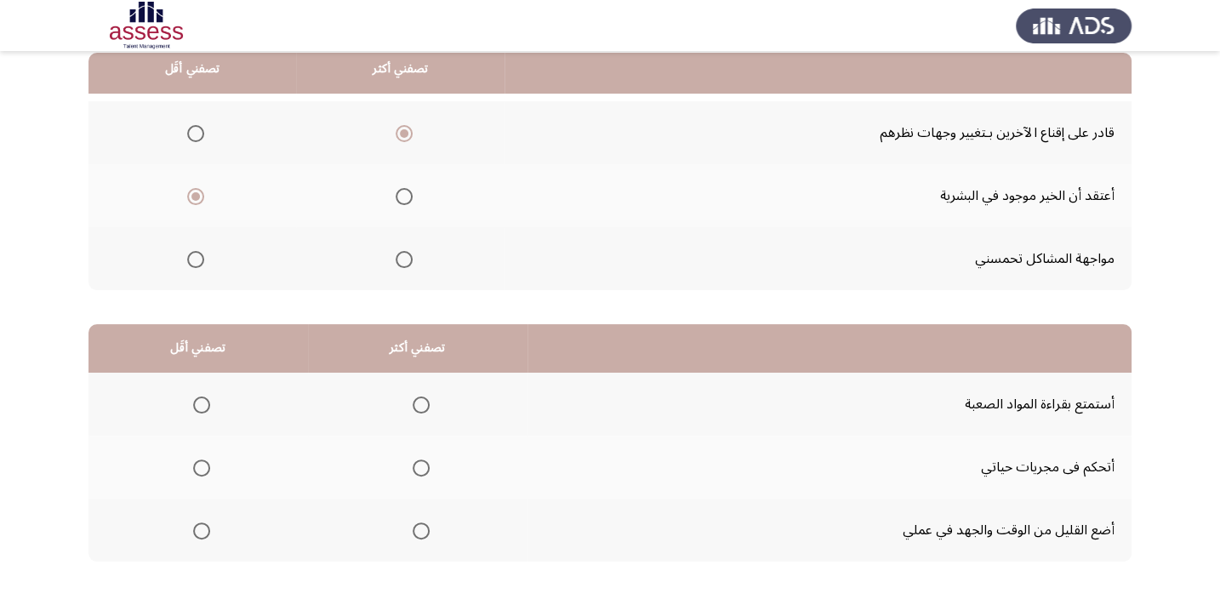
scroll to position [180, 0]
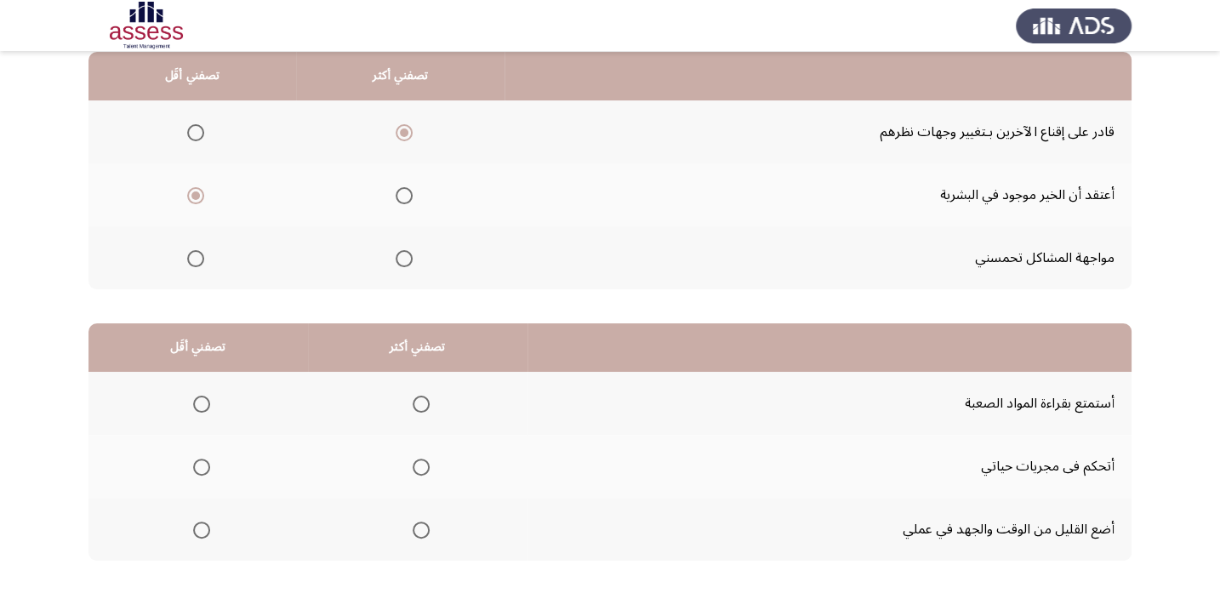
click at [396, 194] on span "Select an option" at bounding box center [404, 195] width 17 height 17
click at [396, 194] on input "Select an option" at bounding box center [404, 195] width 17 height 17
click at [411, 137] on th at bounding box center [400, 131] width 208 height 63
click at [397, 136] on span "Select an option" at bounding box center [404, 132] width 17 height 17
click at [397, 136] on input "Select an option" at bounding box center [404, 132] width 17 height 17
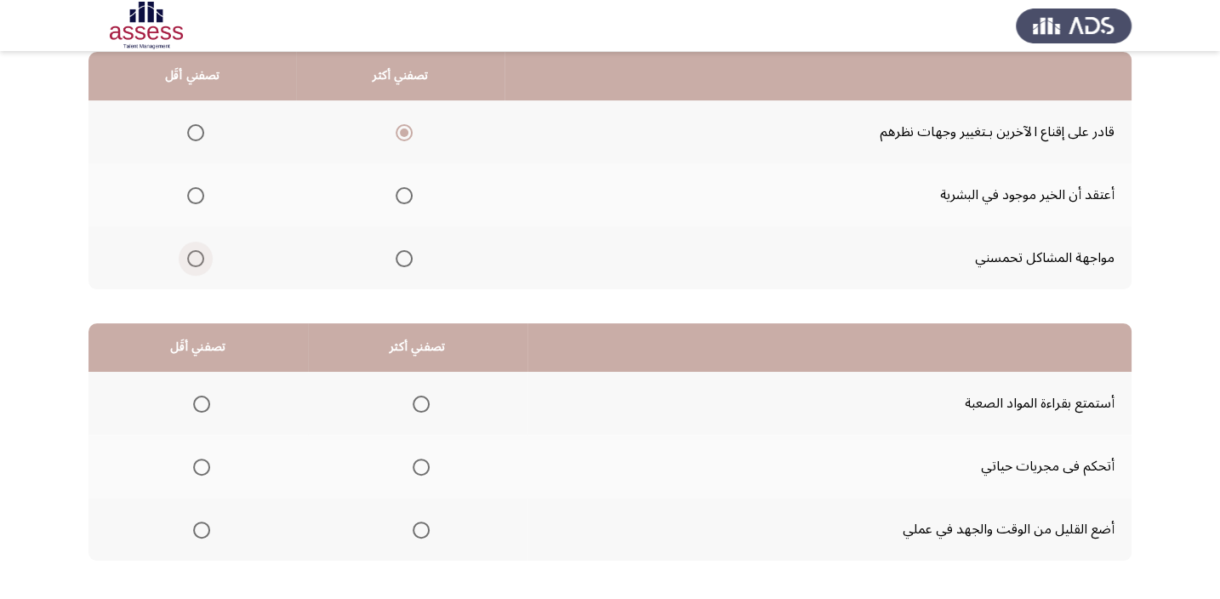
click at [191, 258] on span "Select an option" at bounding box center [195, 258] width 17 height 17
click at [191, 258] on input "Select an option" at bounding box center [195, 258] width 17 height 17
click at [413, 248] on th at bounding box center [400, 257] width 208 height 63
click at [407, 250] on span "Select an option" at bounding box center [404, 258] width 17 height 17
click at [407, 250] on input "Select an option" at bounding box center [404, 258] width 17 height 17
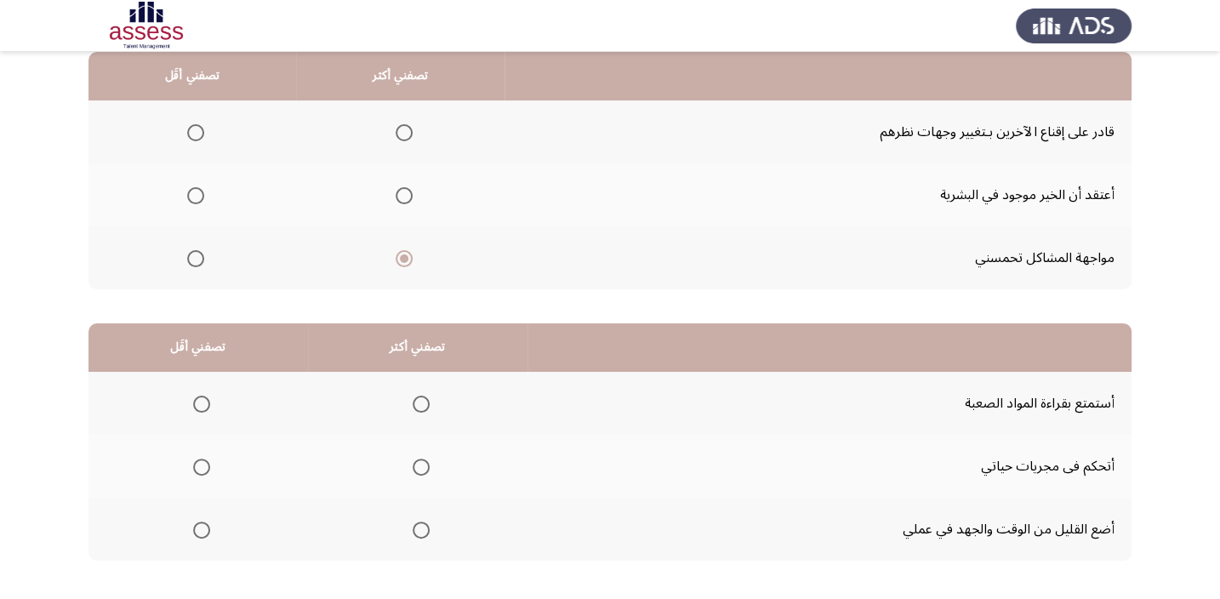
click at [407, 134] on span "Select an option" at bounding box center [404, 132] width 17 height 17
click at [407, 134] on input "Select an option" at bounding box center [404, 132] width 17 height 17
click at [181, 251] on label "Select an option" at bounding box center [192, 258] width 24 height 17
click at [187, 251] on input "Select an option" at bounding box center [195, 258] width 17 height 17
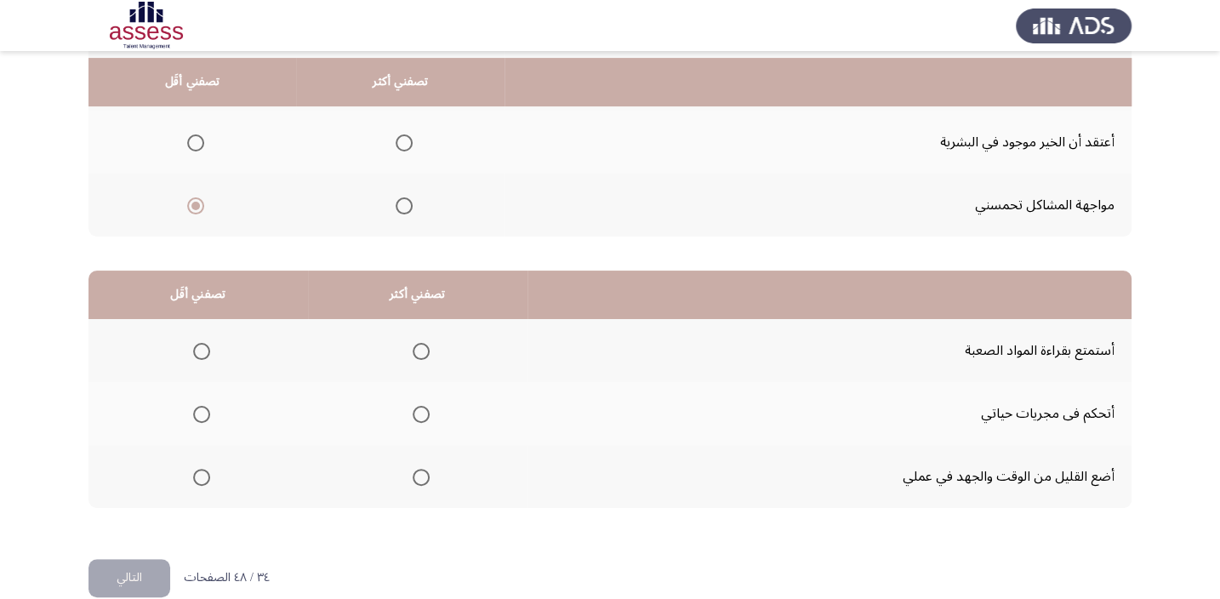
scroll to position [258, 0]
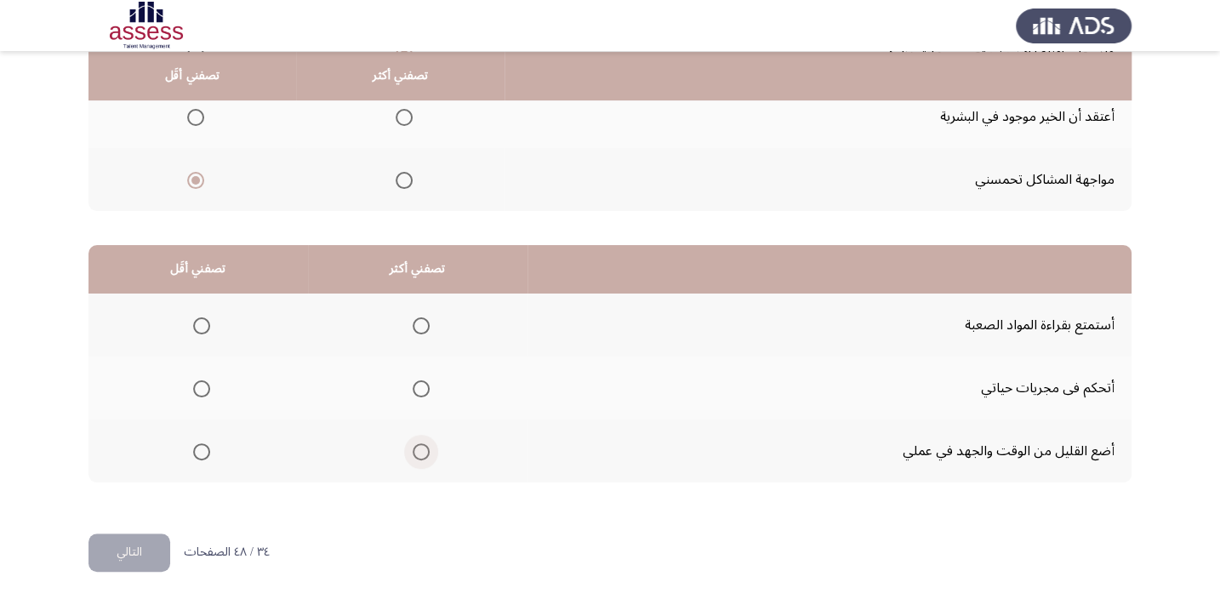
click at [413, 445] on span "Select an option" at bounding box center [421, 451] width 17 height 17
click at [413, 445] on input "Select an option" at bounding box center [421, 451] width 17 height 17
click at [212, 382] on th at bounding box center [199, 388] width 220 height 63
click at [203, 385] on span "Select an option" at bounding box center [201, 388] width 17 height 17
click at [203, 385] on input "Select an option" at bounding box center [201, 388] width 17 height 17
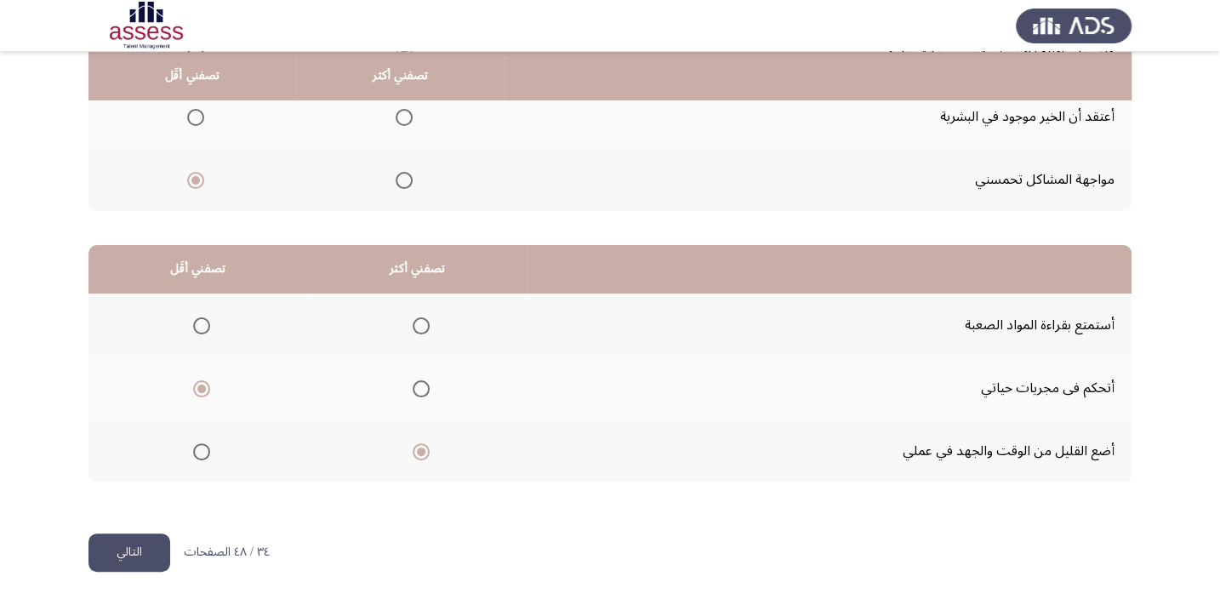
click at [108, 563] on button "التالي" at bounding box center [130, 553] width 82 height 38
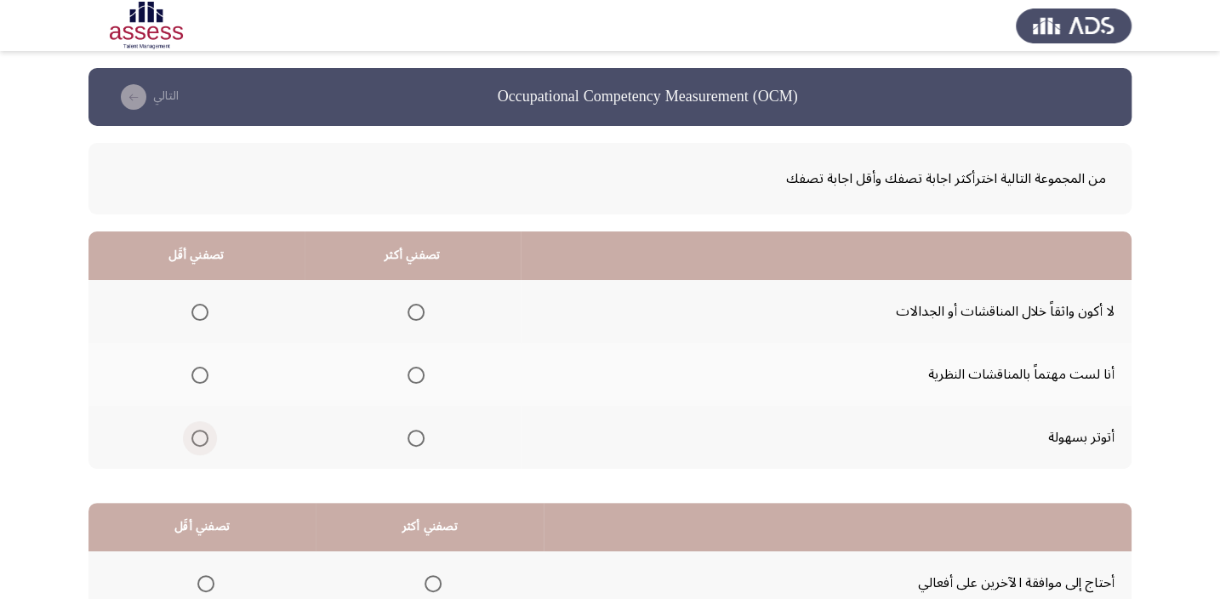
click at [198, 438] on span "Select an option" at bounding box center [199, 438] width 17 height 17
click at [198, 438] on input "Select an option" at bounding box center [199, 438] width 17 height 17
click at [419, 377] on span "Select an option" at bounding box center [416, 375] width 17 height 17
click at [419, 377] on input "Select an option" at bounding box center [416, 375] width 17 height 17
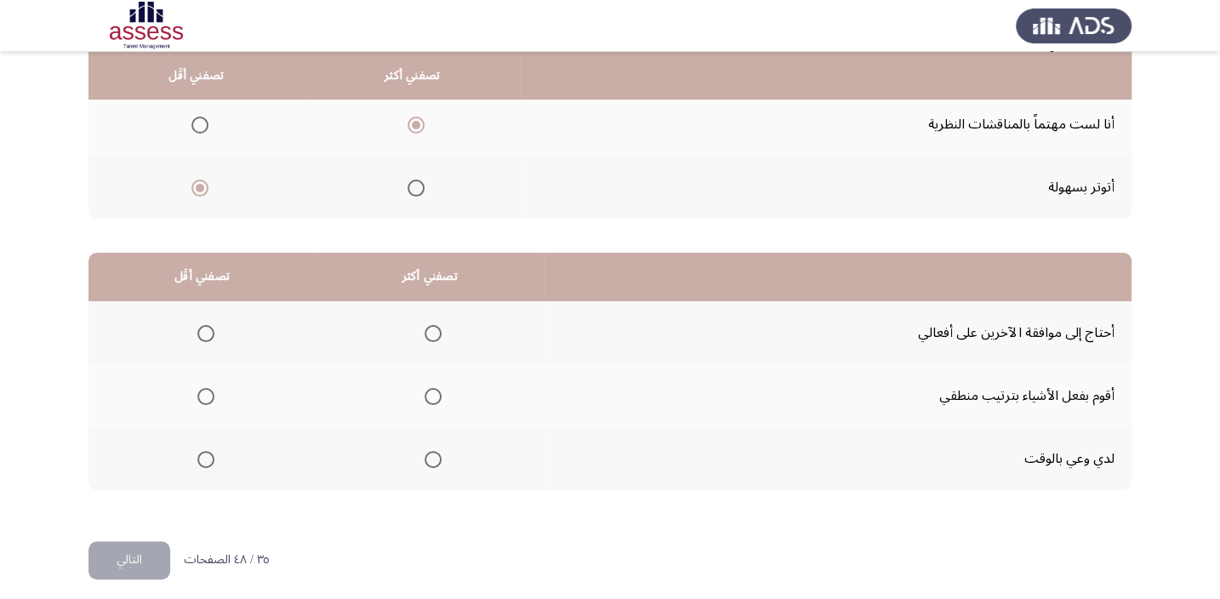
scroll to position [257, 0]
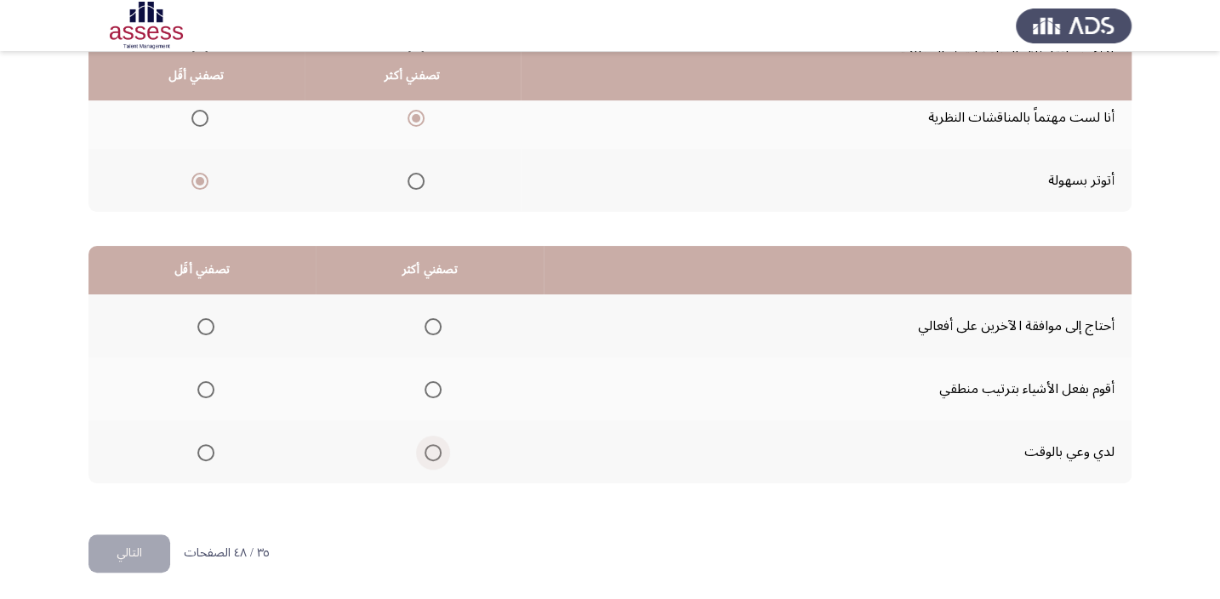
click at [433, 453] on span "Select an option" at bounding box center [433, 452] width 17 height 17
click at [433, 453] on input "Select an option" at bounding box center [433, 452] width 17 height 17
click at [427, 394] on span "Select an option" at bounding box center [433, 389] width 17 height 17
click at [427, 394] on input "Select an option" at bounding box center [433, 389] width 17 height 17
click at [203, 314] on mat-radio-group "Select an option" at bounding box center [203, 325] width 24 height 29
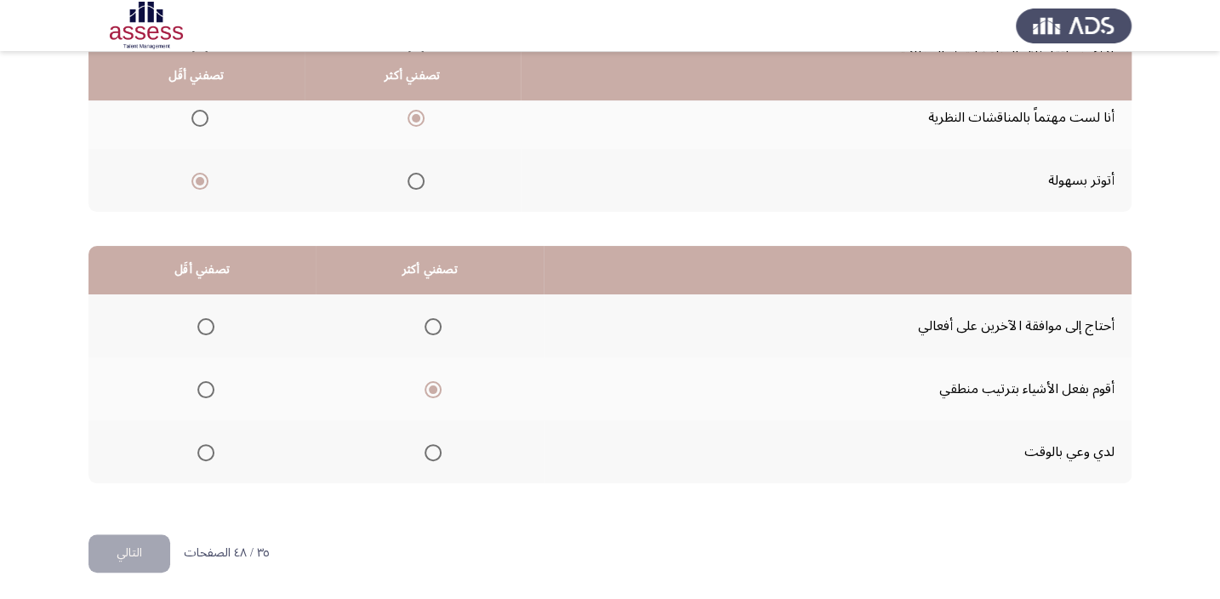
click at [203, 315] on mat-radio-group "Select an option" at bounding box center [203, 325] width 24 height 29
click at [194, 335] on mat-radio-group "Select an option" at bounding box center [203, 325] width 24 height 29
click at [203, 331] on span "Select an option" at bounding box center [205, 326] width 17 height 17
click at [203, 331] on input "Select an option" at bounding box center [205, 326] width 17 height 17
click at [149, 563] on button "التالي" at bounding box center [130, 553] width 82 height 38
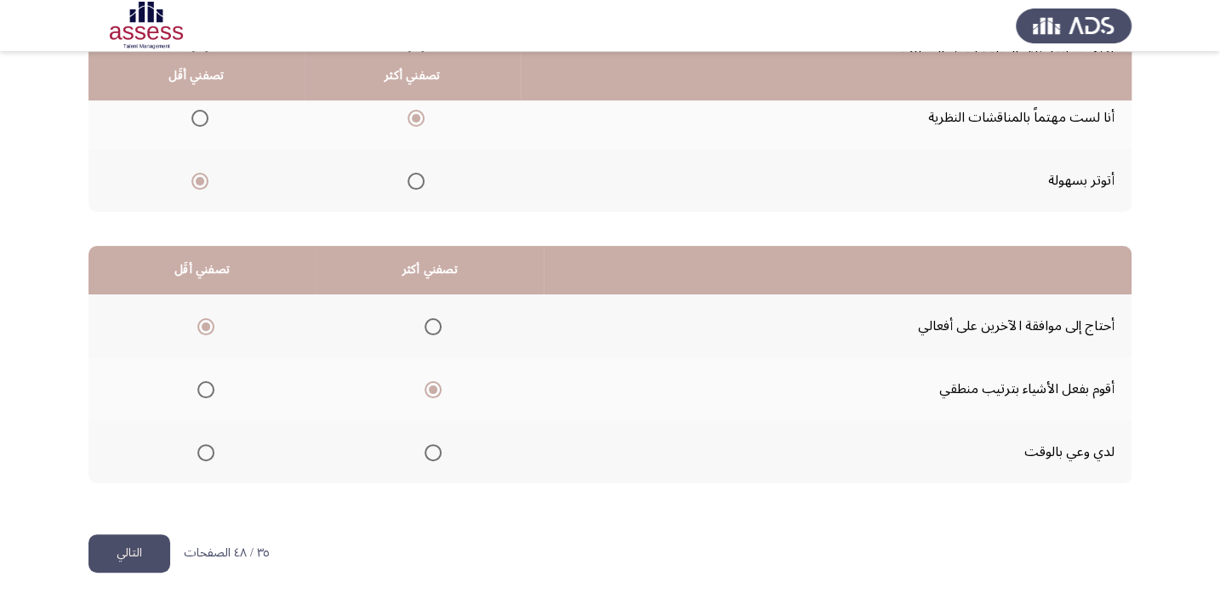
scroll to position [0, 0]
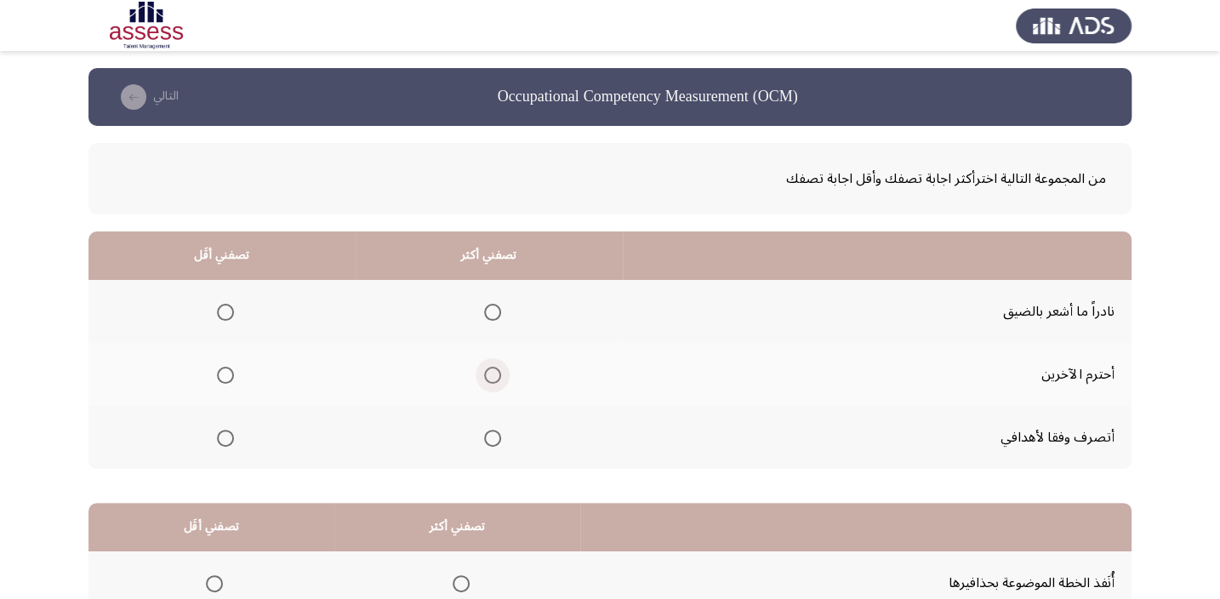
click at [490, 375] on span "Select an option" at bounding box center [492, 375] width 17 height 17
click at [490, 375] on input "Select an option" at bounding box center [492, 375] width 17 height 17
click at [235, 437] on th at bounding box center [222, 437] width 267 height 63
click at [230, 433] on span "Select an option" at bounding box center [225, 438] width 17 height 17
click at [230, 433] on input "Select an option" at bounding box center [225, 438] width 17 height 17
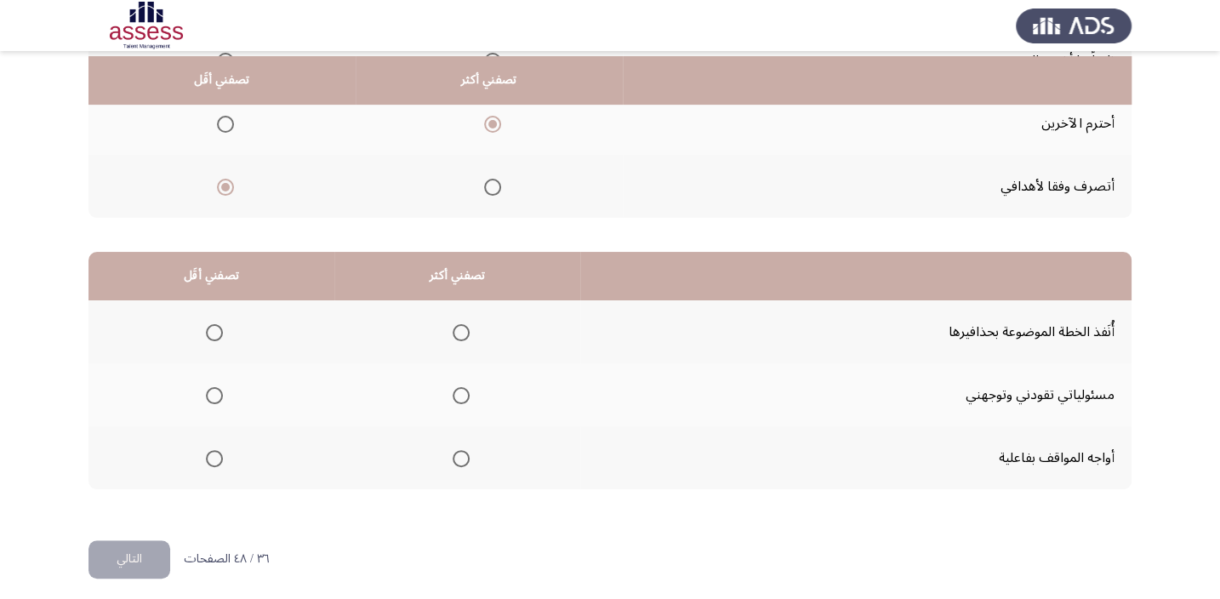
scroll to position [257, 0]
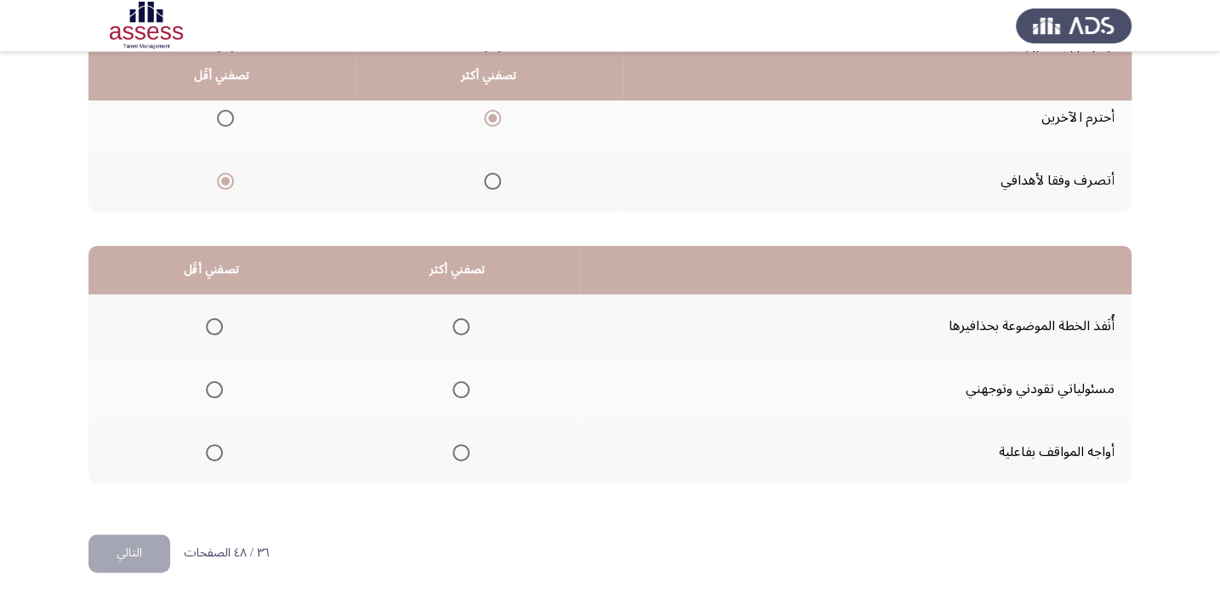
click at [460, 452] on span "Select an option" at bounding box center [461, 452] width 17 height 17
click at [460, 452] on input "Select an option" at bounding box center [461, 452] width 17 height 17
click at [461, 328] on span "Select an option" at bounding box center [461, 326] width 17 height 17
click at [461, 328] on input "Select an option" at bounding box center [461, 326] width 17 height 17
click at [213, 457] on span "Select an option" at bounding box center [214, 452] width 17 height 17
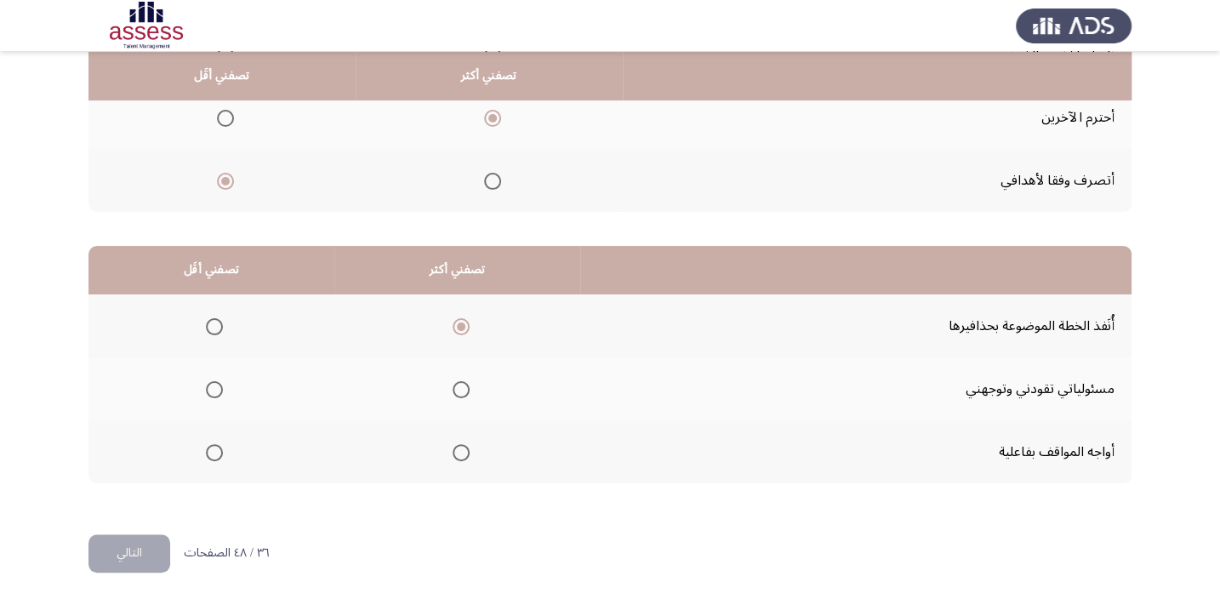
click at [213, 457] on input "Select an option" at bounding box center [214, 452] width 17 height 17
click at [121, 538] on button "التالي" at bounding box center [130, 553] width 82 height 38
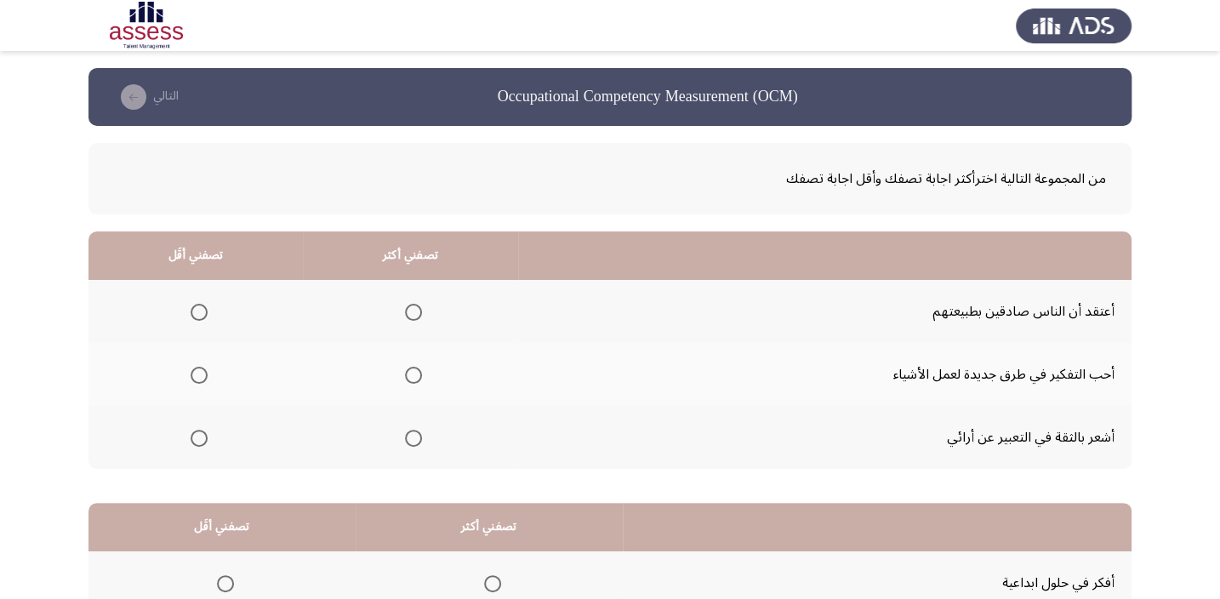
click at [420, 374] on th at bounding box center [410, 374] width 215 height 63
click at [405, 368] on span "Select an option" at bounding box center [413, 375] width 17 height 17
click at [405, 368] on input "Select an option" at bounding box center [413, 375] width 17 height 17
click at [203, 376] on span "Select an option" at bounding box center [199, 375] width 17 height 17
click at [203, 376] on input "Select an option" at bounding box center [199, 375] width 17 height 17
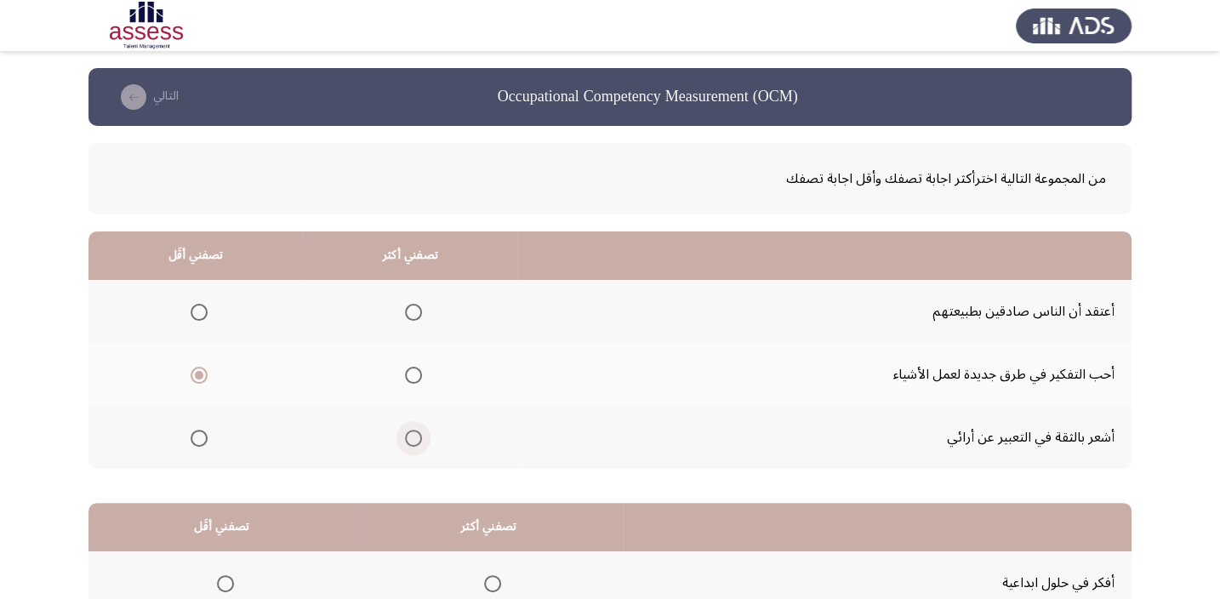
click at [411, 433] on span "Select an option" at bounding box center [413, 438] width 17 height 17
click at [411, 433] on input "Select an option" at bounding box center [413, 438] width 17 height 17
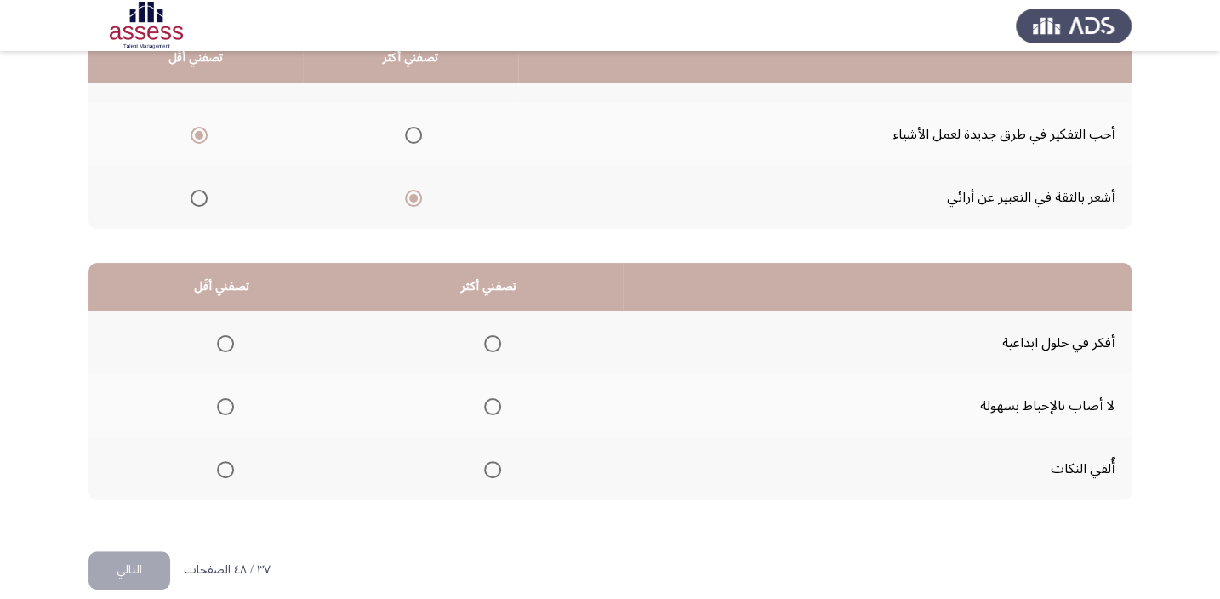
scroll to position [258, 0]
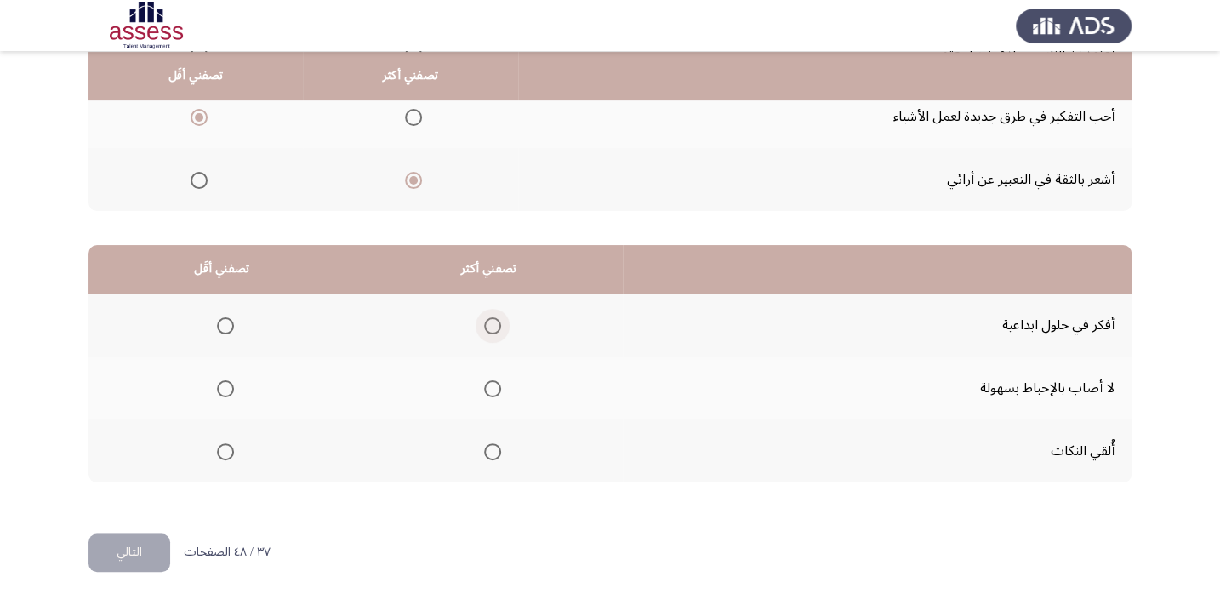
click at [488, 330] on span "Select an option" at bounding box center [492, 325] width 17 height 17
click at [488, 330] on input "Select an option" at bounding box center [492, 325] width 17 height 17
click at [237, 455] on th at bounding box center [222, 451] width 267 height 63
click at [220, 454] on span "Select an option" at bounding box center [225, 451] width 17 height 17
click at [220, 454] on input "Select an option" at bounding box center [225, 451] width 17 height 17
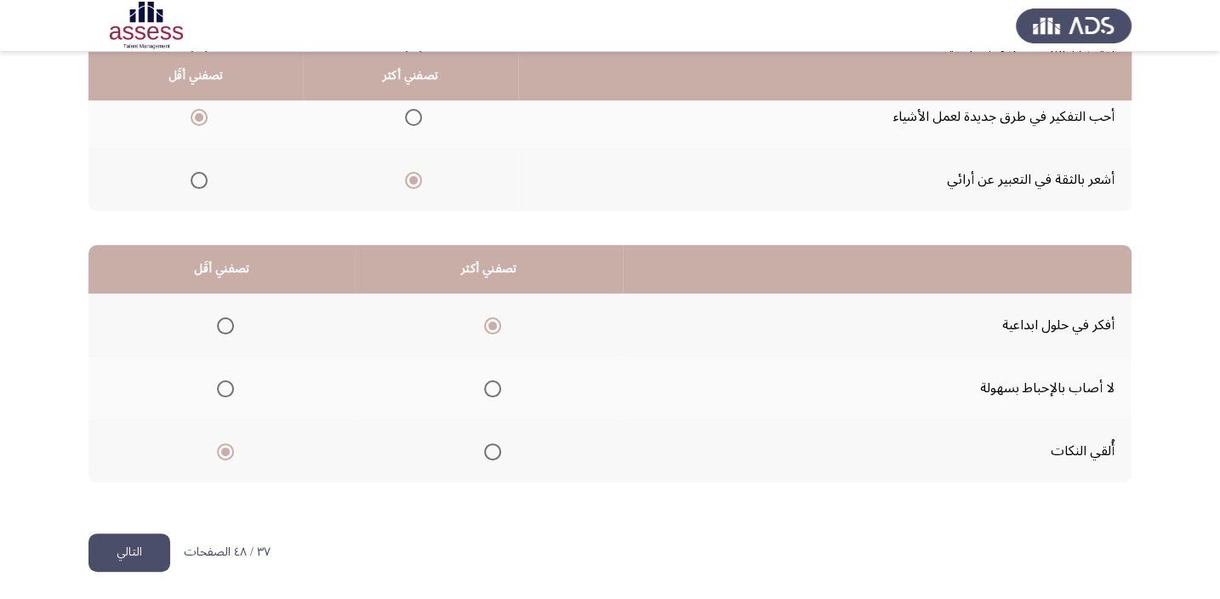
click at [493, 381] on span "Select an option" at bounding box center [492, 388] width 17 height 17
click at [493, 381] on input "Select an option" at bounding box center [492, 388] width 17 height 17
click at [153, 553] on button "التالي" at bounding box center [130, 553] width 82 height 38
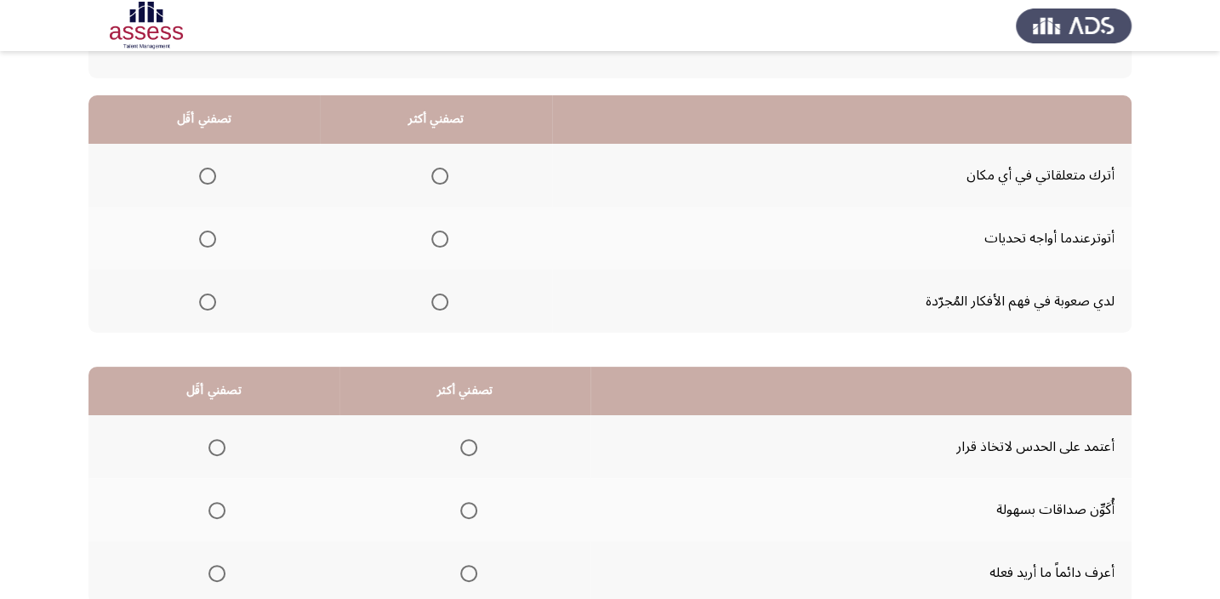
scroll to position [128, 0]
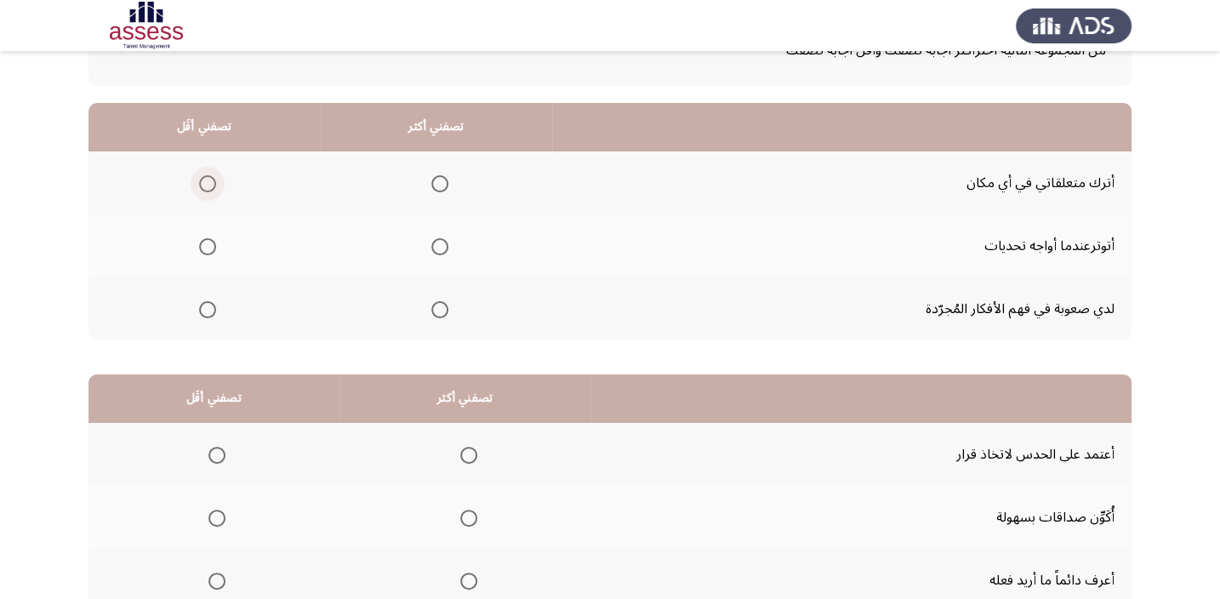
click at [202, 179] on span "Select an option" at bounding box center [207, 183] width 17 height 17
click at [202, 179] on input "Select an option" at bounding box center [207, 183] width 17 height 17
click at [432, 308] on span "Select an option" at bounding box center [439, 309] width 17 height 17
click at [432, 308] on input "Select an option" at bounding box center [439, 309] width 17 height 17
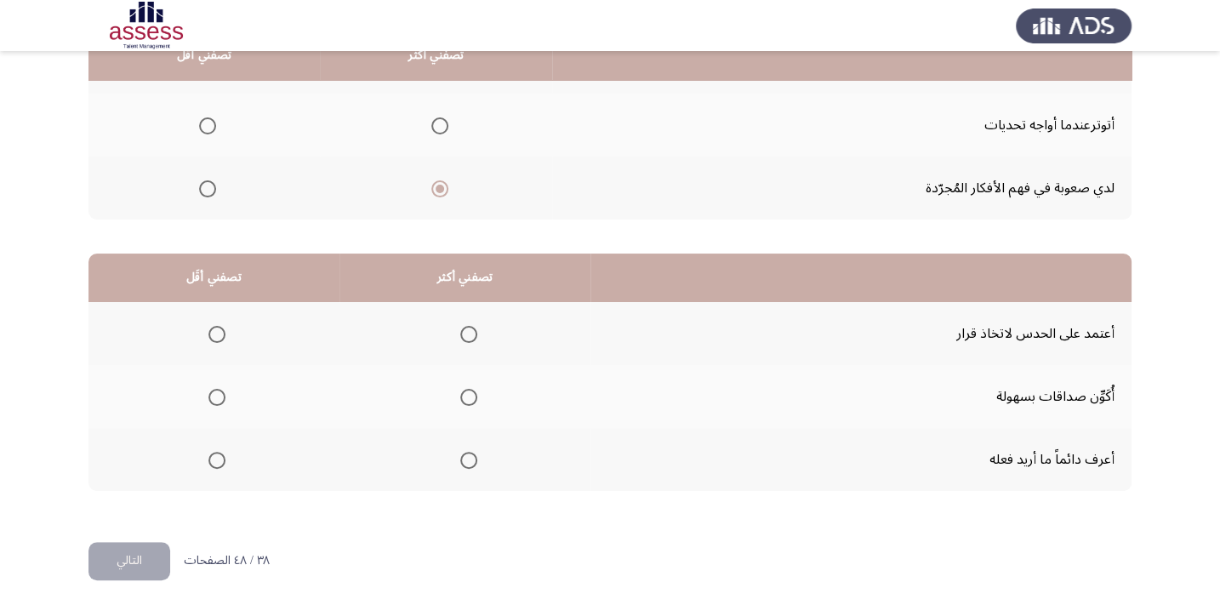
scroll to position [257, 0]
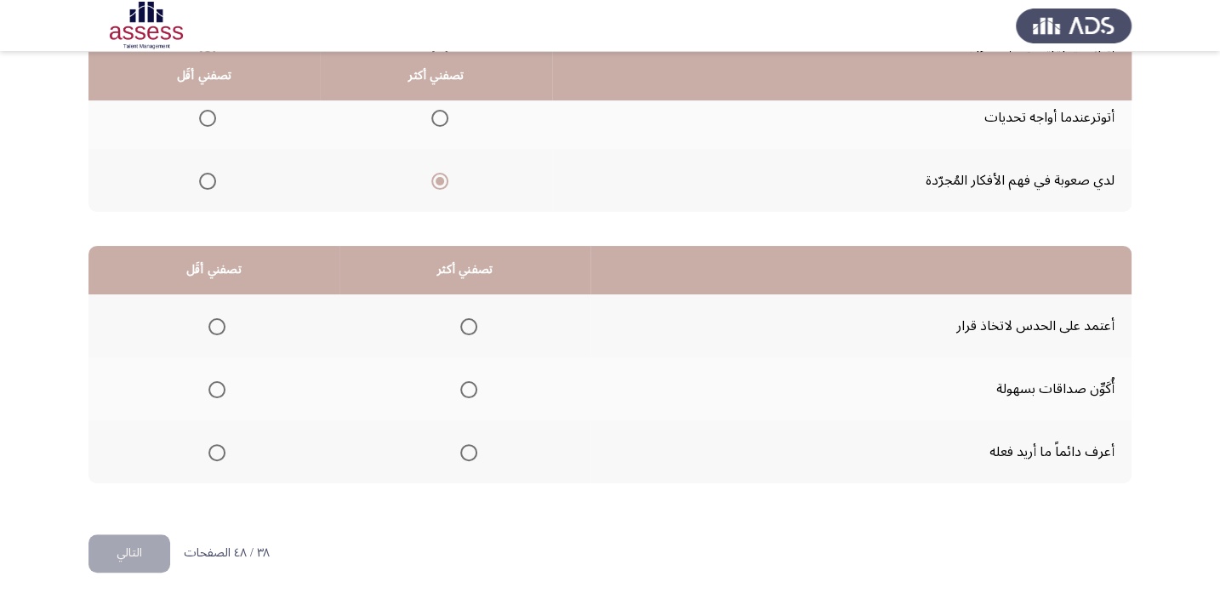
click at [471, 455] on span "Select an option" at bounding box center [468, 452] width 17 height 17
click at [471, 455] on input "Select an option" at bounding box center [468, 452] width 17 height 17
click at [226, 388] on th at bounding box center [214, 388] width 251 height 63
click at [214, 387] on span "Select an option" at bounding box center [216, 389] width 17 height 17
click at [214, 387] on input "Select an option" at bounding box center [216, 389] width 17 height 17
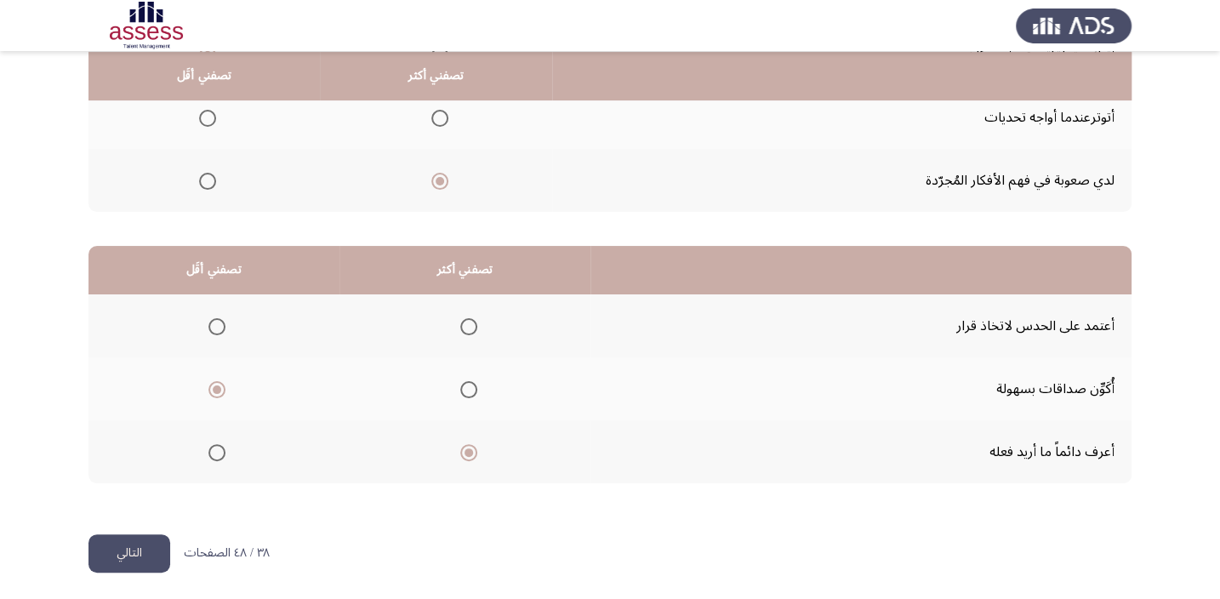
click at [133, 560] on button "التالي" at bounding box center [130, 553] width 82 height 38
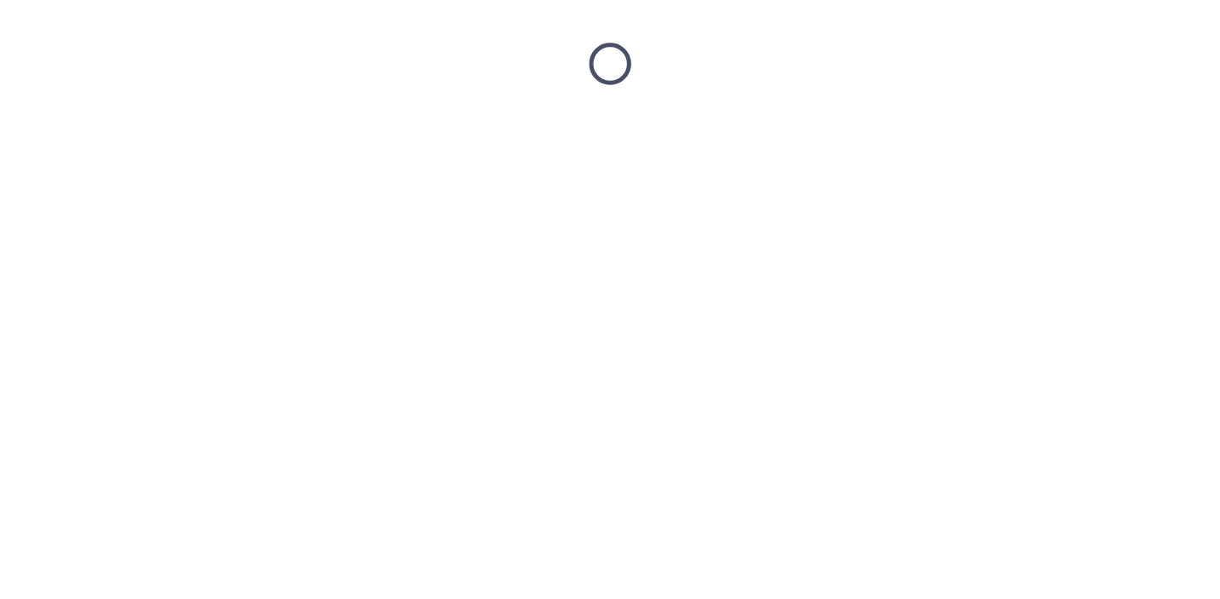
scroll to position [0, 0]
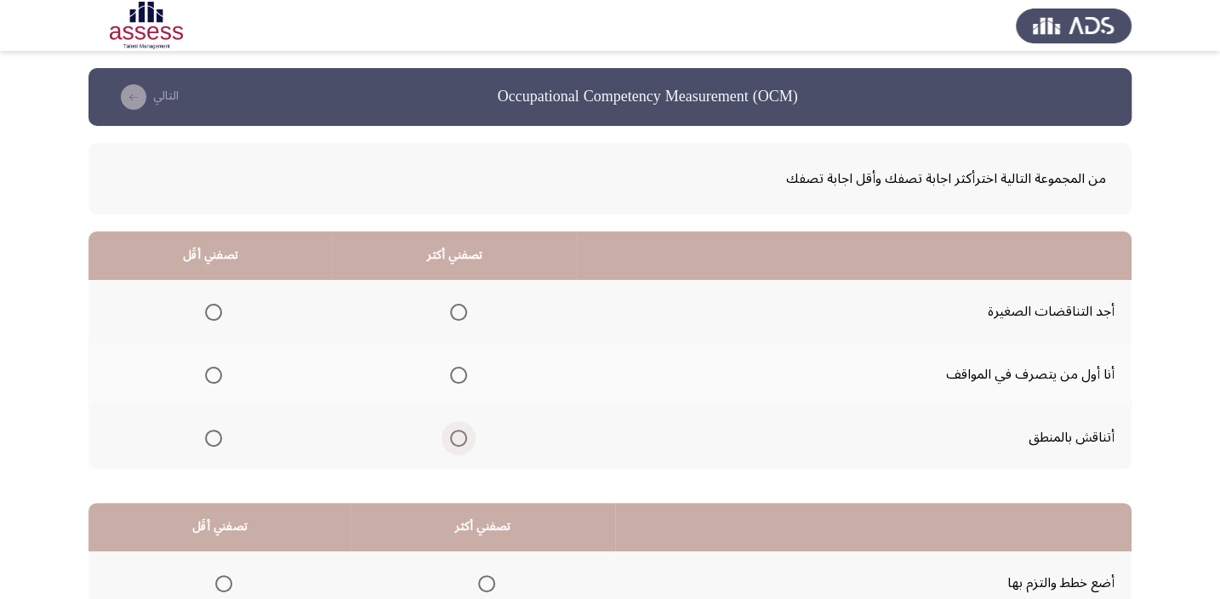
click at [454, 430] on span "Select an option" at bounding box center [458, 438] width 17 height 17
click at [454, 430] on input "Select an option" at bounding box center [458, 438] width 17 height 17
click at [217, 315] on span "Select an option" at bounding box center [213, 312] width 17 height 17
click at [217, 315] on input "Select an option" at bounding box center [213, 312] width 17 height 17
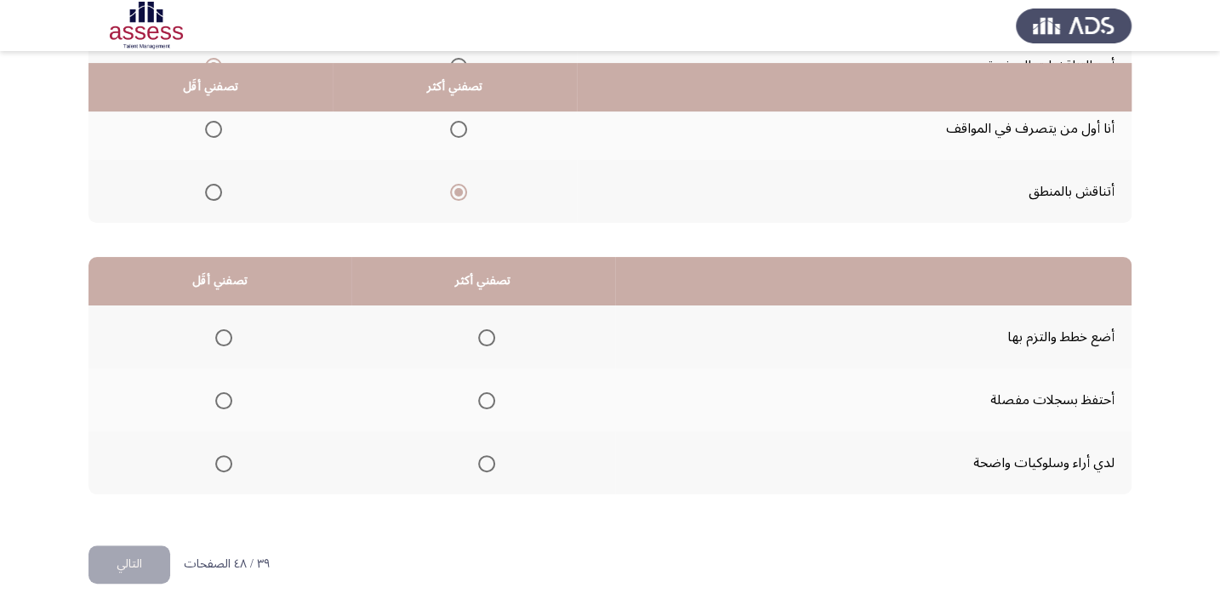
scroll to position [257, 0]
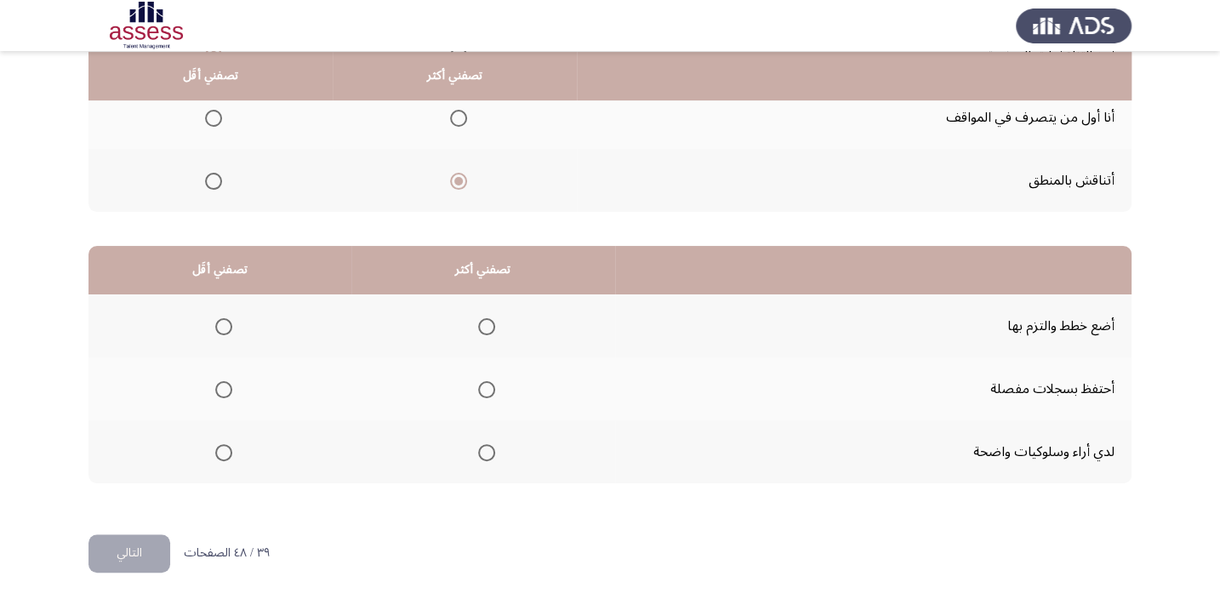
click at [478, 450] on span "Select an option" at bounding box center [486, 452] width 17 height 17
click at [478, 450] on input "Select an option" at bounding box center [486, 452] width 17 height 17
click at [482, 331] on span "Select an option" at bounding box center [486, 326] width 17 height 17
click at [482, 331] on input "Select an option" at bounding box center [486, 326] width 17 height 17
click at [232, 384] on th at bounding box center [220, 388] width 263 height 63
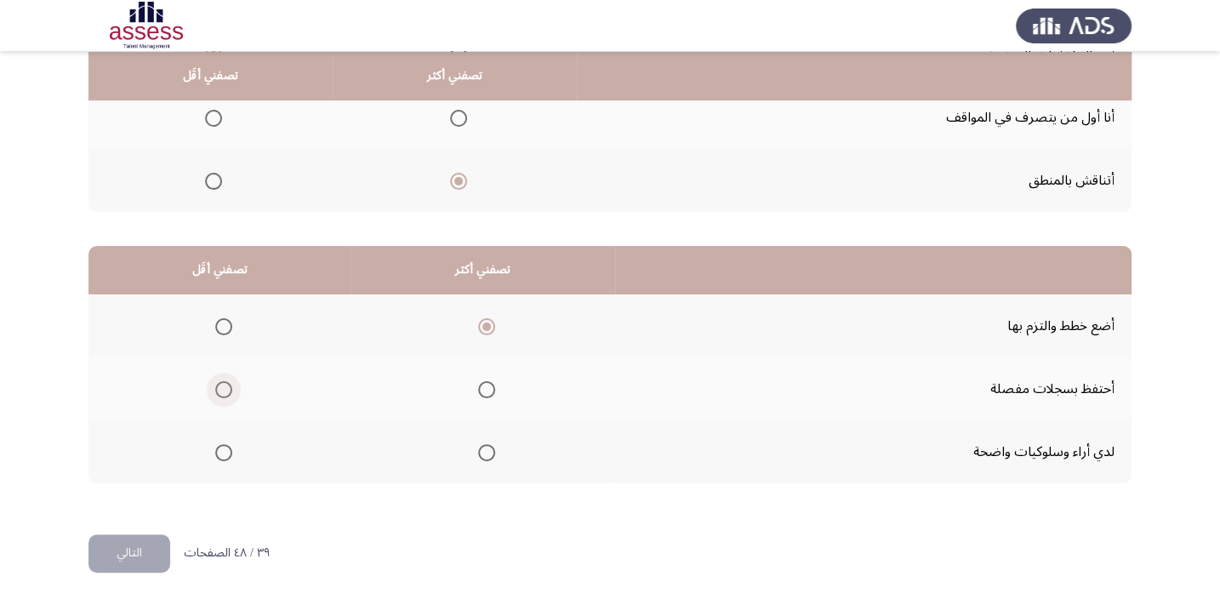
click at [226, 385] on span "Select an option" at bounding box center [223, 389] width 17 height 17
click at [226, 385] on input "Select an option" at bounding box center [223, 389] width 17 height 17
click at [131, 539] on button "التالي" at bounding box center [130, 553] width 82 height 38
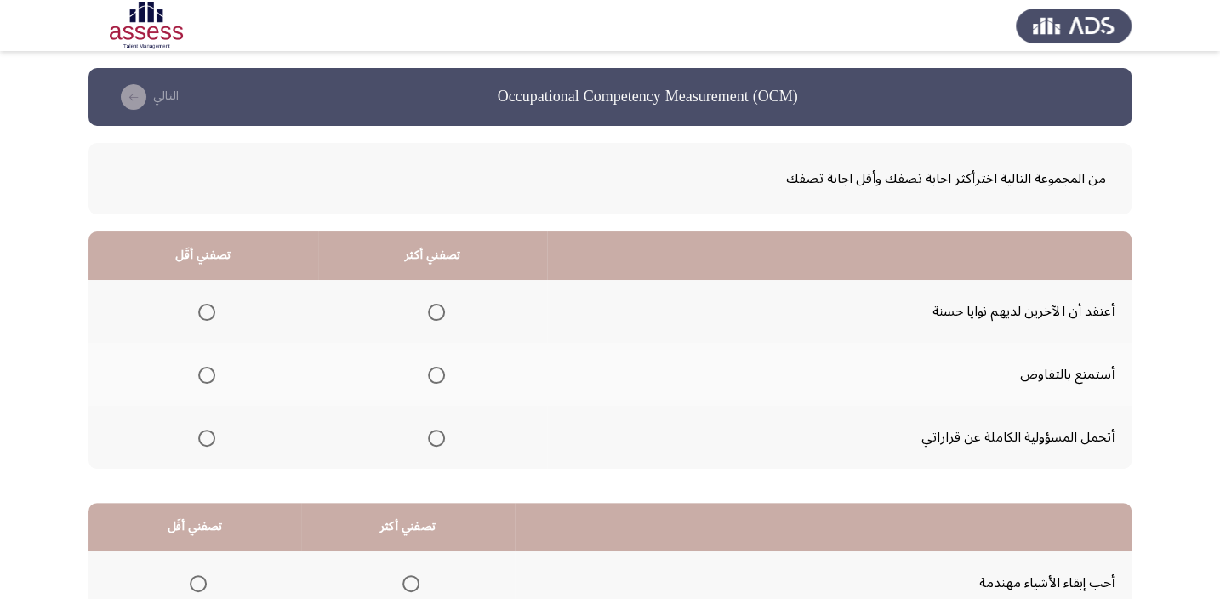
click at [434, 443] on span "Select an option" at bounding box center [436, 438] width 17 height 17
click at [434, 443] on input "Select an option" at bounding box center [436, 438] width 17 height 17
click at [215, 308] on th at bounding box center [204, 311] width 230 height 63
click at [207, 312] on span "Select an option" at bounding box center [207, 312] width 0 height 0
click at [204, 311] on input "Select an option" at bounding box center [206, 312] width 17 height 17
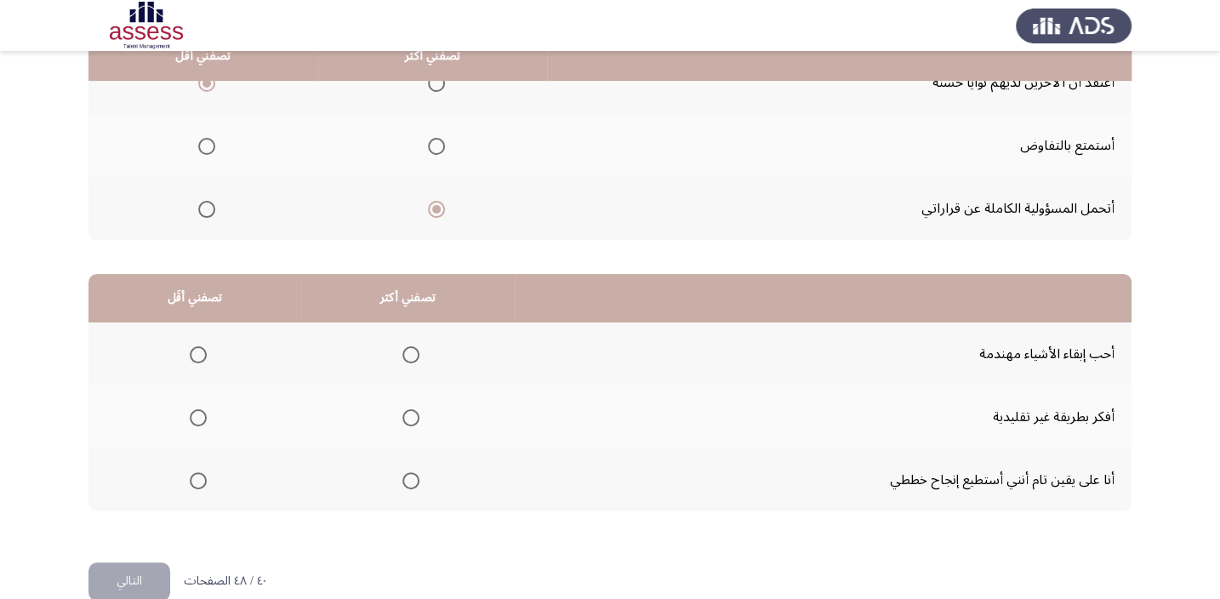
scroll to position [257, 0]
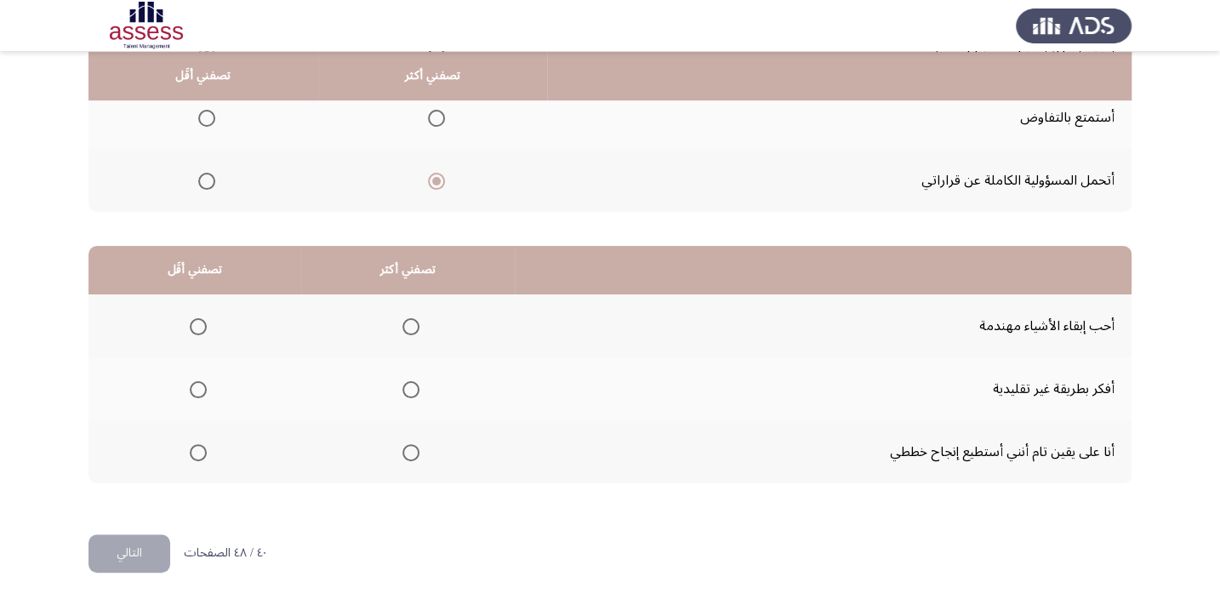
click at [396, 453] on label "Select an option" at bounding box center [408, 452] width 24 height 17
click at [403, 453] on input "Select an option" at bounding box center [411, 452] width 17 height 17
click at [192, 382] on span "Select an option" at bounding box center [198, 389] width 17 height 17
click at [192, 382] on input "Select an option" at bounding box center [198, 389] width 17 height 17
click at [132, 551] on button "التالي" at bounding box center [130, 553] width 82 height 38
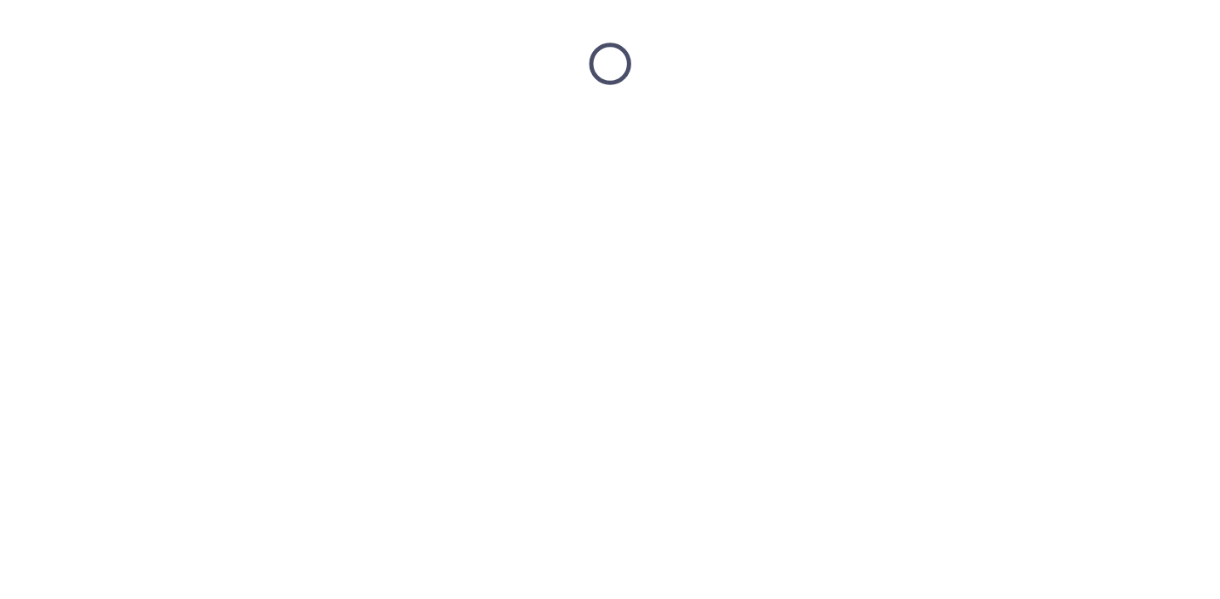
scroll to position [0, 0]
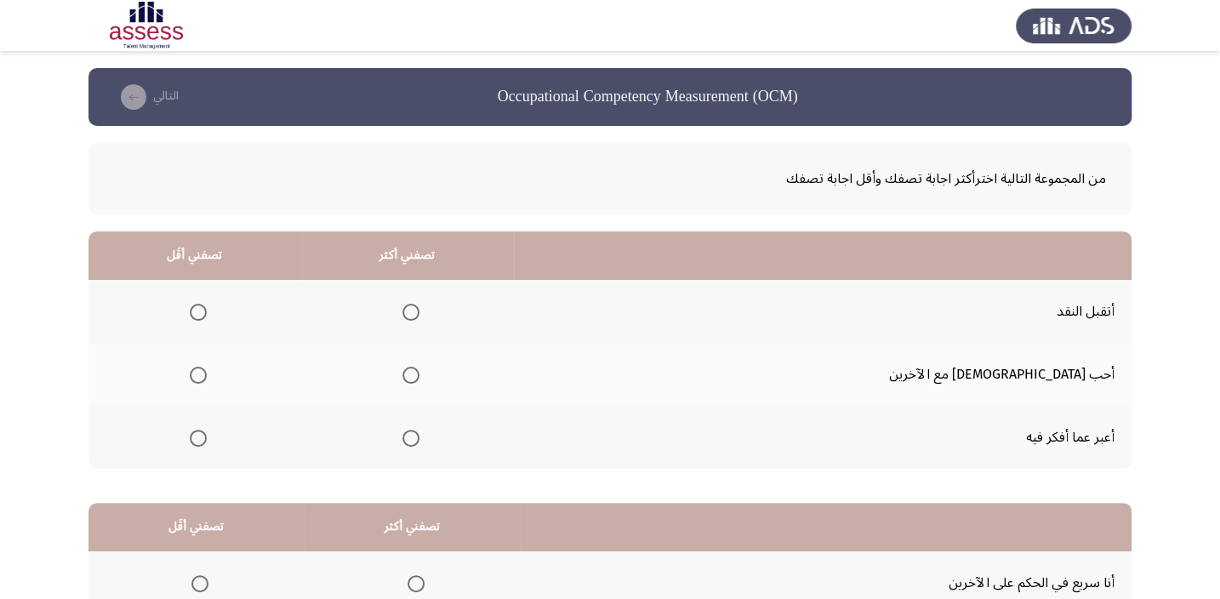
click at [420, 443] on span "Select an option" at bounding box center [411, 438] width 17 height 17
click at [420, 443] on input "Select an option" at bounding box center [411, 438] width 17 height 17
click at [232, 374] on th at bounding box center [195, 374] width 213 height 63
click at [207, 382] on mat-radio-group "Select an option" at bounding box center [195, 374] width 24 height 29
click at [207, 375] on span "Select an option" at bounding box center [198, 375] width 17 height 17
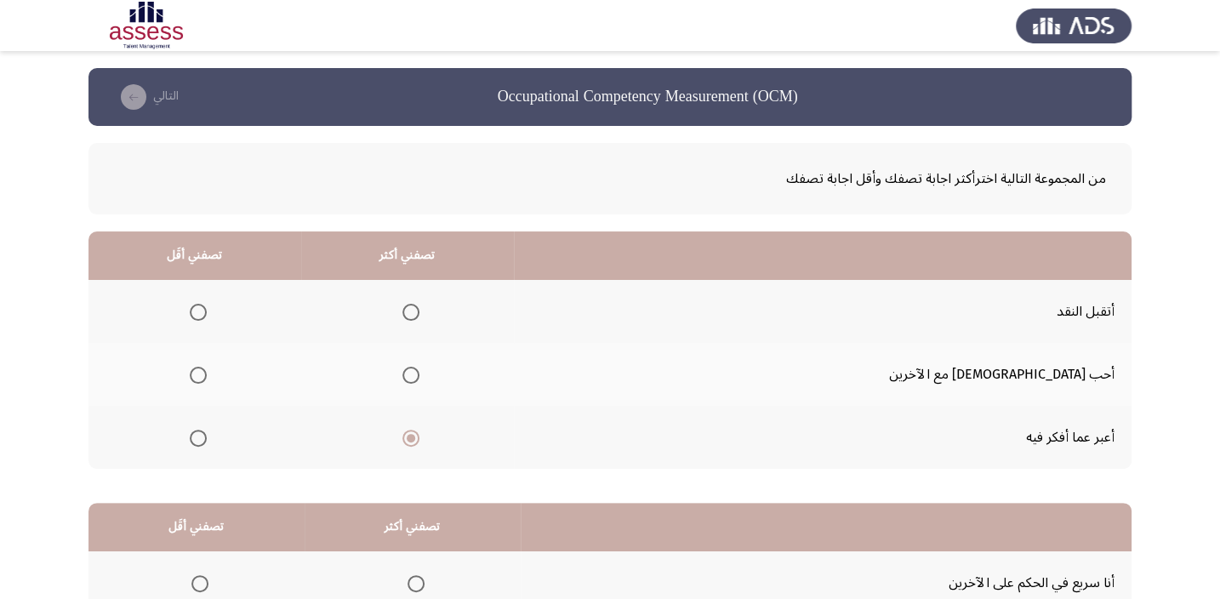
click at [207, 375] on input "Select an option" at bounding box center [198, 375] width 17 height 17
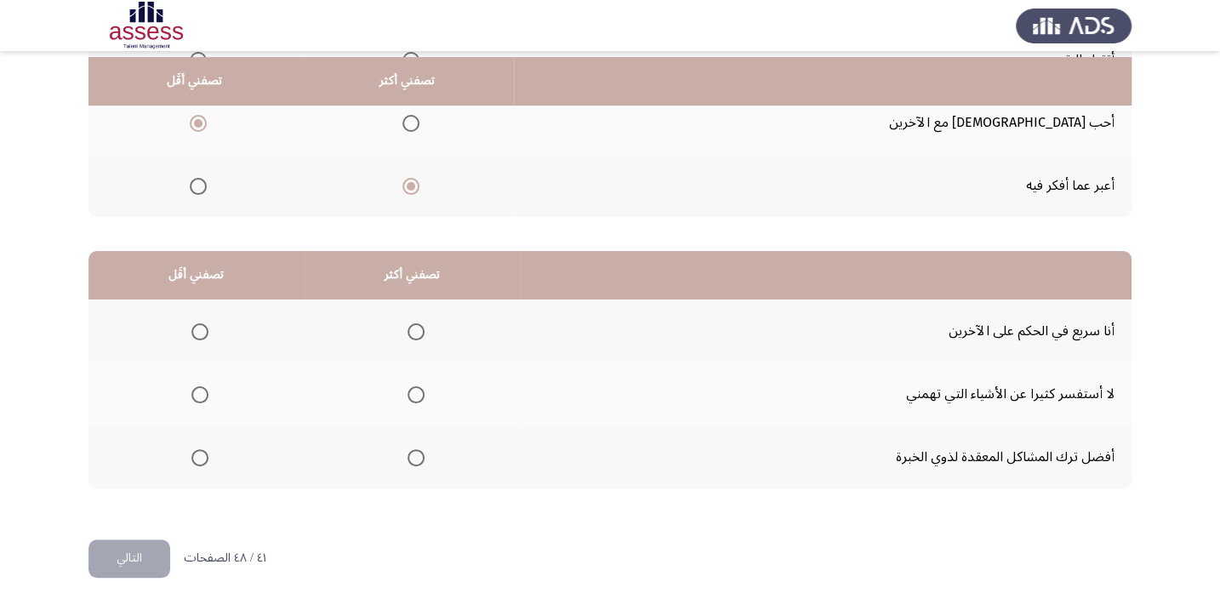
scroll to position [257, 0]
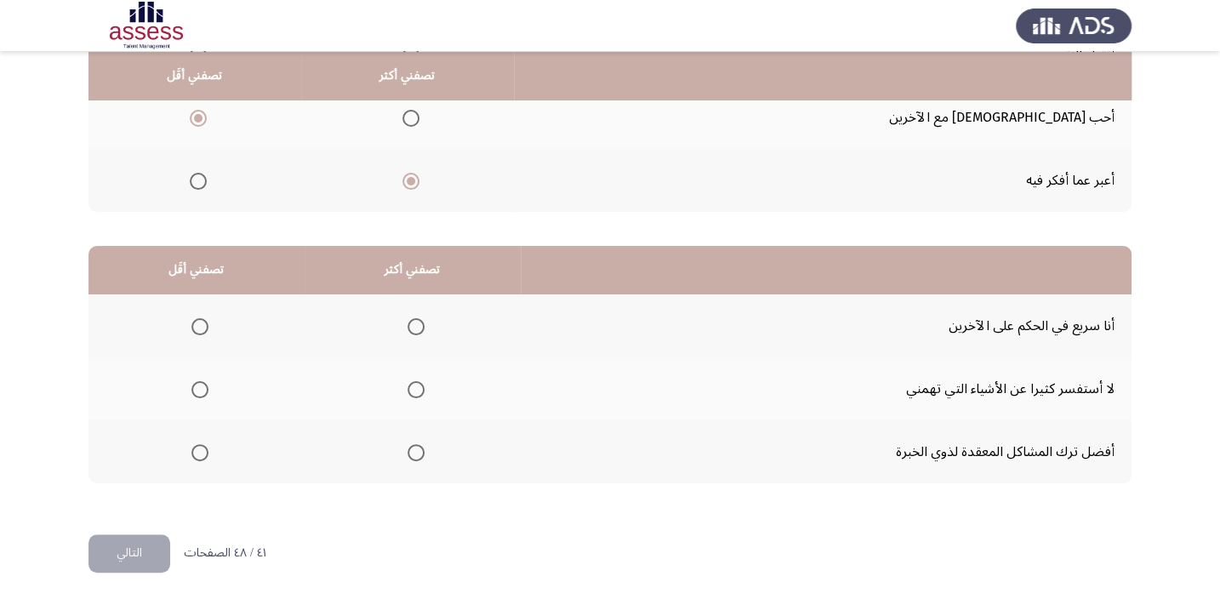
click at [221, 385] on th at bounding box center [197, 388] width 216 height 63
click at [420, 457] on span "Select an option" at bounding box center [416, 452] width 17 height 17
click at [420, 457] on input "Select an option" at bounding box center [416, 452] width 17 height 17
click at [197, 381] on span "Select an option" at bounding box center [199, 389] width 17 height 17
click at [197, 381] on input "Select an option" at bounding box center [199, 389] width 17 height 17
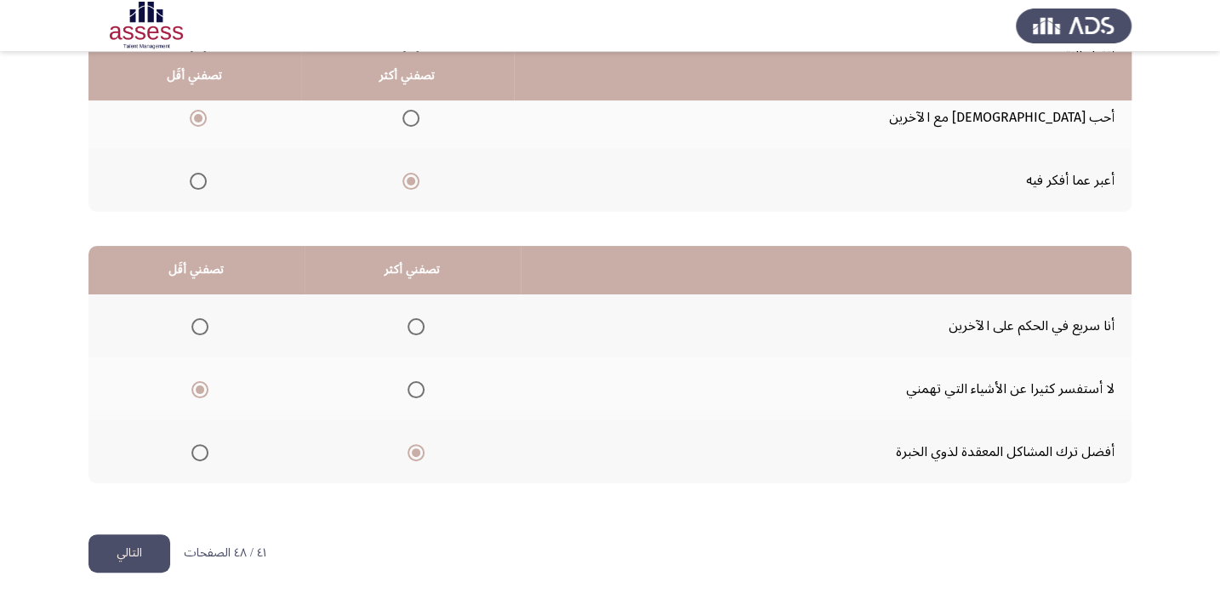
click at [112, 560] on button "التالي" at bounding box center [130, 553] width 82 height 38
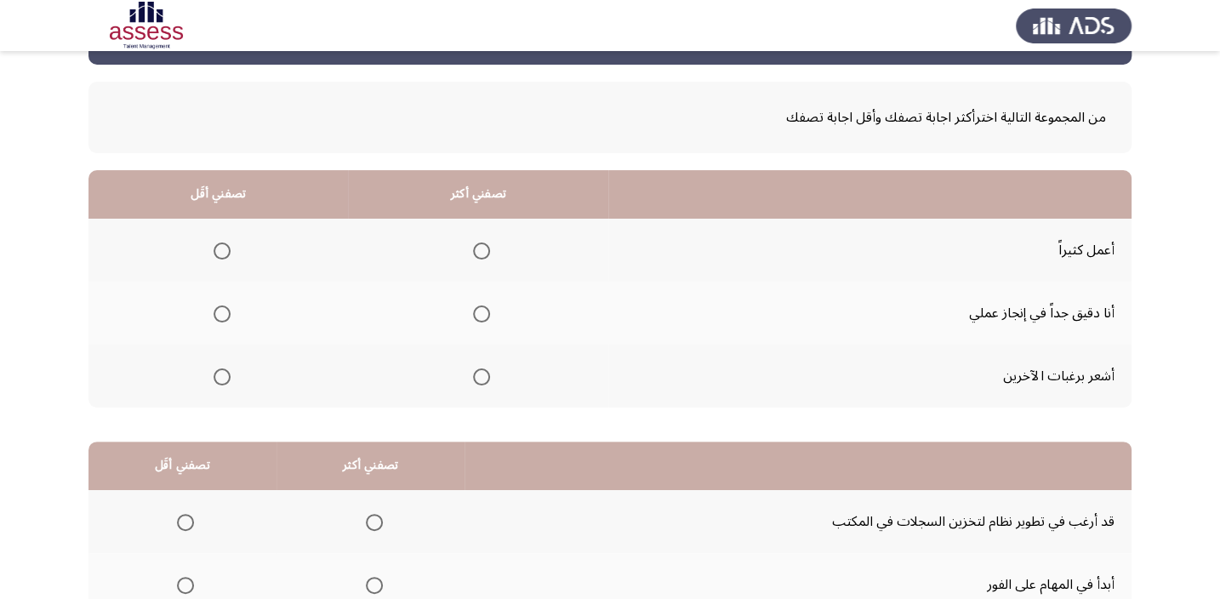
scroll to position [77, 0]
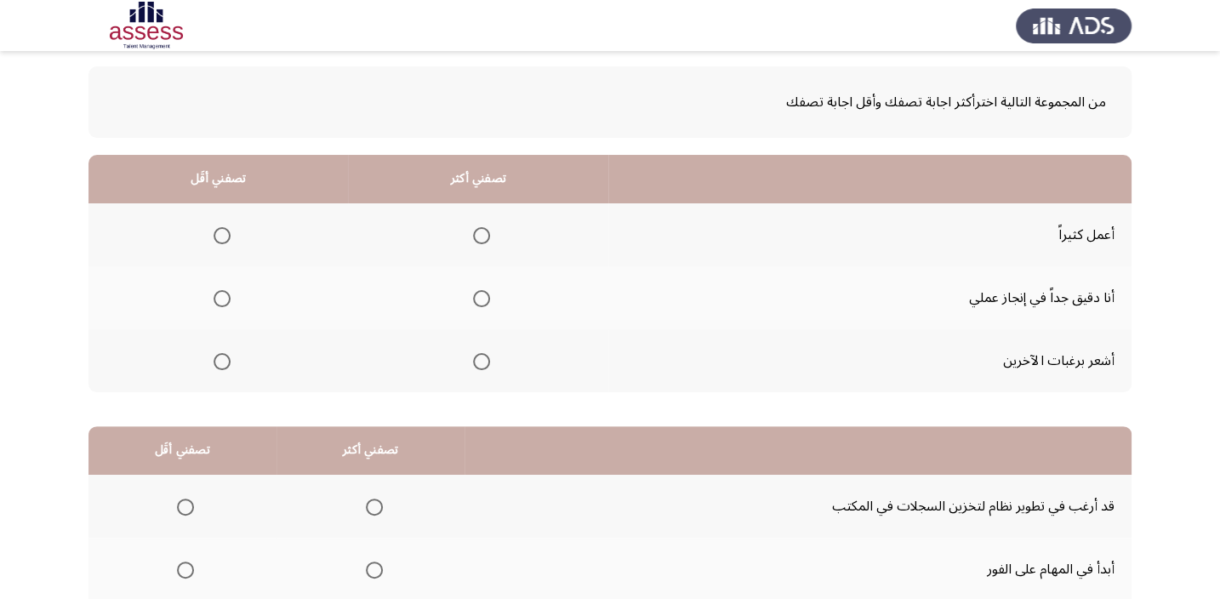
click at [473, 290] on span "Select an option" at bounding box center [481, 298] width 17 height 17
click at [473, 290] on input "Select an option" at bounding box center [481, 298] width 17 height 17
click at [218, 357] on span "Select an option" at bounding box center [222, 361] width 17 height 17
click at [218, 357] on input "Select an option" at bounding box center [222, 361] width 17 height 17
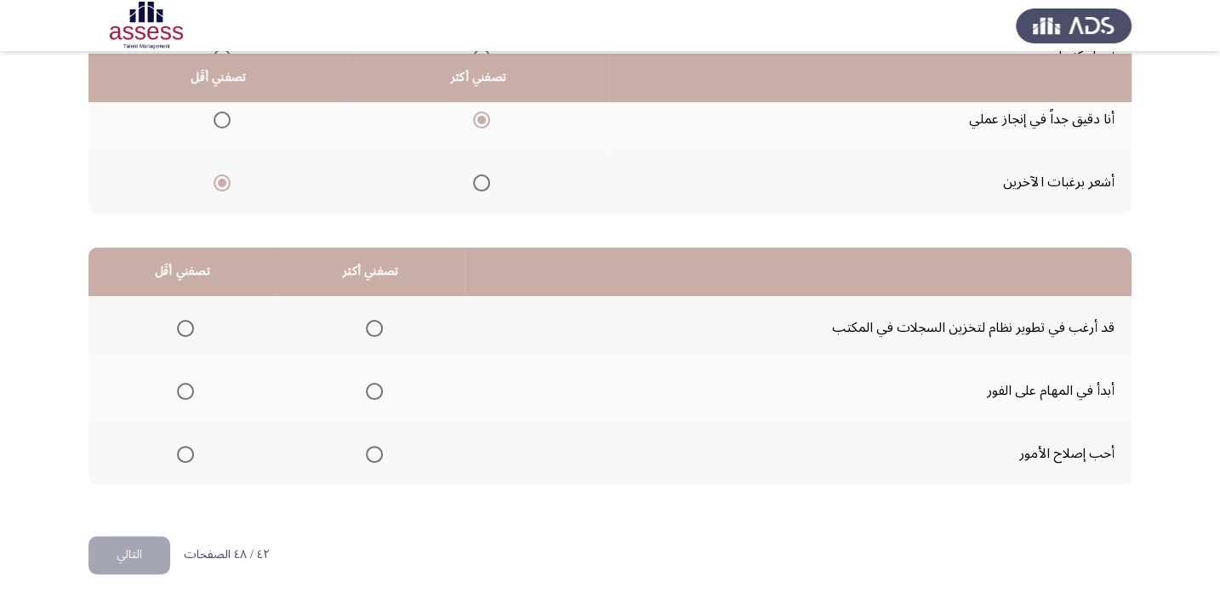
scroll to position [258, 0]
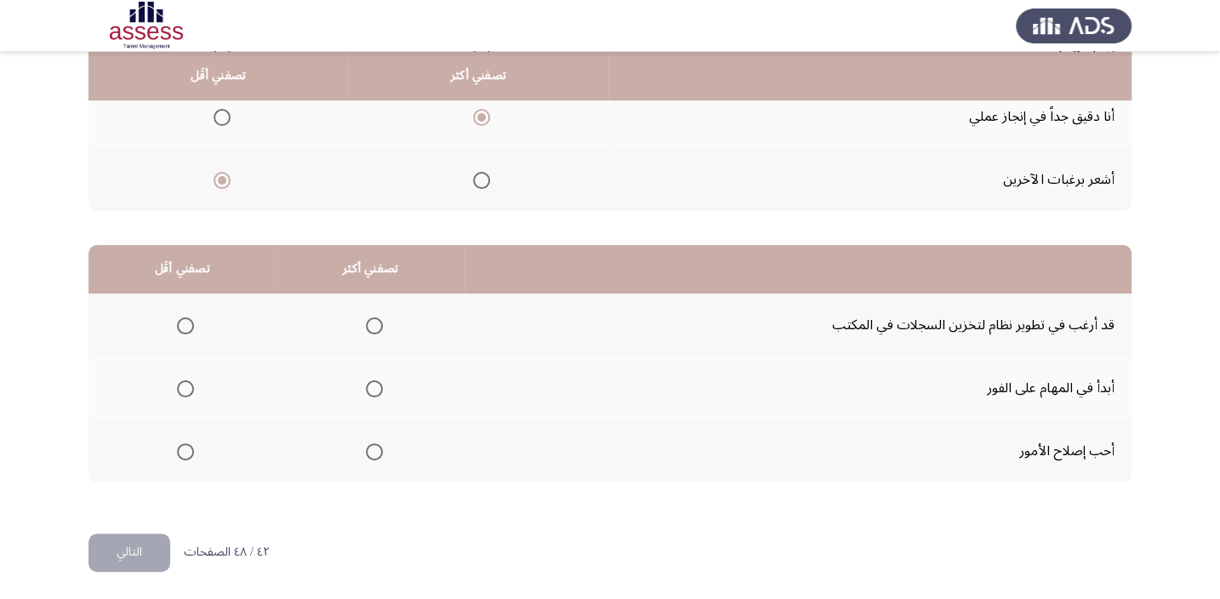
click at [366, 437] on mat-radio-group "Select an option" at bounding box center [371, 451] width 24 height 29
click at [365, 444] on mat-radio-group "Select an option" at bounding box center [371, 451] width 24 height 29
click at [366, 444] on span "Select an option" at bounding box center [374, 451] width 17 height 17
click at [366, 444] on input "Select an option" at bounding box center [374, 451] width 17 height 17
click at [186, 320] on span "Select an option" at bounding box center [185, 325] width 17 height 17
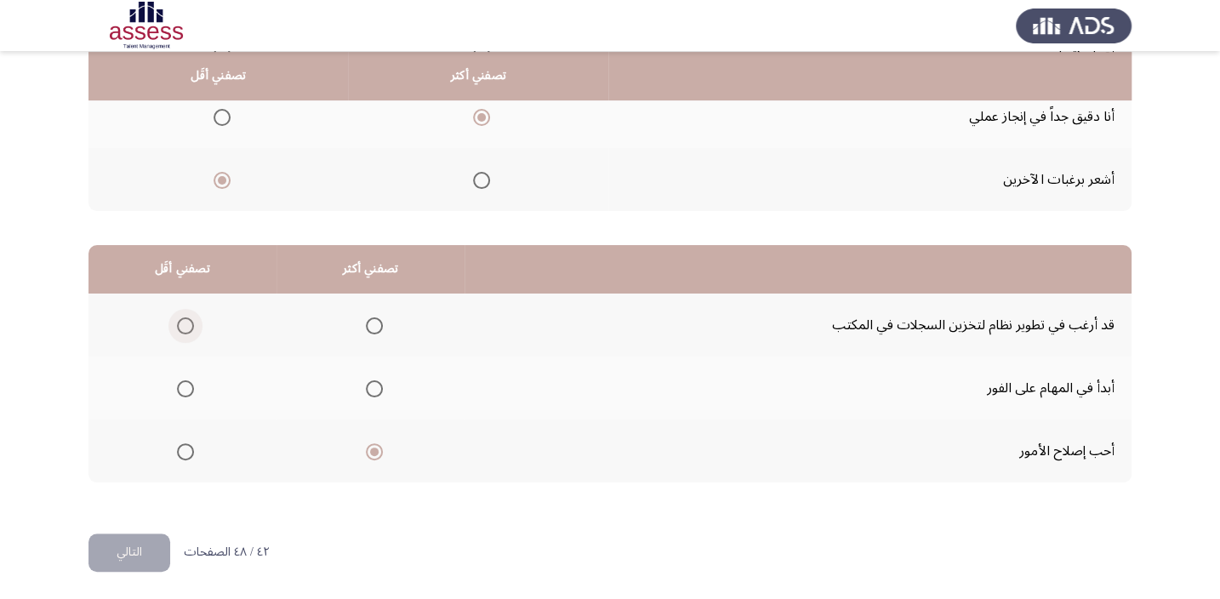
click at [186, 320] on input "Select an option" at bounding box center [185, 325] width 17 height 17
click at [119, 556] on button "التالي" at bounding box center [130, 553] width 82 height 38
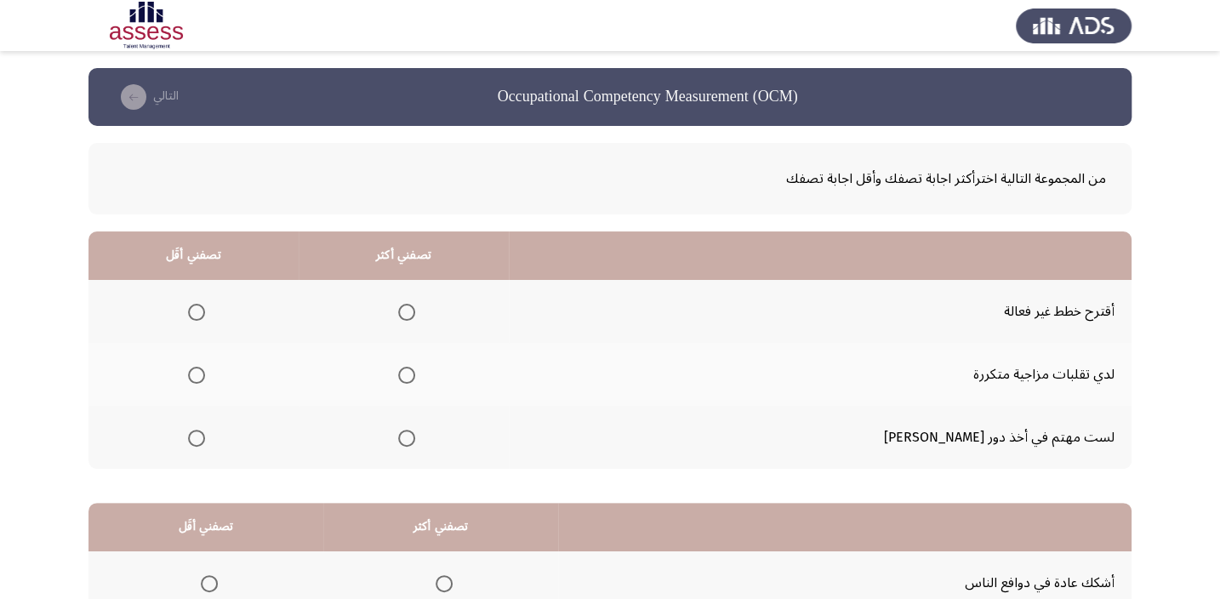
click at [205, 437] on span "Select an option" at bounding box center [196, 438] width 17 height 17
click at [205, 437] on input "Select an option" at bounding box center [196, 438] width 17 height 17
click at [415, 432] on span "Select an option" at bounding box center [406, 438] width 17 height 17
click at [415, 432] on input "Select an option" at bounding box center [406, 438] width 17 height 17
click at [205, 306] on span "Select an option" at bounding box center [196, 312] width 17 height 17
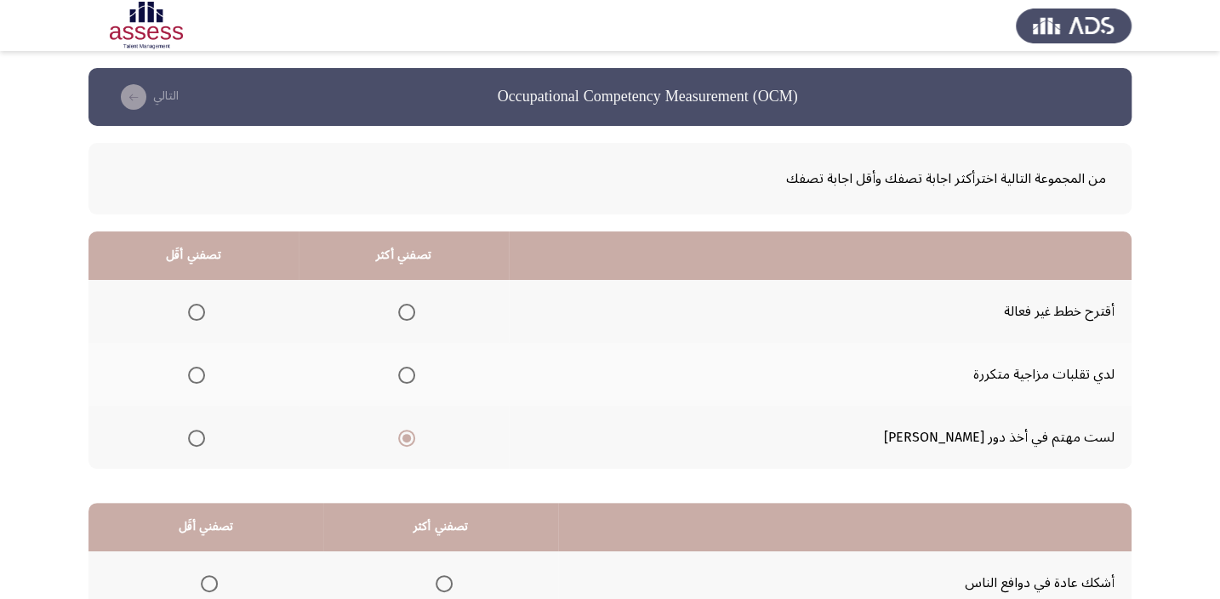
click at [205, 306] on input "Select an option" at bounding box center [196, 312] width 17 height 17
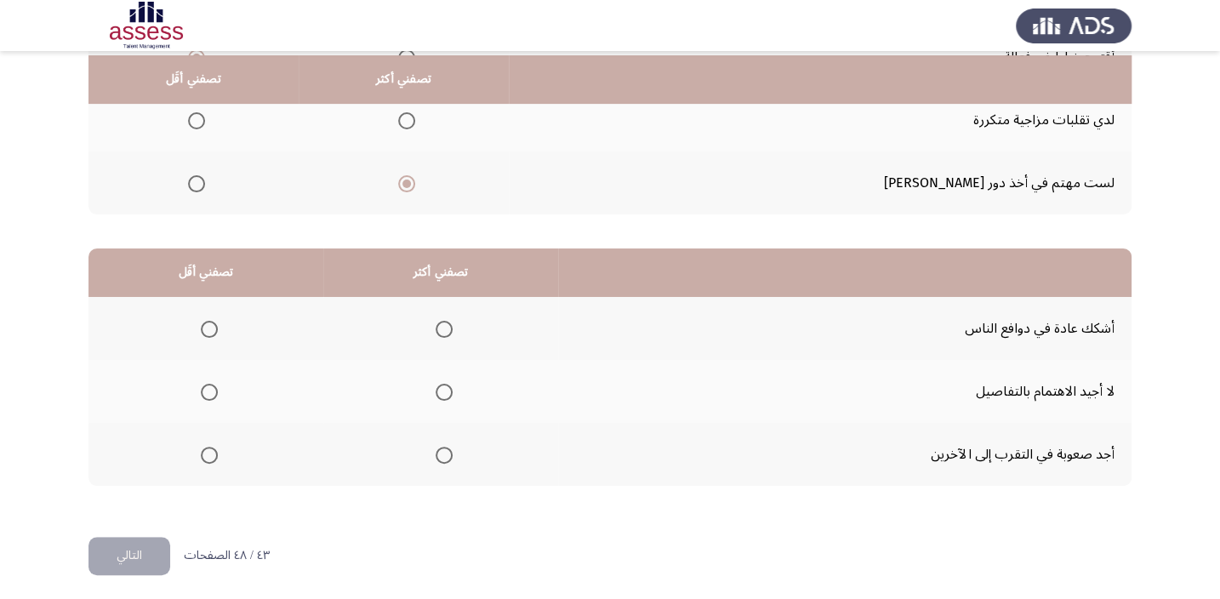
scroll to position [258, 0]
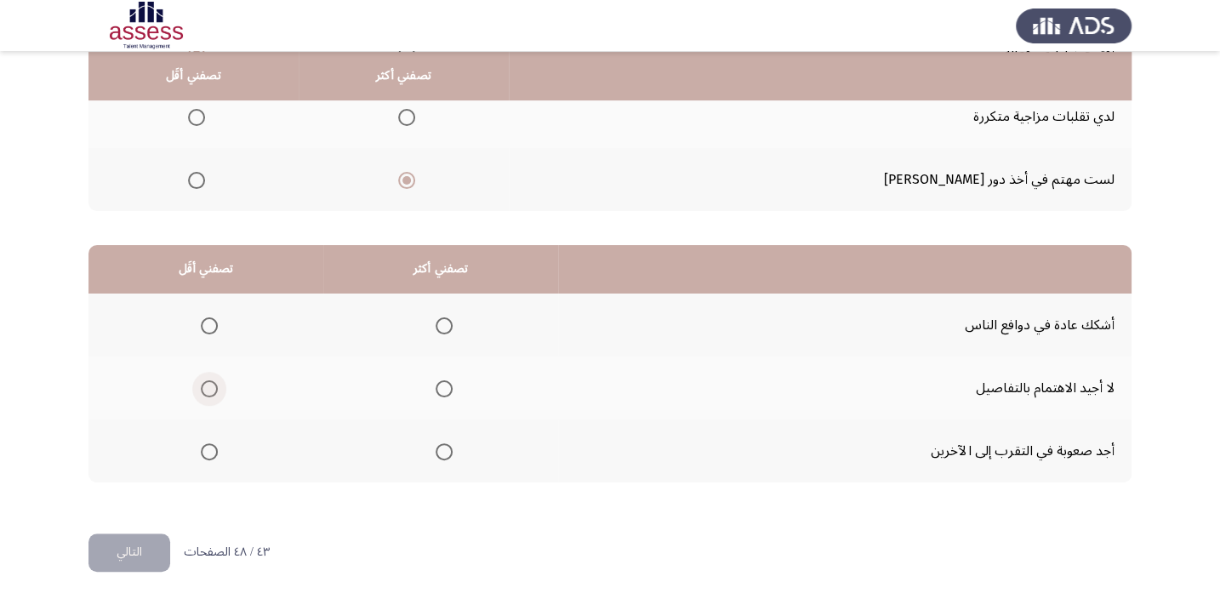
click at [209, 391] on span "Select an option" at bounding box center [209, 388] width 17 height 17
click at [209, 391] on input "Select an option" at bounding box center [209, 388] width 17 height 17
click at [447, 321] on span "Select an option" at bounding box center [444, 325] width 17 height 17
click at [447, 321] on input "Select an option" at bounding box center [444, 325] width 17 height 17
click at [152, 534] on button "التالي" at bounding box center [130, 553] width 82 height 38
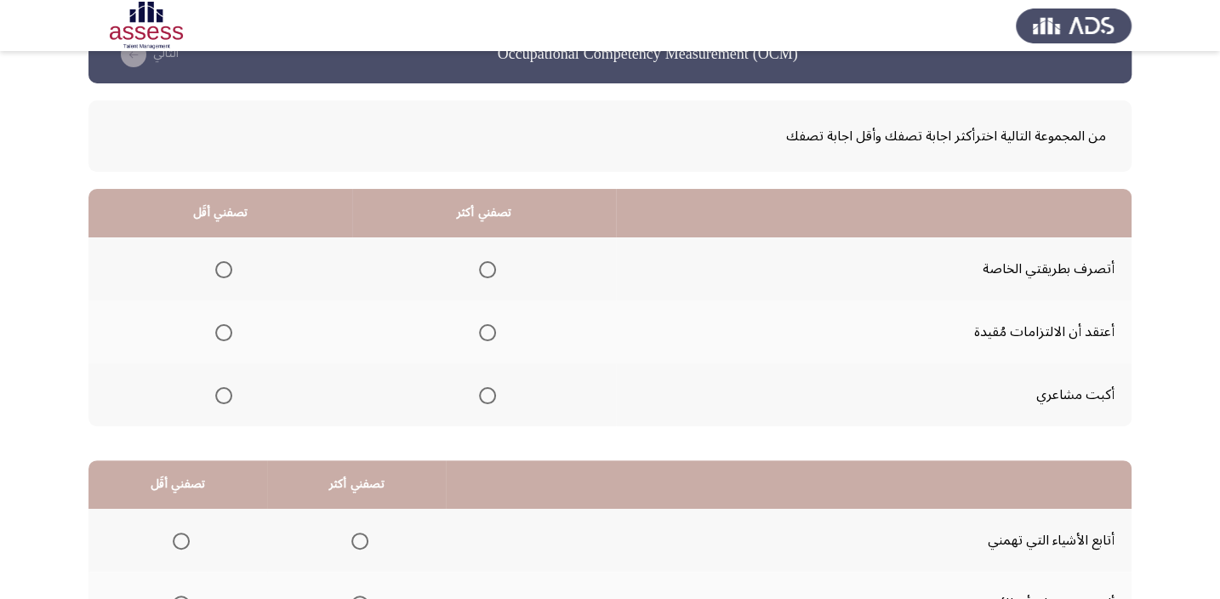
scroll to position [51, 0]
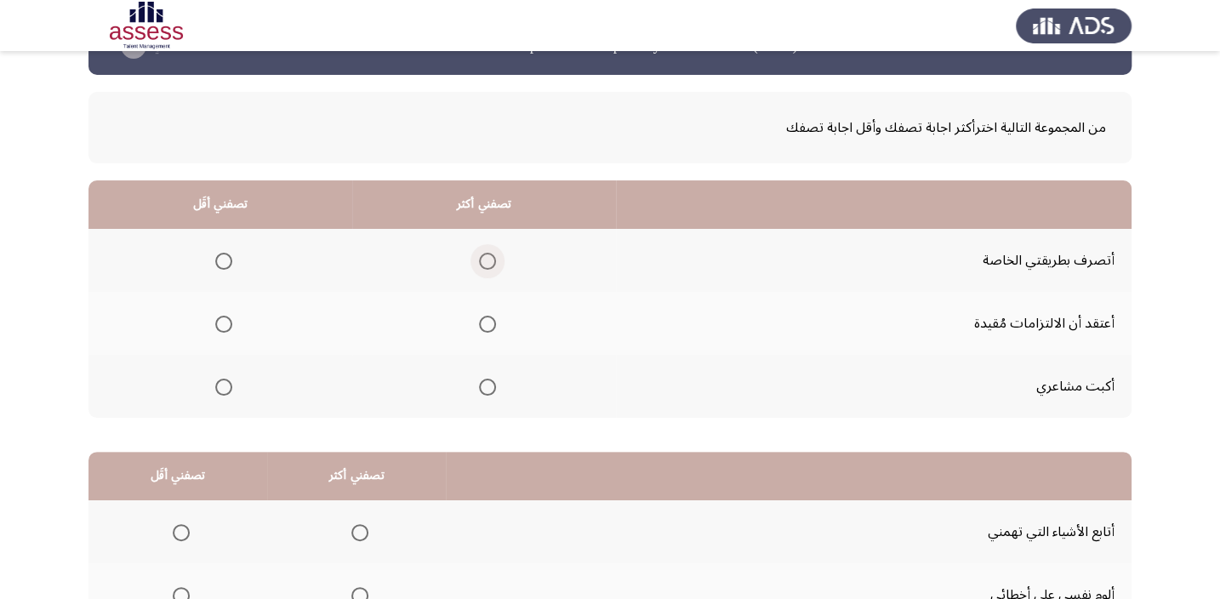
click at [484, 254] on span "Select an option" at bounding box center [487, 261] width 17 height 17
click at [484, 254] on input "Select an option" at bounding box center [487, 261] width 17 height 17
click at [231, 385] on span "Select an option" at bounding box center [223, 387] width 17 height 17
click at [231, 385] on input "Select an option" at bounding box center [223, 387] width 17 height 17
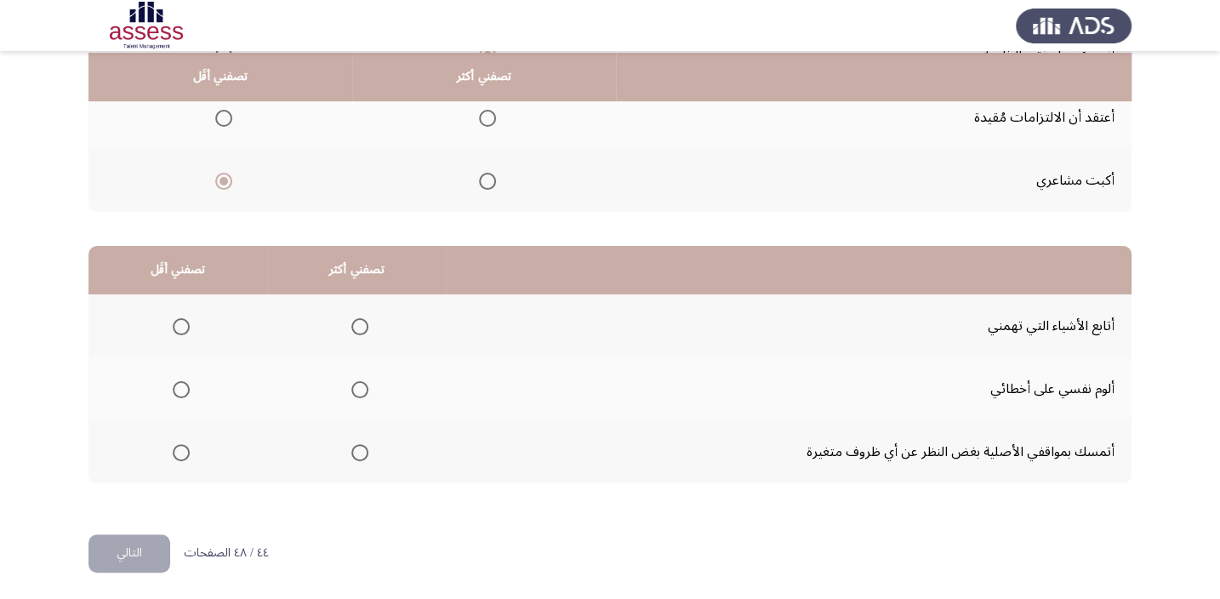
scroll to position [258, 0]
click at [354, 328] on span "Select an option" at bounding box center [359, 325] width 17 height 17
click at [354, 328] on input "Select an option" at bounding box center [359, 325] width 17 height 17
click at [169, 446] on label "Select an option" at bounding box center [178, 451] width 24 height 17
click at [173, 446] on input "Select an option" at bounding box center [181, 451] width 17 height 17
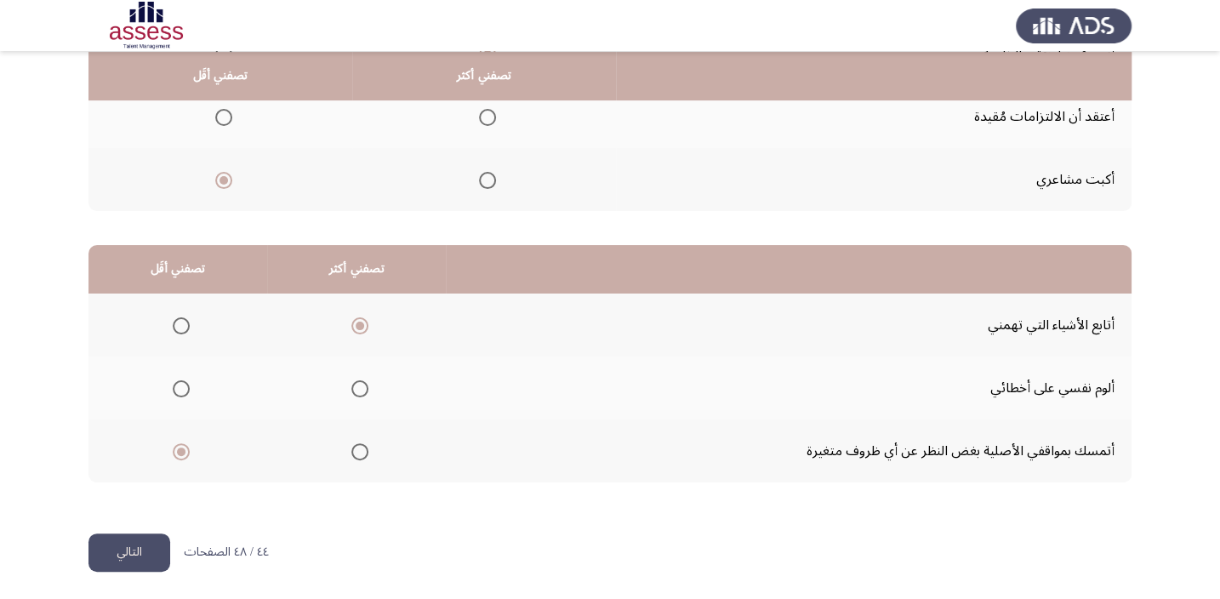
click at [150, 545] on button "التالي" at bounding box center [130, 553] width 82 height 38
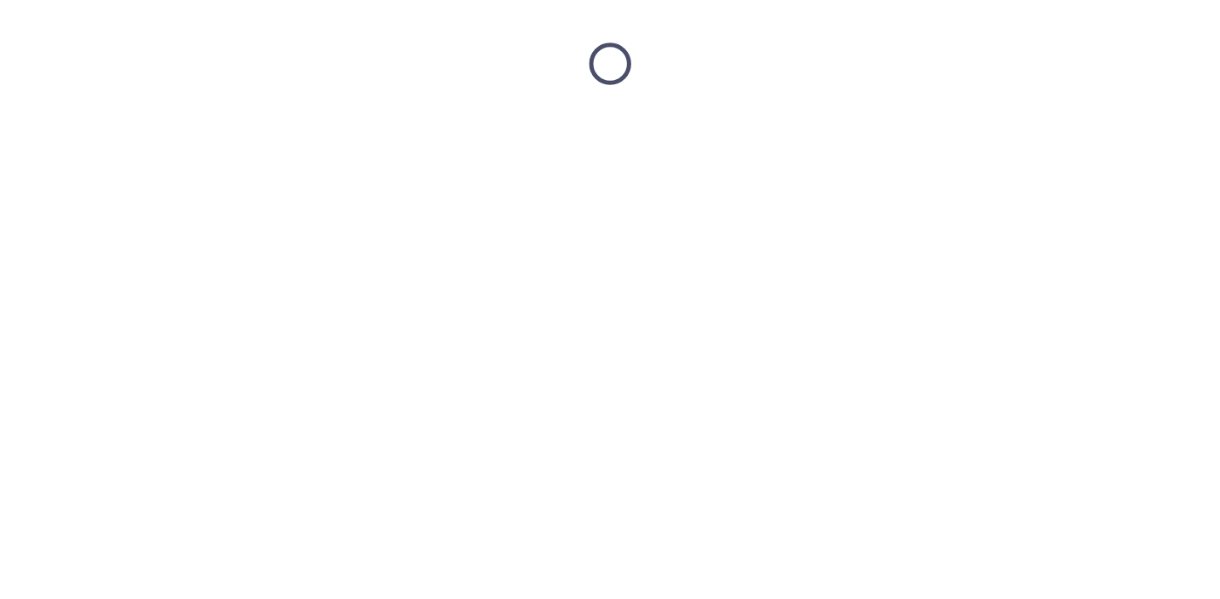
scroll to position [0, 0]
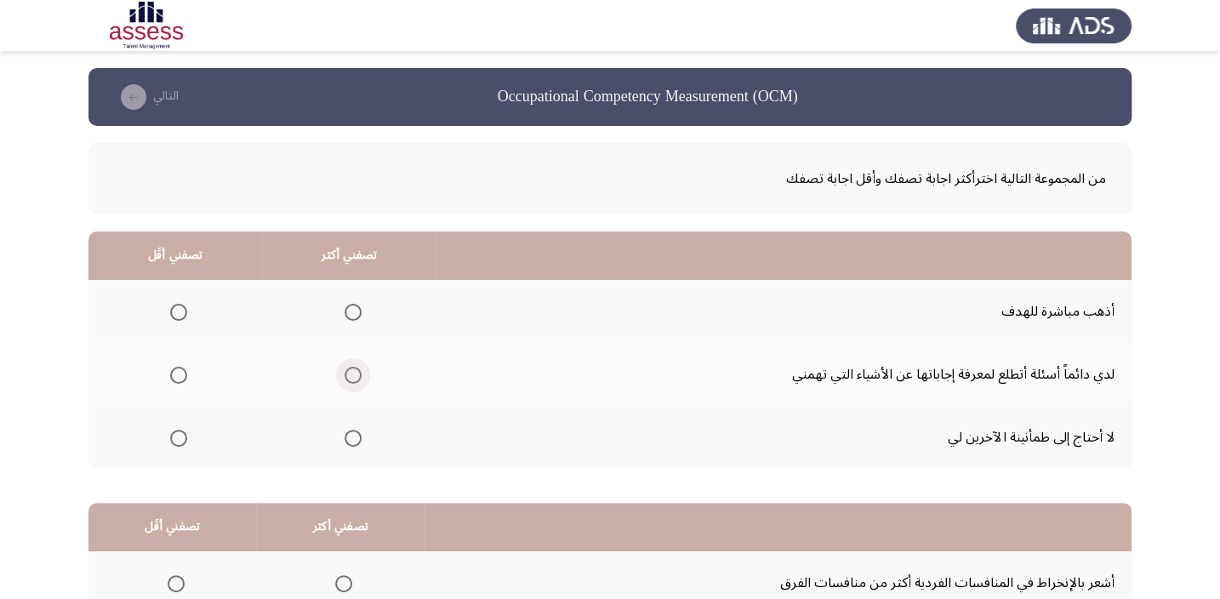
click at [346, 373] on span "Select an option" at bounding box center [353, 375] width 17 height 17
click at [346, 373] on input "Select an option" at bounding box center [353, 375] width 17 height 17
click at [186, 437] on span "Select an option" at bounding box center [178, 438] width 17 height 17
click at [186, 437] on input "Select an option" at bounding box center [178, 438] width 17 height 17
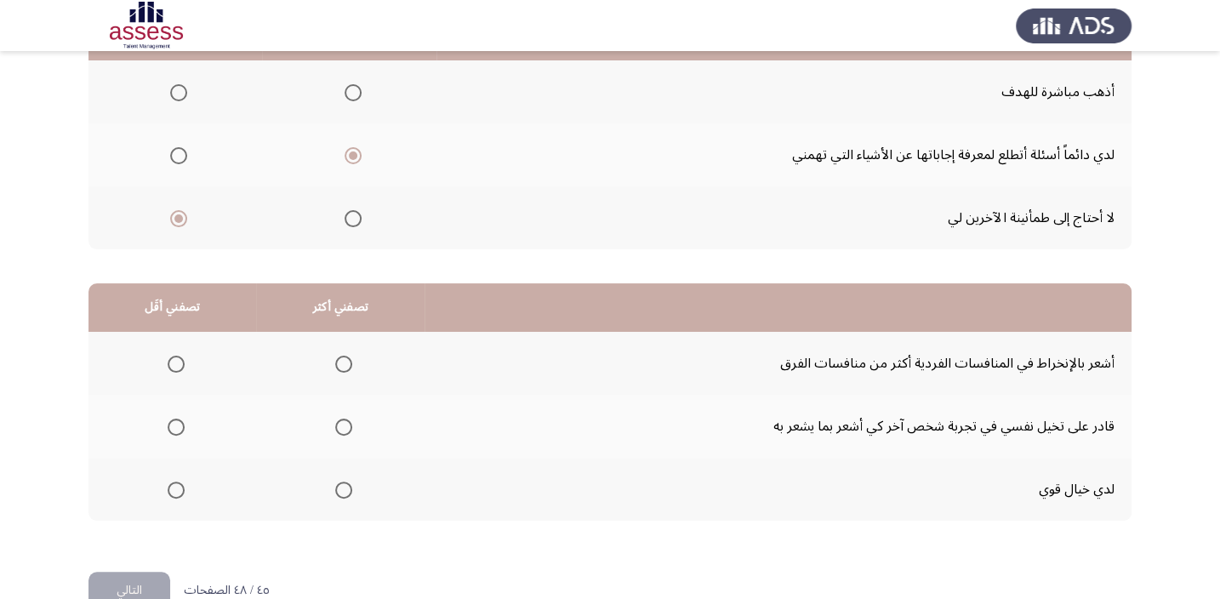
scroll to position [231, 0]
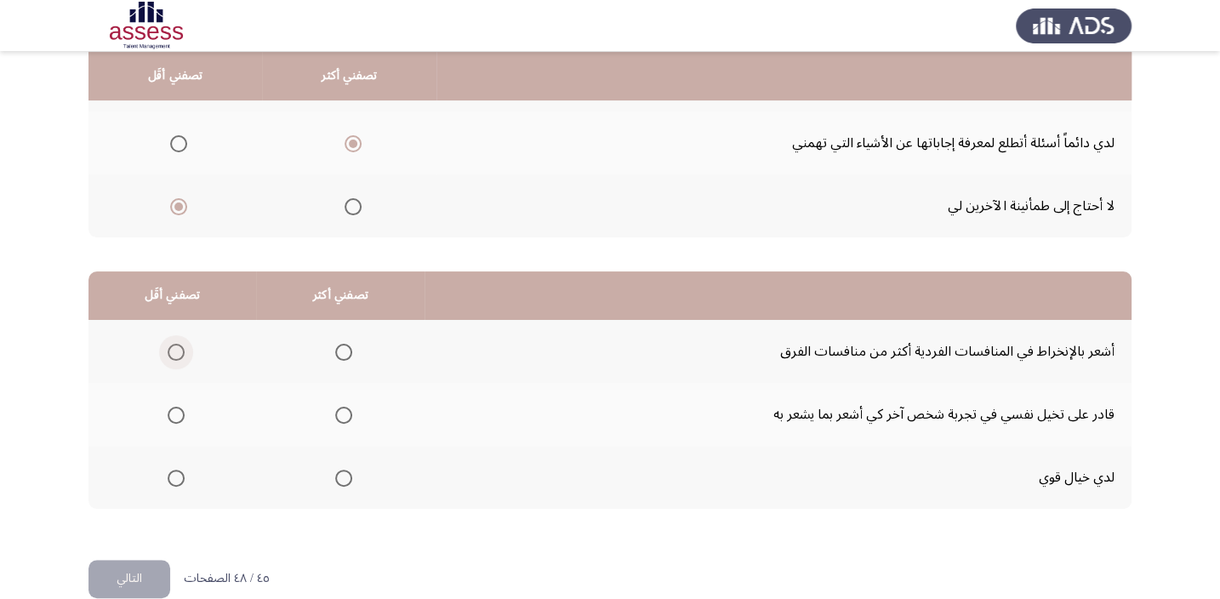
click at [171, 349] on span "Select an option" at bounding box center [176, 352] width 17 height 17
click at [171, 349] on input "Select an option" at bounding box center [176, 352] width 17 height 17
click at [175, 410] on span "Select an option" at bounding box center [176, 415] width 17 height 17
click at [175, 410] on input "Select an option" at bounding box center [176, 415] width 17 height 17
click at [349, 474] on span "Select an option" at bounding box center [343, 478] width 17 height 17
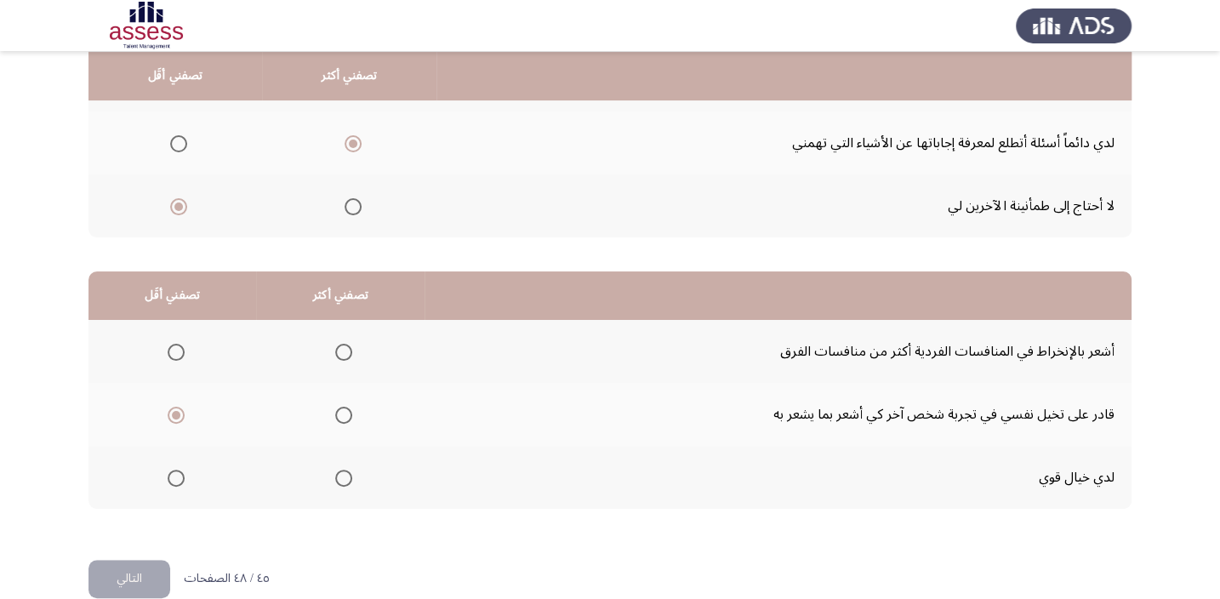
click at [349, 474] on input "Select an option" at bounding box center [343, 478] width 17 height 17
click at [120, 588] on button "التالي" at bounding box center [130, 579] width 82 height 38
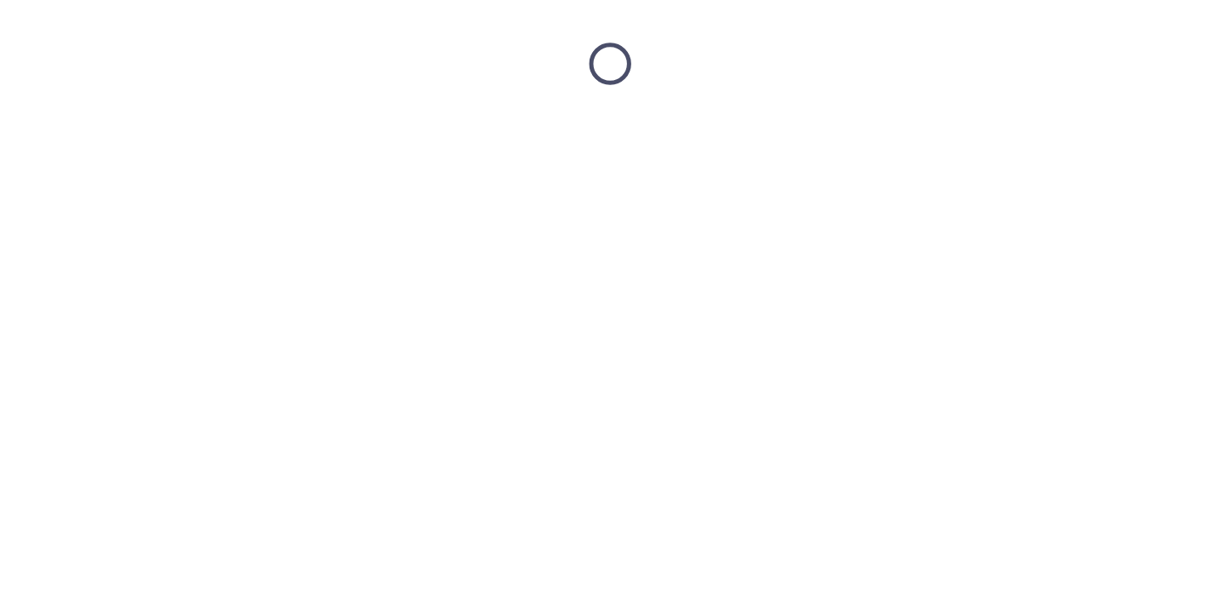
scroll to position [0, 0]
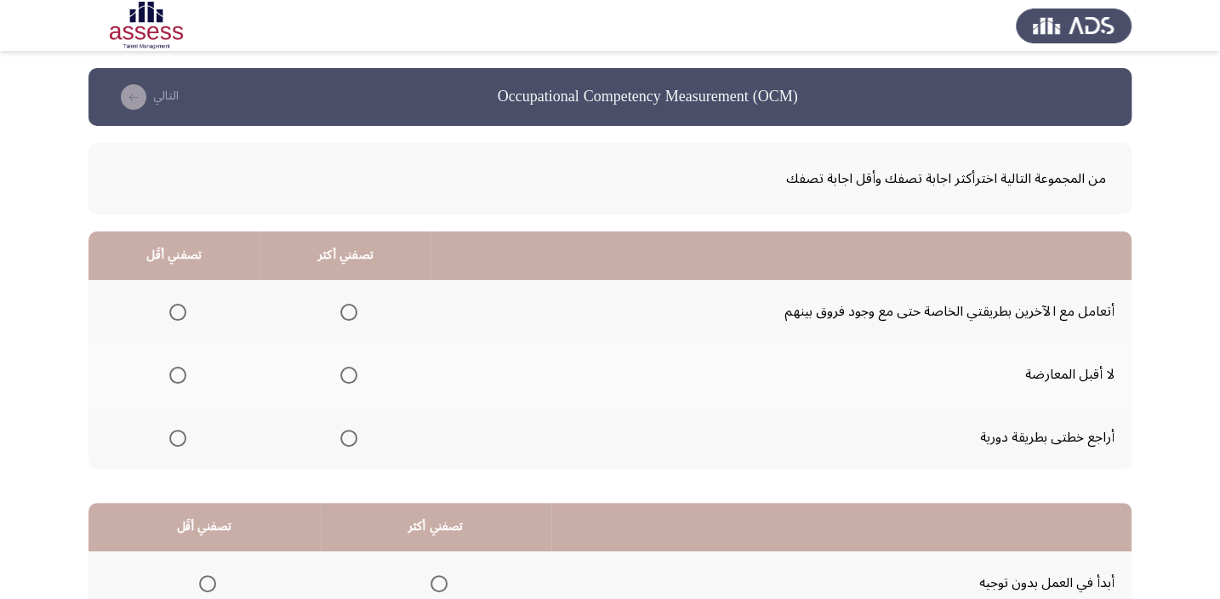
click at [338, 306] on label "Select an option" at bounding box center [346, 312] width 24 height 17
click at [340, 306] on input "Select an option" at bounding box center [348, 312] width 17 height 17
click at [171, 439] on span "Select an option" at bounding box center [177, 438] width 17 height 17
click at [171, 439] on input "Select an option" at bounding box center [177, 438] width 17 height 17
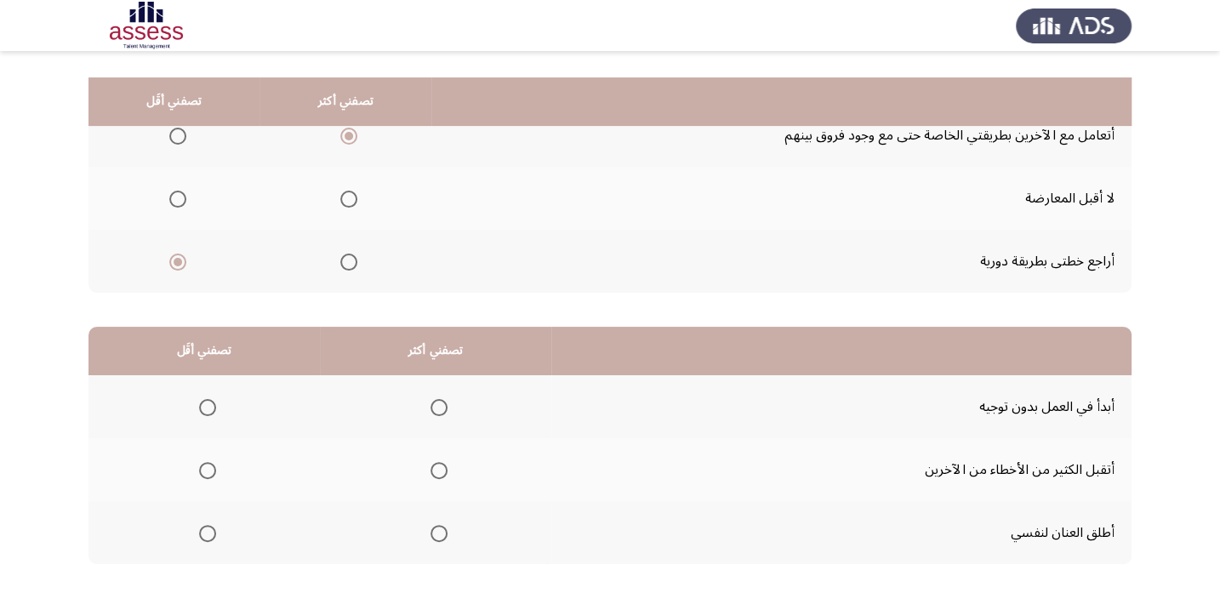
scroll to position [258, 0]
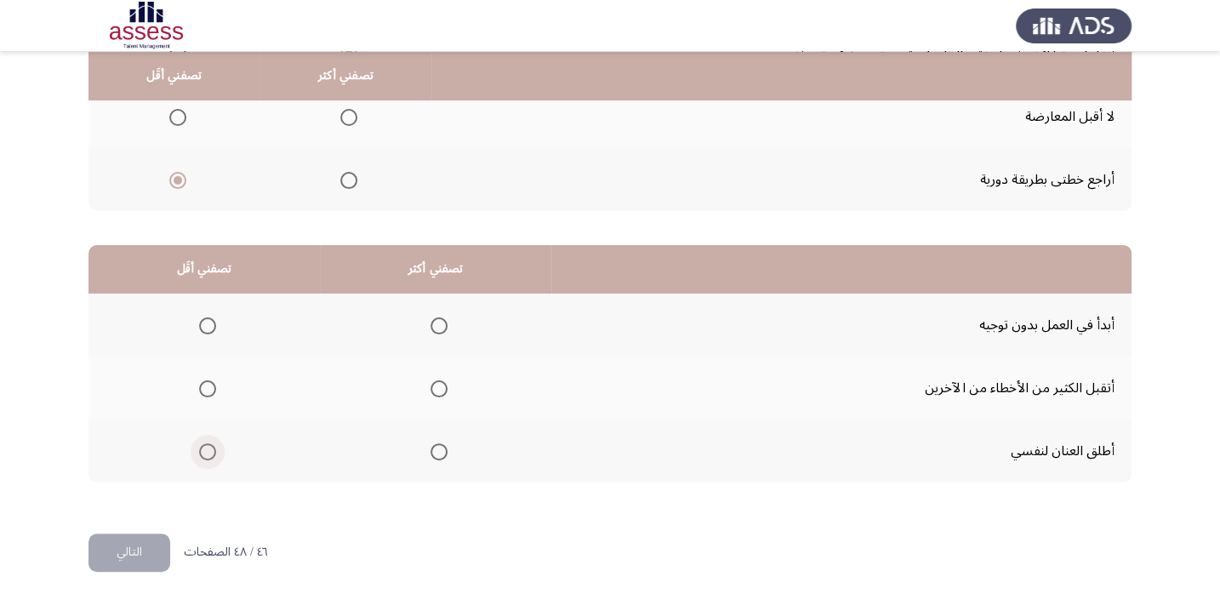
click at [212, 451] on span "Select an option" at bounding box center [207, 451] width 17 height 17
click at [212, 451] on input "Select an option" at bounding box center [207, 451] width 17 height 17
click at [434, 384] on span "Select an option" at bounding box center [439, 388] width 17 height 17
click at [434, 384] on input "Select an option" at bounding box center [439, 388] width 17 height 17
click at [162, 556] on button "التالي" at bounding box center [130, 553] width 82 height 38
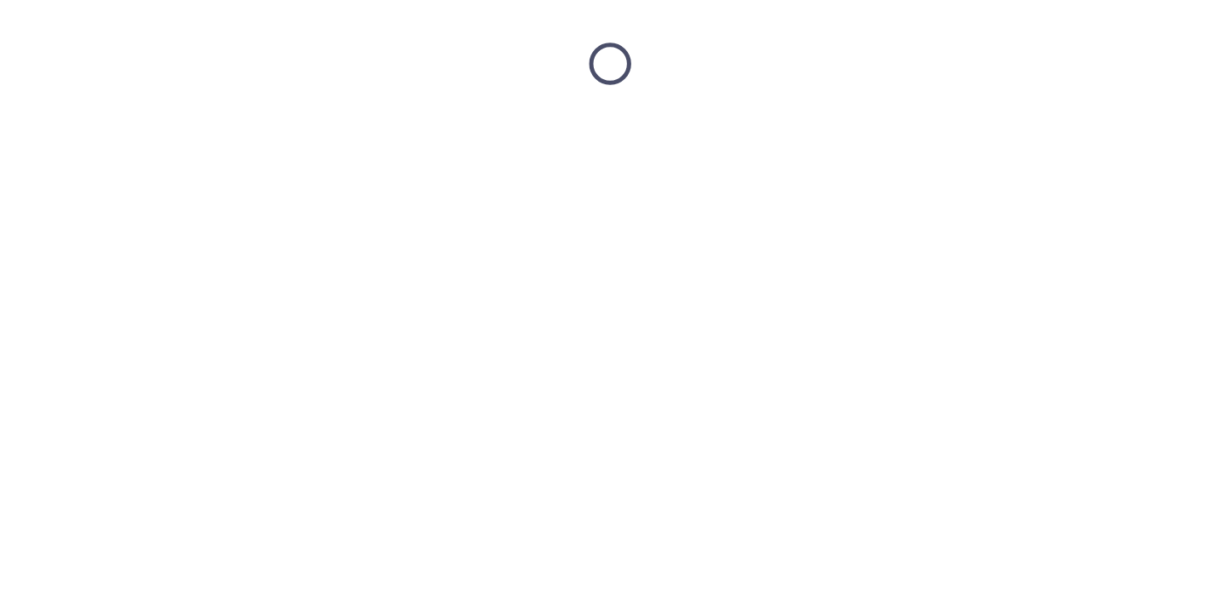
scroll to position [0, 0]
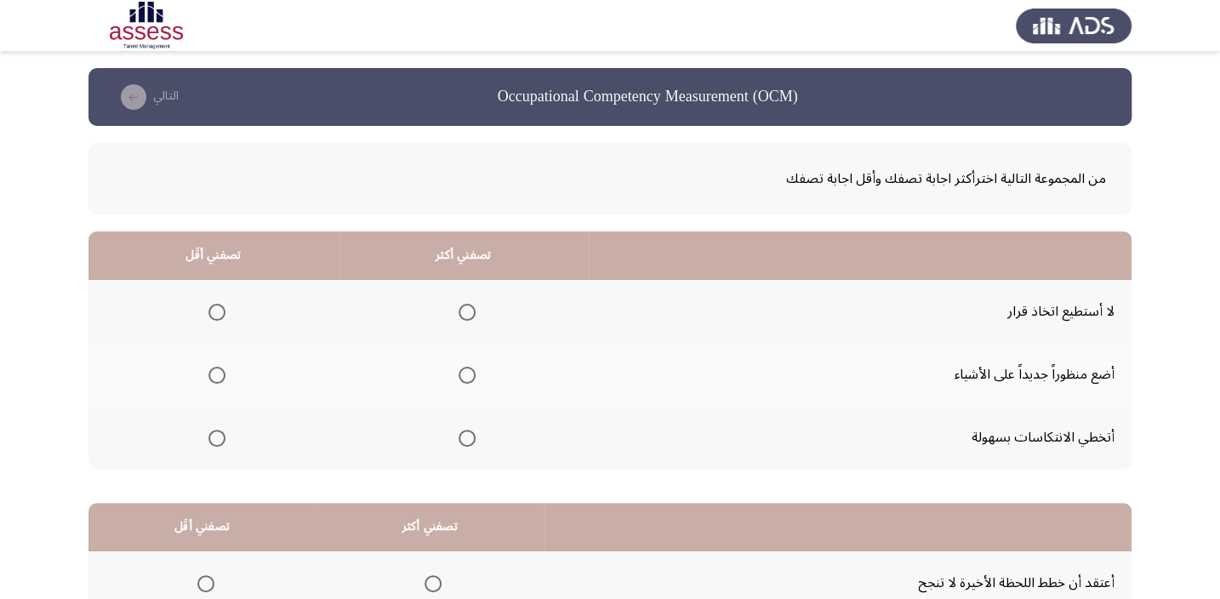
click at [213, 315] on span "Select an option" at bounding box center [216, 312] width 17 height 17
click at [213, 315] on input "Select an option" at bounding box center [216, 312] width 17 height 17
click at [459, 433] on span "Select an option" at bounding box center [467, 438] width 17 height 17
click at [459, 433] on input "Select an option" at bounding box center [467, 438] width 17 height 17
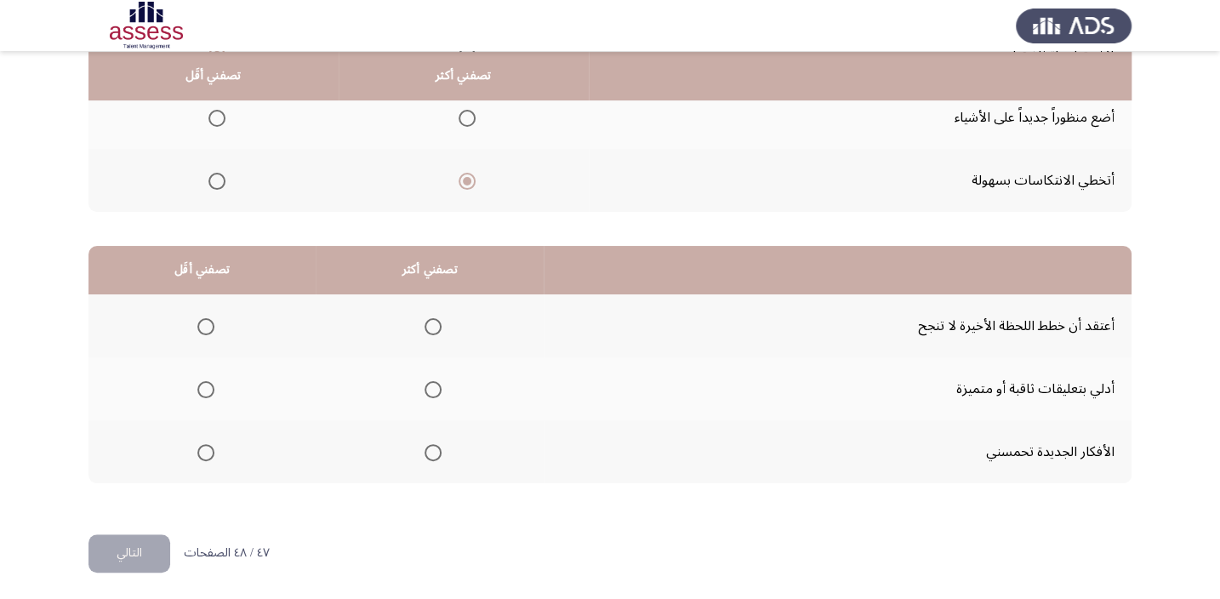
scroll to position [258, 0]
click at [428, 453] on span "Select an option" at bounding box center [433, 451] width 17 height 17
click at [428, 453] on input "Select an option" at bounding box center [433, 451] width 17 height 17
click at [204, 328] on span "Select an option" at bounding box center [205, 325] width 17 height 17
click at [204, 328] on input "Select an option" at bounding box center [205, 325] width 17 height 17
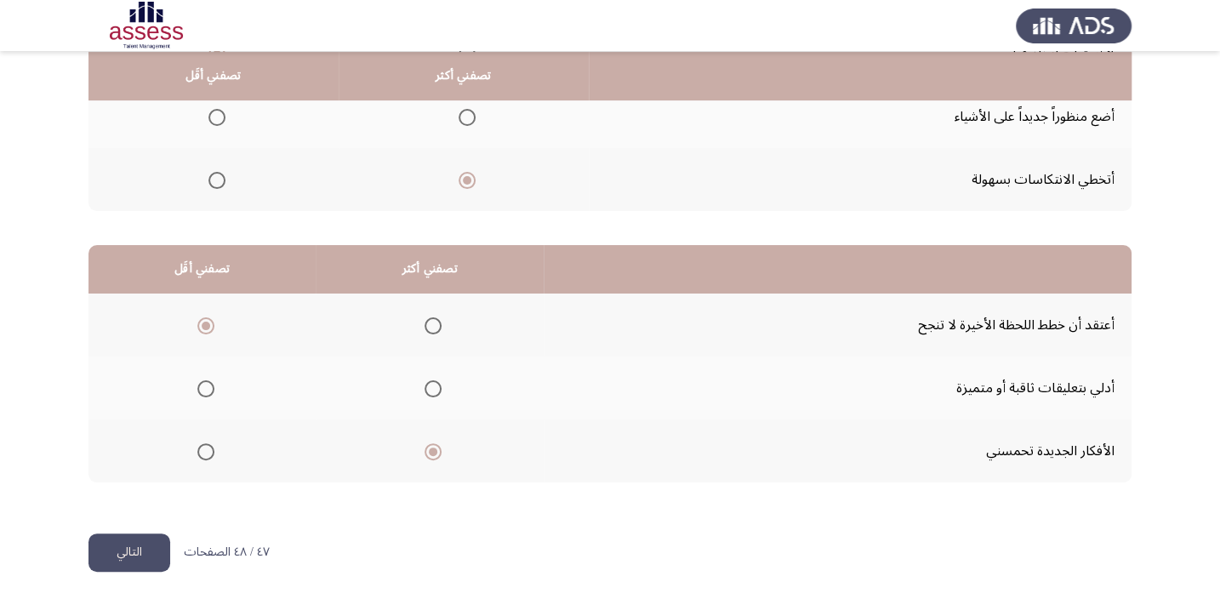
click at [156, 545] on button "التالي" at bounding box center [130, 553] width 82 height 38
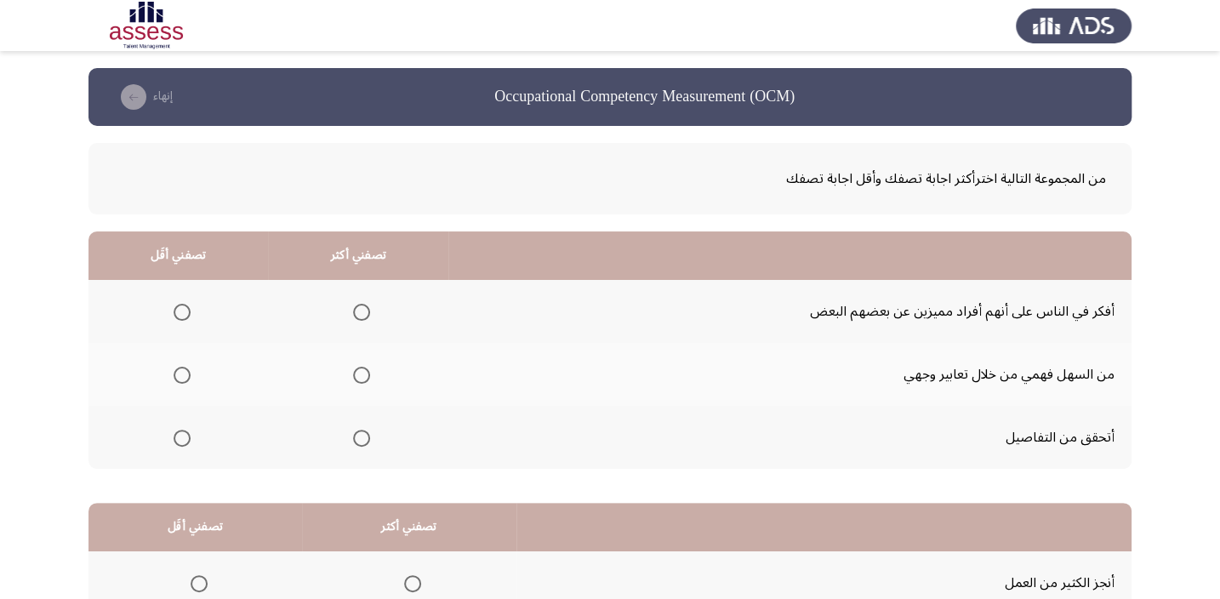
click at [359, 374] on span "Select an option" at bounding box center [361, 375] width 17 height 17
click at [359, 374] on input "Select an option" at bounding box center [361, 375] width 17 height 17
click at [366, 306] on span "Select an option" at bounding box center [361, 312] width 17 height 17
click at [366, 306] on input "Select an option" at bounding box center [361, 312] width 17 height 17
click at [188, 439] on span "Select an option" at bounding box center [182, 438] width 17 height 17
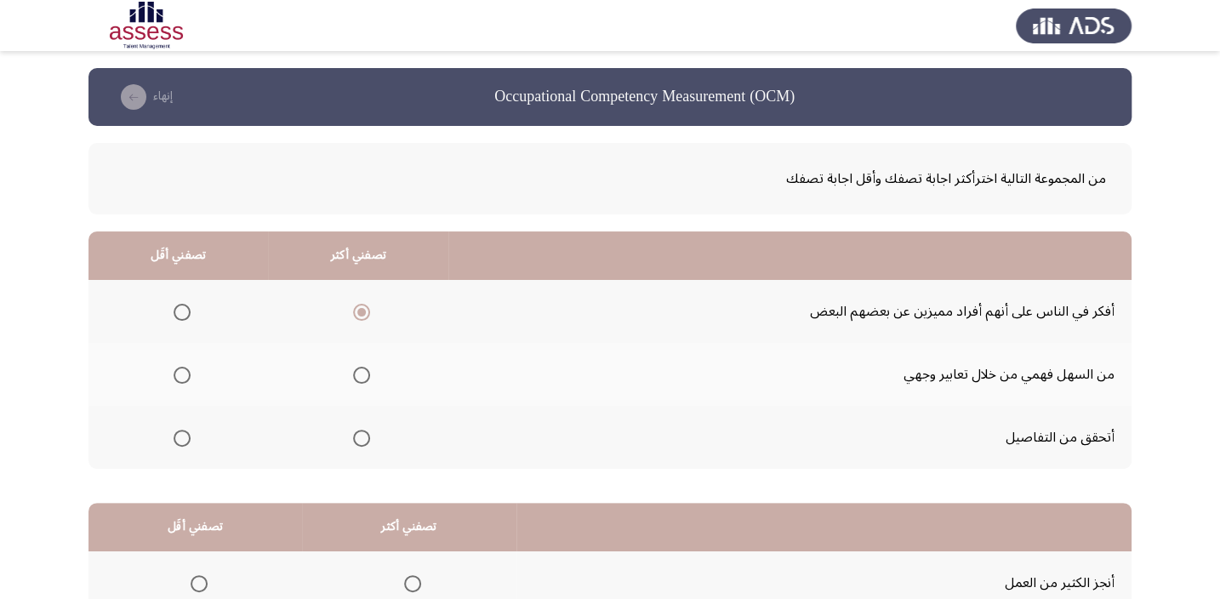
click at [188, 439] on input "Select an option" at bounding box center [182, 438] width 17 height 17
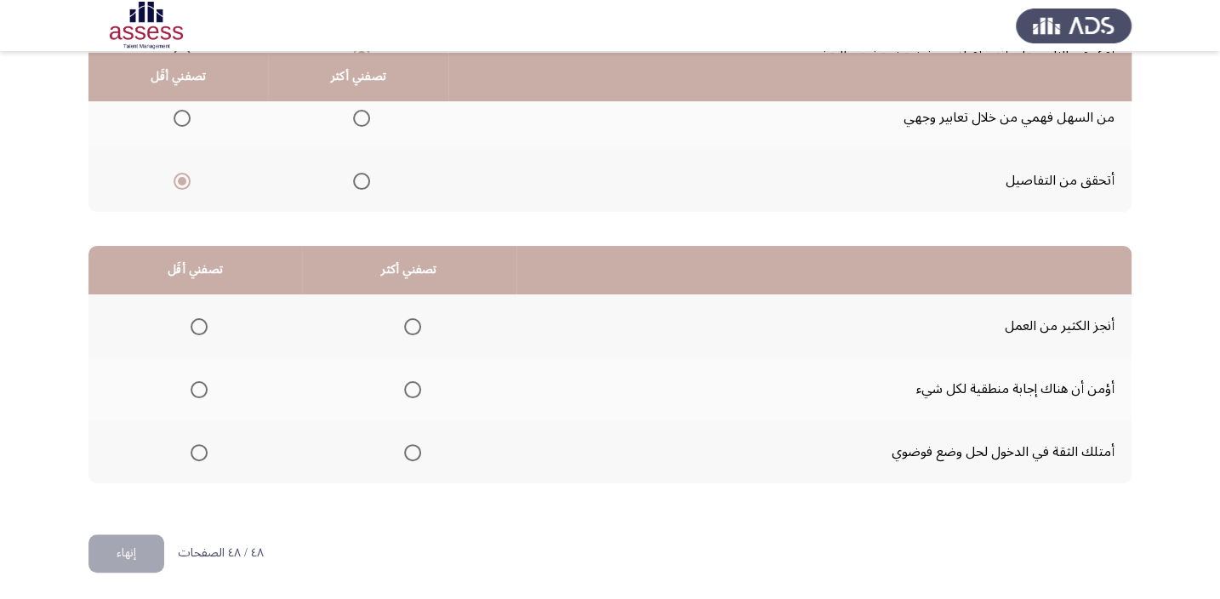
scroll to position [258, 0]
click at [820, 382] on td "أؤمن أن هناك إجابة منطقية لكل شيء" at bounding box center [824, 388] width 615 height 63
click at [420, 383] on th at bounding box center [409, 388] width 214 height 63
click at [414, 385] on span "Select an option" at bounding box center [412, 388] width 17 height 17
click at [414, 385] on input "Select an option" at bounding box center [412, 388] width 17 height 17
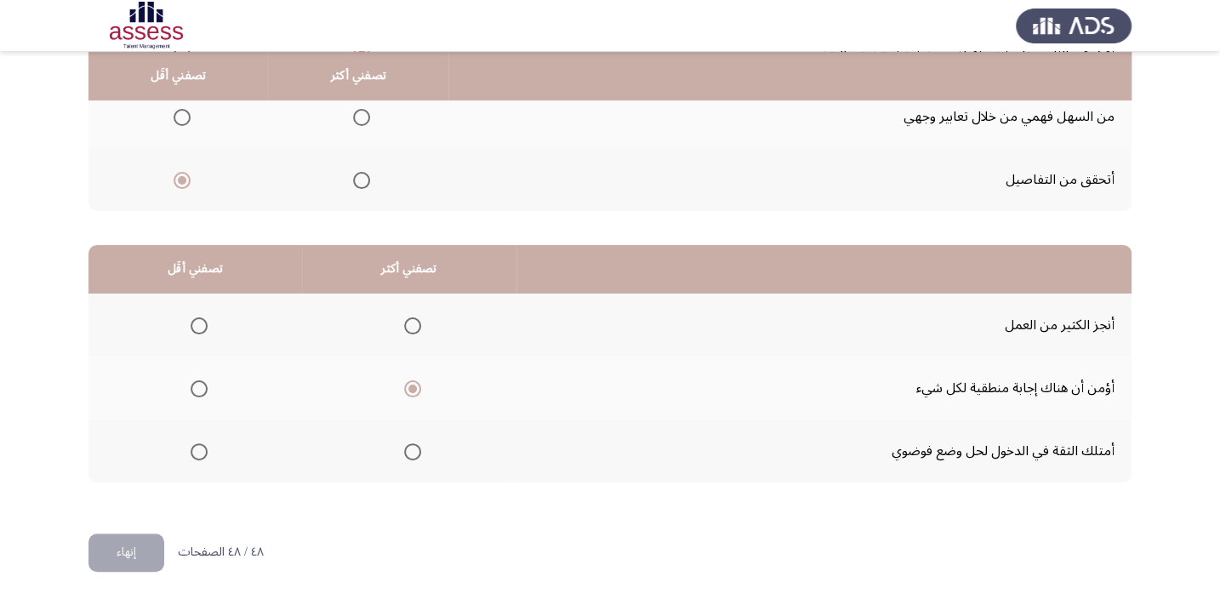
click at [203, 328] on span "Select an option" at bounding box center [199, 325] width 17 height 17
click at [203, 328] on input "Select an option" at bounding box center [199, 325] width 17 height 17
click at [163, 537] on button "إنهاء" at bounding box center [127, 553] width 76 height 38
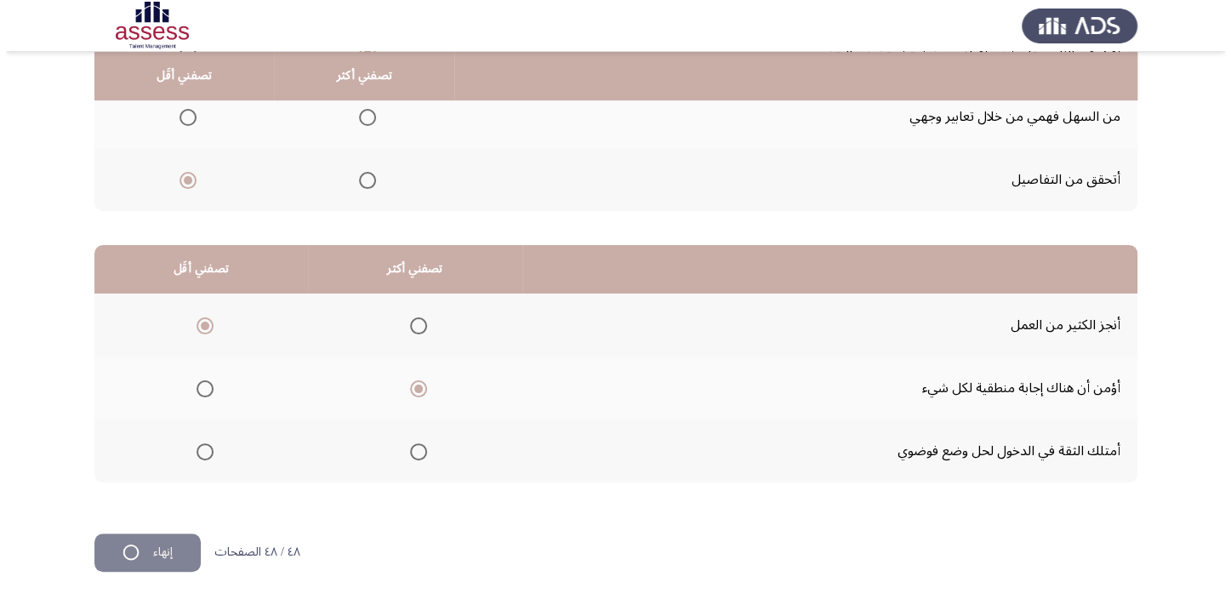
scroll to position [0, 0]
